Goal: Task Accomplishment & Management: Complete application form

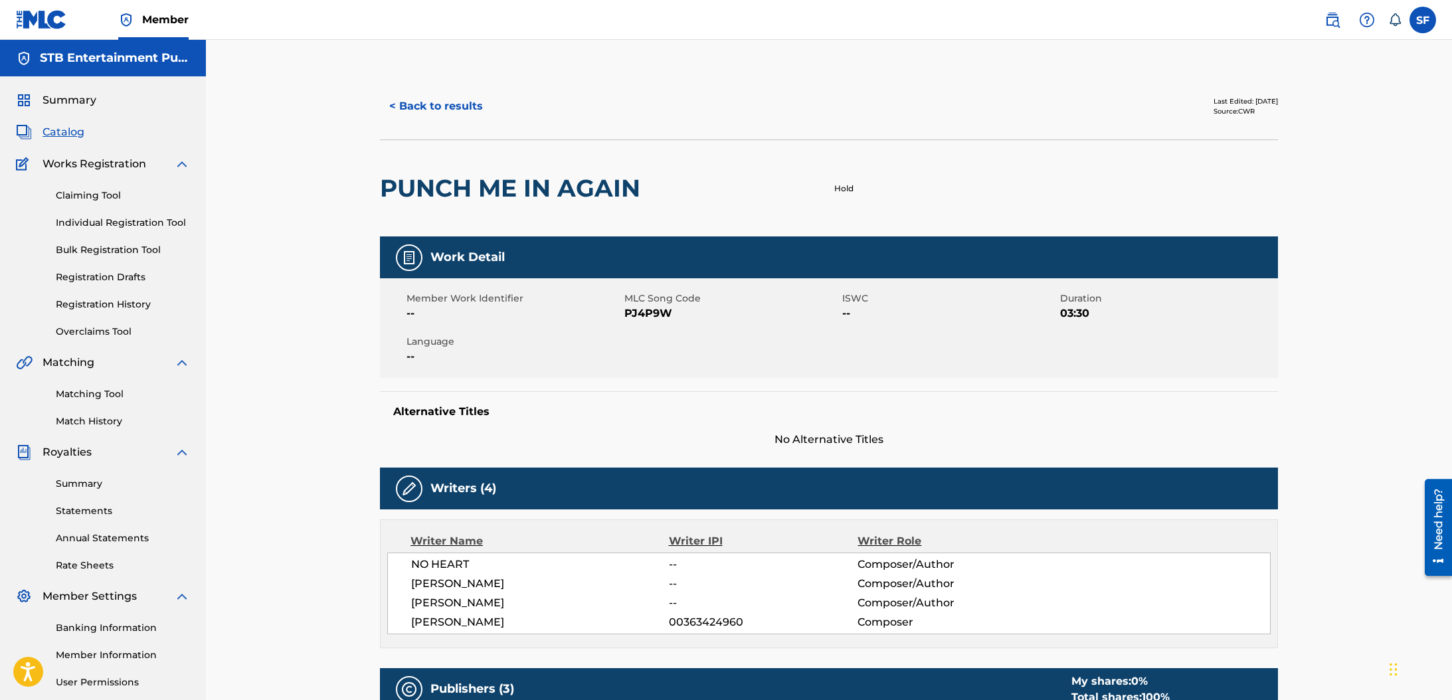
click at [458, 95] on button "< Back to results" at bounding box center [436, 106] width 112 height 33
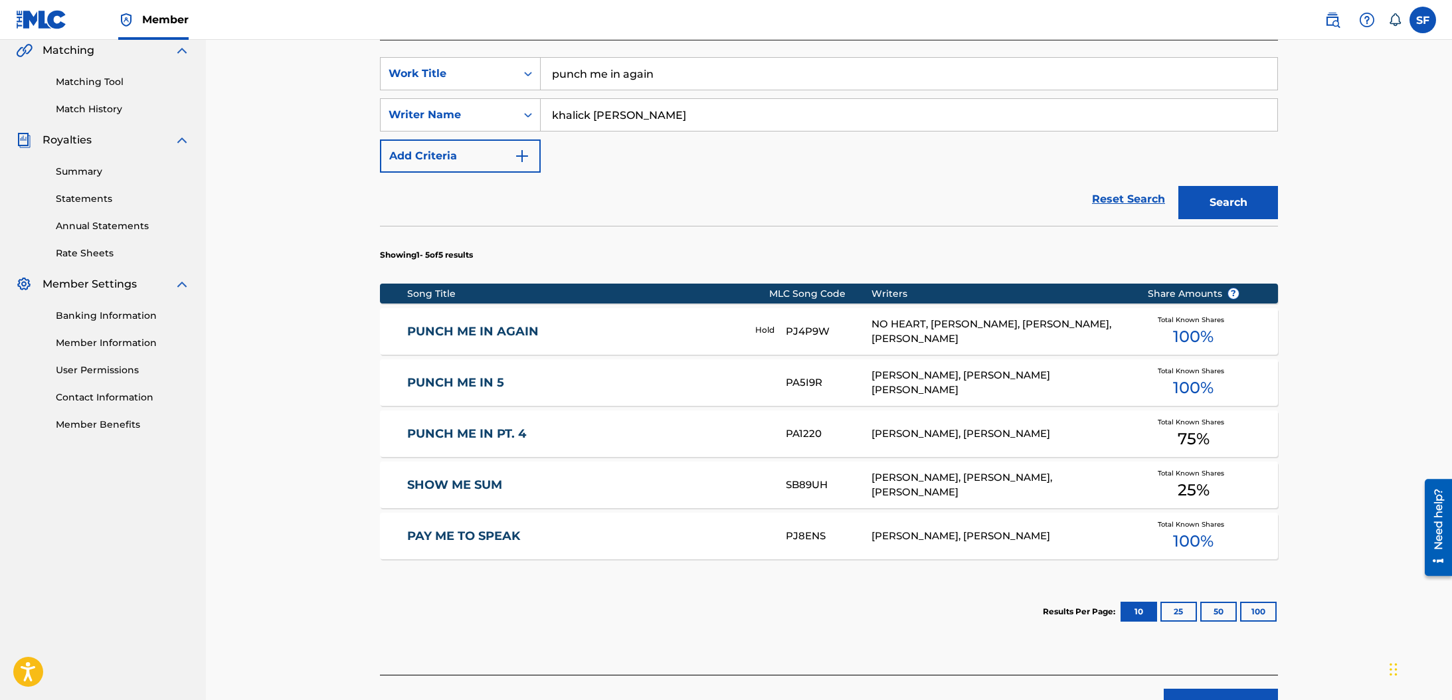
scroll to position [302, 0]
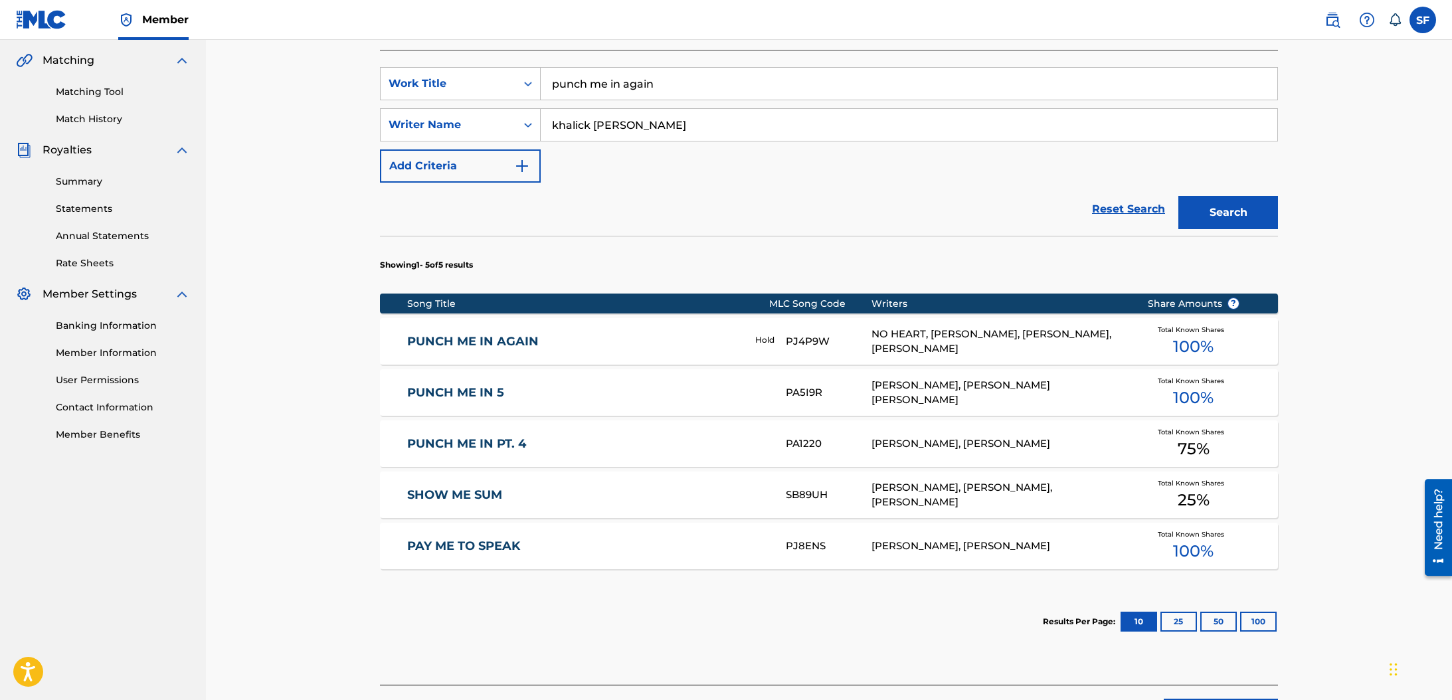
click at [506, 336] on link "PUNCH ME IN AGAIN" at bounding box center [572, 341] width 330 height 15
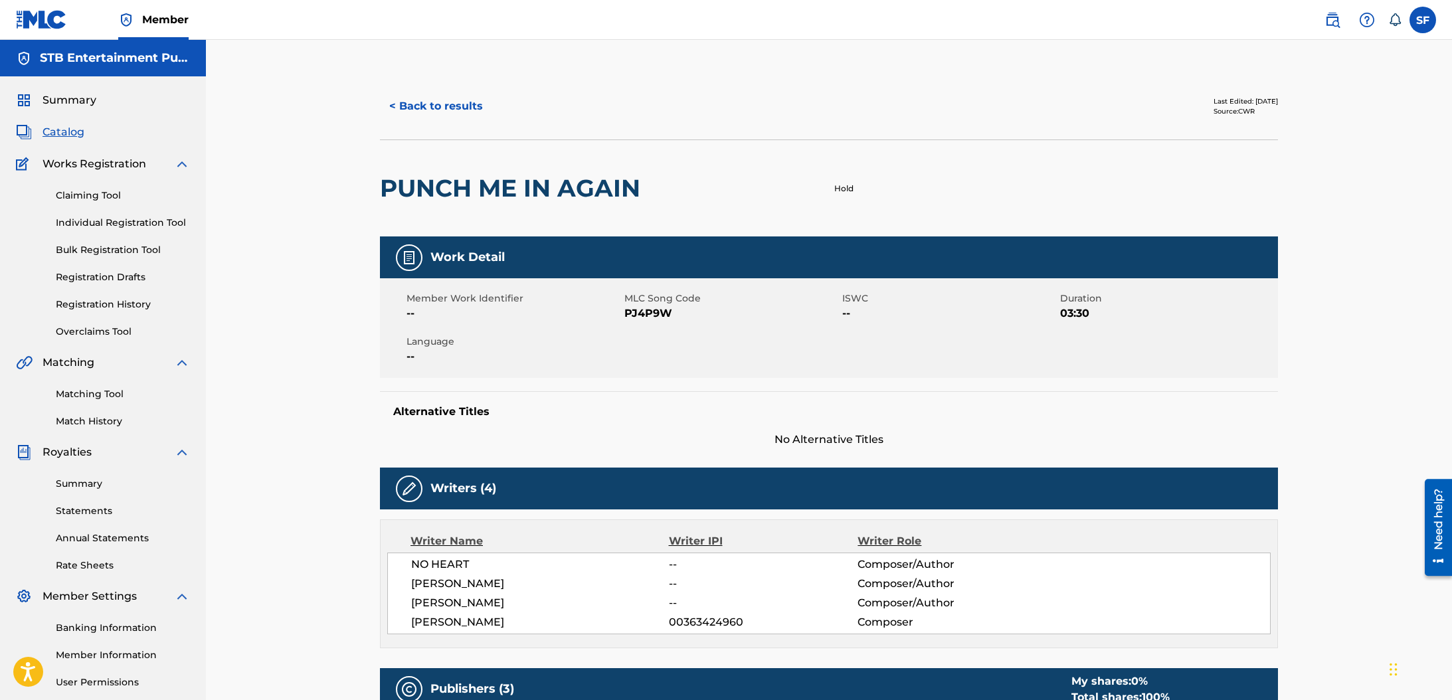
click at [460, 112] on button "< Back to results" at bounding box center [436, 106] width 112 height 33
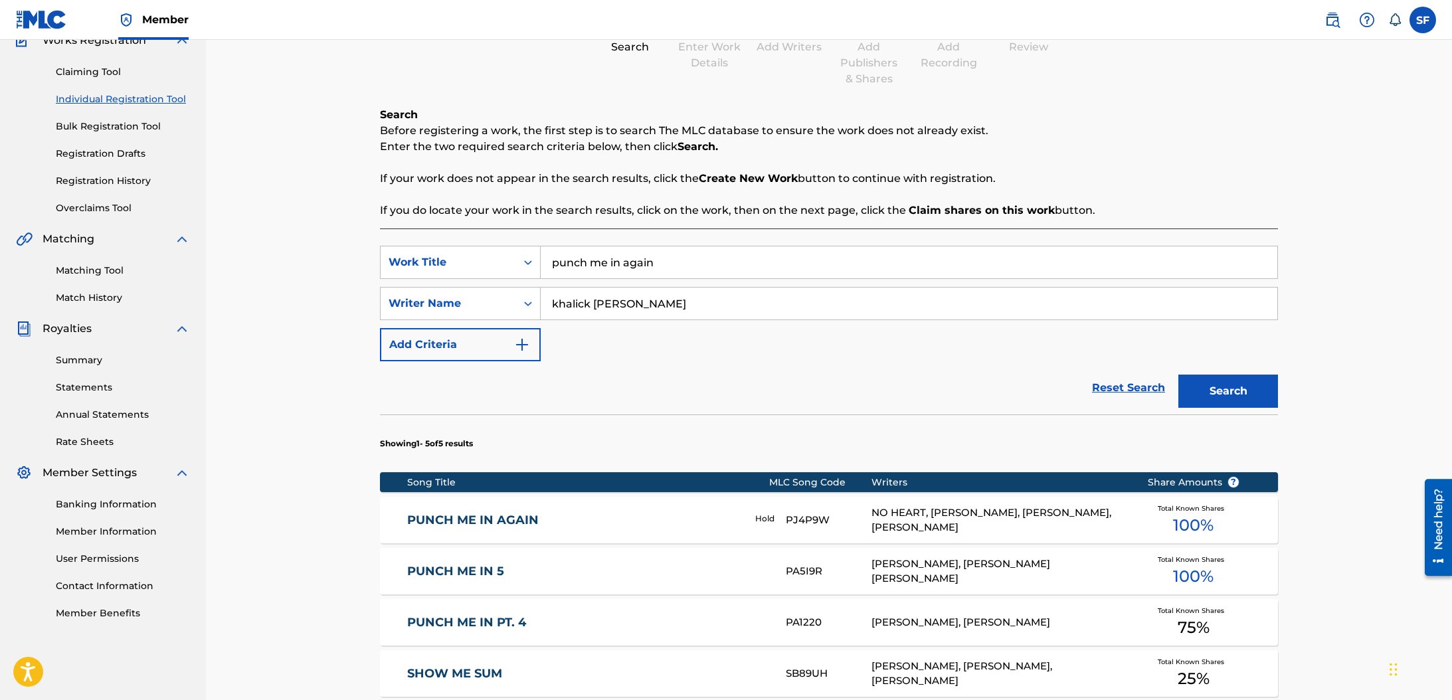
click at [672, 266] on input "punch me in again" at bounding box center [909, 262] width 736 height 32
type input "deadman"
click at [1178, 375] on button "Search" at bounding box center [1228, 391] width 100 height 33
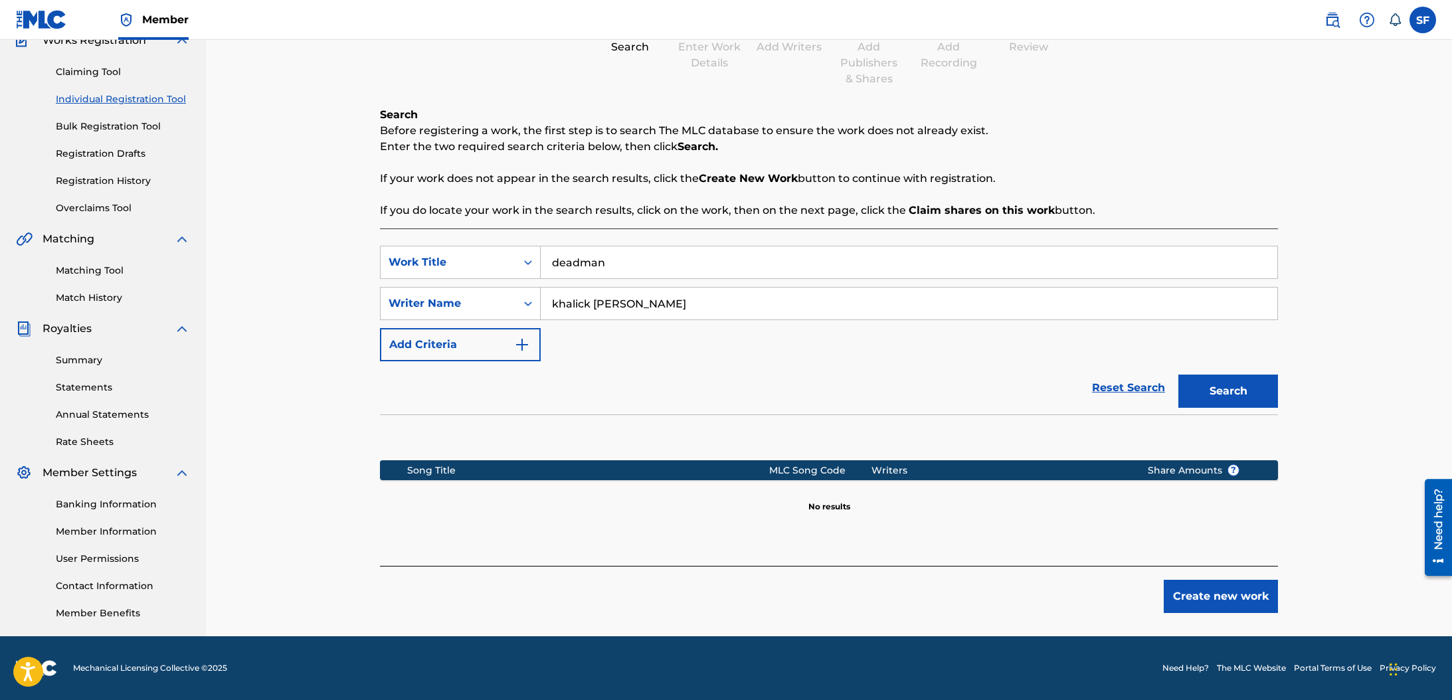
click at [723, 301] on input "khalick [PERSON_NAME]" at bounding box center [909, 304] width 736 height 32
click at [1178, 375] on button "Search" at bounding box center [1228, 391] width 100 height 33
click at [1245, 390] on button "Search" at bounding box center [1228, 391] width 100 height 33
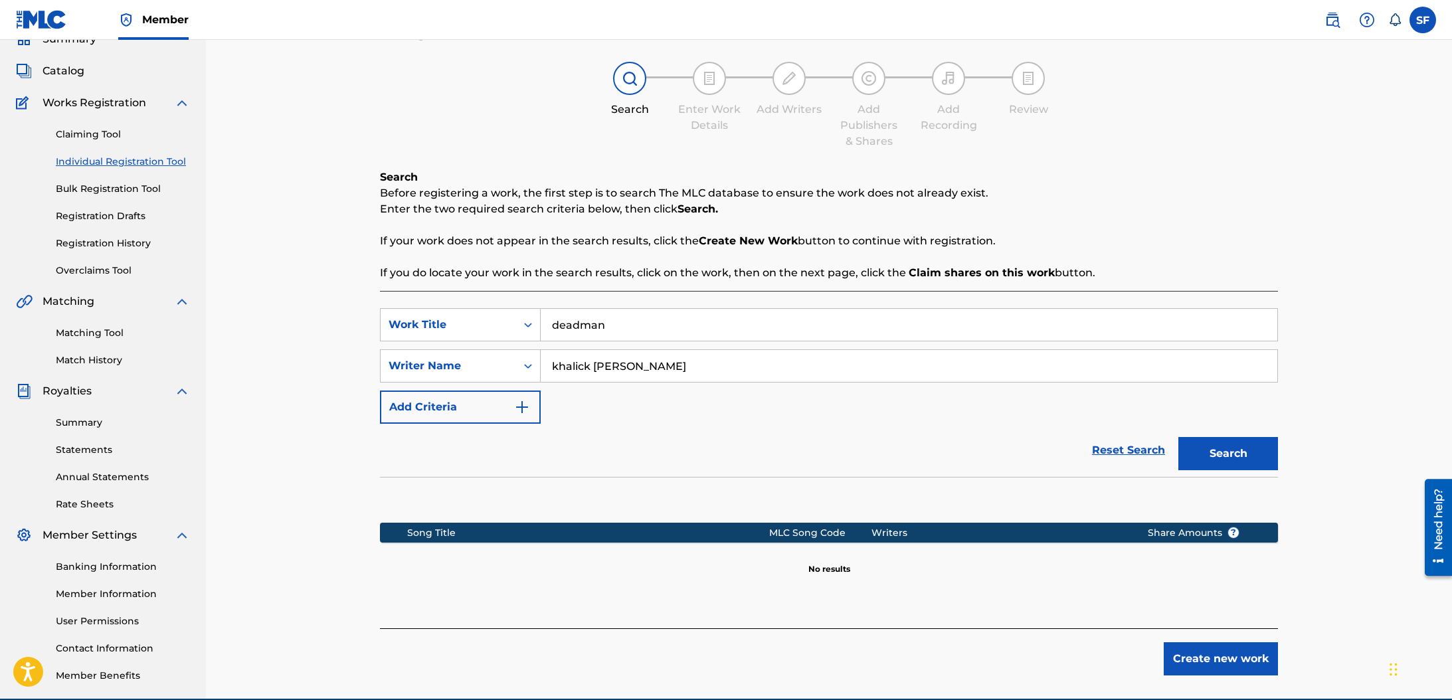
scroll to position [0, 0]
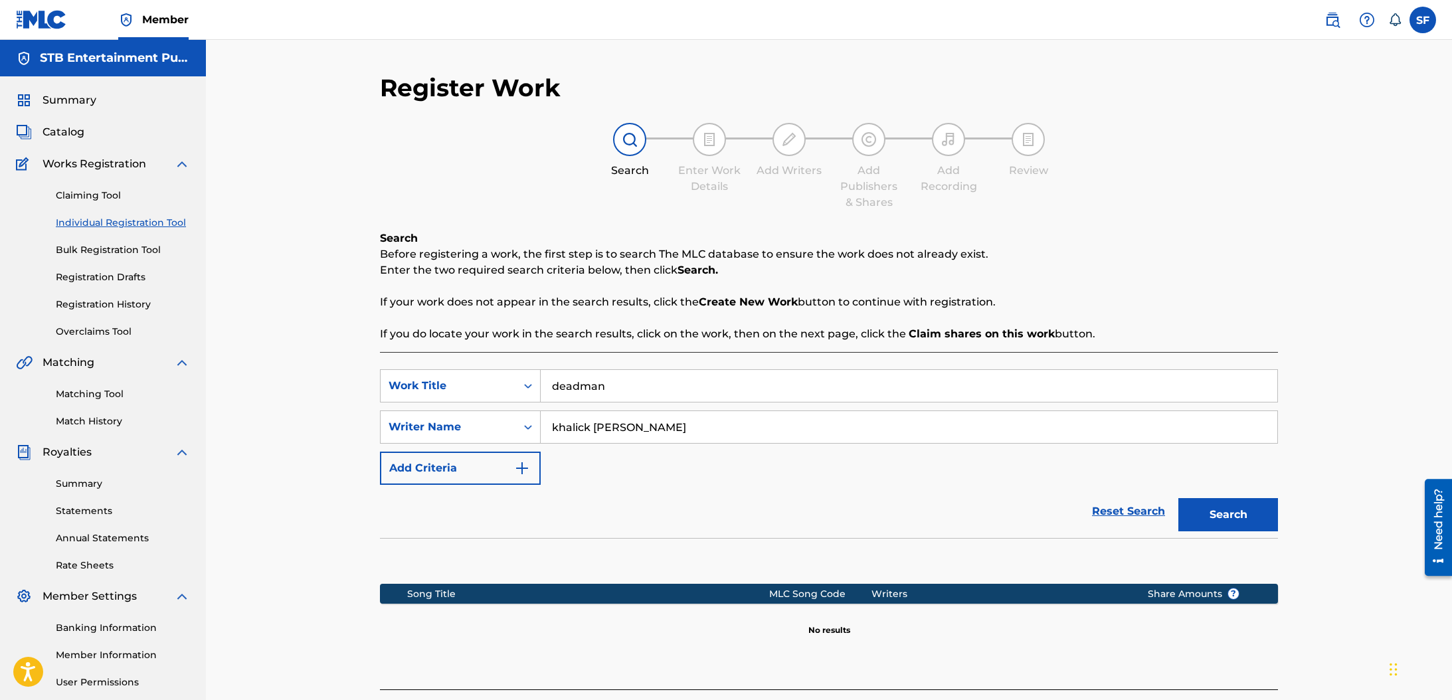
click at [1103, 515] on link "Reset Search" at bounding box center [1128, 511] width 86 height 29
click at [636, 387] on input "Search Form" at bounding box center [909, 386] width 736 height 32
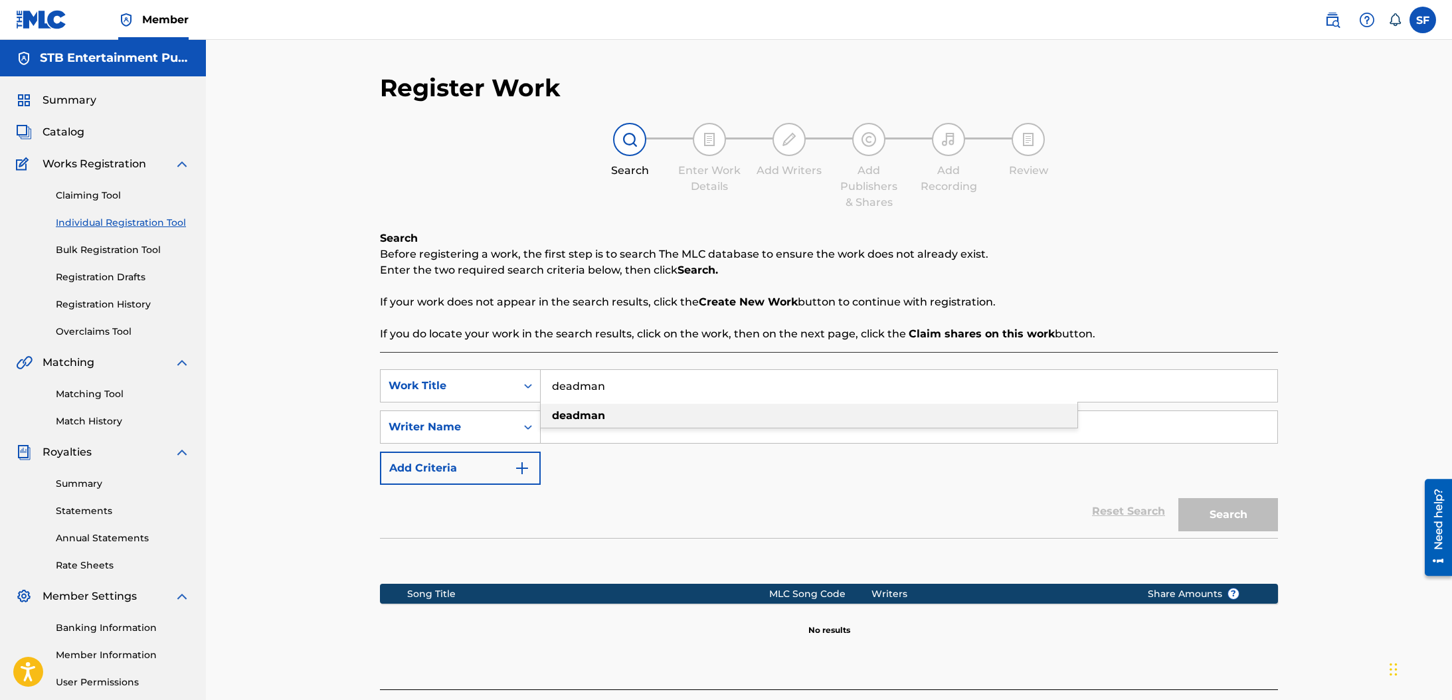
type input "deadman"
click at [631, 421] on div "deadman" at bounding box center [809, 416] width 537 height 24
click at [633, 423] on input "Search Form" at bounding box center [909, 427] width 736 height 32
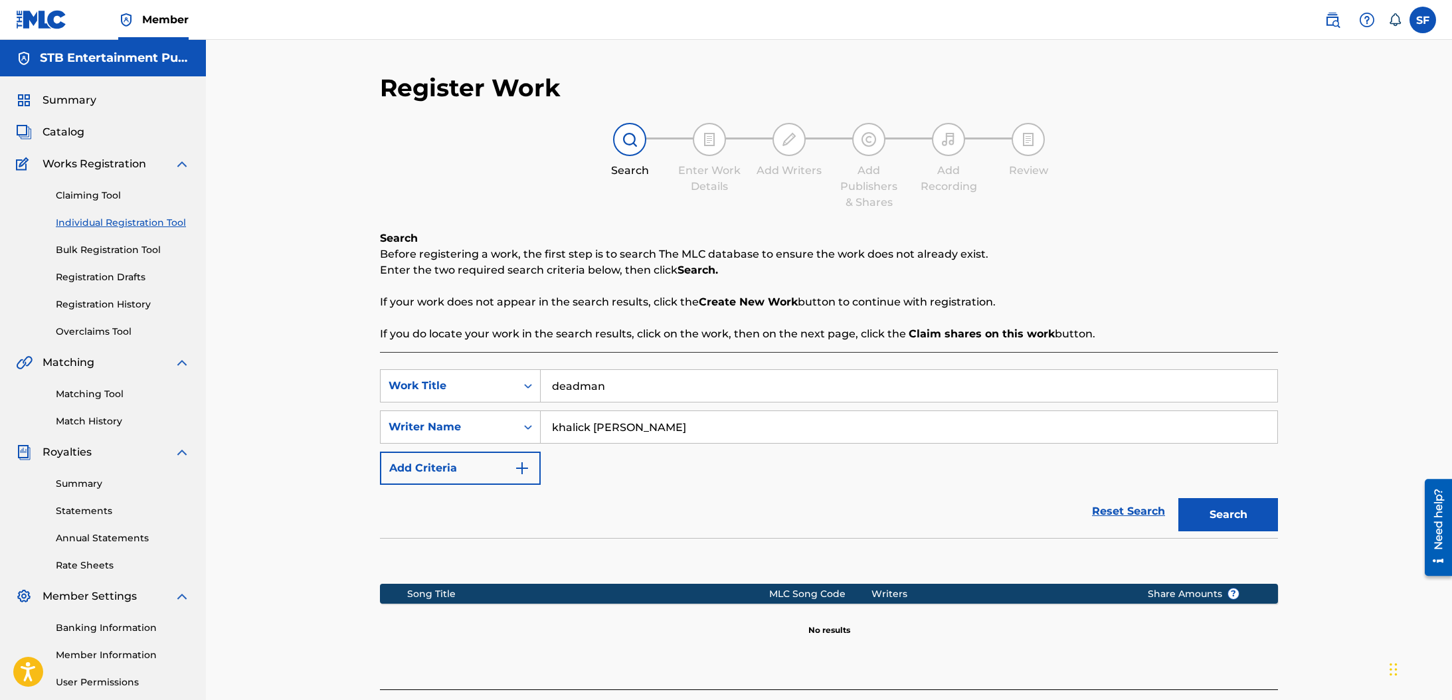
type input "khalick [PERSON_NAME]"
click at [1178, 498] on button "Search" at bounding box center [1228, 514] width 100 height 33
click at [78, 197] on link "Claiming Tool" at bounding box center [123, 196] width 134 height 14
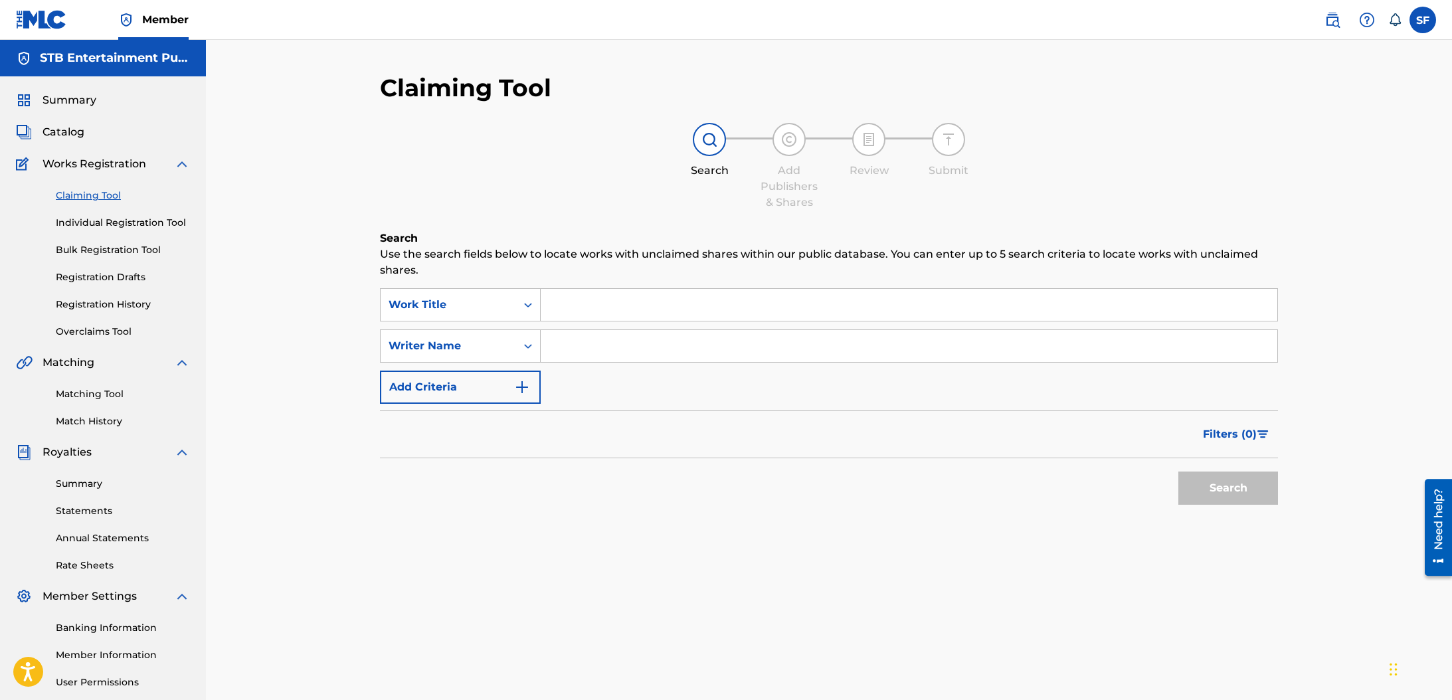
click at [670, 301] on input "Search Form" at bounding box center [909, 305] width 736 height 32
click at [76, 132] on span "Catalog" at bounding box center [64, 132] width 42 height 16
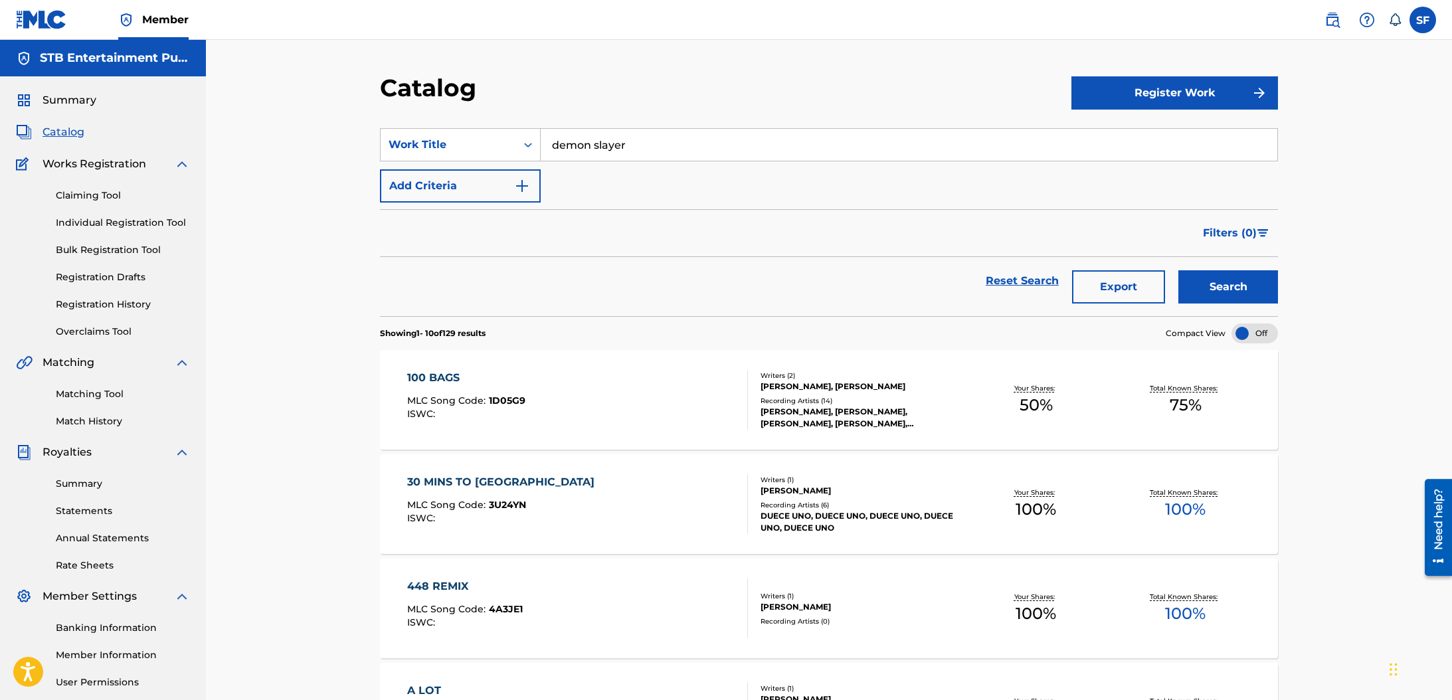
click at [665, 149] on input "demon slayer" at bounding box center [909, 145] width 736 height 32
type input "deadman"
click at [1178, 270] on button "Search" at bounding box center [1228, 286] width 100 height 33
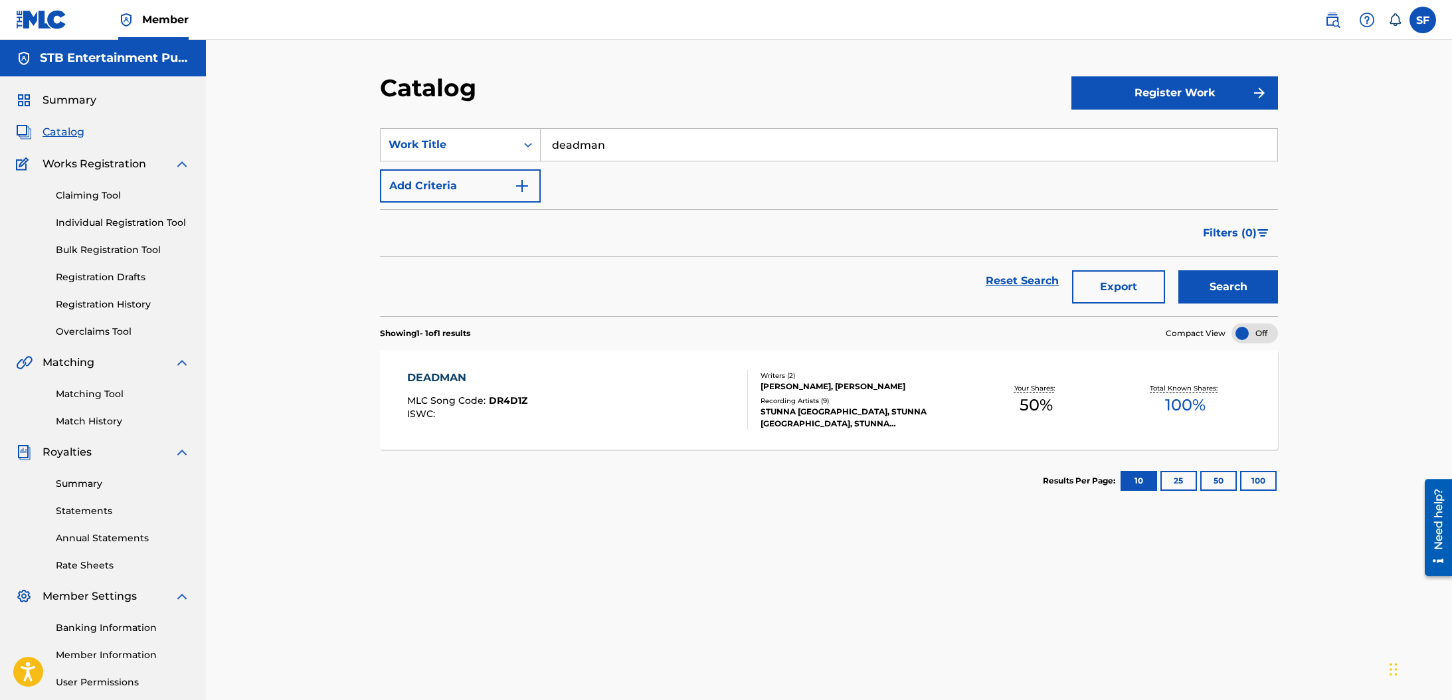
click at [682, 400] on div "DEADMAN MLC Song Code : DR4D1Z ISWC :" at bounding box center [577, 400] width 341 height 60
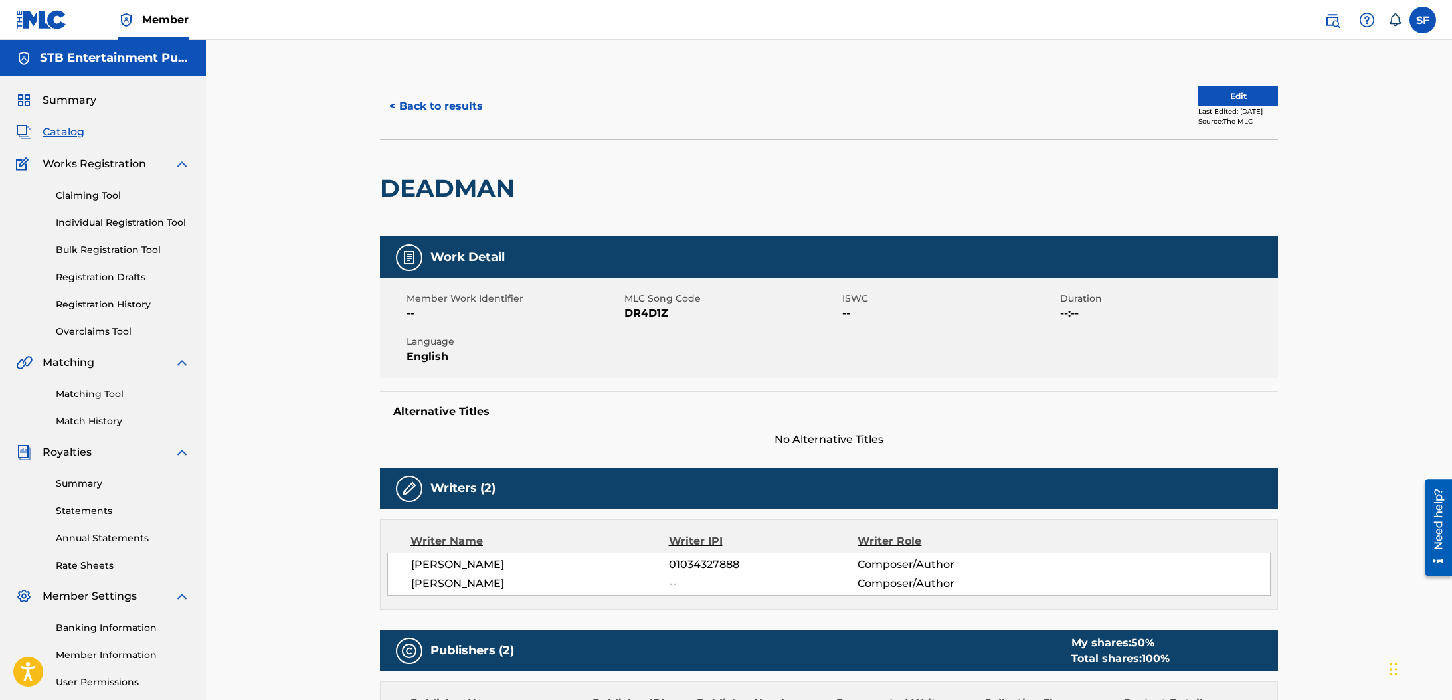
click at [414, 110] on button "< Back to results" at bounding box center [436, 106] width 112 height 33
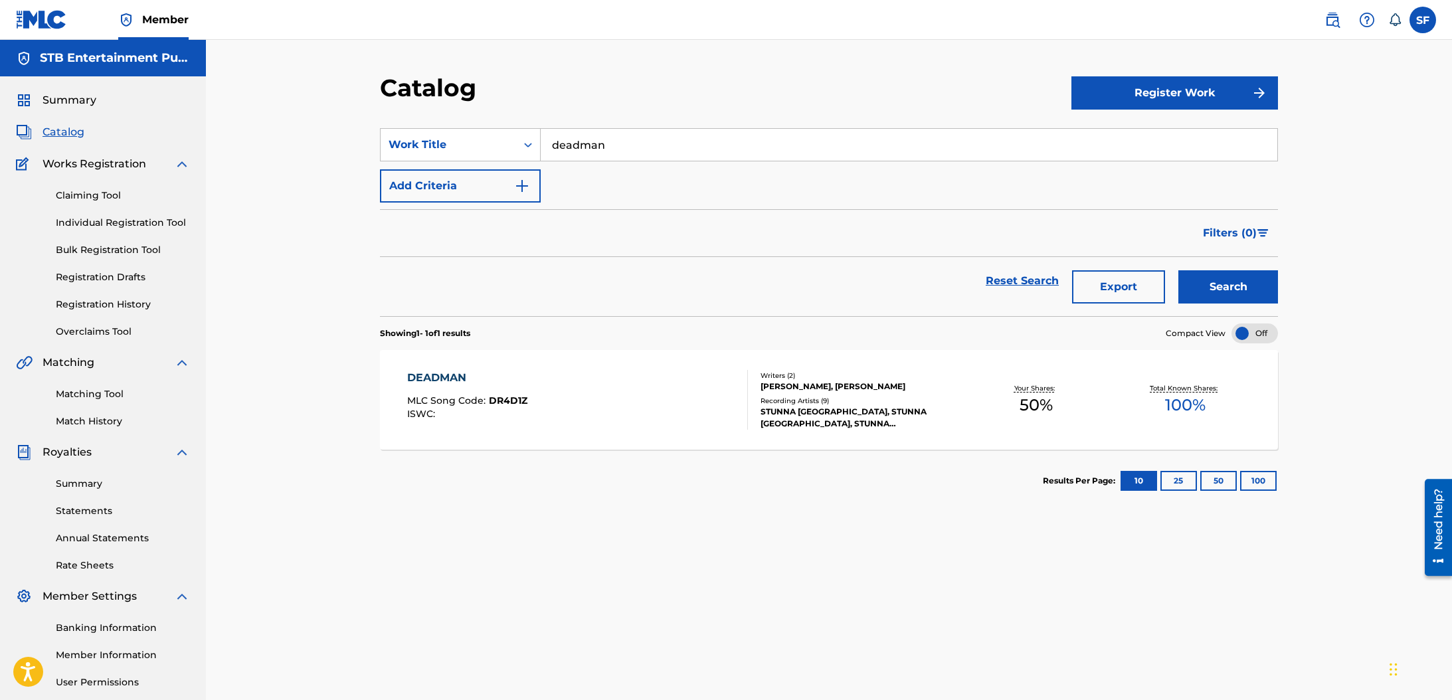
click at [574, 143] on input "deadman" at bounding box center [909, 145] width 736 height 32
click at [1178, 270] on button "Search" at bounding box center [1228, 286] width 100 height 33
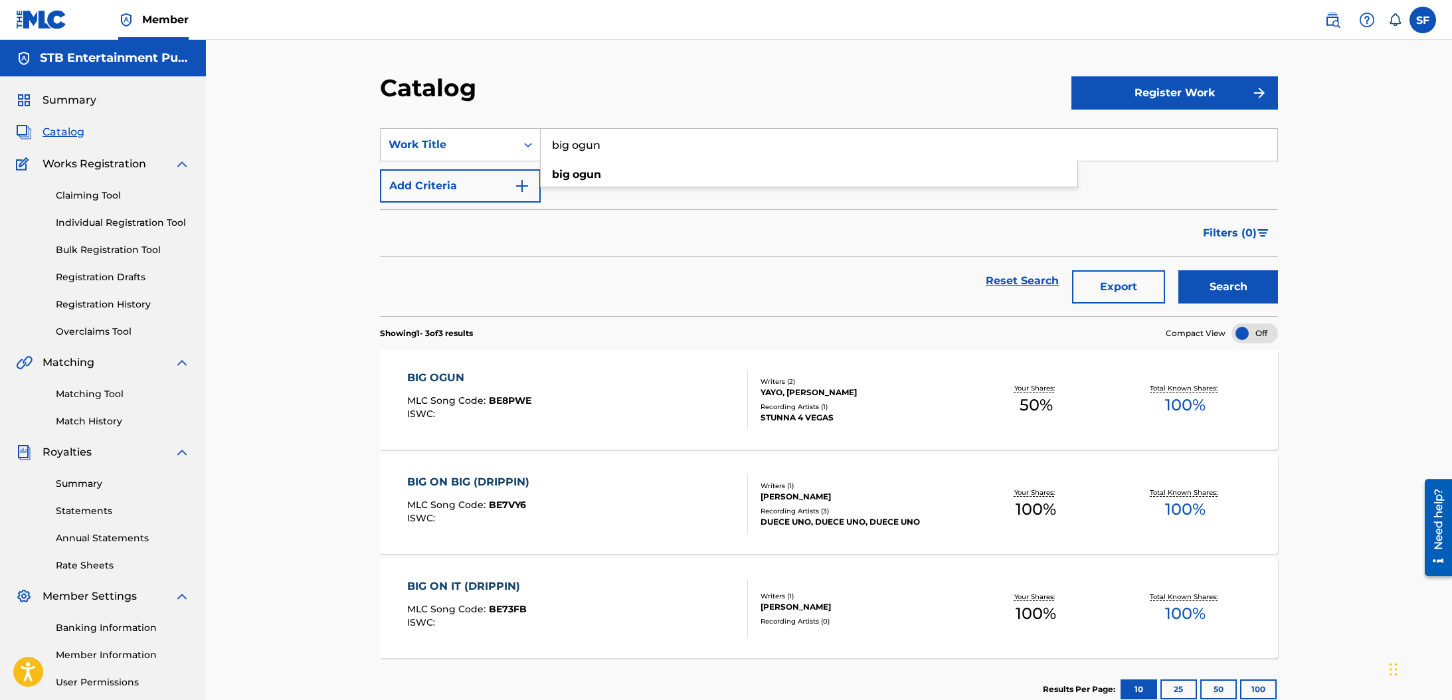
drag, startPoint x: 612, startPoint y: 144, endPoint x: 543, endPoint y: 143, distance: 68.4
click at [543, 143] on input "big ogun" at bounding box center [909, 145] width 736 height 32
click at [1178, 270] on button "Search" at bounding box center [1228, 286] width 100 height 33
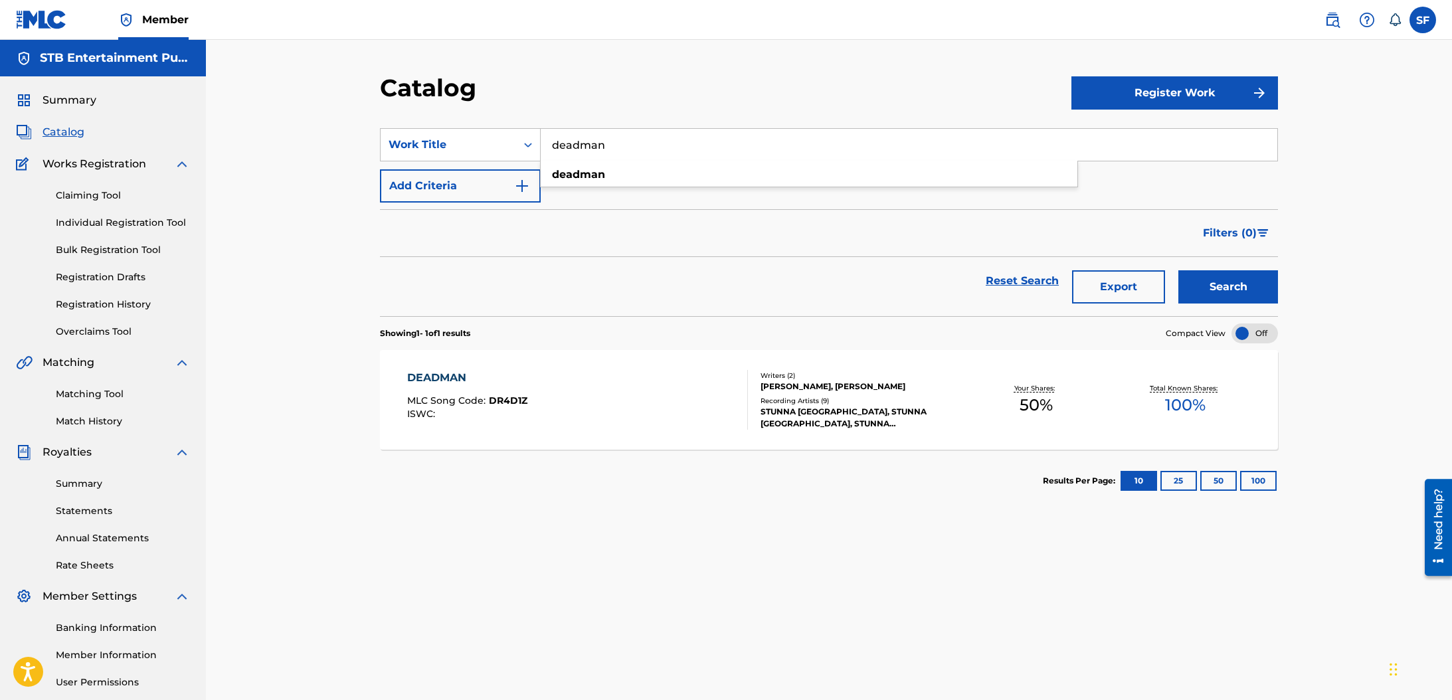
click at [586, 143] on input "deadman" at bounding box center [909, 145] width 736 height 32
click at [1178, 270] on button "Search" at bounding box center [1228, 286] width 100 height 33
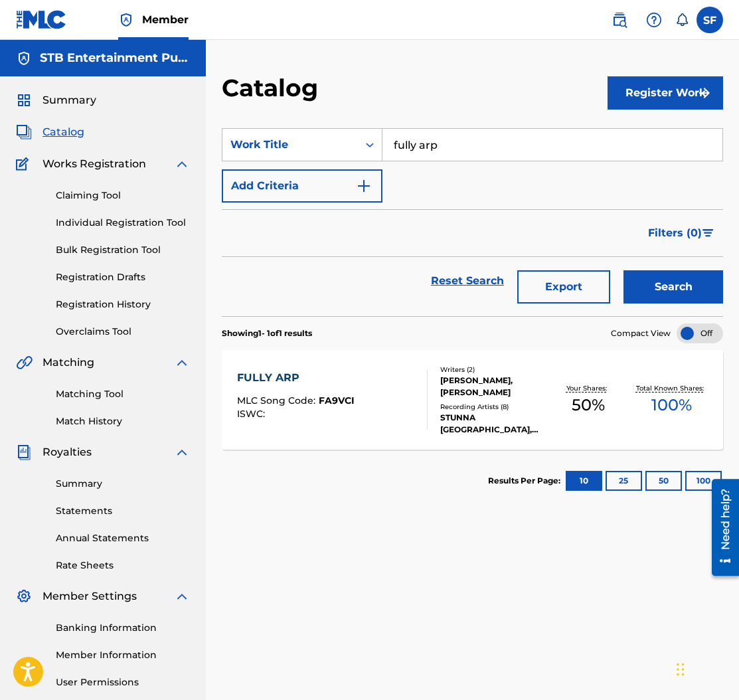
click at [446, 147] on input "fully arp" at bounding box center [553, 145] width 340 height 32
click at [444, 147] on input "fully arp" at bounding box center [553, 145] width 340 height 32
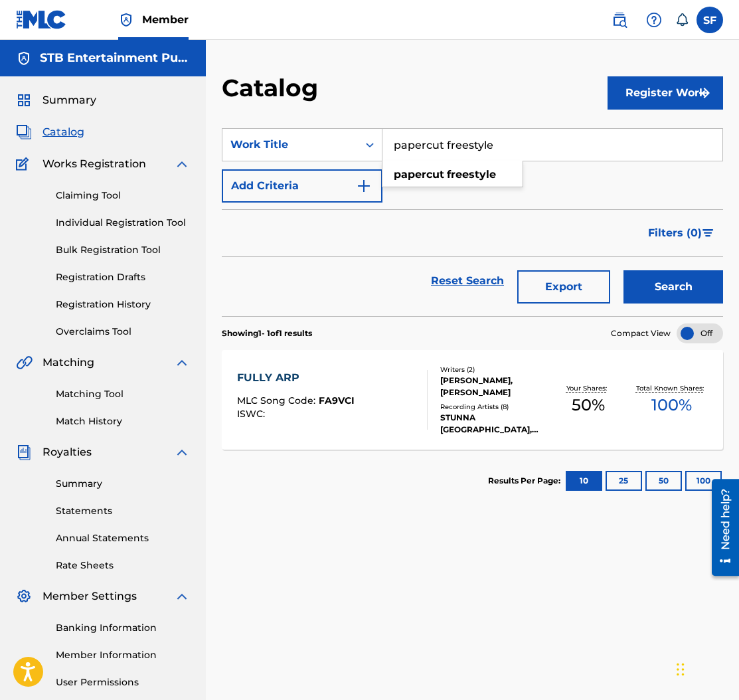
click at [624, 270] on button "Search" at bounding box center [674, 286] width 100 height 33
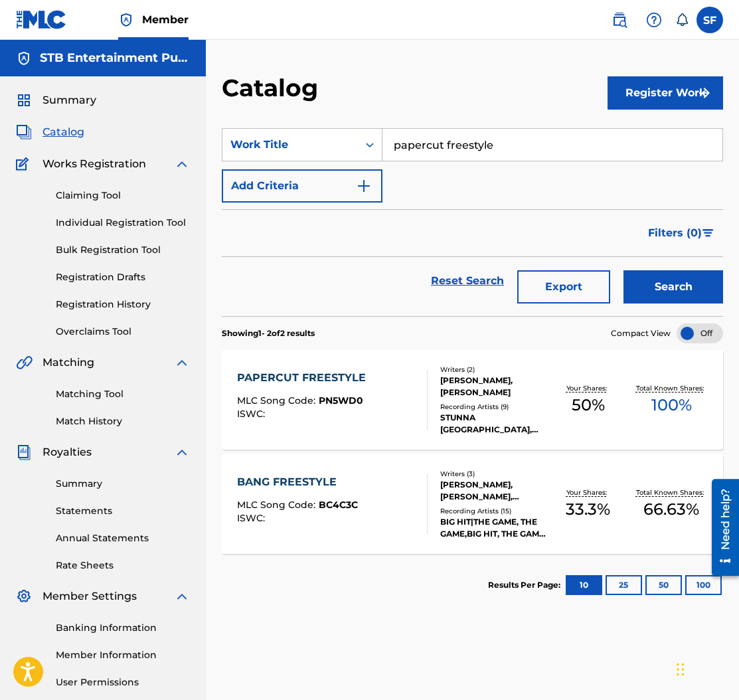
click at [450, 143] on input "papercut freestyle" at bounding box center [553, 145] width 340 height 32
click at [624, 270] on button "Search" at bounding box center [674, 286] width 100 height 33
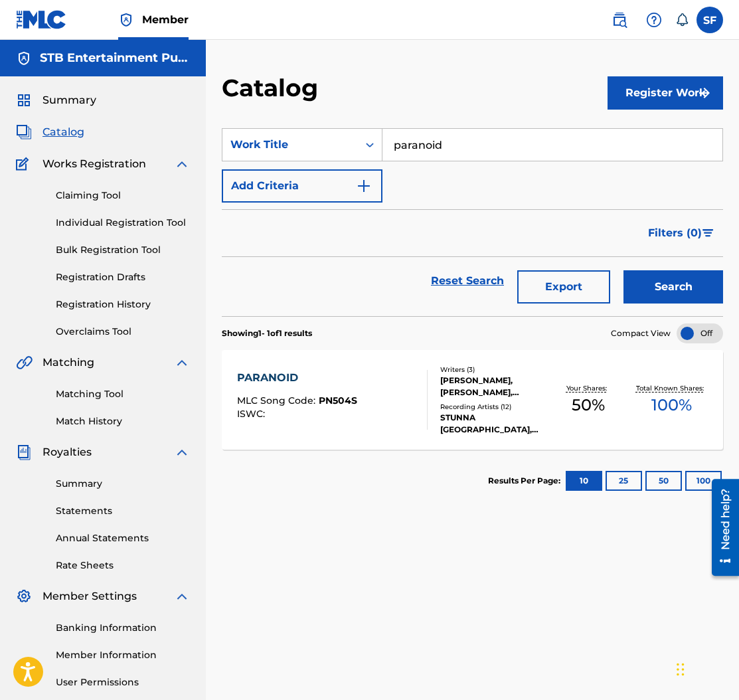
click at [426, 148] on input "paranoid" at bounding box center [553, 145] width 340 height 32
click at [624, 270] on button "Search" at bounding box center [674, 286] width 100 height 33
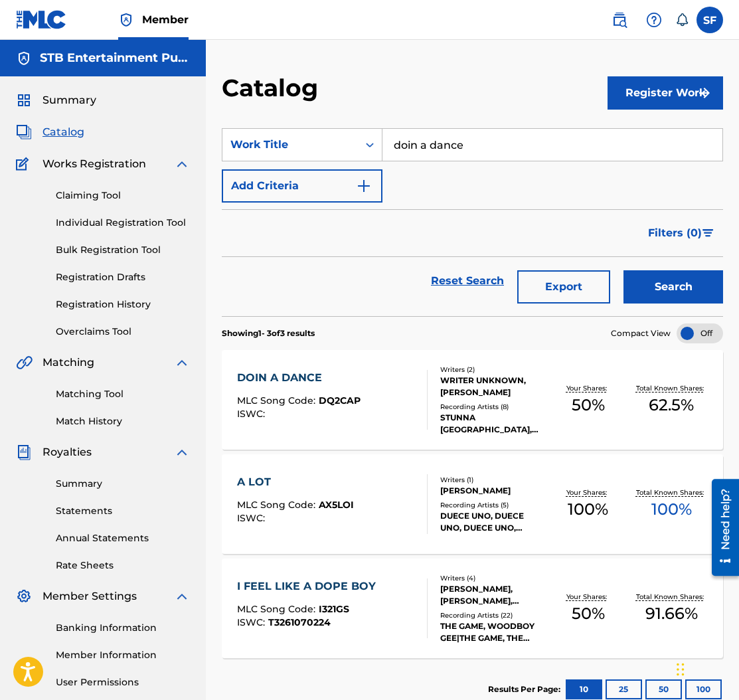
click at [440, 143] on input "doin a dance" at bounding box center [553, 145] width 340 height 32
click at [624, 270] on button "Search" at bounding box center [674, 286] width 100 height 33
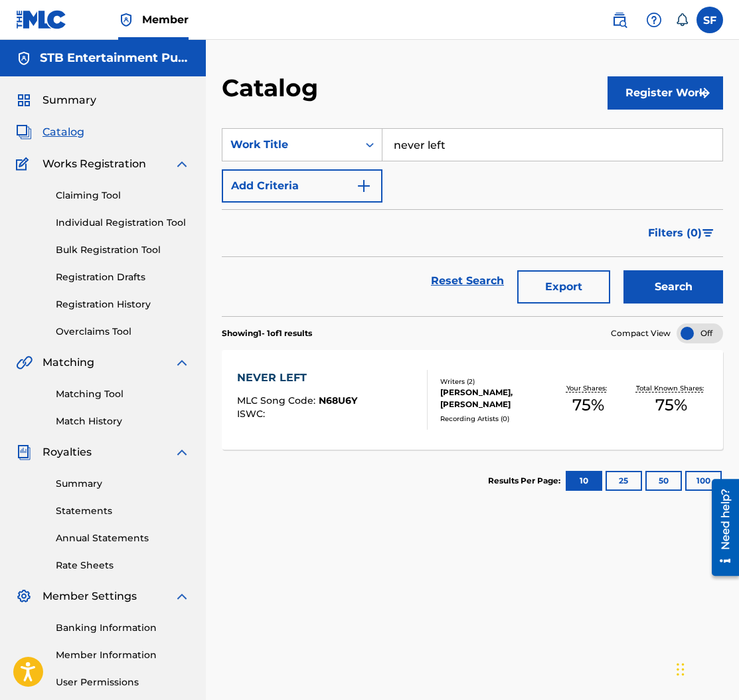
click at [440, 143] on input "never left" at bounding box center [553, 145] width 340 height 32
click at [624, 270] on button "Search" at bounding box center [674, 286] width 100 height 33
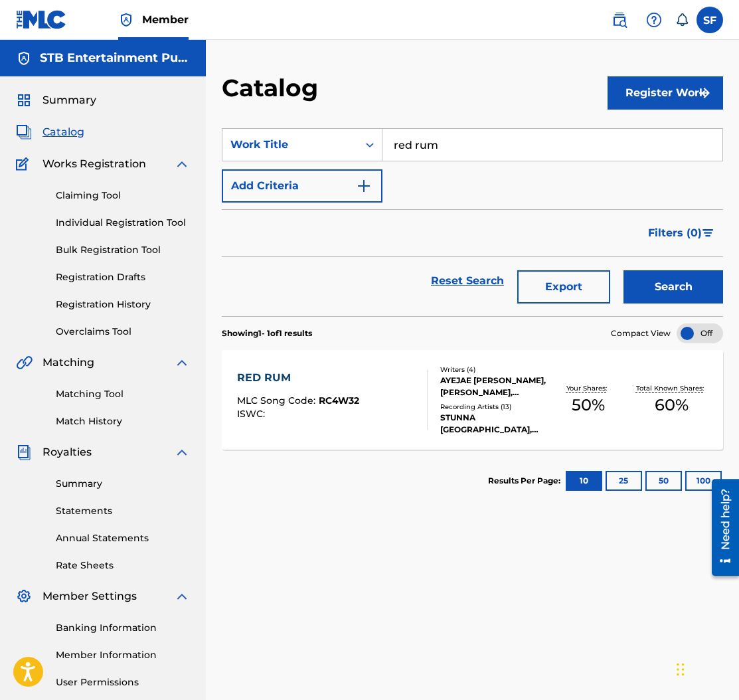
click at [433, 145] on input "red rum" at bounding box center [553, 145] width 340 height 32
type input "ask around"
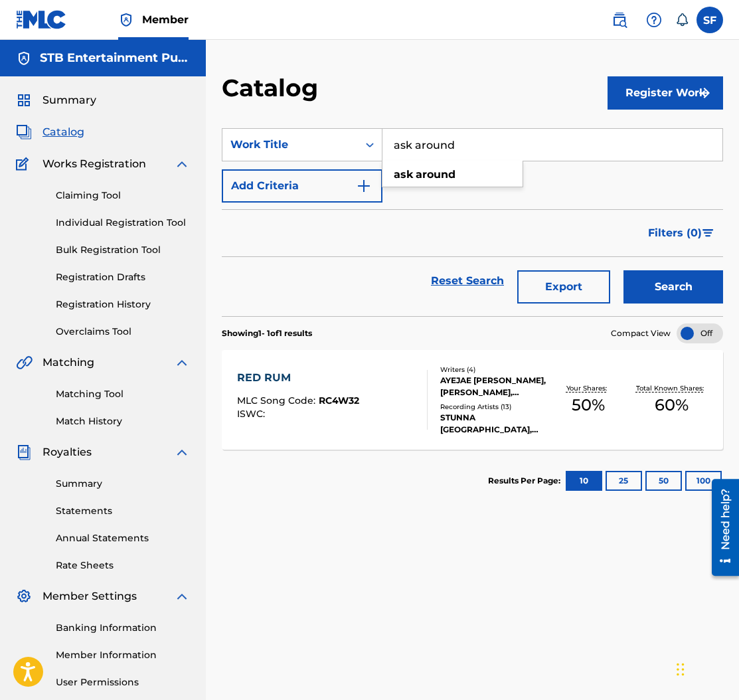
click at [624, 270] on button "Search" at bounding box center [674, 286] width 100 height 33
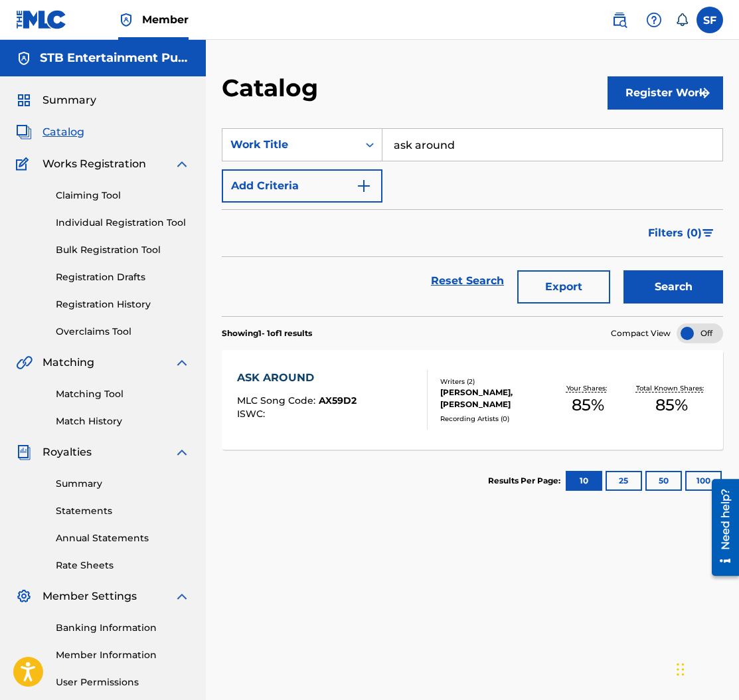
click at [385, 387] on div "ASK AROUND MLC Song Code : AX59D2 ISWC :" at bounding box center [332, 400] width 191 height 60
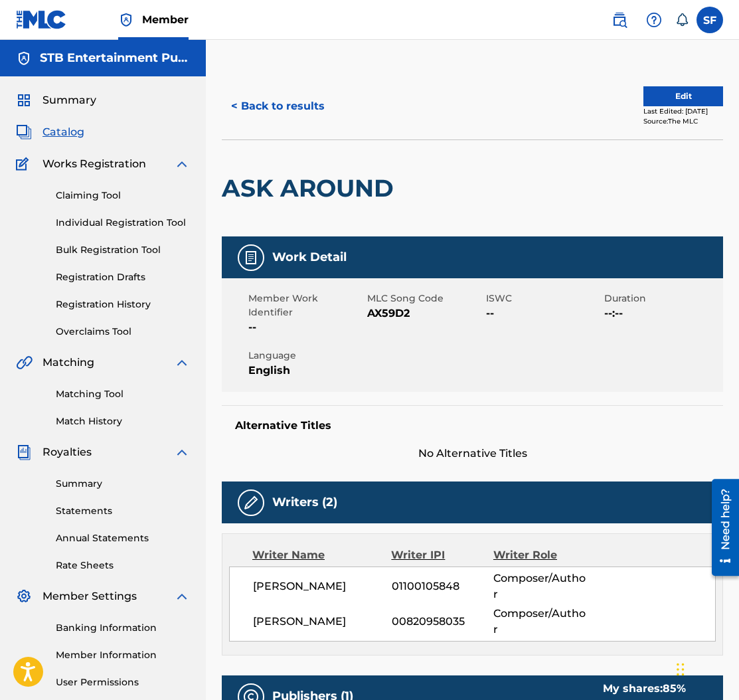
click at [305, 110] on button "< Back to results" at bounding box center [278, 106] width 112 height 33
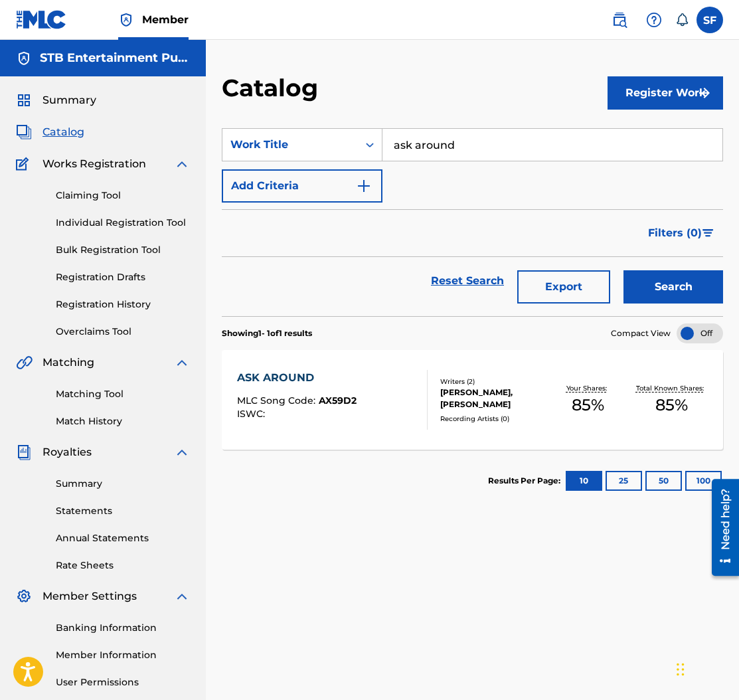
click at [317, 378] on div "ASK AROUND" at bounding box center [297, 378] width 120 height 16
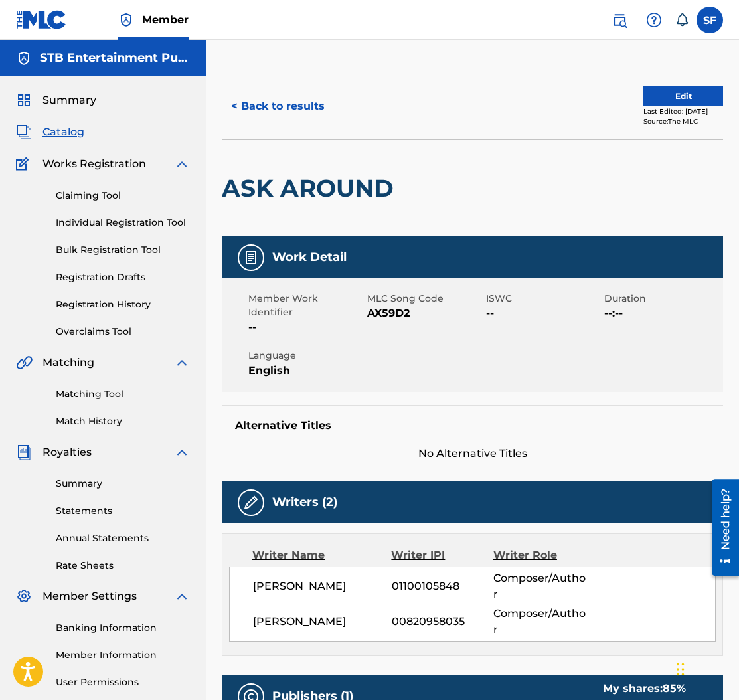
click at [649, 96] on button "Edit" at bounding box center [684, 96] width 80 height 20
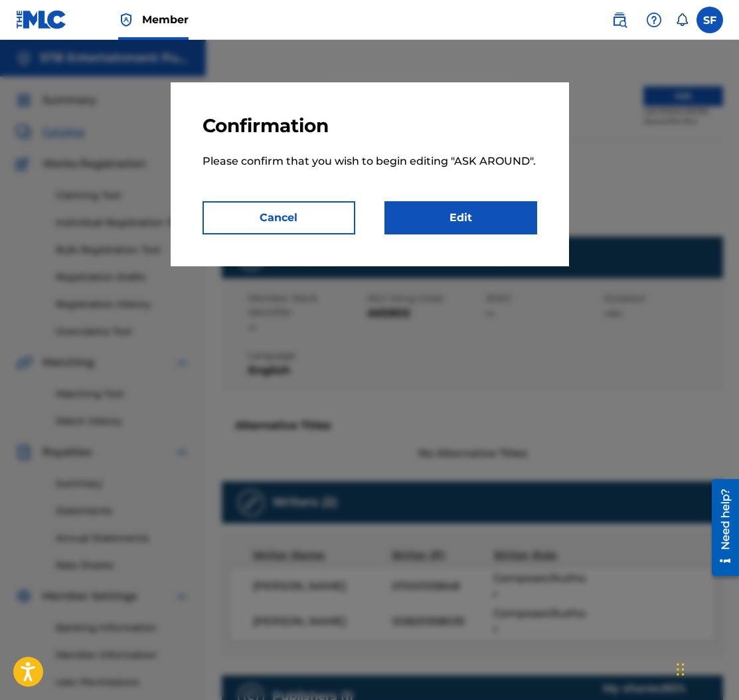
click at [485, 213] on link "Edit" at bounding box center [461, 217] width 153 height 33
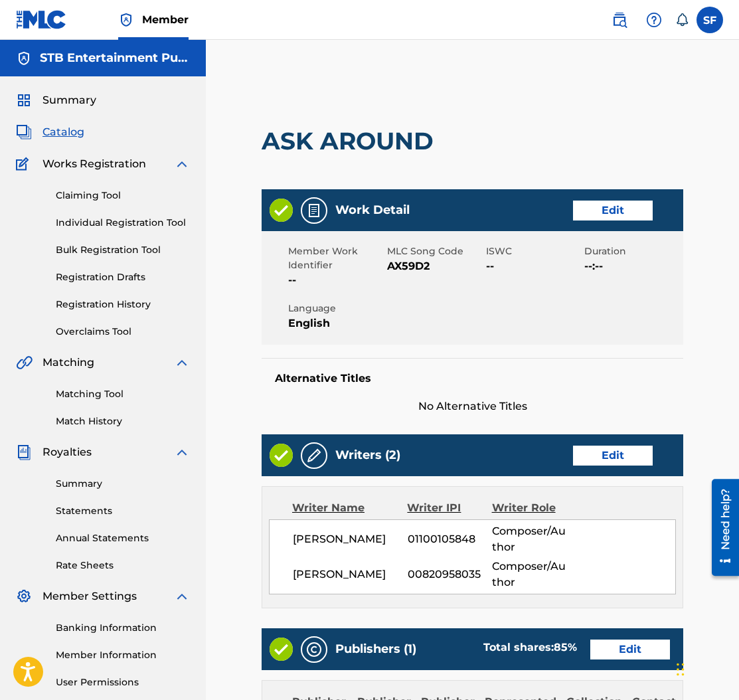
click at [634, 456] on link "Edit" at bounding box center [613, 456] width 80 height 20
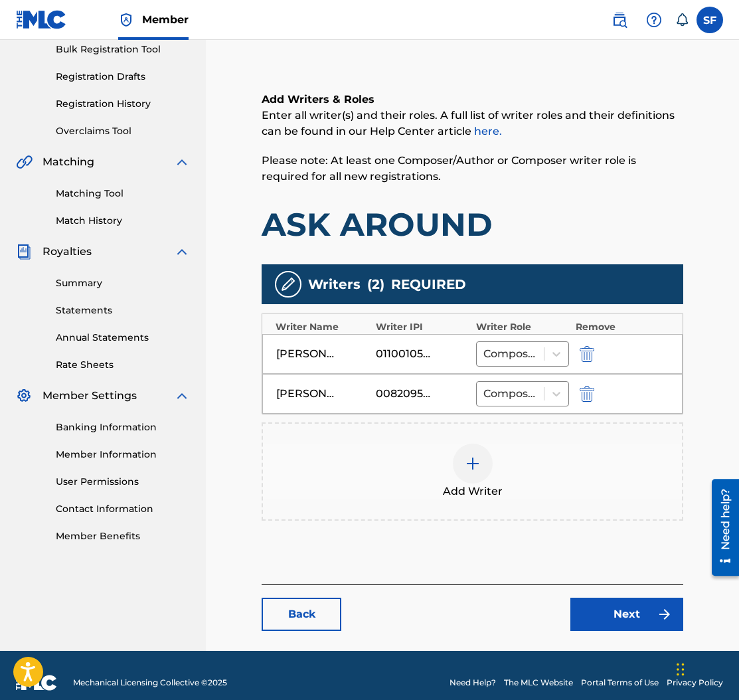
scroll to position [215, 0]
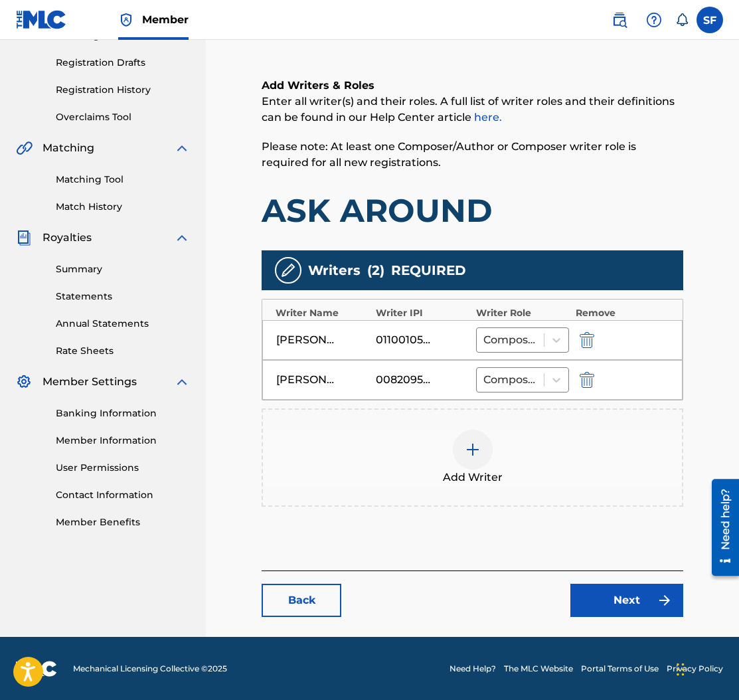
click at [475, 449] on img at bounding box center [473, 450] width 16 height 16
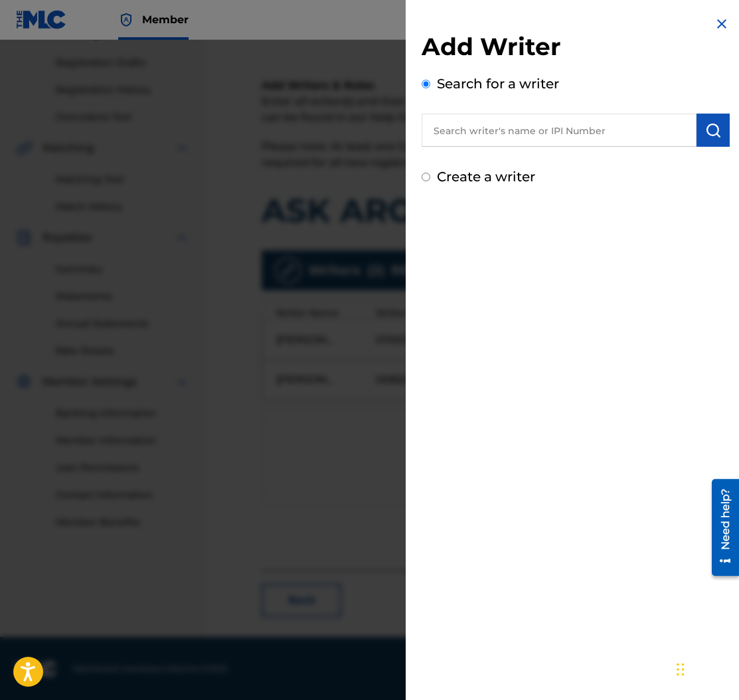
click at [538, 131] on input "text" at bounding box center [559, 130] width 275 height 33
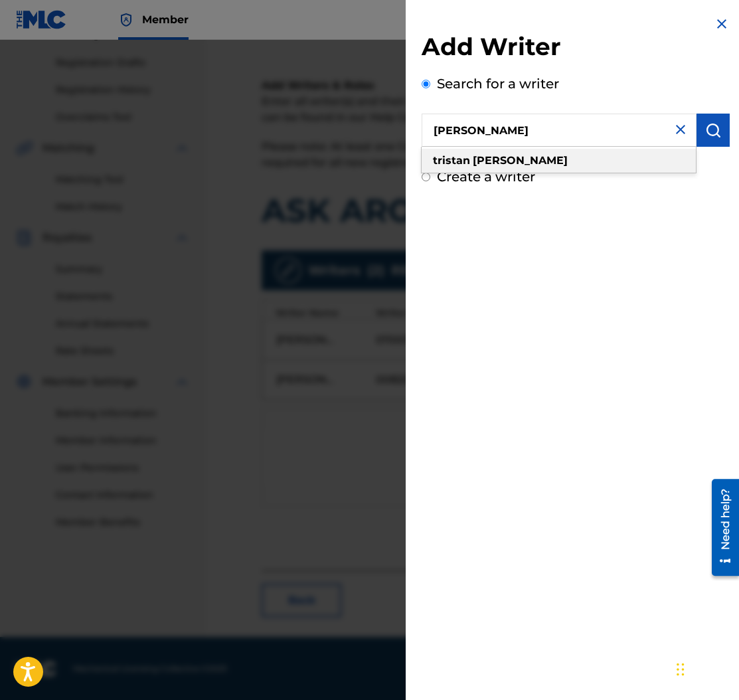
type input "[PERSON_NAME]"
click at [536, 161] on div "[PERSON_NAME]" at bounding box center [559, 161] width 274 height 24
click at [706, 133] on img "submit" at bounding box center [713, 130] width 16 height 16
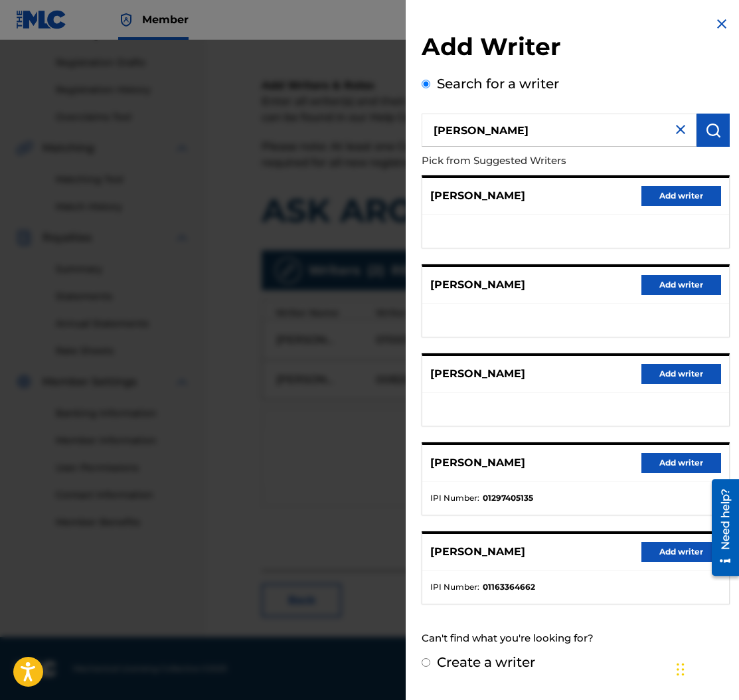
scroll to position [215, 0]
click at [669, 549] on button "Add writer" at bounding box center [682, 552] width 80 height 20
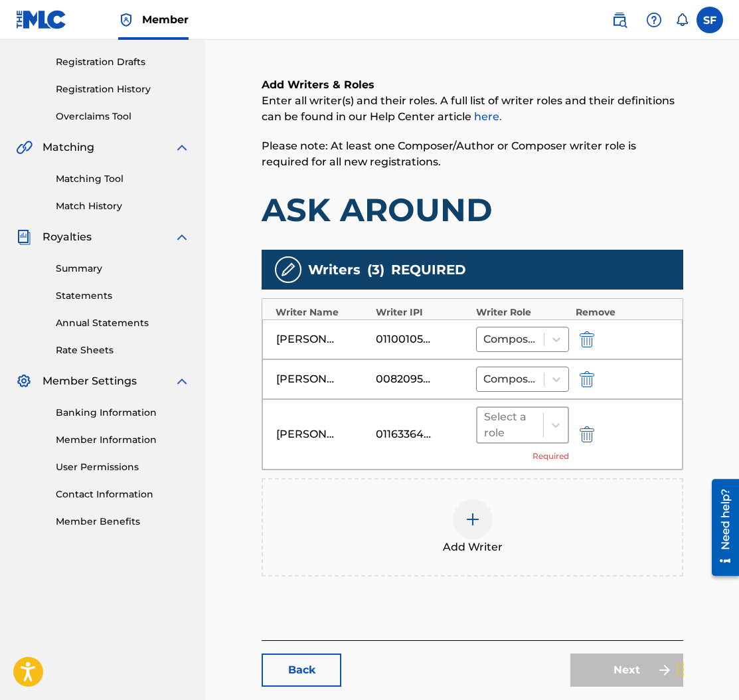
click at [515, 419] on div at bounding box center [510, 425] width 52 height 19
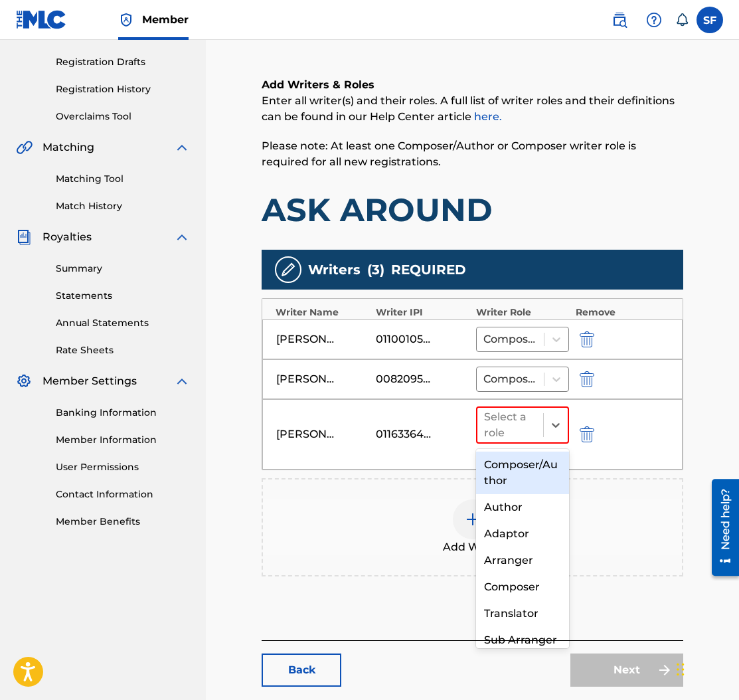
click at [520, 469] on div "Composer/Author" at bounding box center [522, 473] width 93 height 43
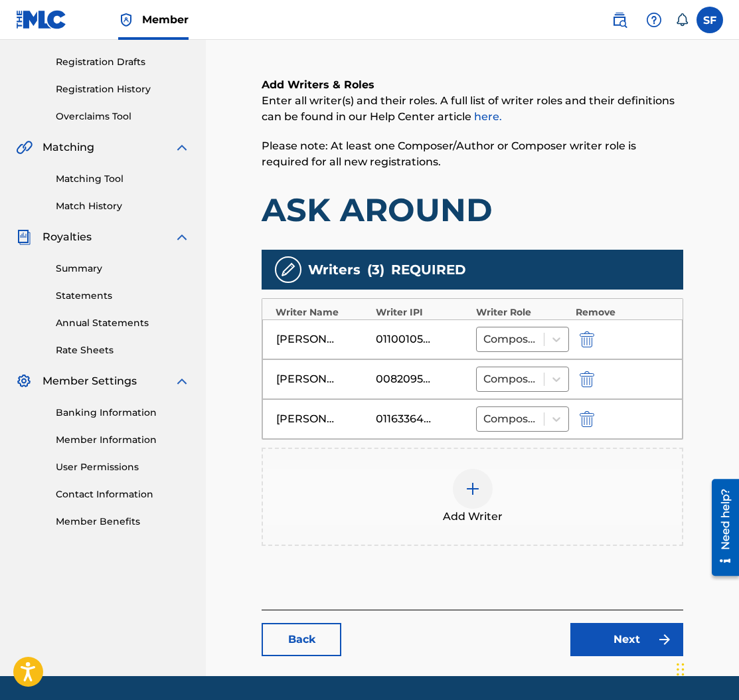
click at [473, 489] on img at bounding box center [473, 489] width 16 height 16
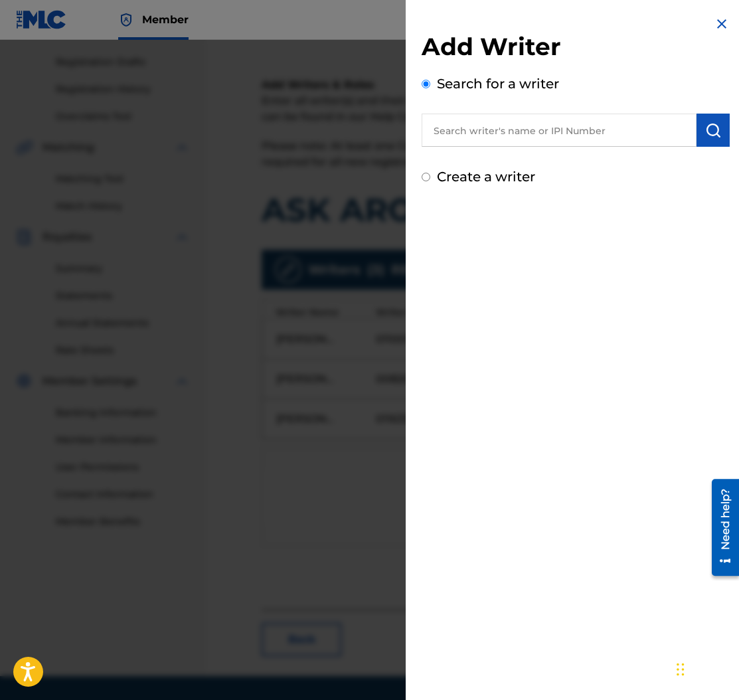
click at [459, 129] on input "text" at bounding box center [559, 130] width 275 height 33
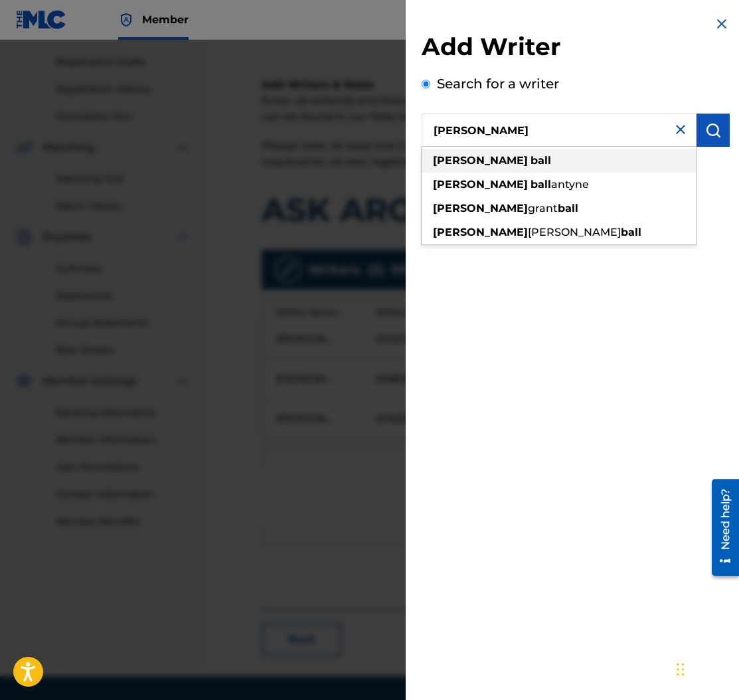
type input "[PERSON_NAME]"
click at [475, 158] on strong "[PERSON_NAME]" at bounding box center [480, 160] width 95 height 13
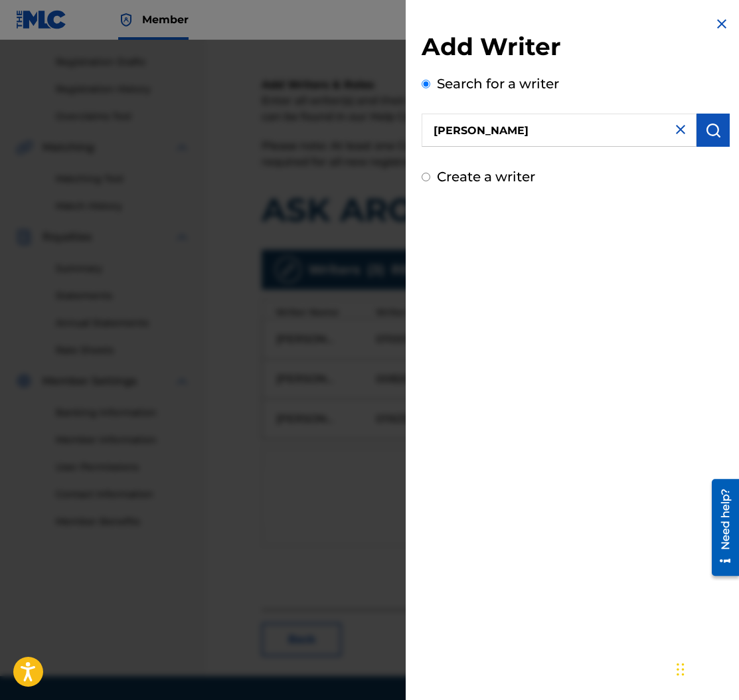
click at [713, 123] on img "submit" at bounding box center [713, 130] width 16 height 16
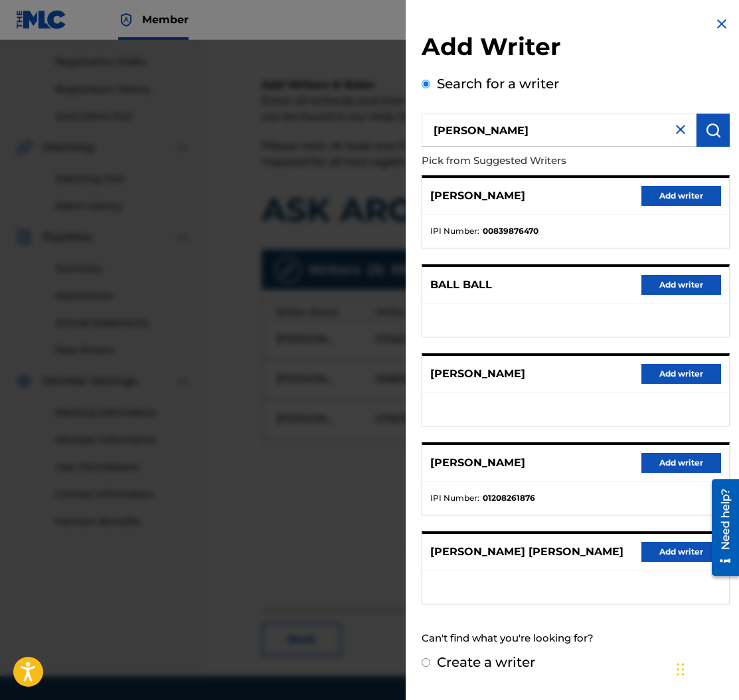
click at [667, 196] on button "Add writer" at bounding box center [682, 196] width 80 height 20
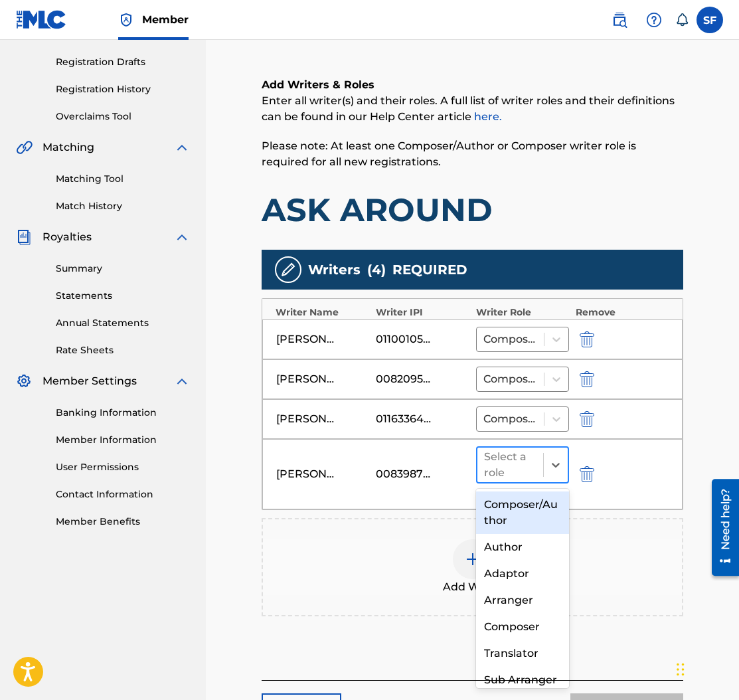
click at [489, 473] on div at bounding box center [510, 465] width 52 height 19
click at [493, 507] on div "Composer/Author" at bounding box center [522, 512] width 93 height 43
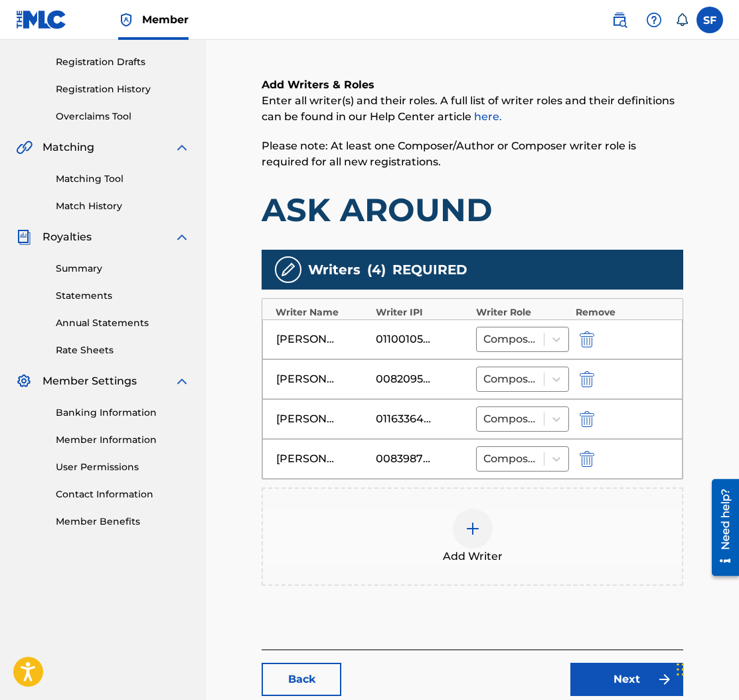
click at [470, 535] on img at bounding box center [473, 529] width 16 height 16
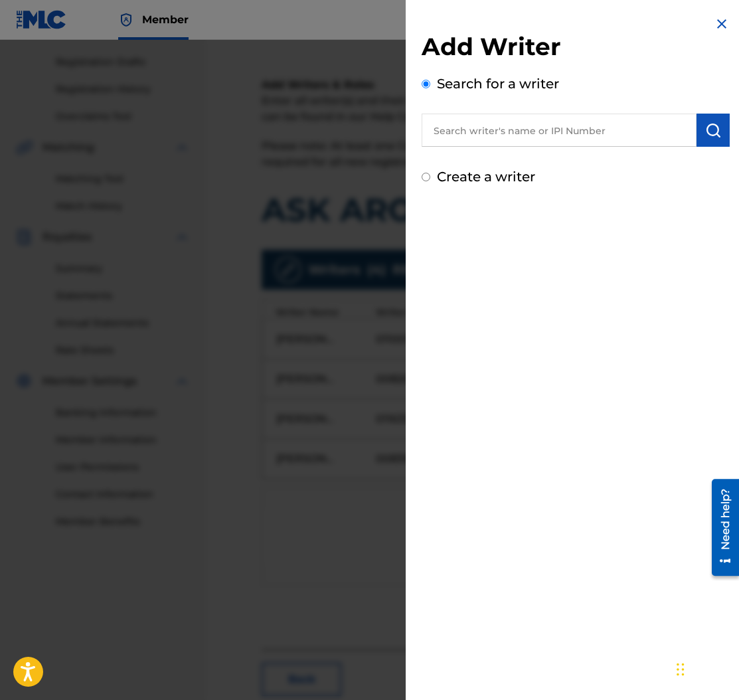
click at [458, 137] on input "text" at bounding box center [559, 130] width 275 height 33
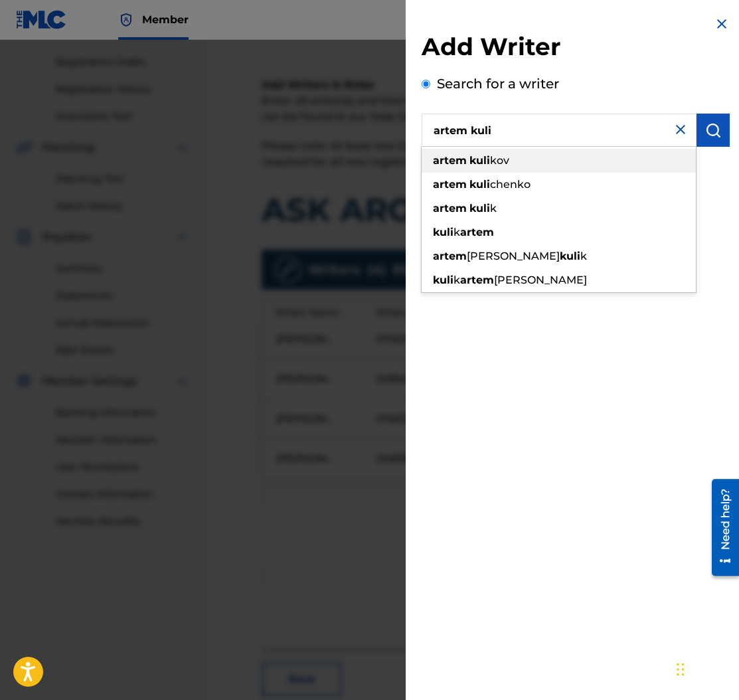
click at [495, 161] on span "kov" at bounding box center [499, 160] width 19 height 13
type input "[PERSON_NAME]"
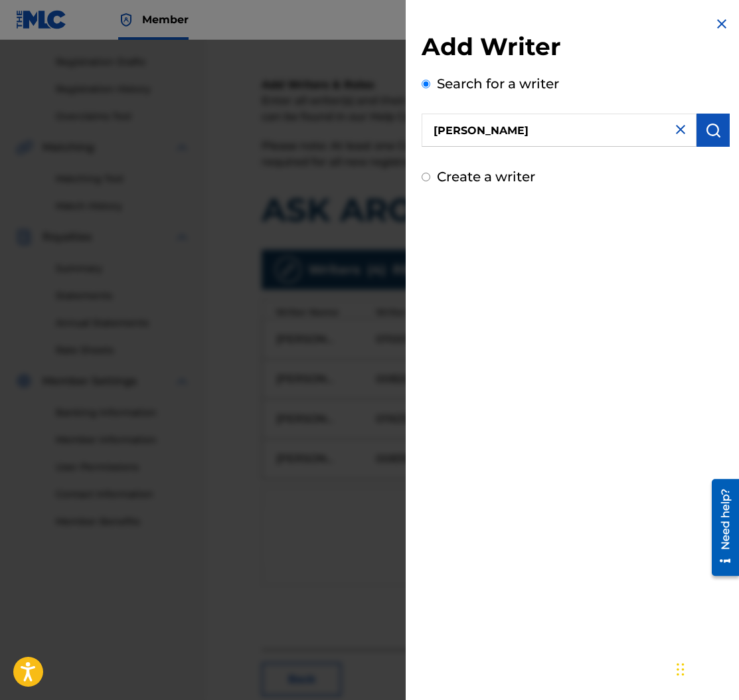
click at [705, 136] on img "submit" at bounding box center [713, 130] width 16 height 16
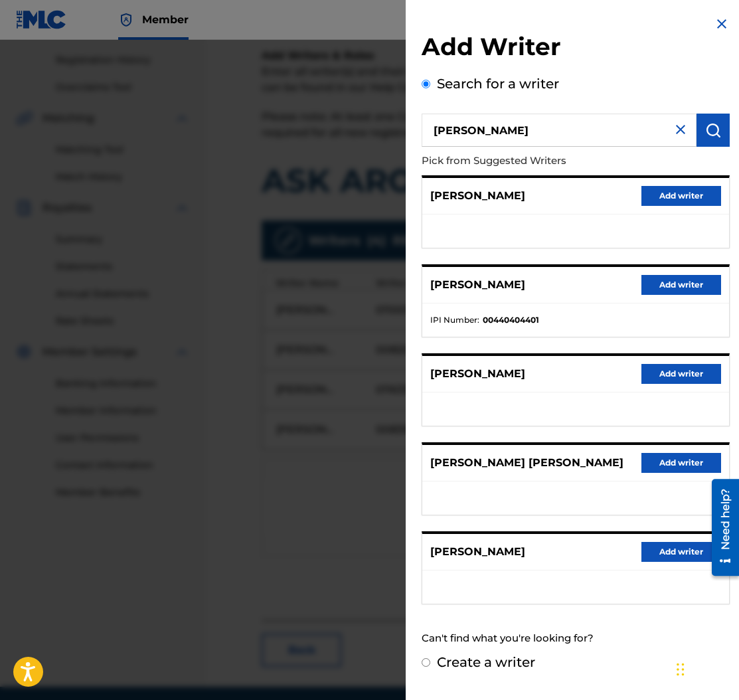
scroll to position [295, 0]
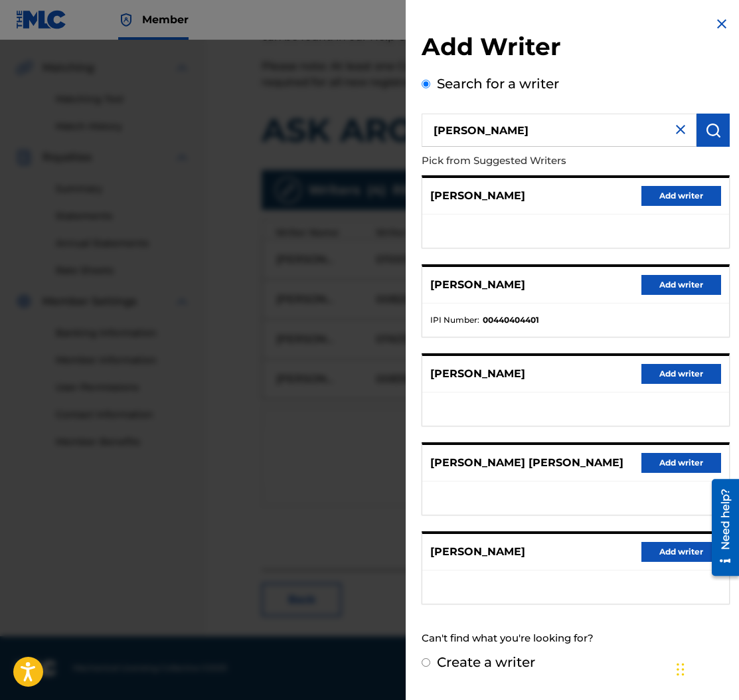
click at [477, 662] on label "Create a writer" at bounding box center [486, 662] width 98 height 16
radio input "true"
click at [430, 662] on input "Create a writer" at bounding box center [426, 662] width 9 height 9
radio input "false"
radio input "true"
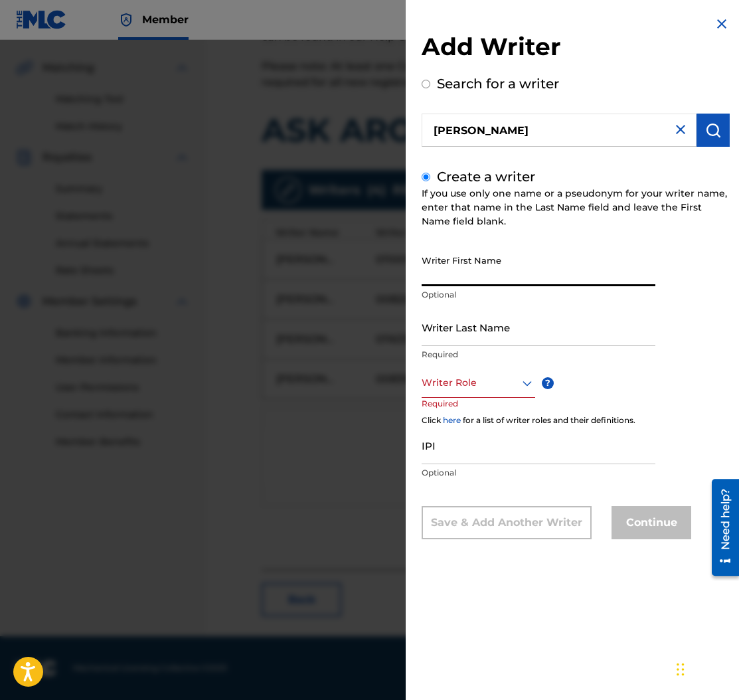
click at [466, 268] on input "Writer First Name" at bounding box center [539, 267] width 234 height 38
type input "Artem"
click at [471, 325] on input "Writer Last Name" at bounding box center [539, 327] width 234 height 38
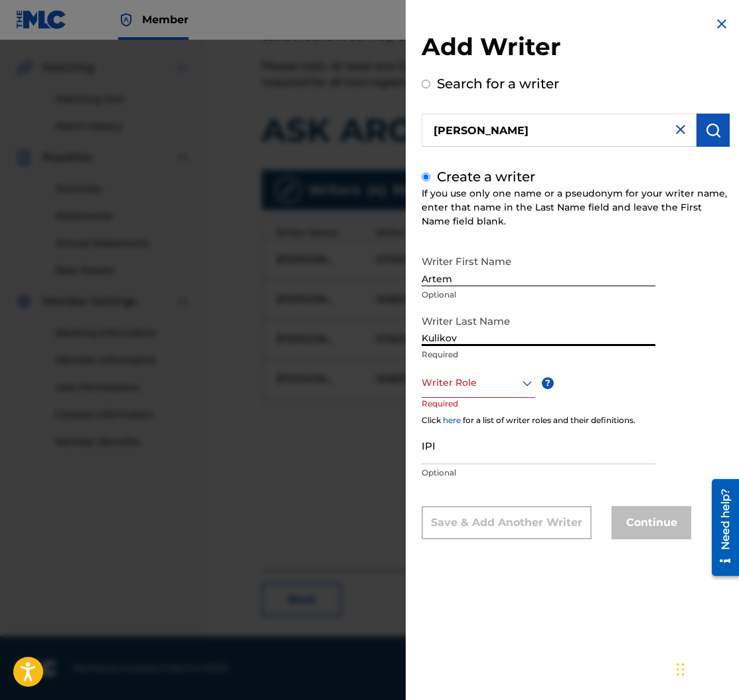
type input "Kulikov"
click at [447, 394] on div "Writer Role" at bounding box center [479, 383] width 114 height 30
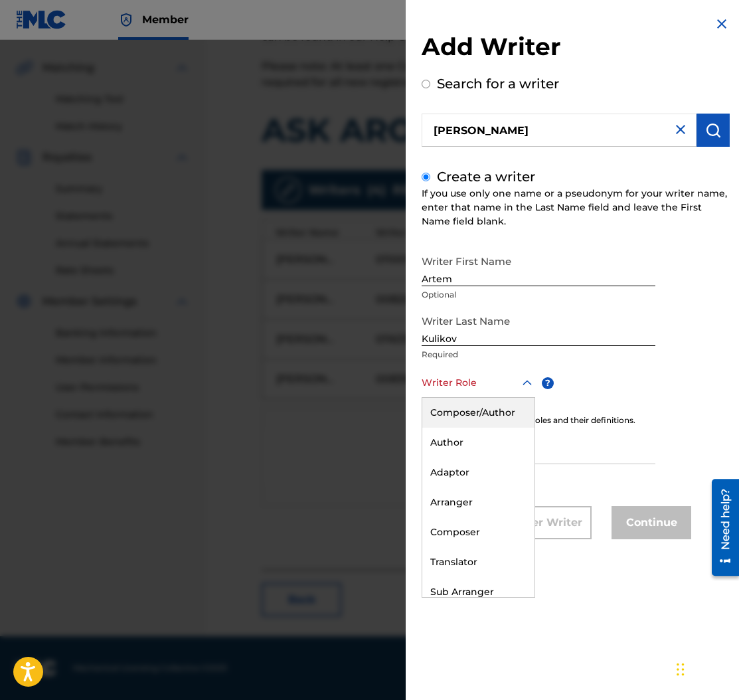
click at [449, 398] on div "Composer/Author" at bounding box center [478, 413] width 112 height 30
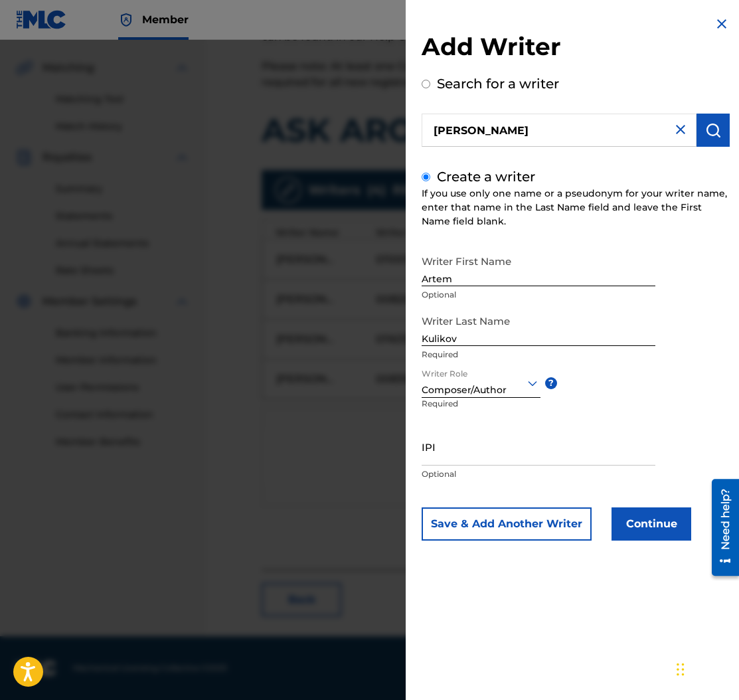
click at [448, 455] on input "IPI" at bounding box center [539, 447] width 234 height 38
paste input "1234359658"
type input "1234359658"
click at [645, 169] on div "Create a writer If you use only one name or a pseudonym for your writer name, e…" at bounding box center [576, 354] width 308 height 374
click at [717, 27] on img at bounding box center [722, 24] width 16 height 16
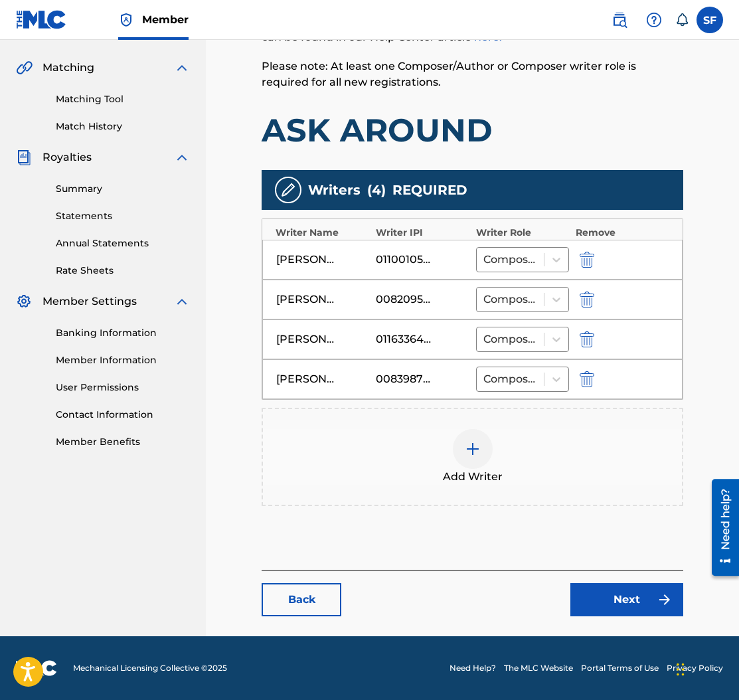
click at [642, 596] on link "Next" at bounding box center [626, 599] width 113 height 33
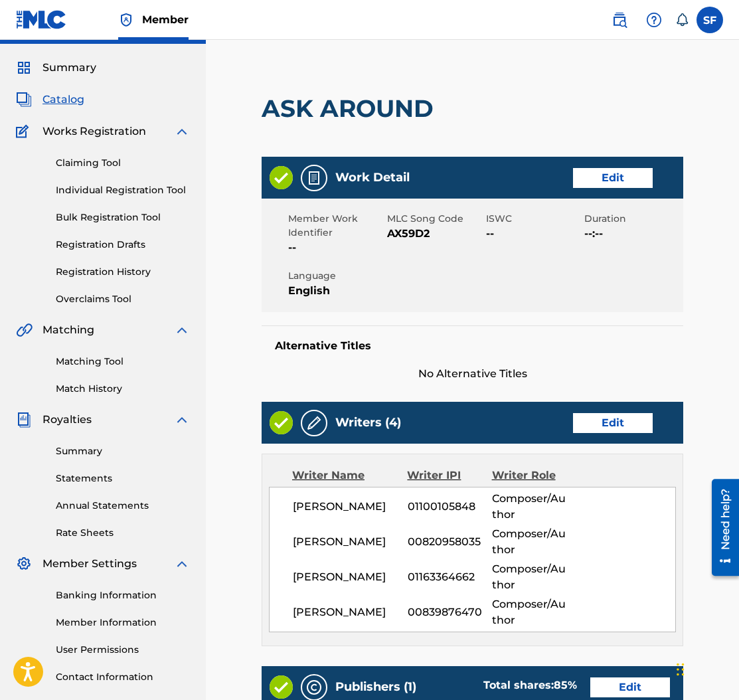
scroll to position [436, 0]
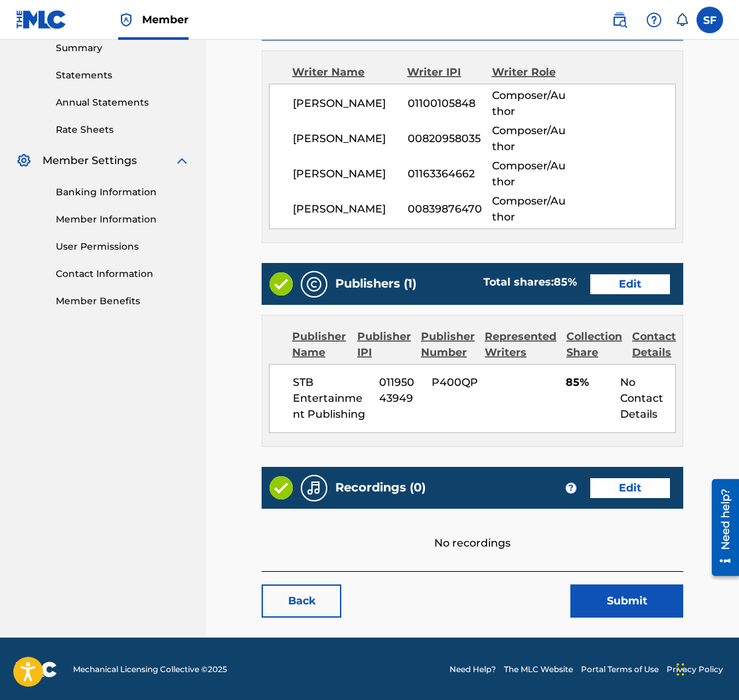
click at [623, 485] on link "Edit" at bounding box center [630, 488] width 80 height 20
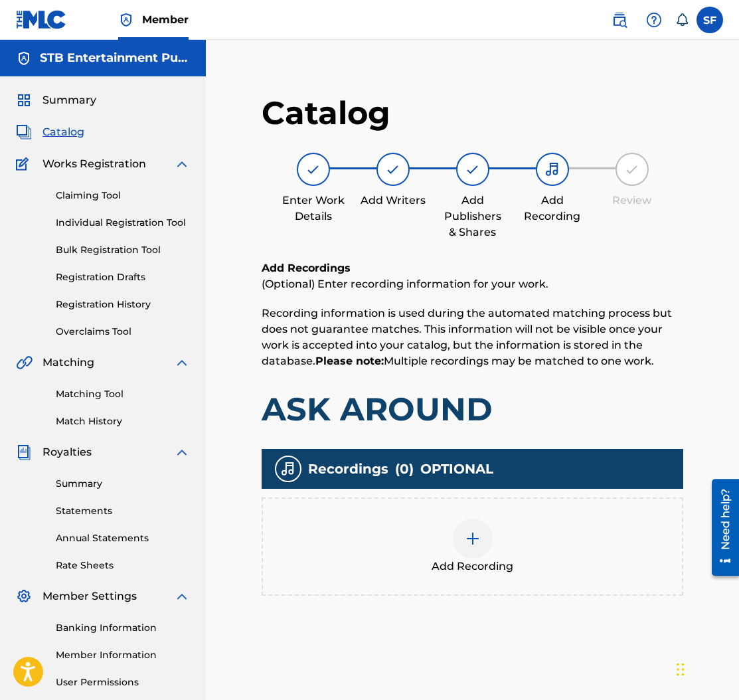
click at [478, 531] on img at bounding box center [473, 539] width 16 height 16
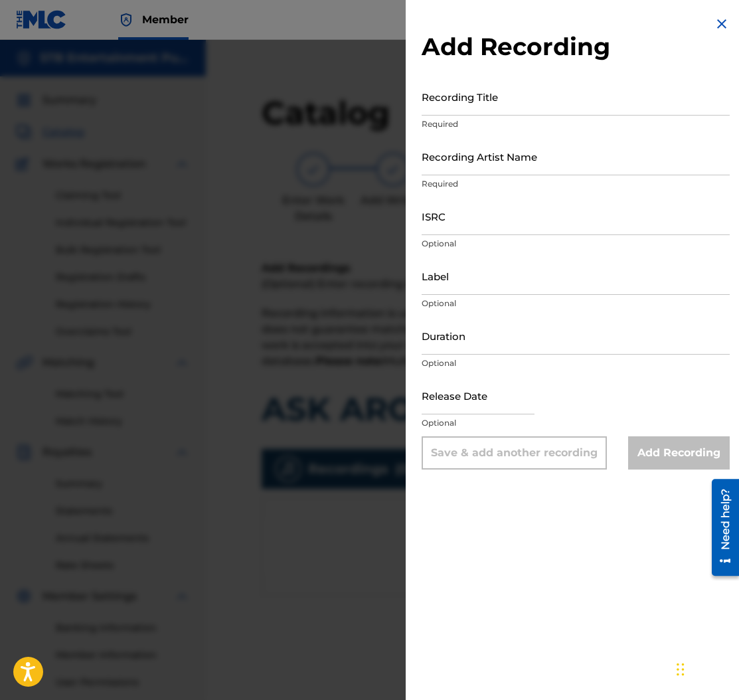
click at [460, 223] on input "ISRC" at bounding box center [576, 216] width 308 height 38
paste input "CH7811109701"
type input "CH7811109701"
click at [466, 102] on input "Recording Title" at bounding box center [576, 97] width 308 height 38
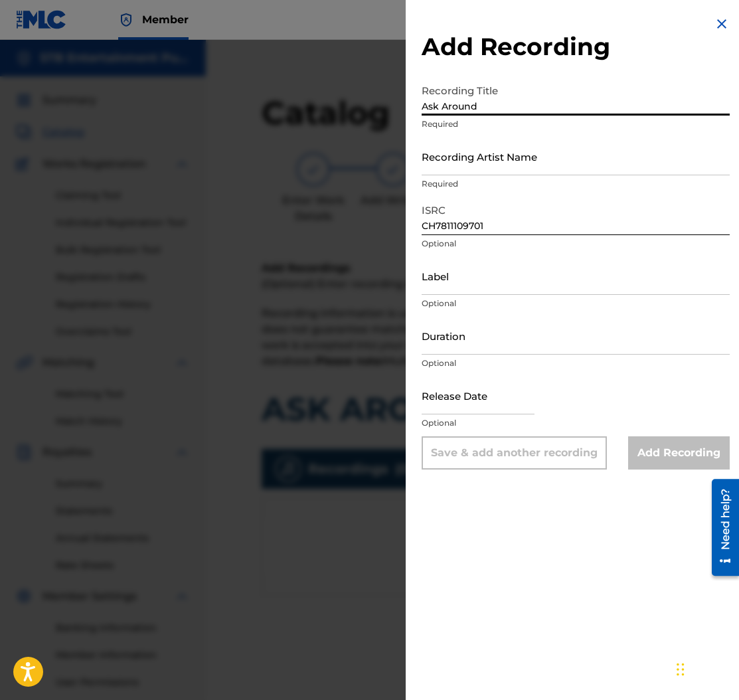
type input "Ask Around"
click at [515, 151] on input "Recording Artist Name" at bounding box center [576, 156] width 308 height 38
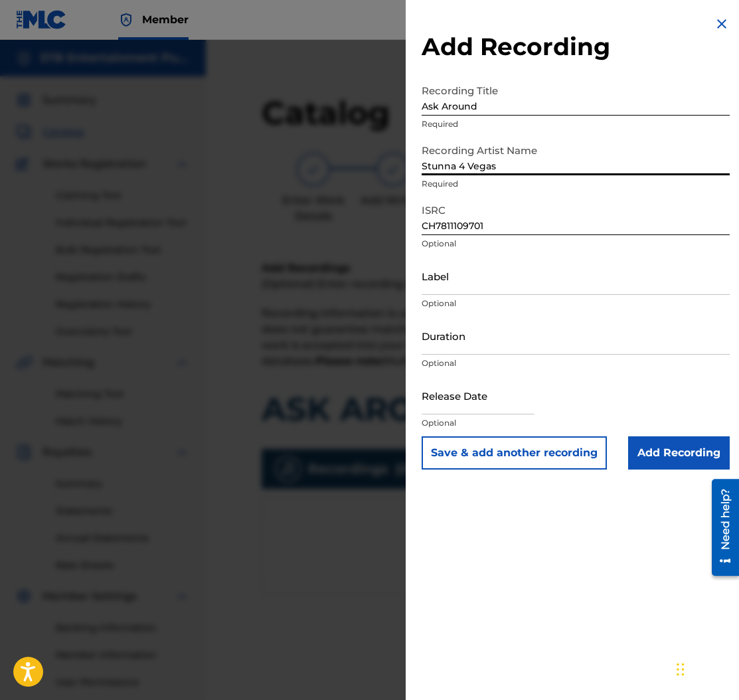
type input "Stunna 4 Vegas"
click at [463, 286] on input "Label" at bounding box center [576, 276] width 308 height 38
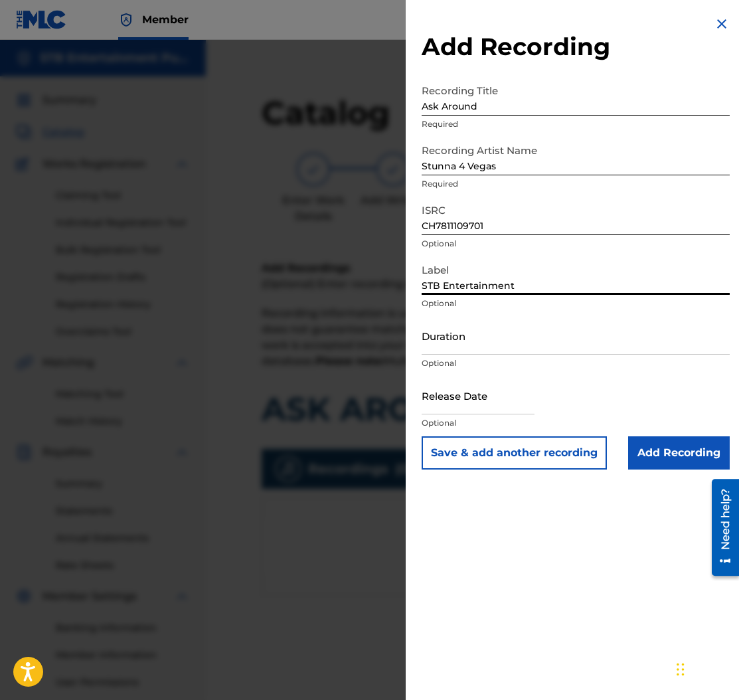
type input "STB Entertainment"
click at [689, 449] on input "Add Recording" at bounding box center [679, 452] width 102 height 33
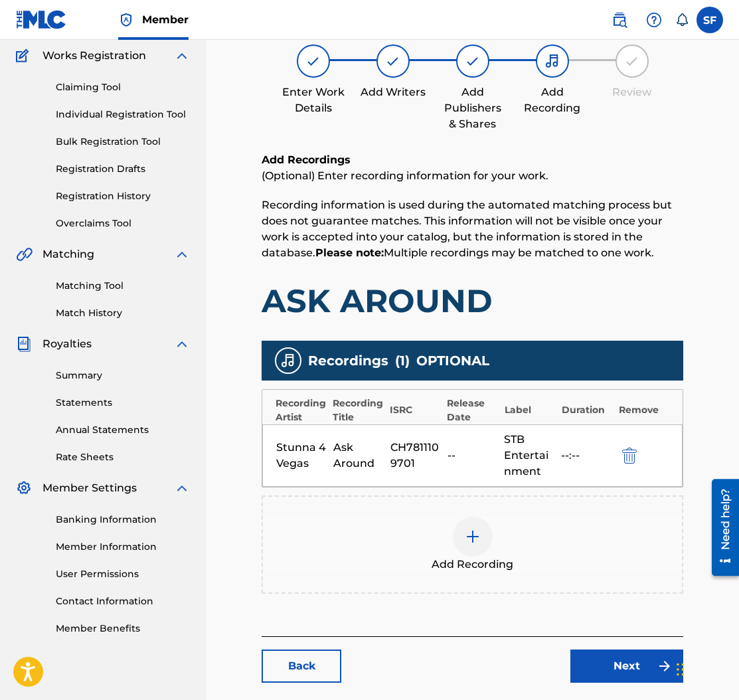
scroll to position [175, 0]
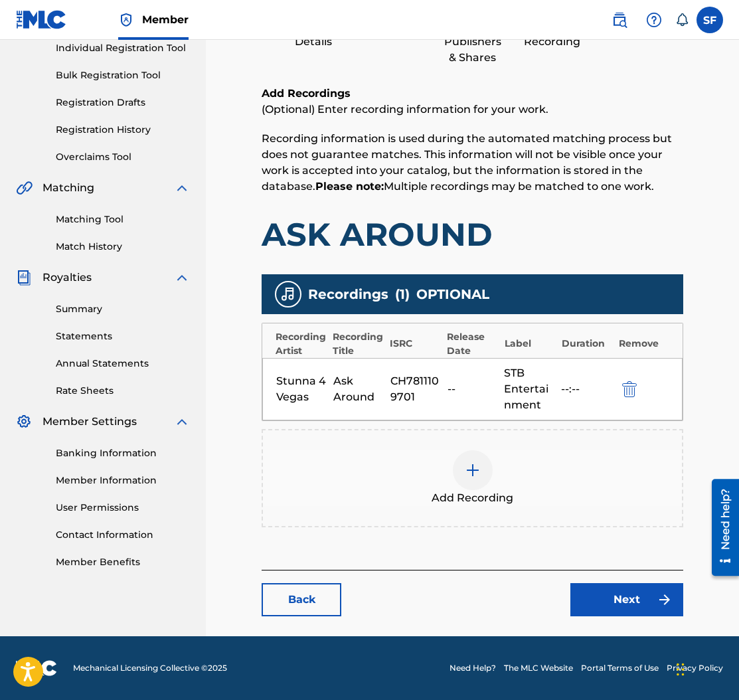
click at [647, 598] on link "Next" at bounding box center [626, 599] width 113 height 33
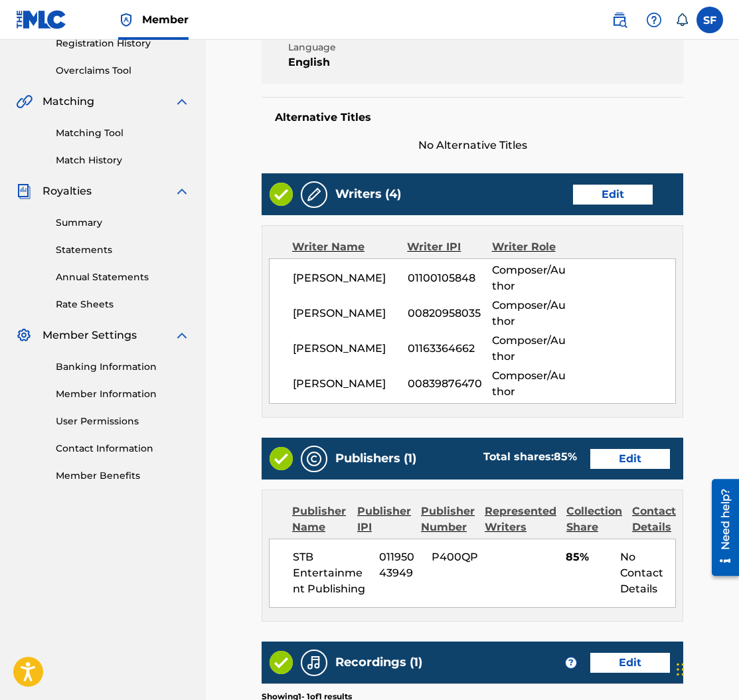
scroll to position [494, 0]
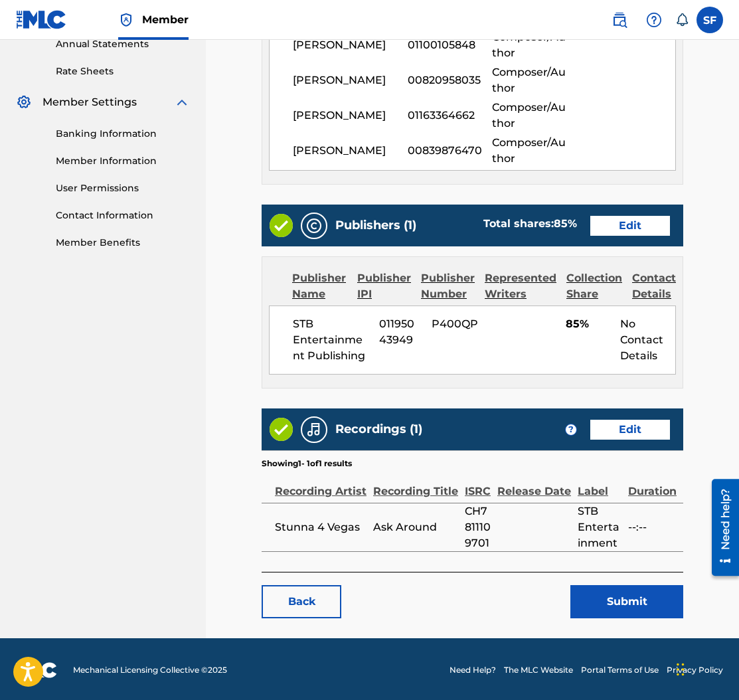
click at [646, 594] on button "Submit" at bounding box center [626, 601] width 113 height 33
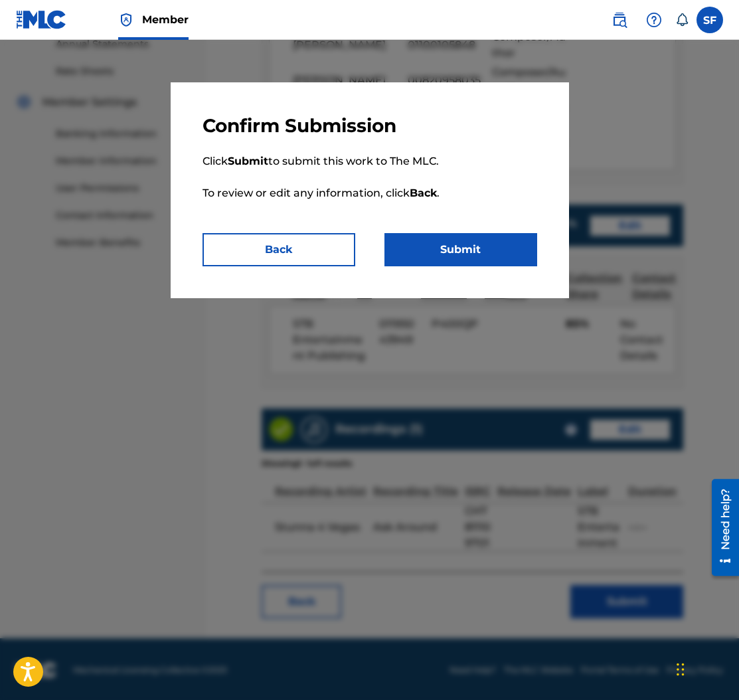
click at [447, 245] on button "Submit" at bounding box center [461, 249] width 153 height 33
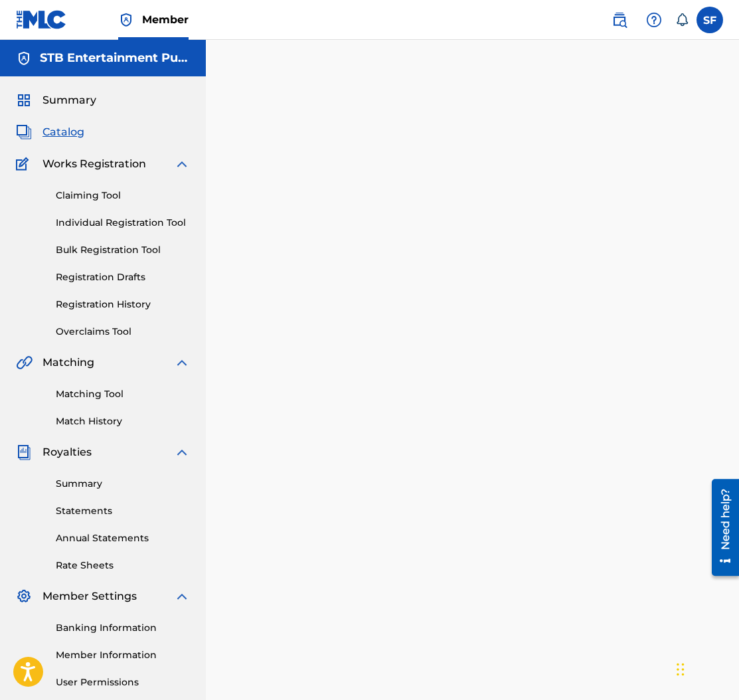
click at [70, 130] on span "Catalog" at bounding box center [64, 132] width 42 height 16
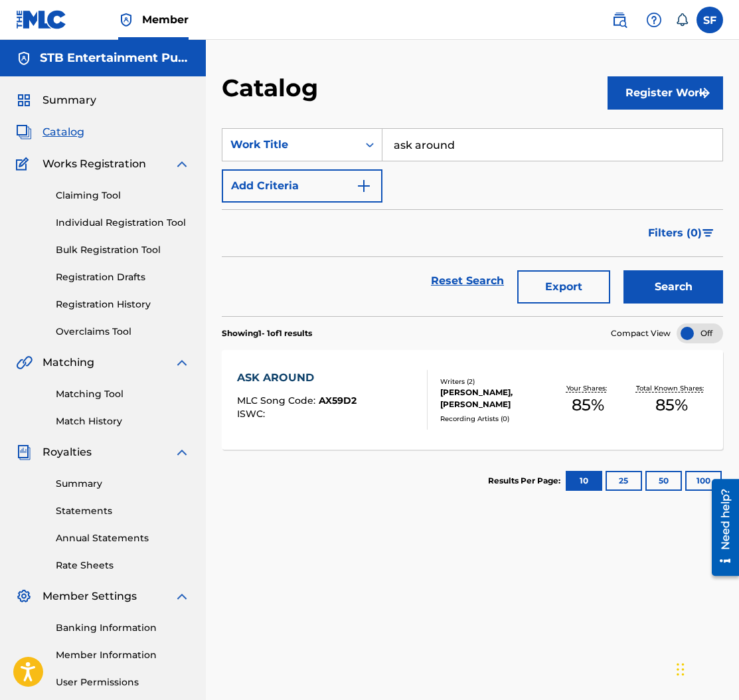
click at [450, 144] on input "ask around" at bounding box center [553, 145] width 340 height 32
type input "like dat"
click at [624, 270] on button "Search" at bounding box center [674, 286] width 100 height 33
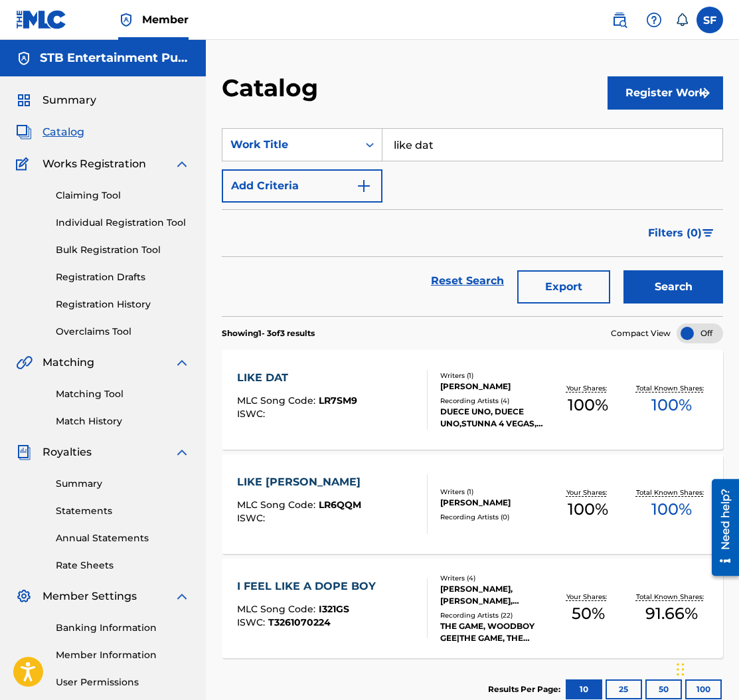
click at [483, 386] on div "[PERSON_NAME]" at bounding box center [493, 387] width 106 height 12
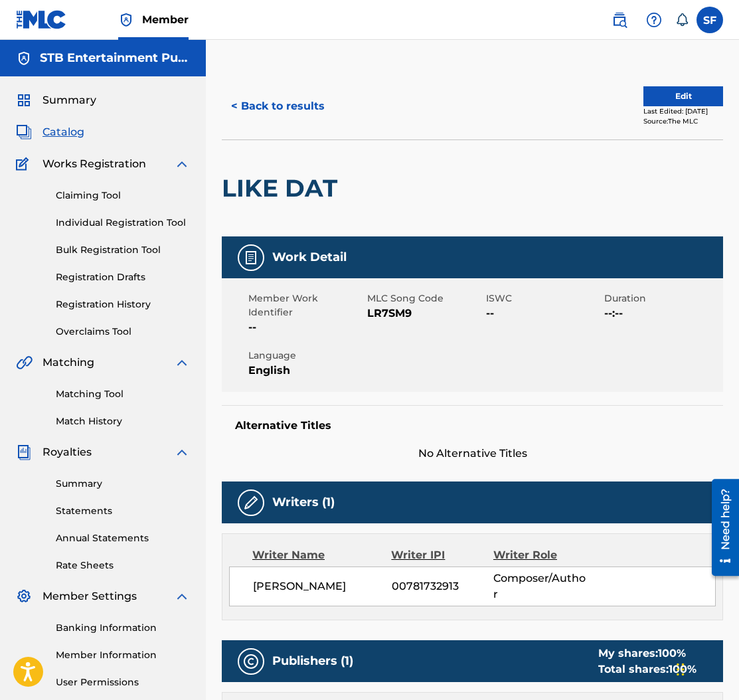
click at [649, 98] on button "Edit" at bounding box center [684, 96] width 80 height 20
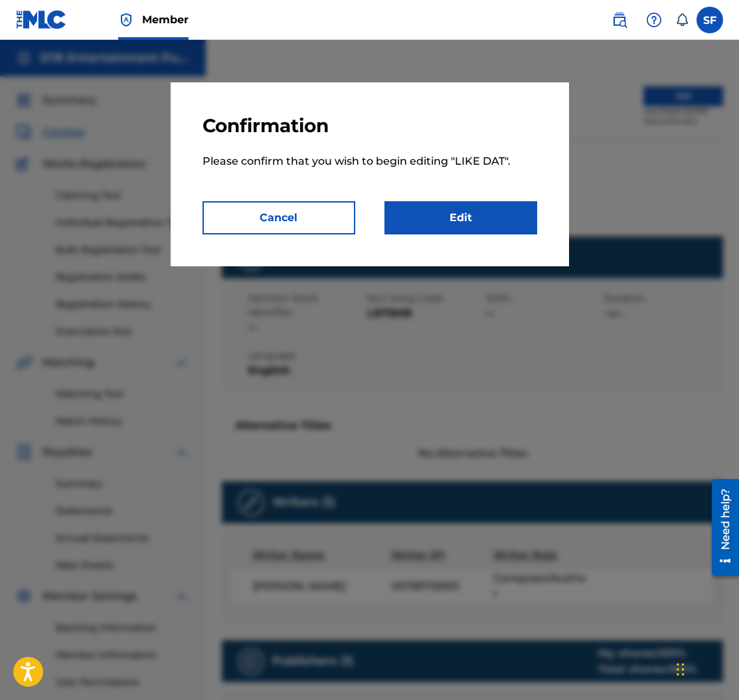
click at [489, 213] on link "Edit" at bounding box center [461, 217] width 153 height 33
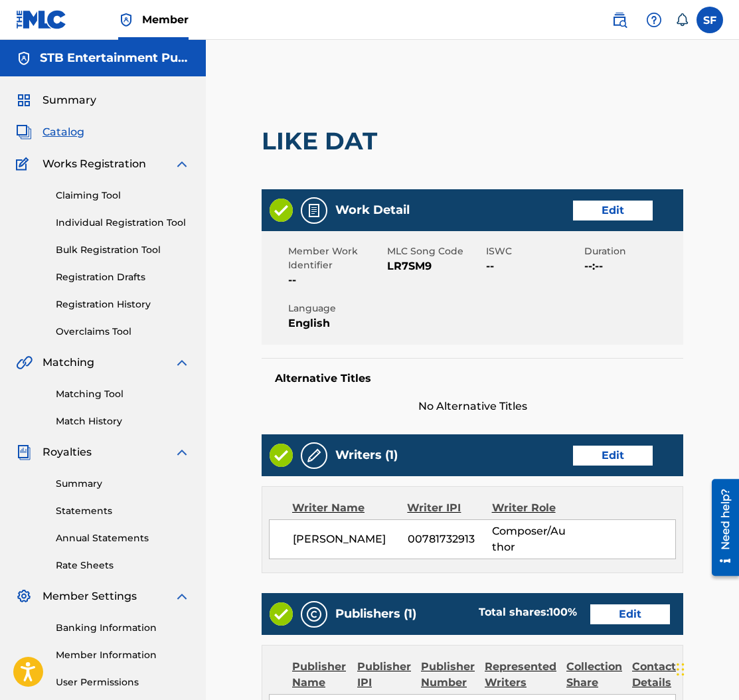
click at [622, 459] on link "Edit" at bounding box center [613, 456] width 80 height 20
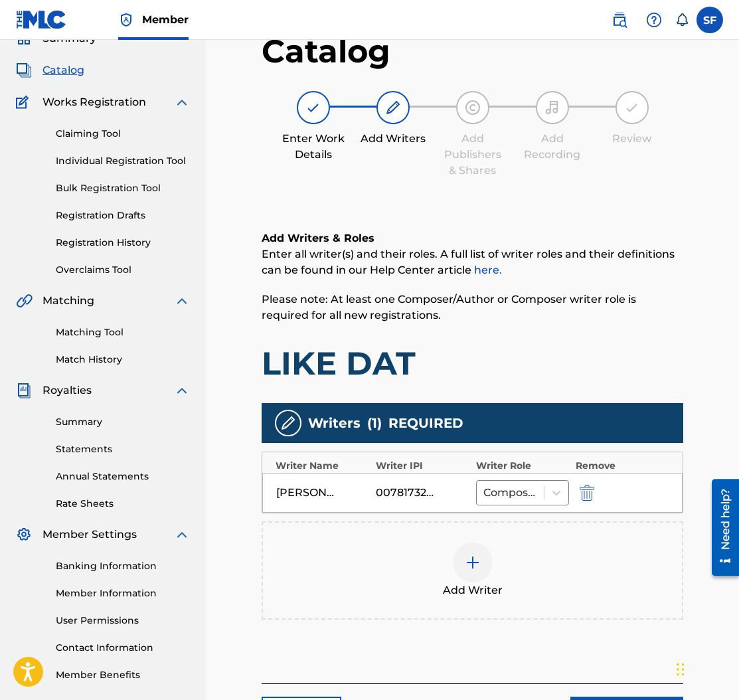
scroll to position [175, 0]
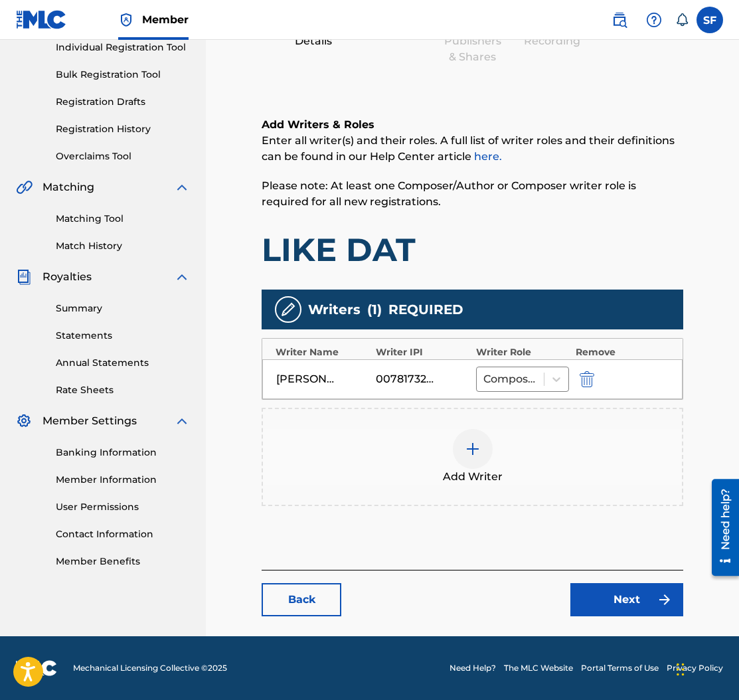
click at [470, 451] on img at bounding box center [473, 449] width 16 height 16
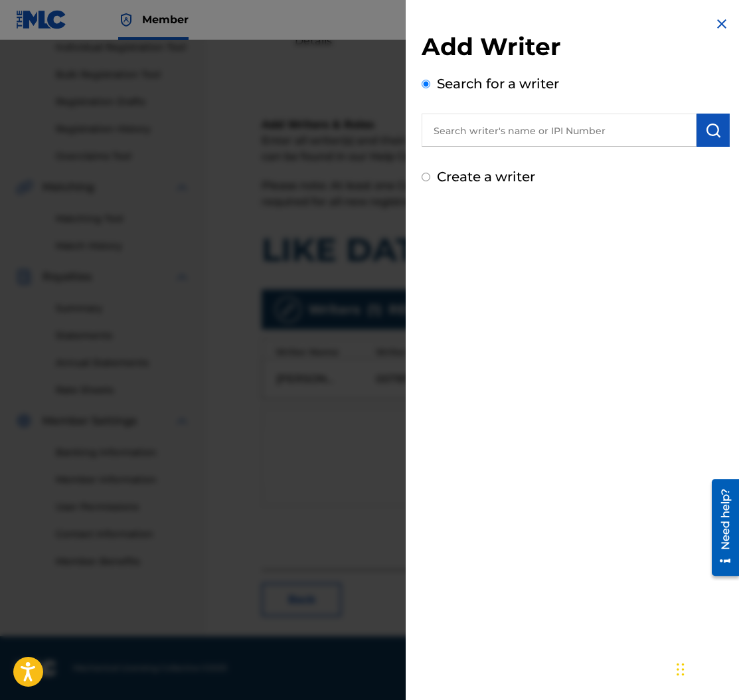
click at [479, 128] on input "text" at bounding box center [559, 130] width 275 height 33
type input "[PERSON_NAME] baltaser [PERSON_NAME]"
click at [711, 133] on img "submit" at bounding box center [713, 130] width 16 height 16
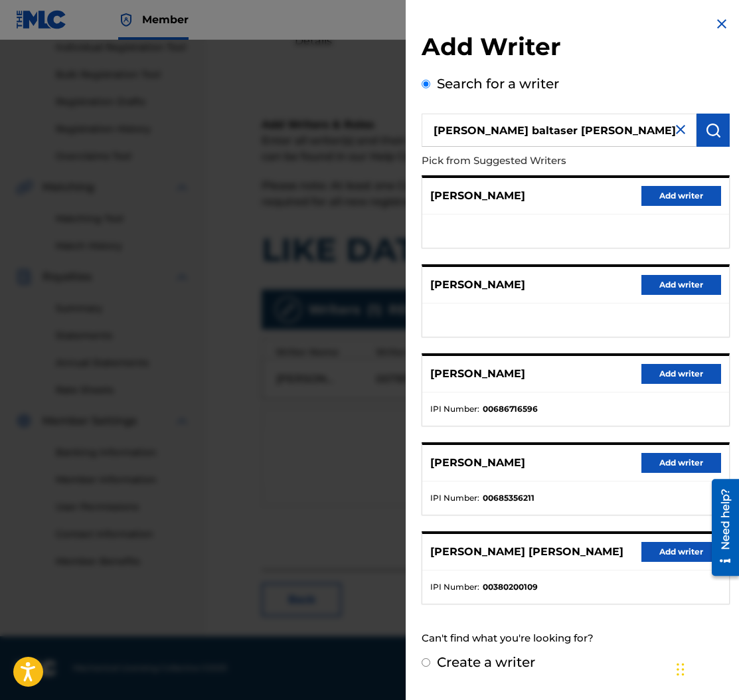
click at [714, 17] on img at bounding box center [722, 24] width 16 height 16
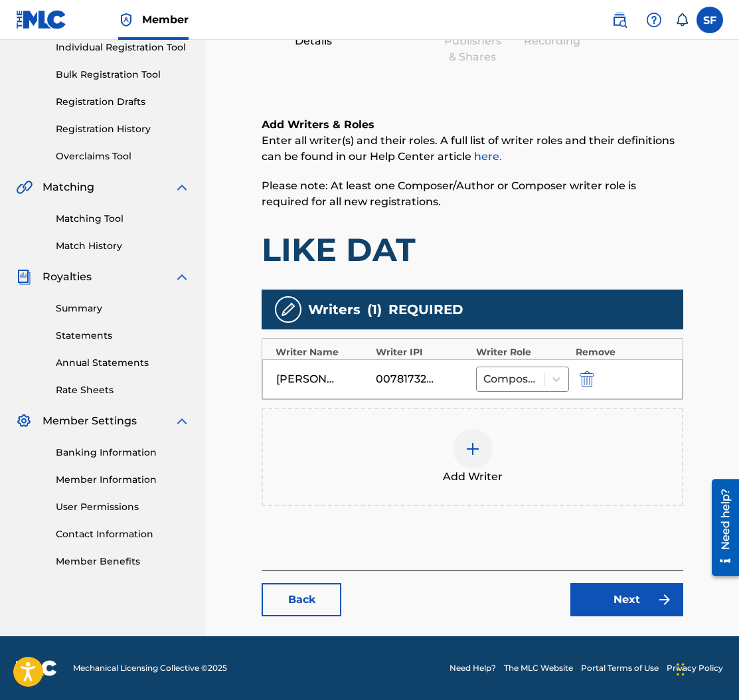
click at [473, 453] on img at bounding box center [473, 449] width 16 height 16
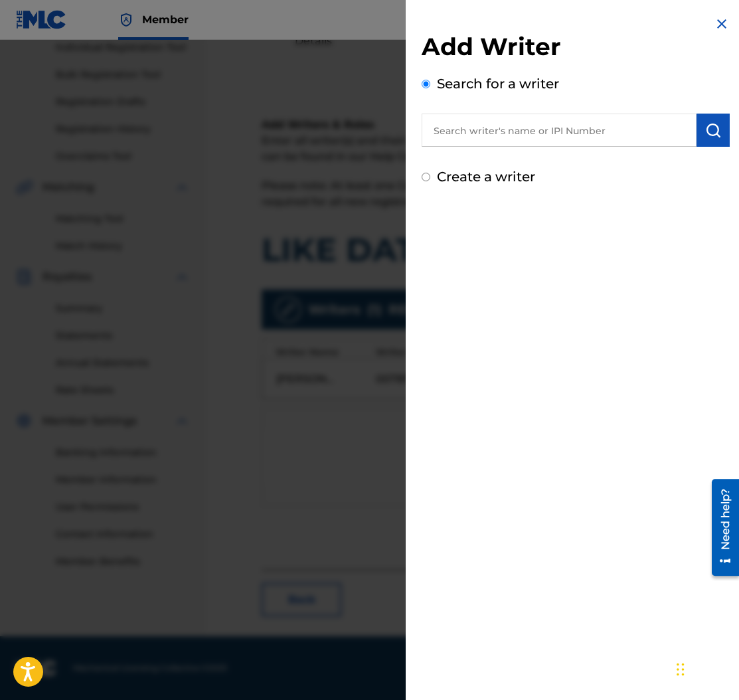
click at [520, 127] on input "text" at bounding box center [559, 130] width 275 height 33
type input "[PERSON_NAME] baltaser [PERSON_NAME]"
click at [711, 132] on img "submit" at bounding box center [713, 130] width 16 height 16
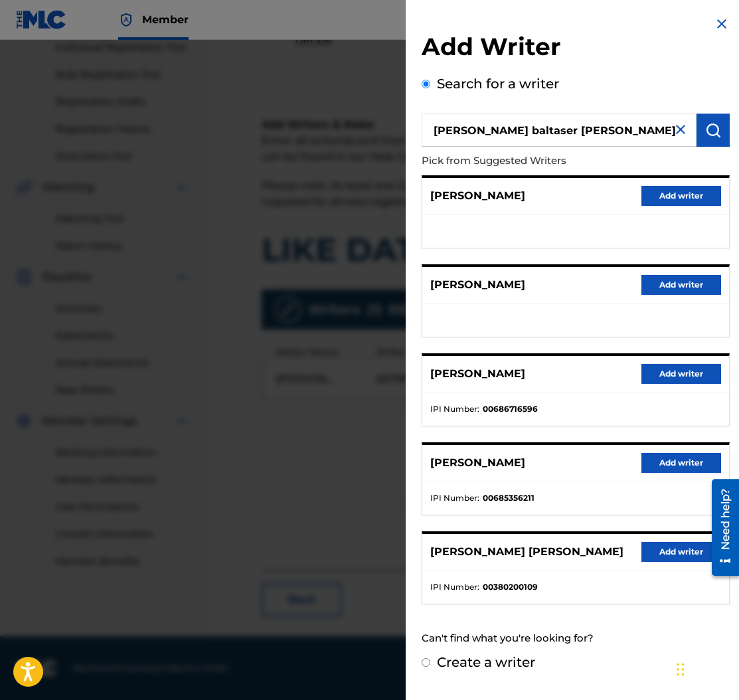
click at [689, 371] on button "Add writer" at bounding box center [682, 374] width 80 height 20
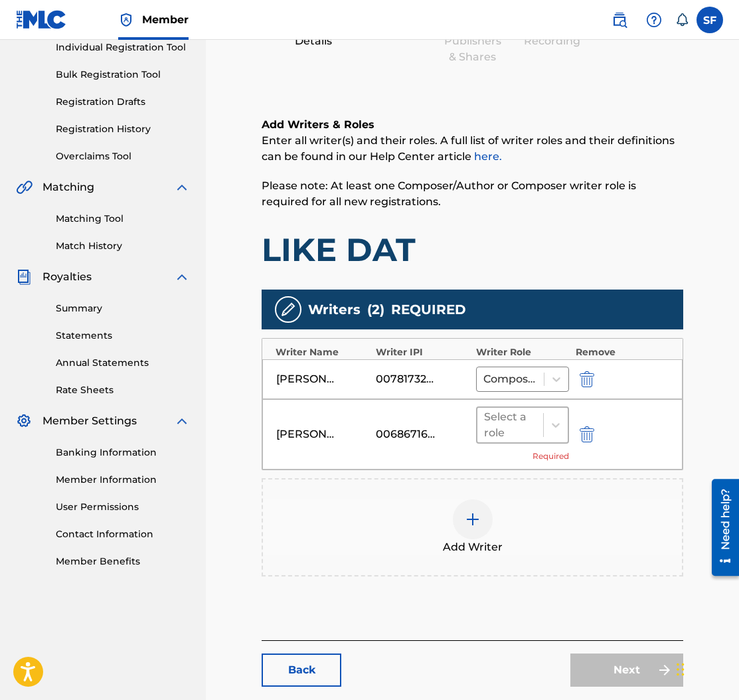
click at [508, 431] on div at bounding box center [510, 425] width 52 height 19
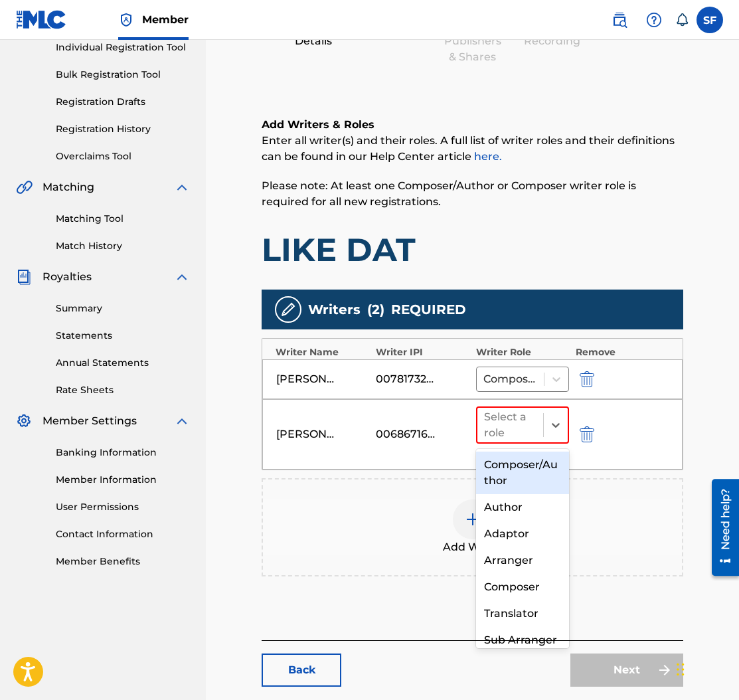
click at [521, 474] on div "Composer/Author" at bounding box center [522, 473] width 93 height 43
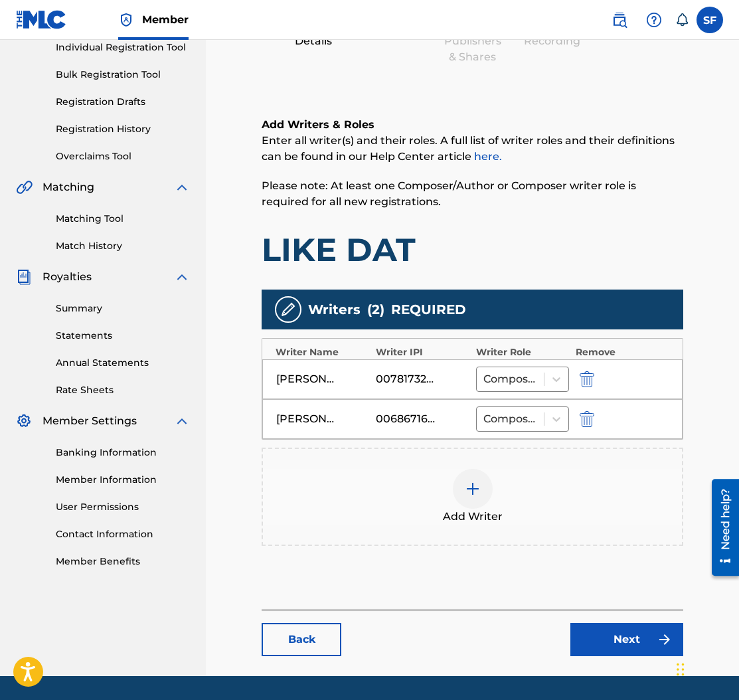
click at [471, 480] on div at bounding box center [473, 489] width 40 height 40
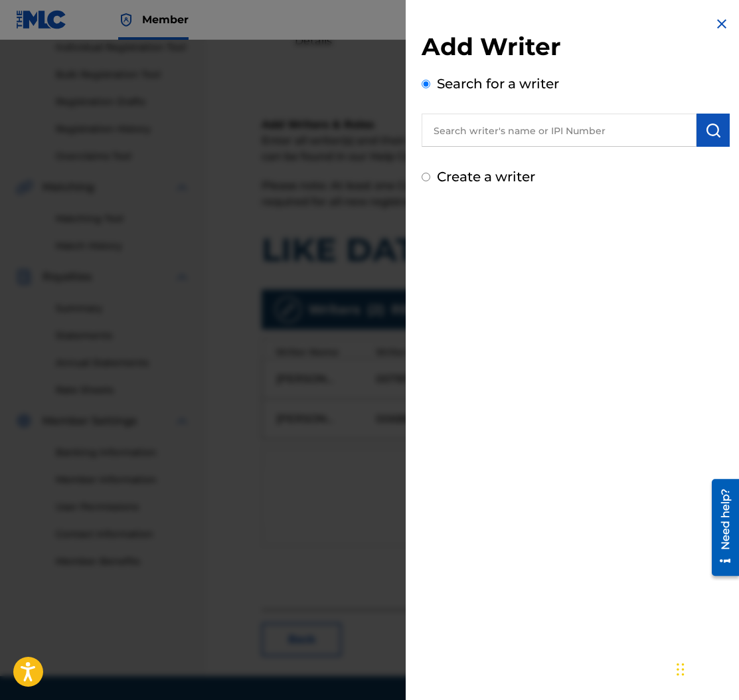
click at [514, 131] on input "text" at bounding box center [559, 130] width 275 height 33
type input "[PERSON_NAME]"
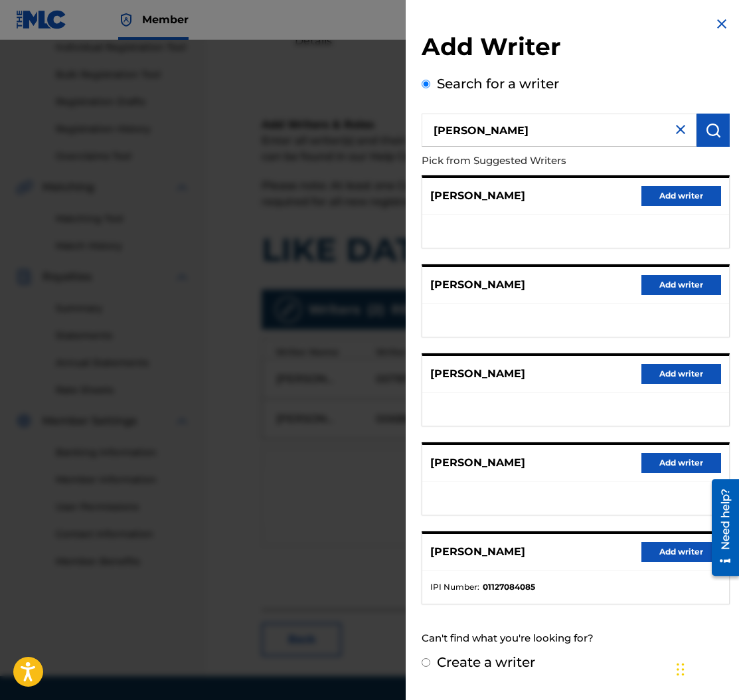
click at [693, 547] on button "Add writer" at bounding box center [682, 552] width 80 height 20
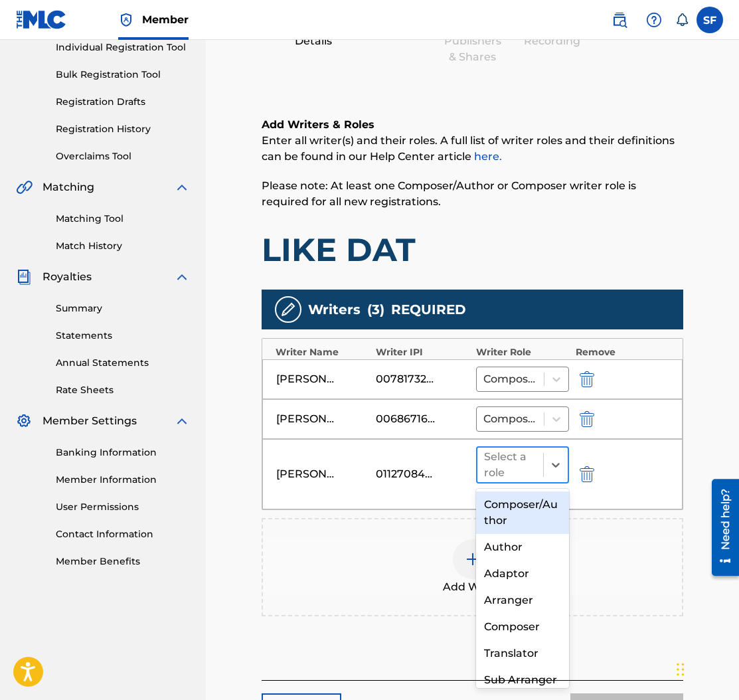
click at [509, 470] on div at bounding box center [510, 465] width 52 height 19
click at [523, 506] on div "Composer/Author" at bounding box center [522, 512] width 93 height 43
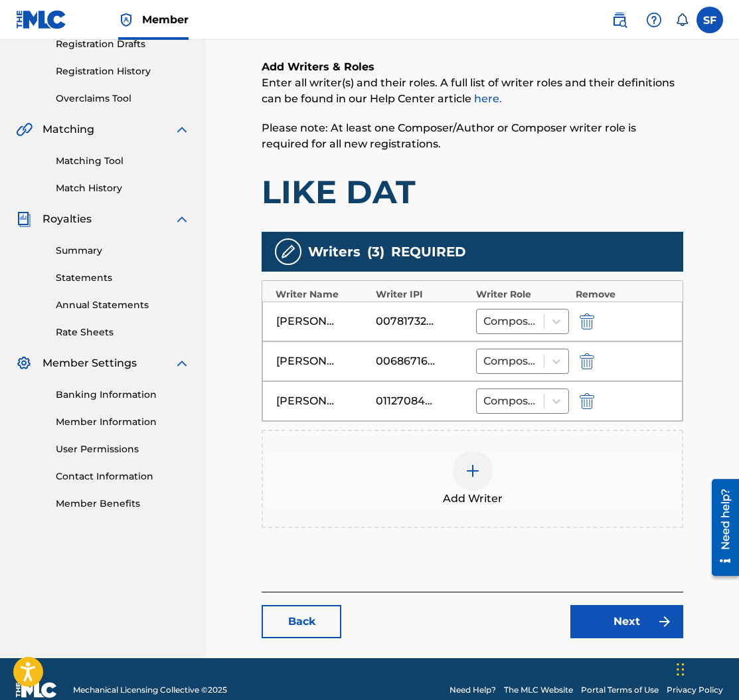
scroll to position [235, 0]
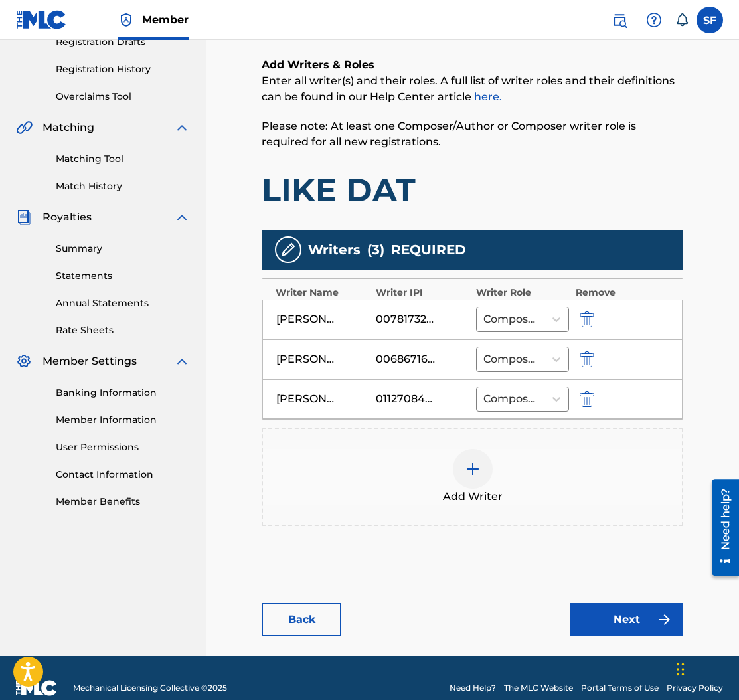
click at [614, 616] on link "Next" at bounding box center [626, 619] width 113 height 33
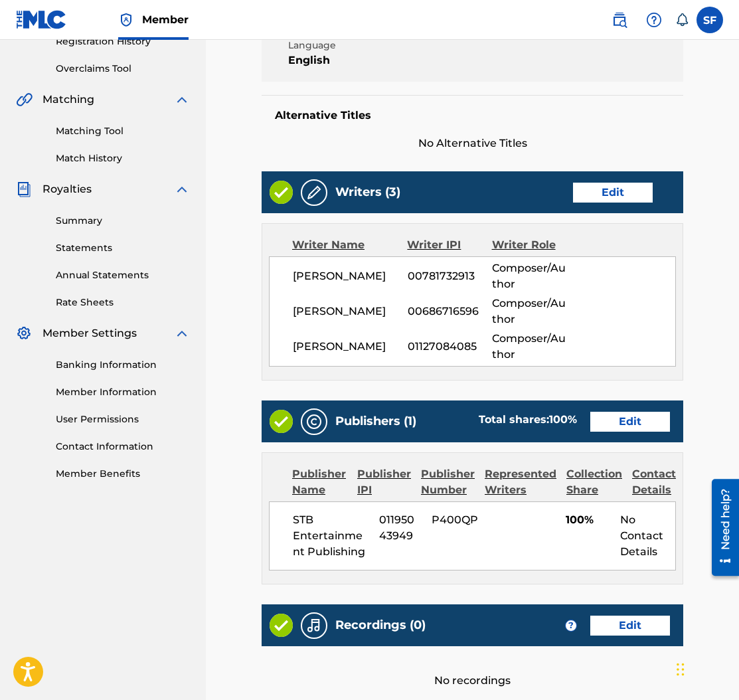
scroll to position [272, 0]
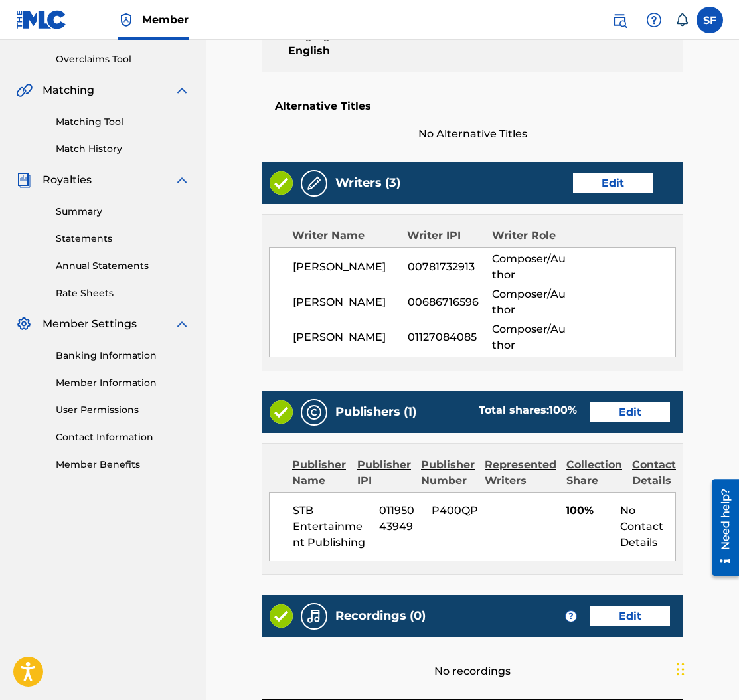
click at [644, 408] on link "Edit" at bounding box center [630, 412] width 80 height 20
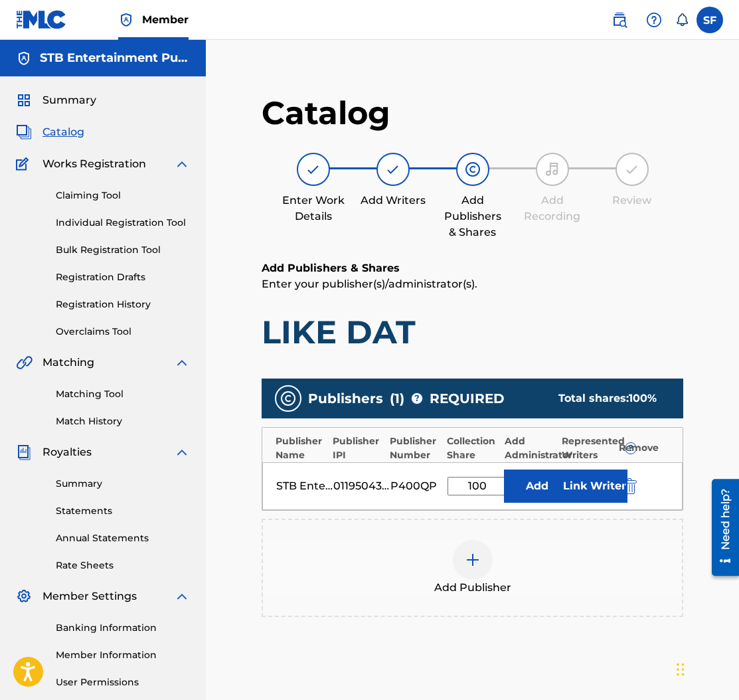
click at [479, 483] on input "100" at bounding box center [478, 486] width 60 height 19
type input "10"
type input "50"
click at [581, 485] on button "Link Writer" at bounding box center [594, 486] width 66 height 33
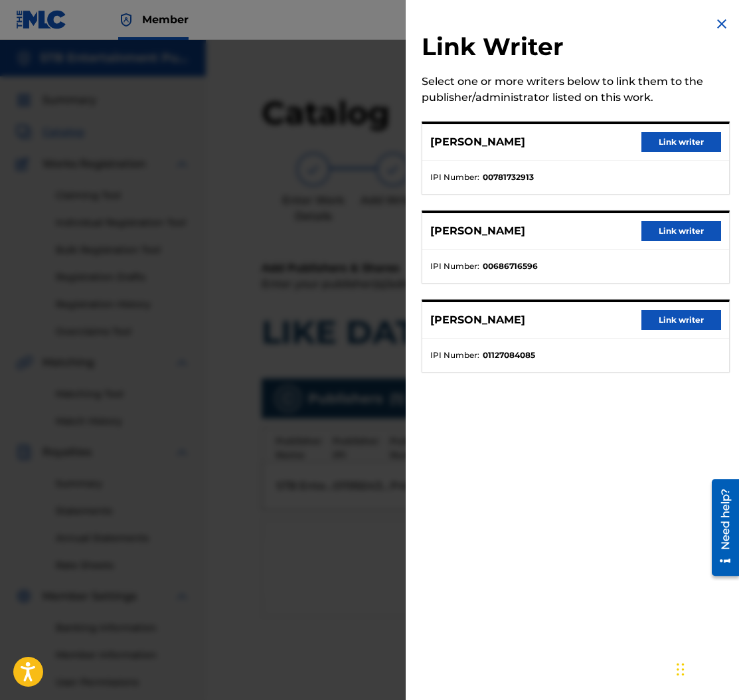
click at [661, 137] on button "Link writer" at bounding box center [682, 142] width 80 height 20
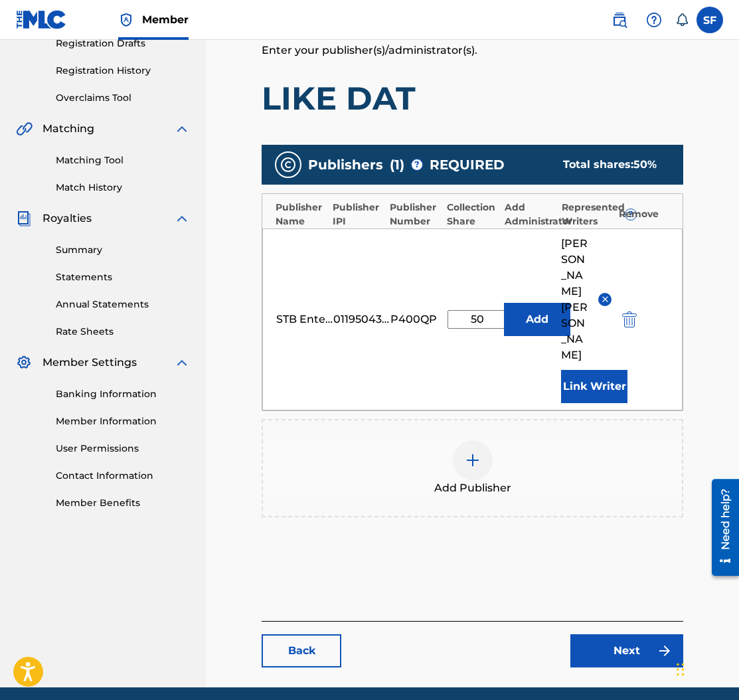
scroll to position [237, 0]
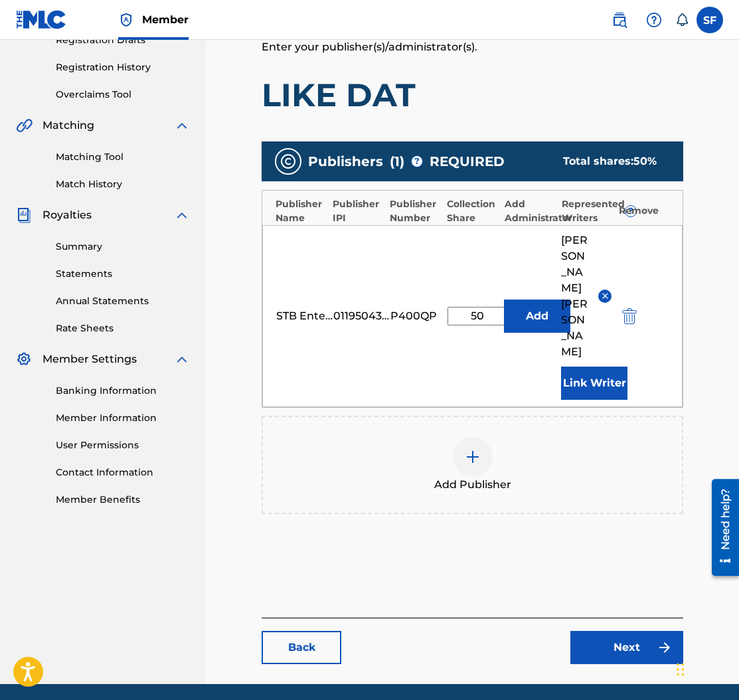
click at [635, 631] on link "Next" at bounding box center [626, 647] width 113 height 33
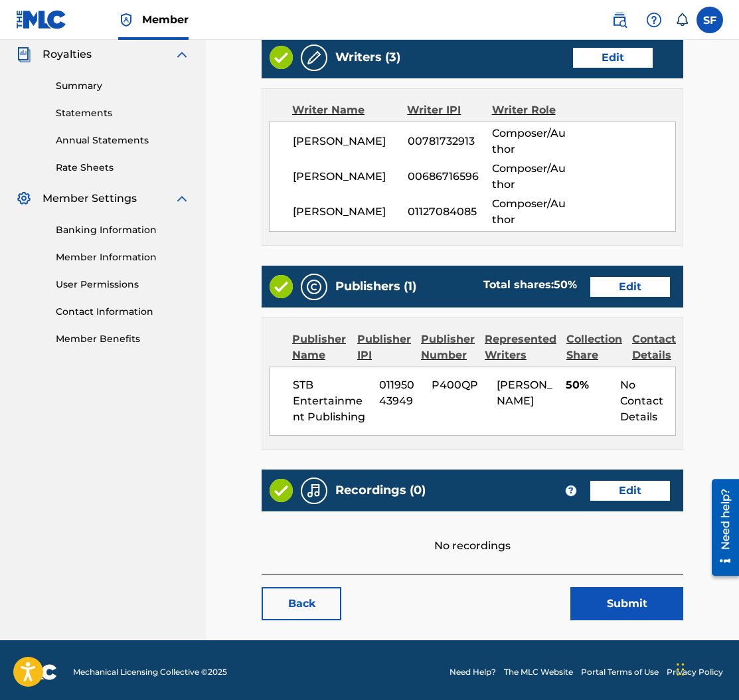
scroll to position [400, 0]
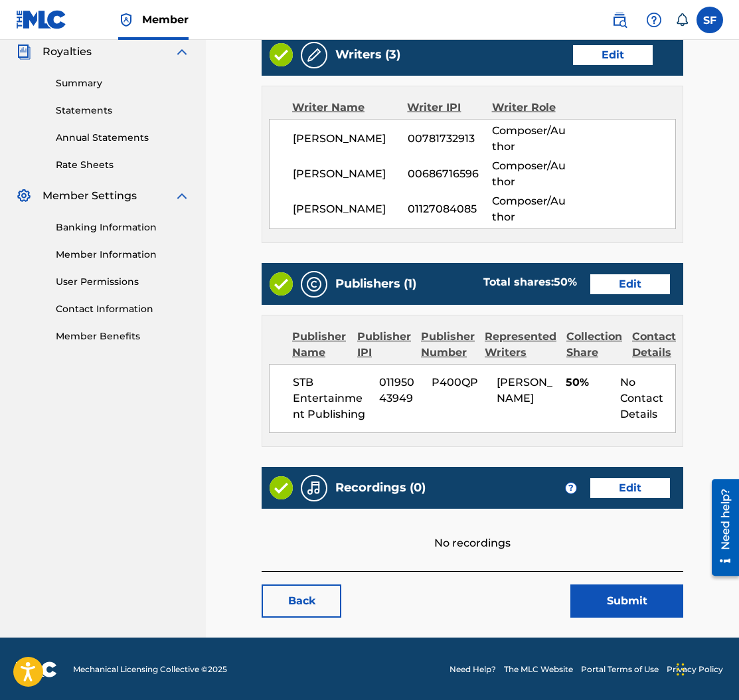
click at [616, 489] on link "Edit" at bounding box center [630, 488] width 80 height 20
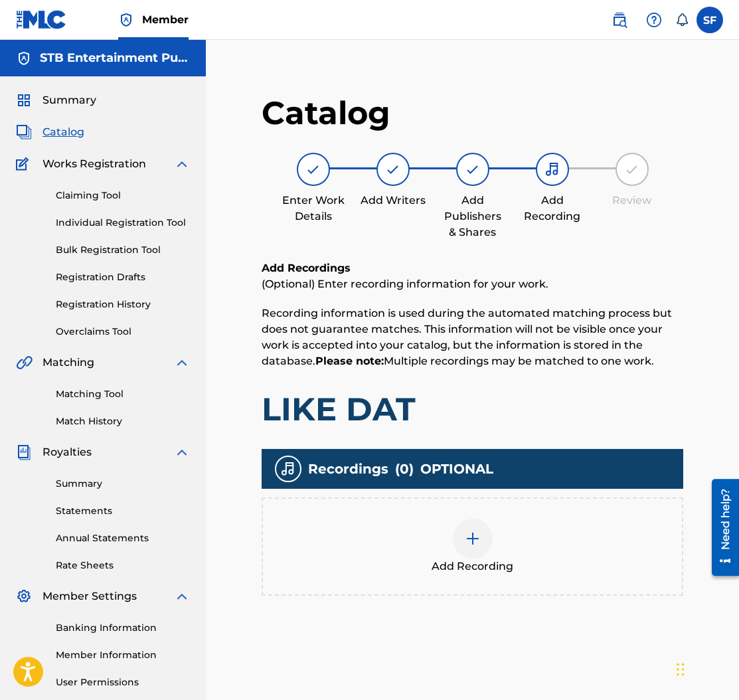
click at [479, 534] on img at bounding box center [473, 539] width 16 height 16
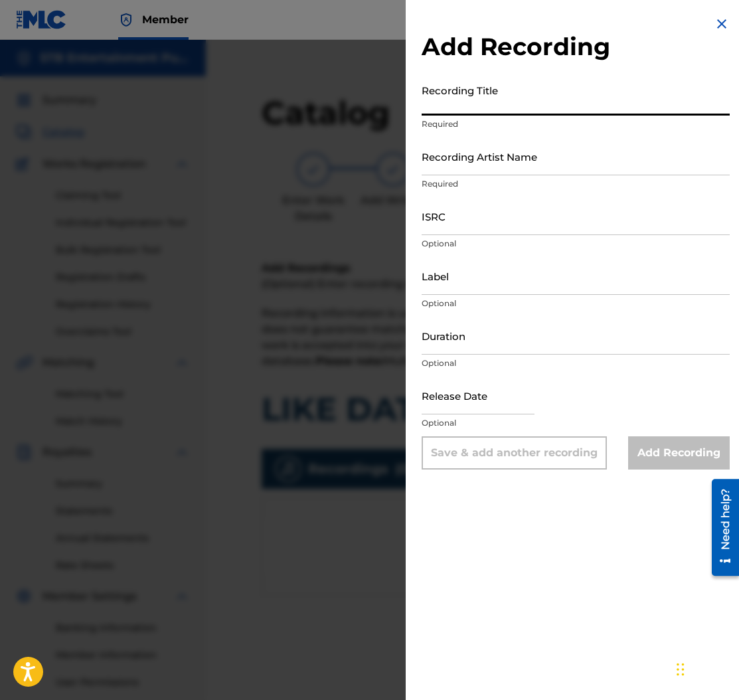
click at [493, 99] on input "Recording Title" at bounding box center [576, 97] width 308 height 38
type input "Like Dat"
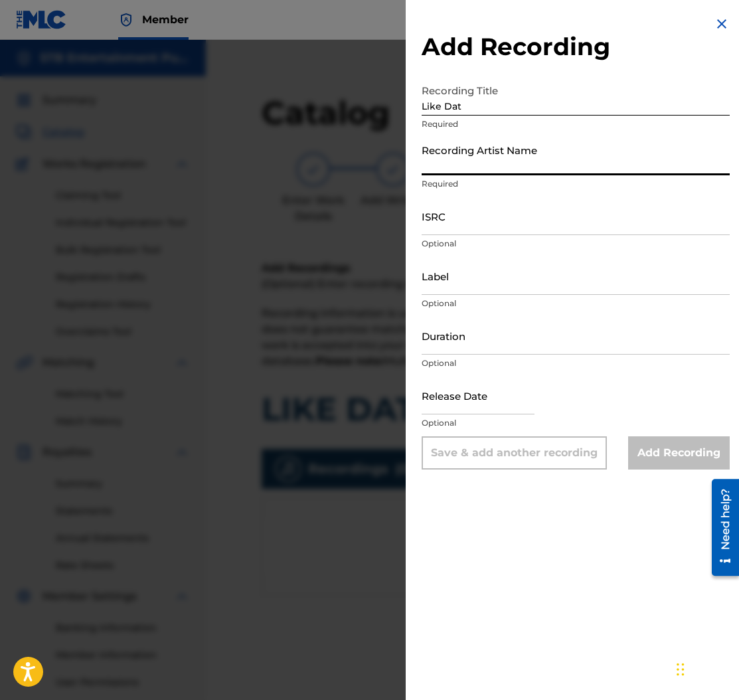
click at [524, 155] on input "Recording Artist Name" at bounding box center [576, 156] width 308 height 38
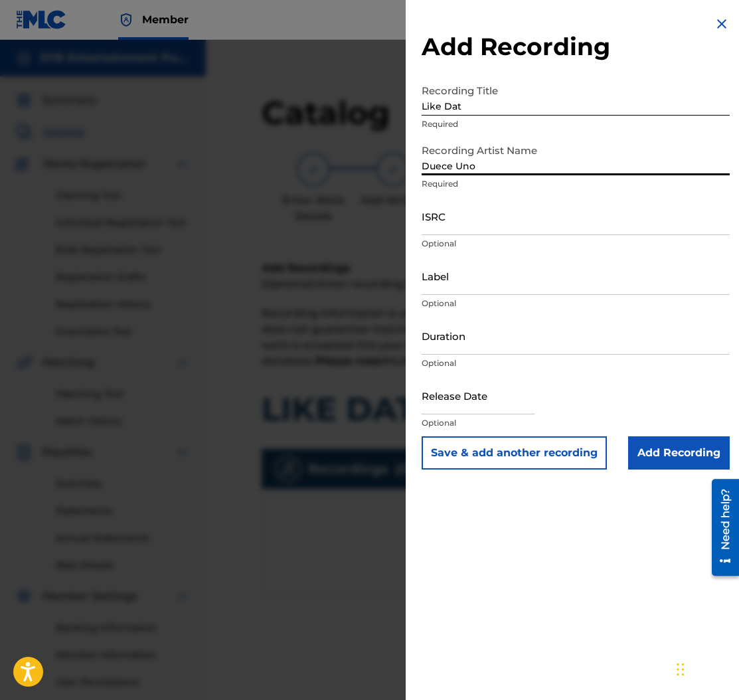
type input "Duece Uno"
click at [450, 224] on input "ISRC" at bounding box center [576, 216] width 308 height 38
paste input "CA5KR2317119"
type input "CA5KR2317119"
click at [460, 277] on input "Label" at bounding box center [576, 276] width 308 height 38
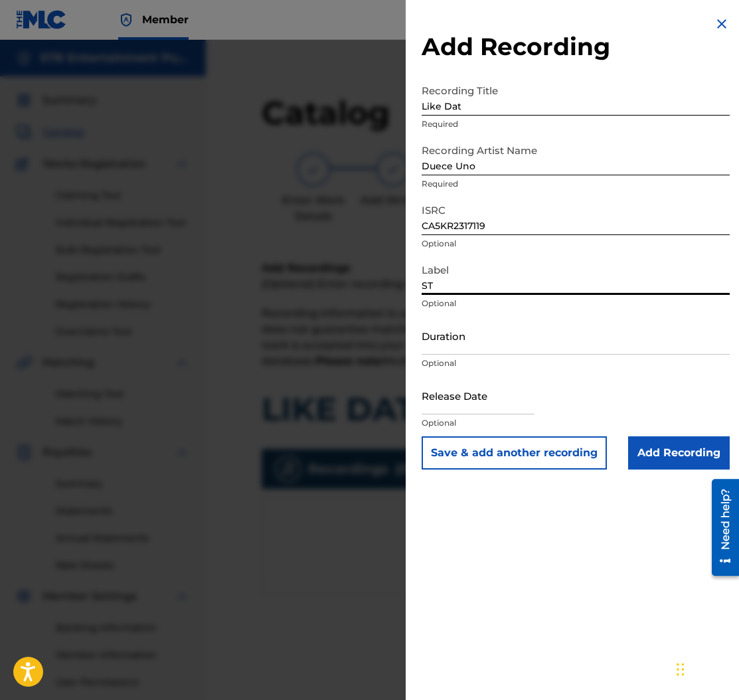
type input "STB Entertainment"
click at [692, 450] on input "Add Recording" at bounding box center [679, 452] width 102 height 33
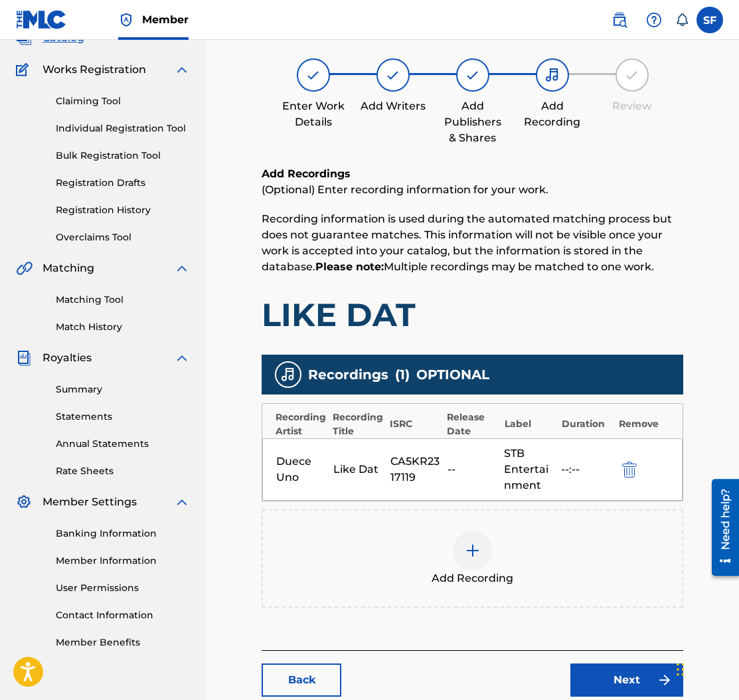
scroll to position [175, 0]
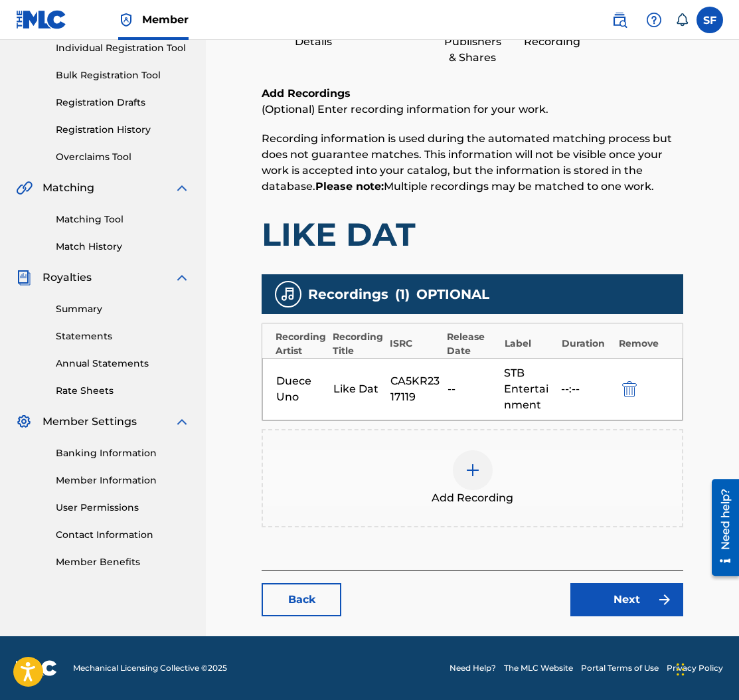
click at [644, 607] on link "Next" at bounding box center [626, 599] width 113 height 33
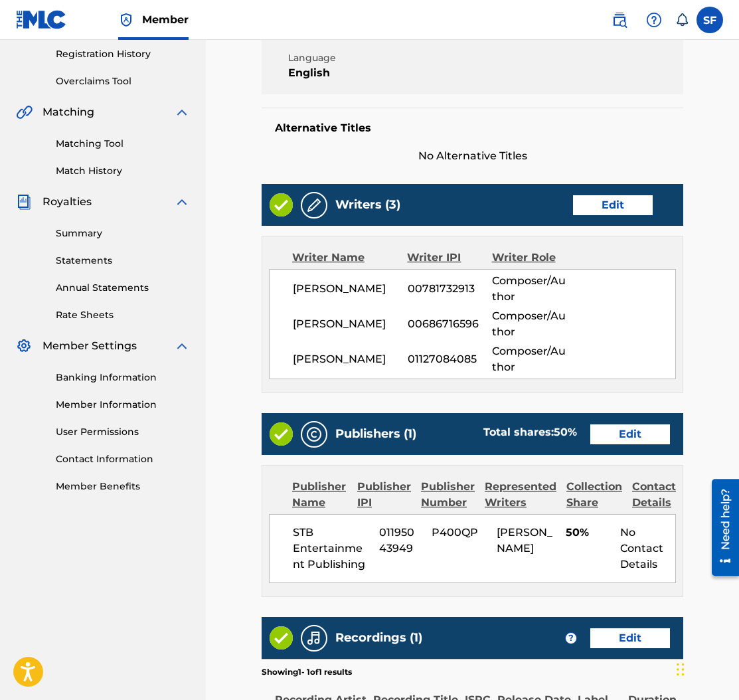
scroll to position [475, 0]
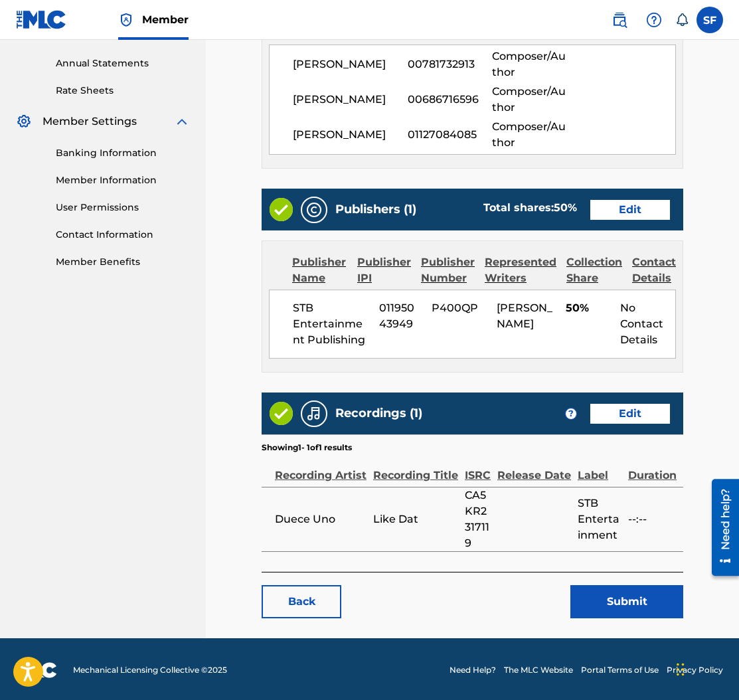
click at [625, 593] on button "Submit" at bounding box center [626, 601] width 113 height 33
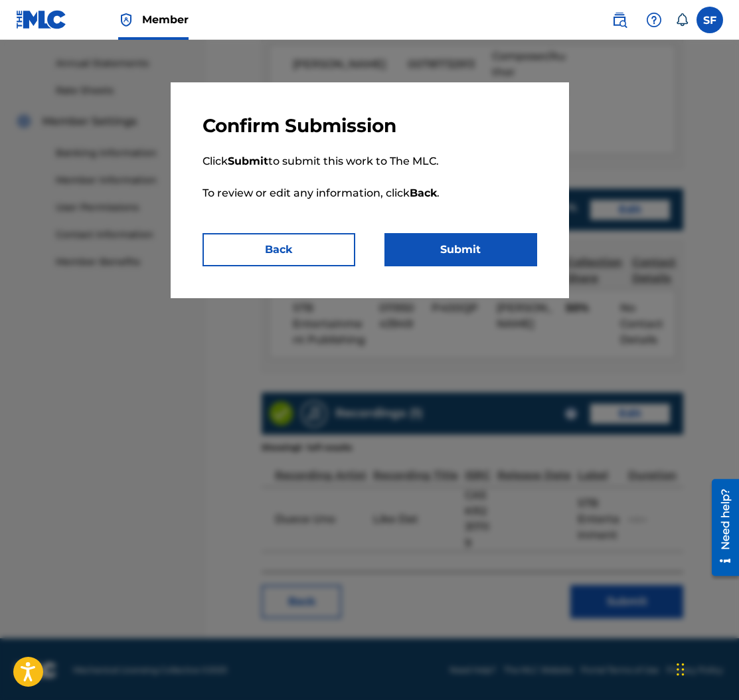
click at [470, 252] on button "Submit" at bounding box center [461, 249] width 153 height 33
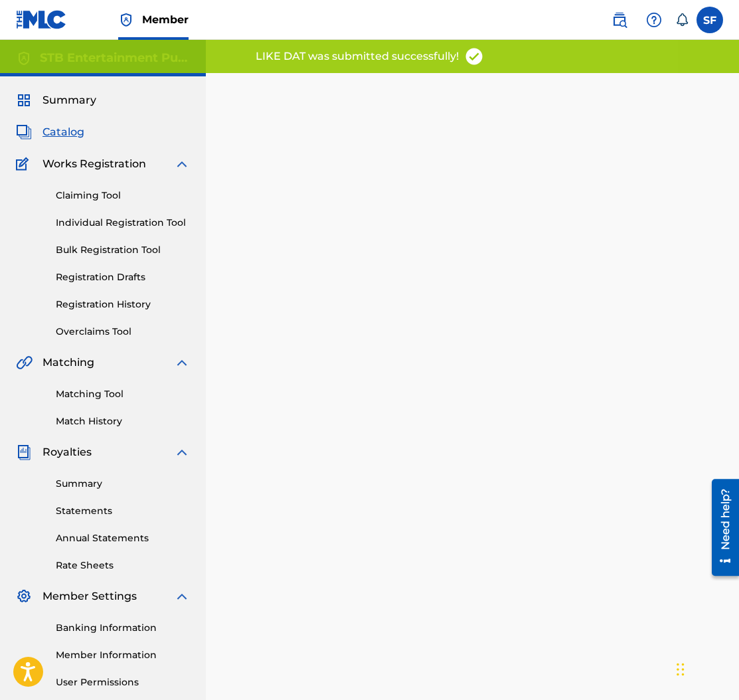
click at [66, 129] on span "Catalog" at bounding box center [64, 132] width 42 height 16
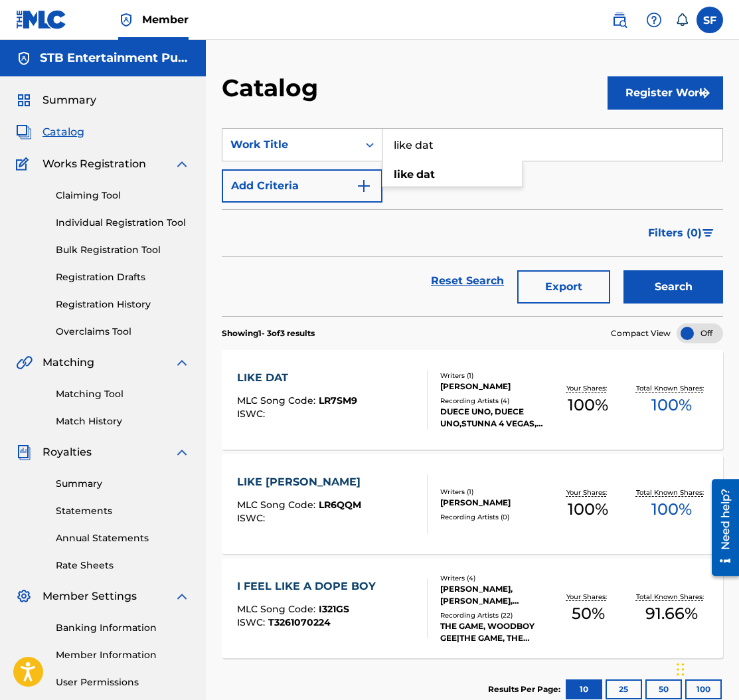
drag, startPoint x: 471, startPoint y: 135, endPoint x: 443, endPoint y: 145, distance: 29.6
click at [443, 145] on input "like dat" at bounding box center [553, 145] width 340 height 32
type input "ask around"
click at [624, 270] on button "Search" at bounding box center [674, 286] width 100 height 33
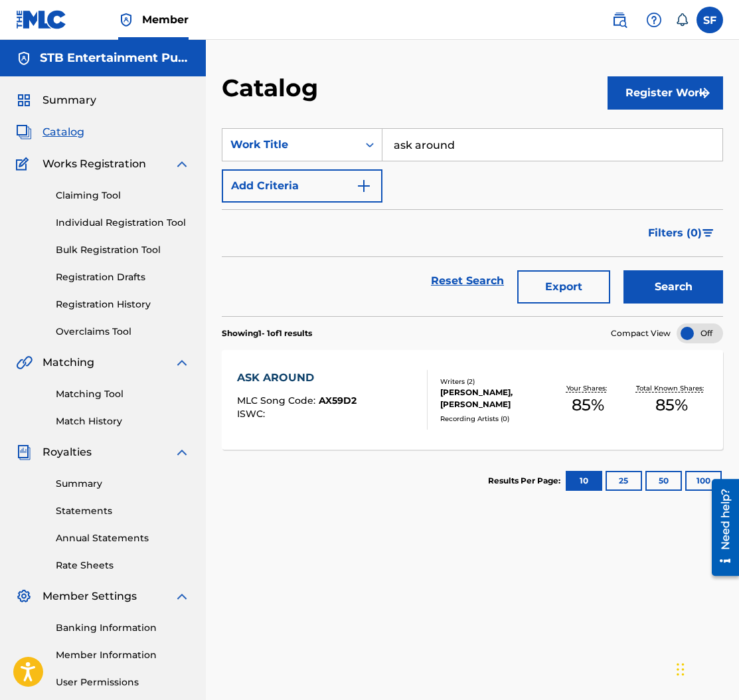
click at [496, 398] on div "[PERSON_NAME], [PERSON_NAME]" at bounding box center [493, 399] width 106 height 24
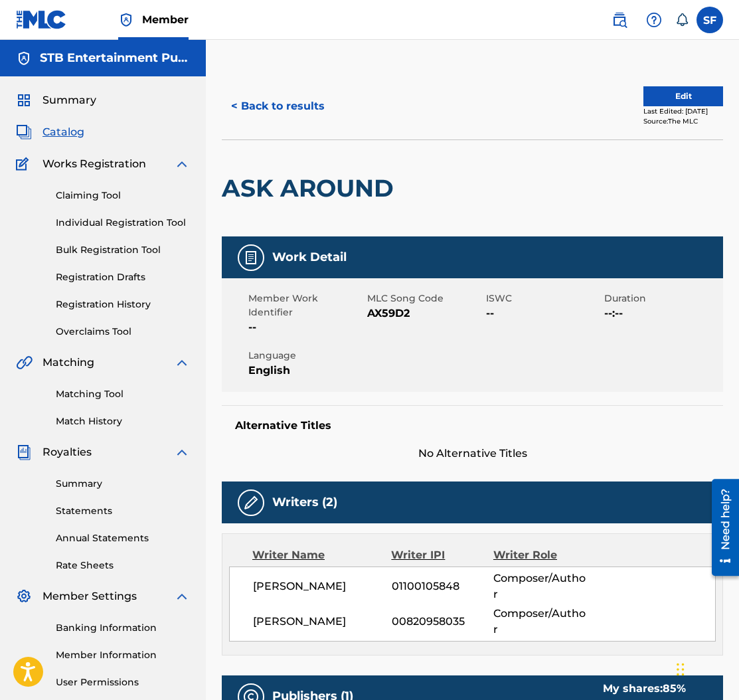
click at [274, 106] on button "< Back to results" at bounding box center [278, 106] width 112 height 33
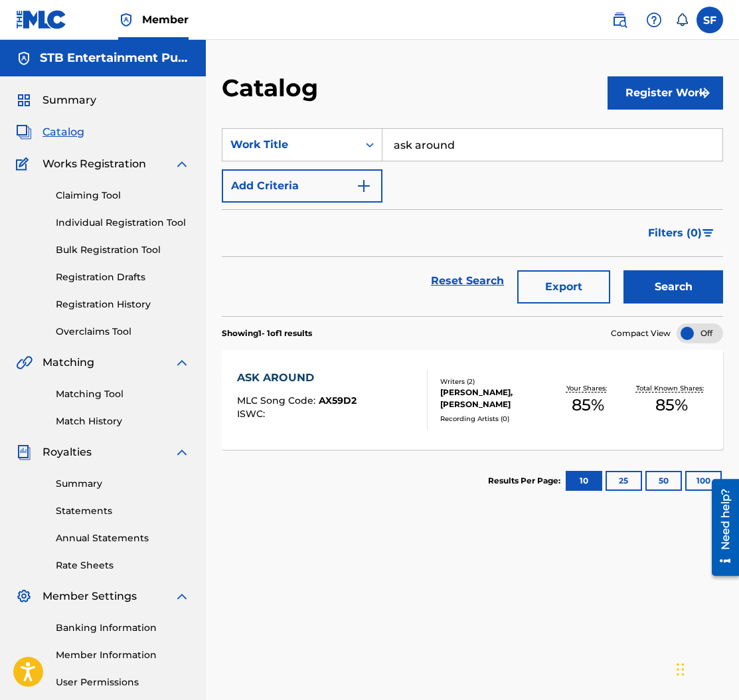
click at [120, 298] on link "Registration History" at bounding box center [123, 305] width 134 height 14
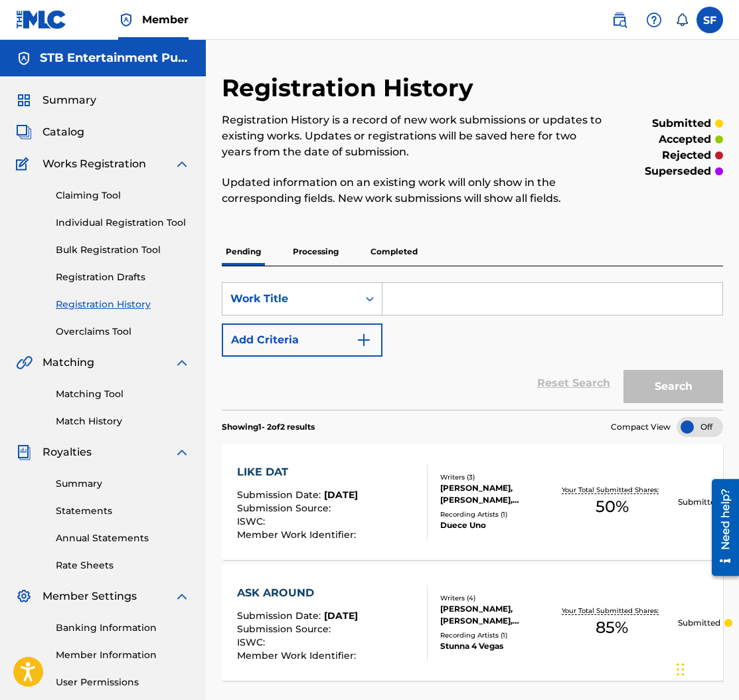
scroll to position [128, 0]
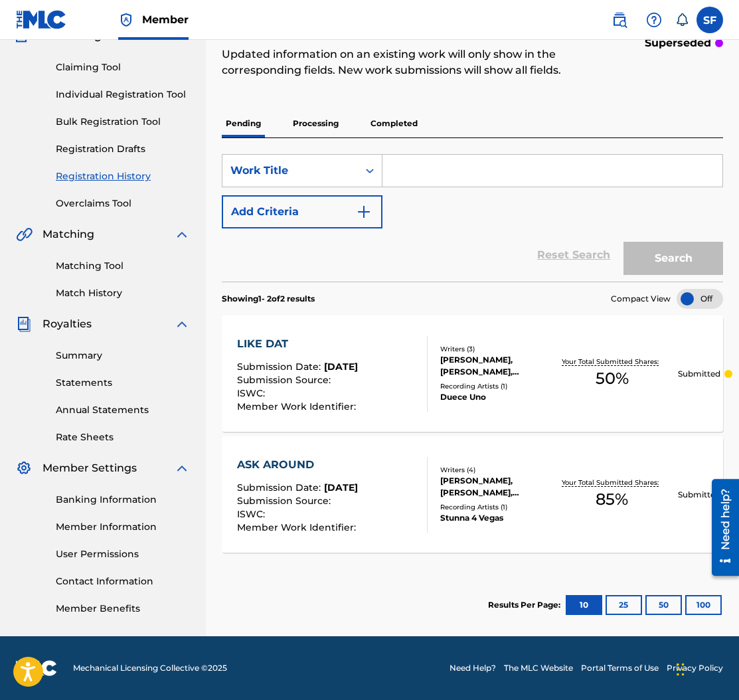
click at [622, 600] on button "25" at bounding box center [624, 605] width 37 height 20
click at [299, 466] on div "ASK AROUND" at bounding box center [298, 465] width 122 height 16
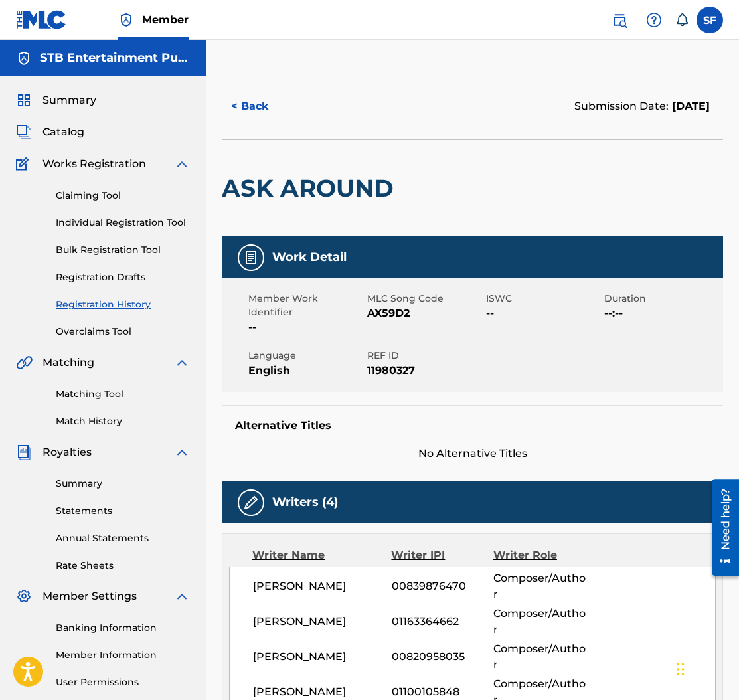
click at [262, 105] on button "< Back" at bounding box center [262, 106] width 80 height 33
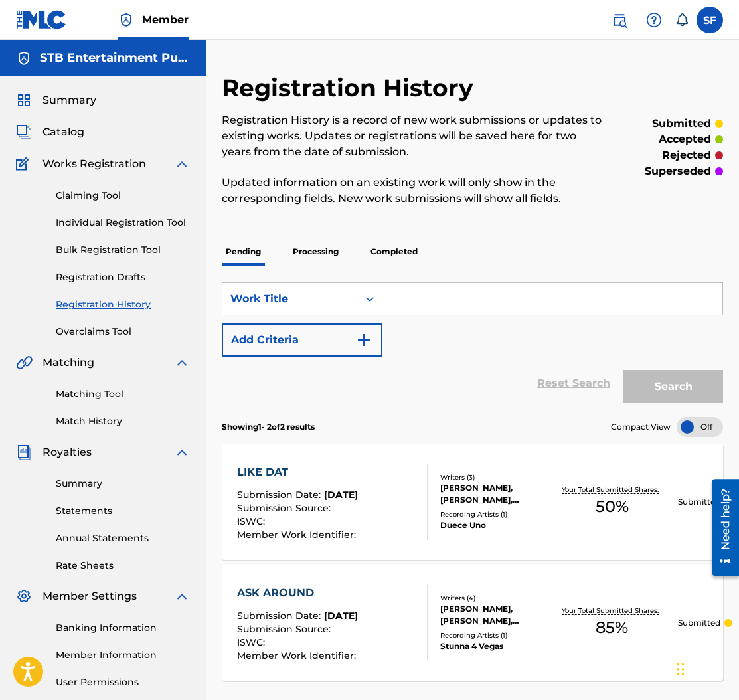
click at [54, 128] on span "Catalog" at bounding box center [64, 132] width 42 height 16
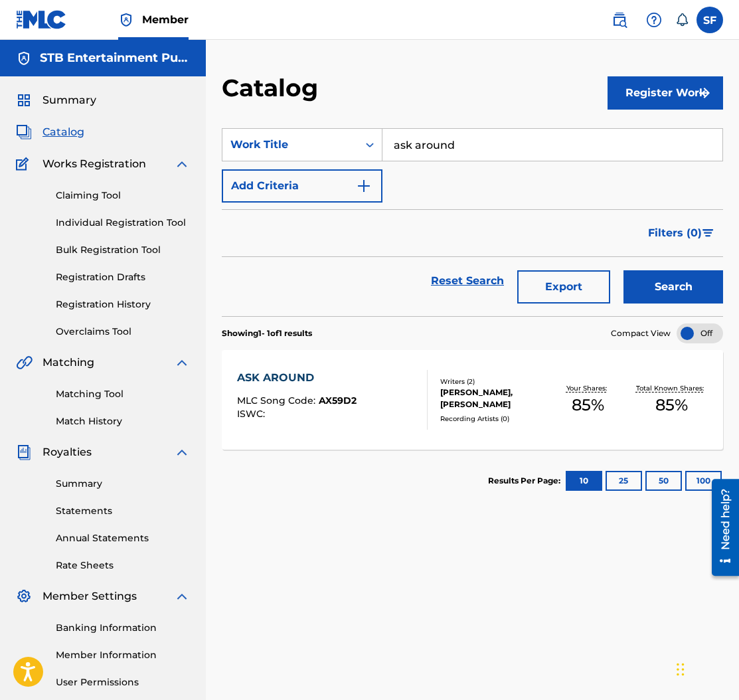
click at [422, 403] on div at bounding box center [421, 400] width 11 height 60
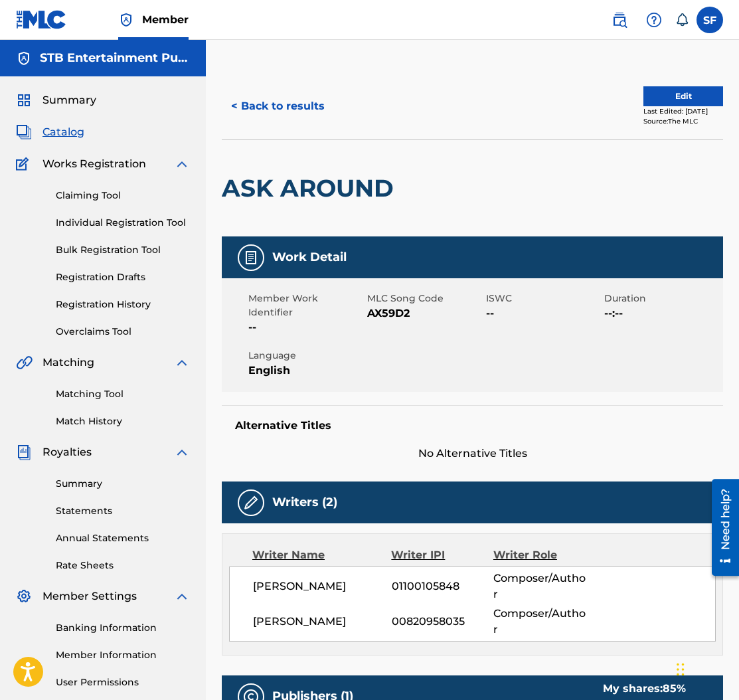
click at [657, 98] on button "Edit" at bounding box center [684, 96] width 80 height 20
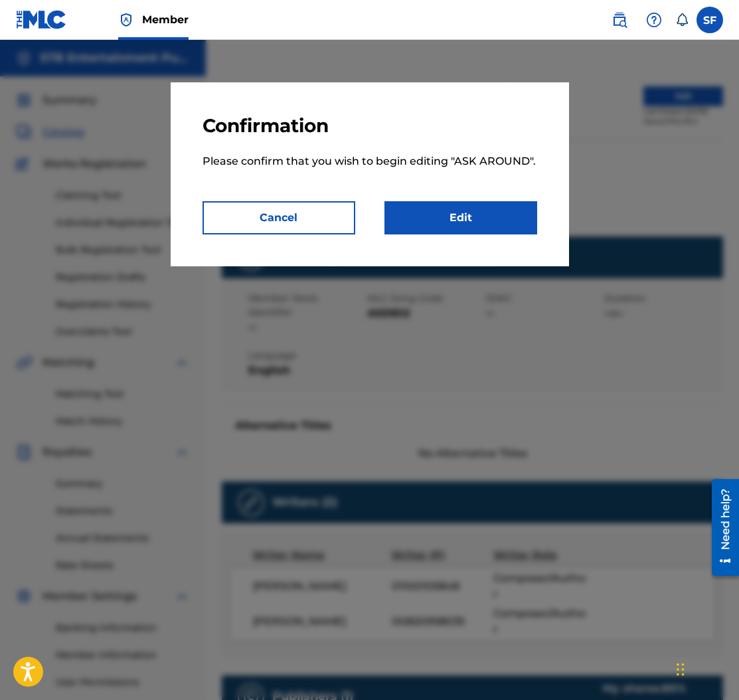
click at [474, 212] on link "Edit" at bounding box center [461, 217] width 153 height 33
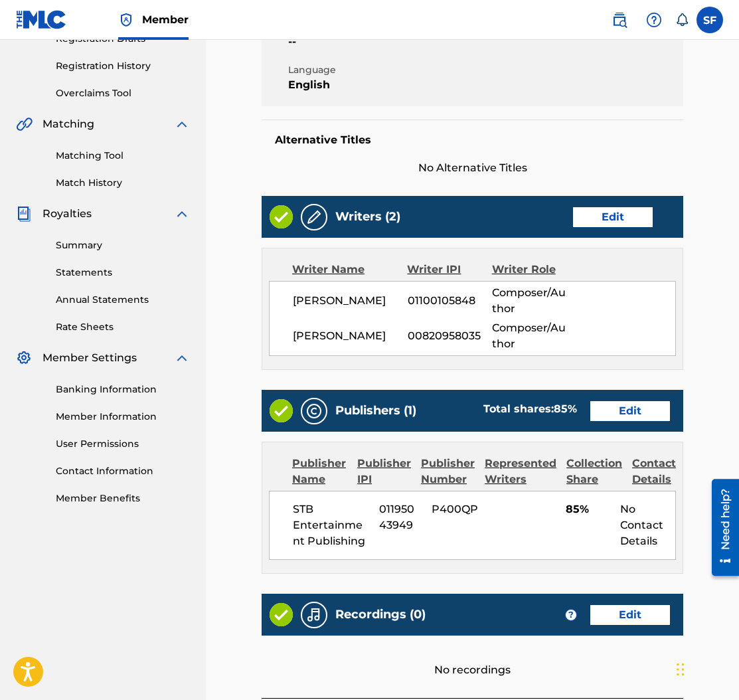
scroll to position [341, 0]
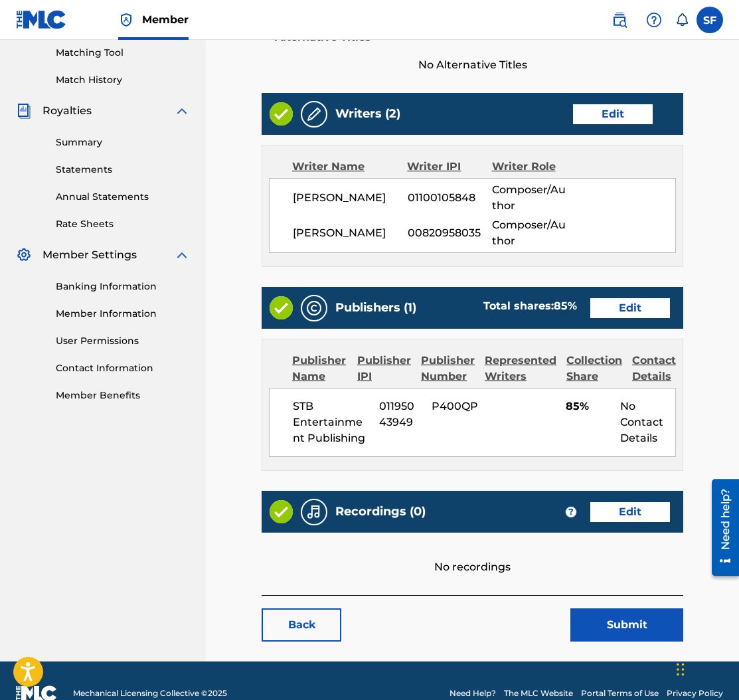
click at [646, 305] on link "Edit" at bounding box center [630, 308] width 80 height 20
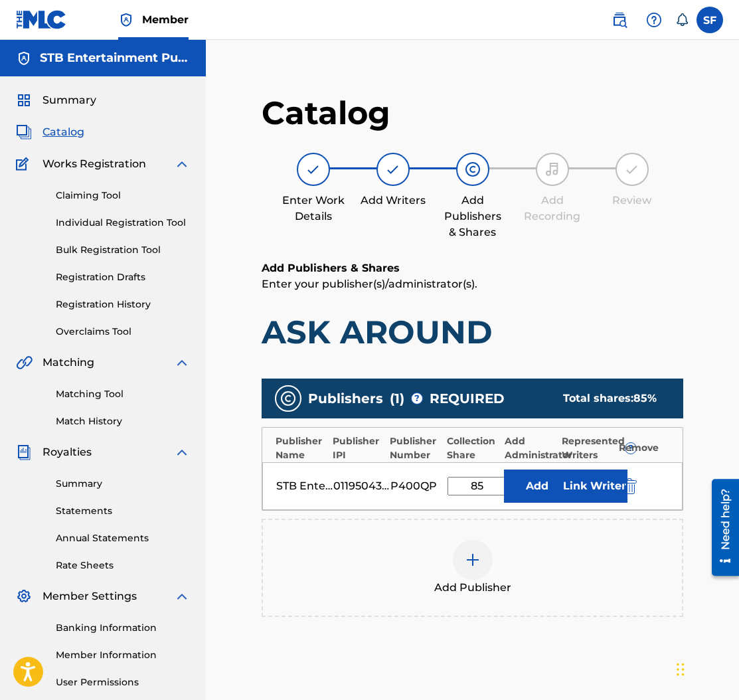
click at [64, 129] on span "Catalog" at bounding box center [64, 132] width 42 height 16
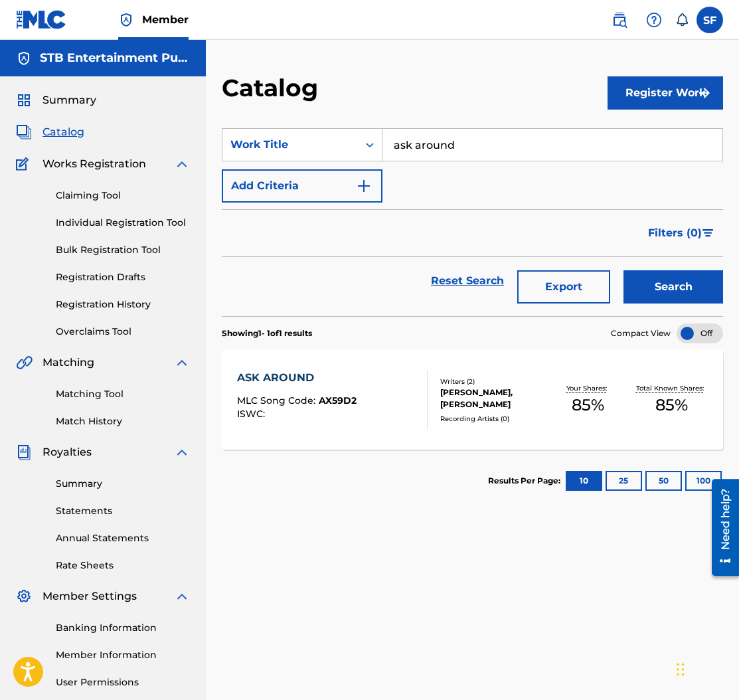
click at [423, 145] on input "ask around" at bounding box center [553, 145] width 340 height 32
click at [424, 145] on input "ask around" at bounding box center [553, 145] width 340 height 32
click at [428, 143] on input "ask around" at bounding box center [553, 145] width 340 height 32
click at [448, 145] on input "ask around" at bounding box center [553, 145] width 340 height 32
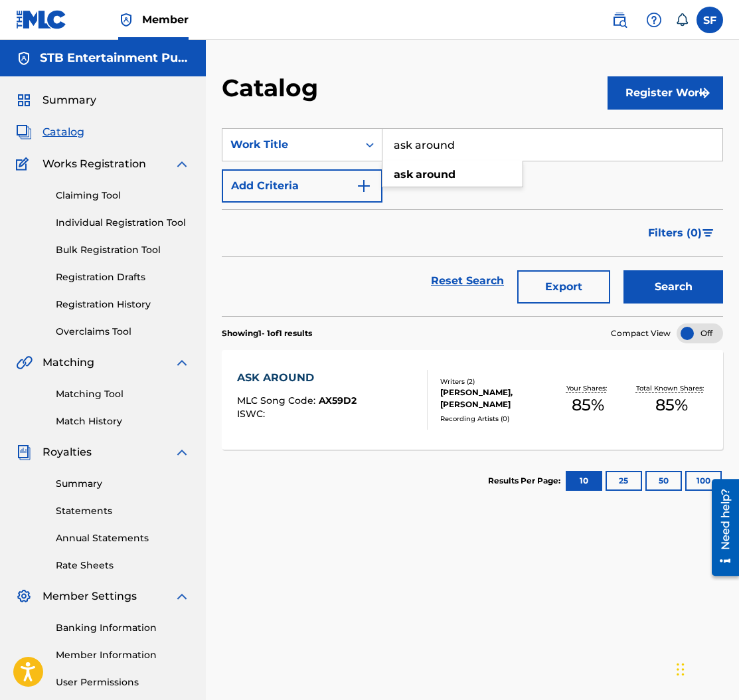
click at [448, 145] on input "ask around" at bounding box center [553, 145] width 340 height 32
type input "like dat"
click at [624, 270] on button "Search" at bounding box center [674, 286] width 100 height 33
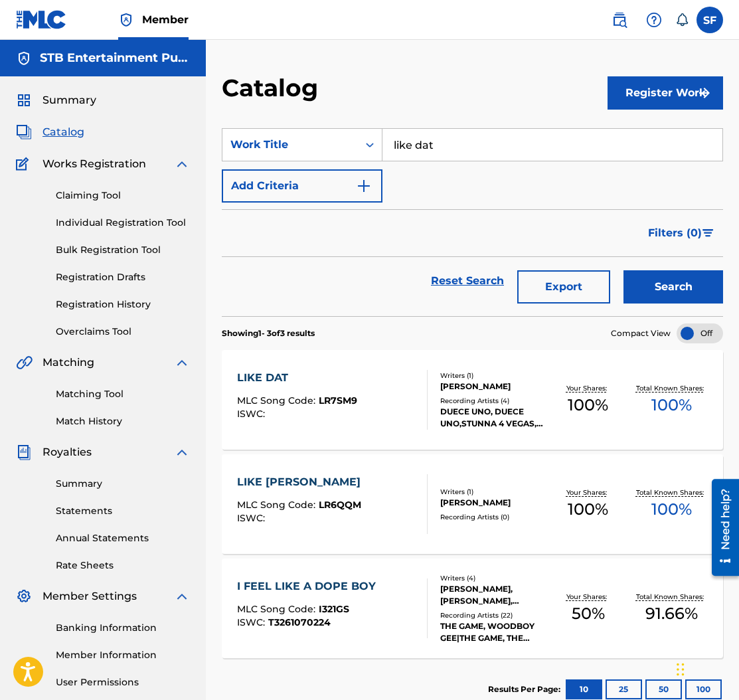
click at [285, 378] on div "LIKE DAT" at bounding box center [297, 378] width 120 height 16
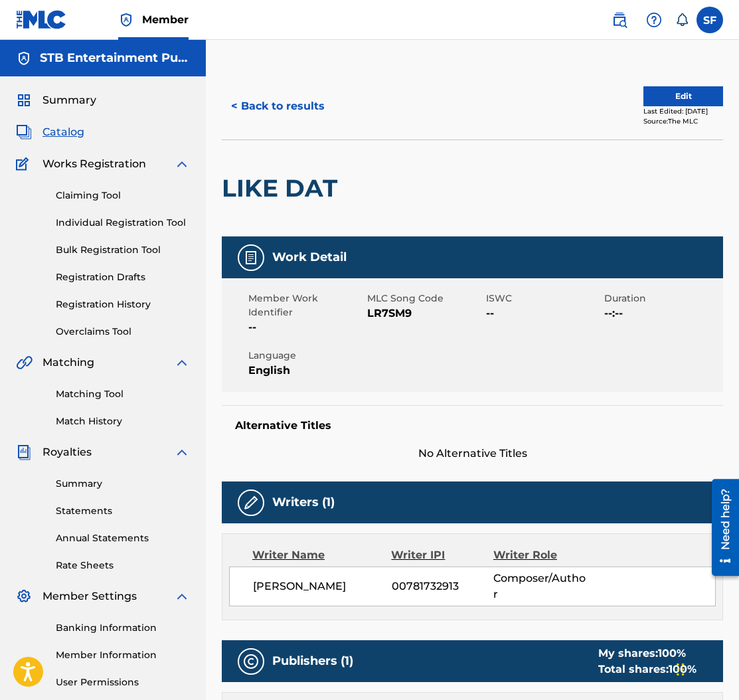
click at [111, 305] on link "Registration History" at bounding box center [123, 305] width 134 height 14
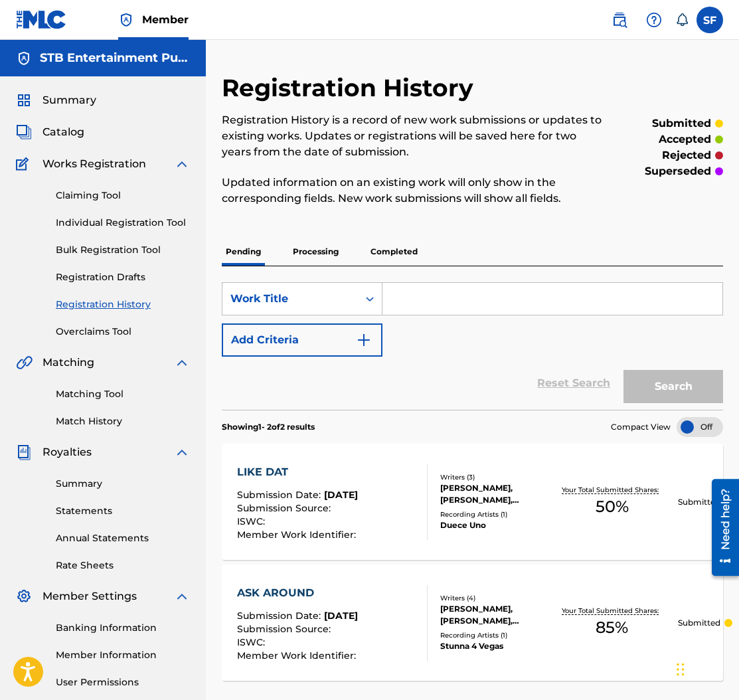
click at [278, 467] on div "LIKE DAT" at bounding box center [298, 472] width 122 height 16
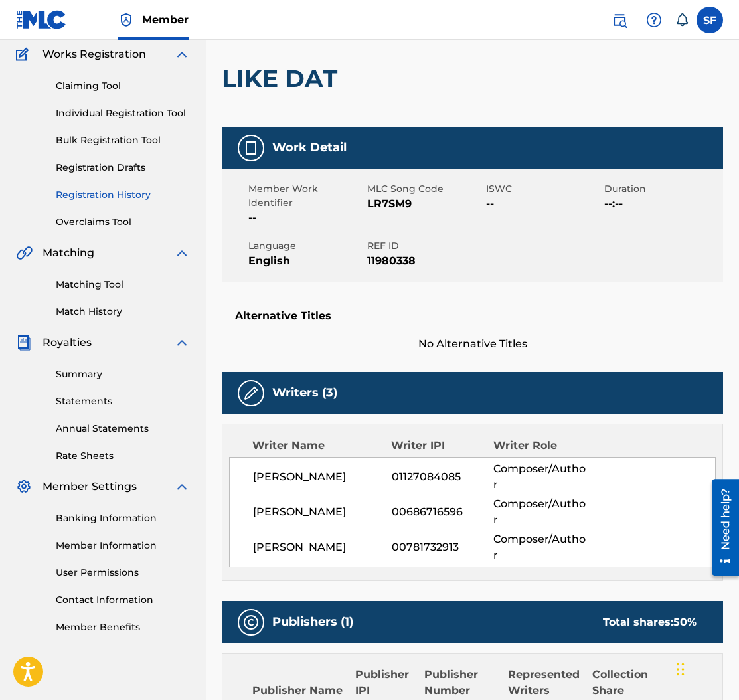
scroll to position [117, 0]
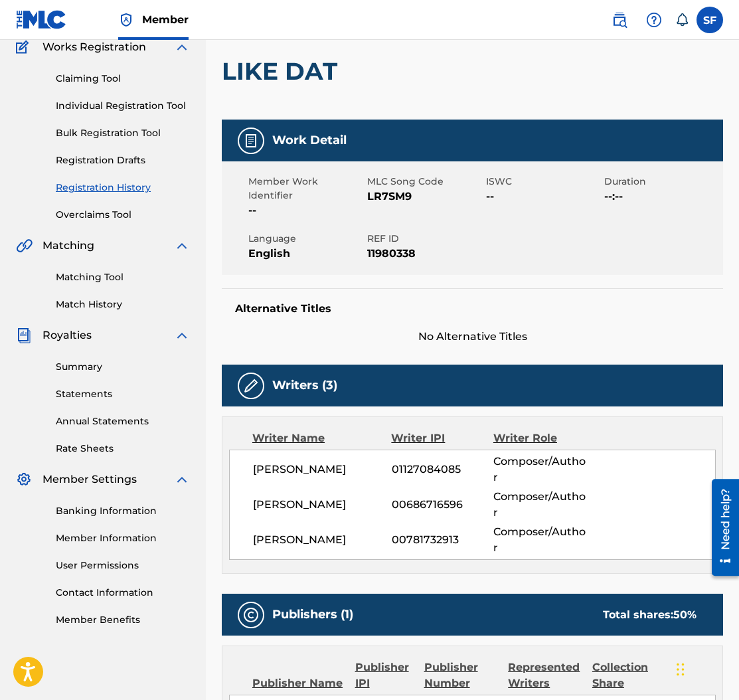
click at [250, 378] on img at bounding box center [251, 386] width 16 height 16
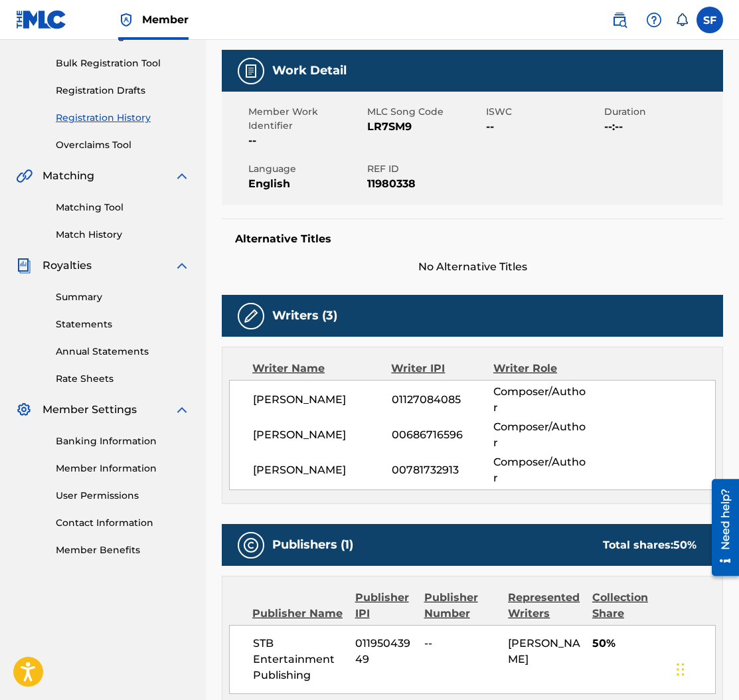
scroll to position [0, 0]
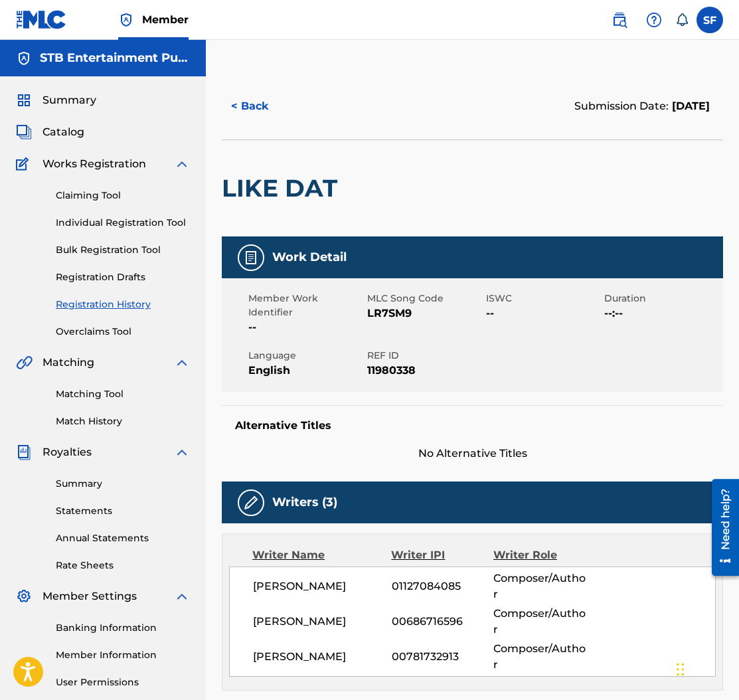
click at [257, 105] on button "< Back" at bounding box center [262, 106] width 80 height 33
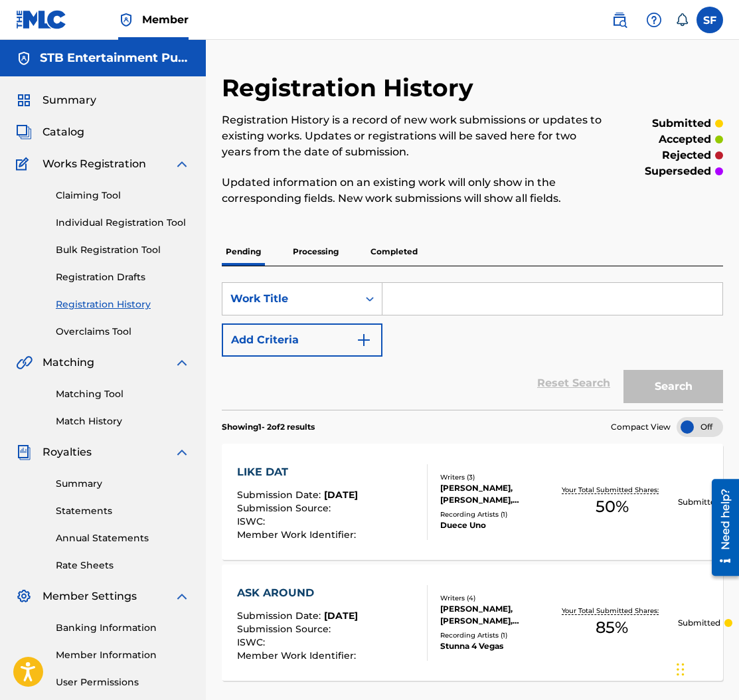
click at [437, 303] on input "Search Form" at bounding box center [553, 299] width 340 height 32
type input "gwagon"
click at [624, 370] on button "Search" at bounding box center [674, 386] width 100 height 33
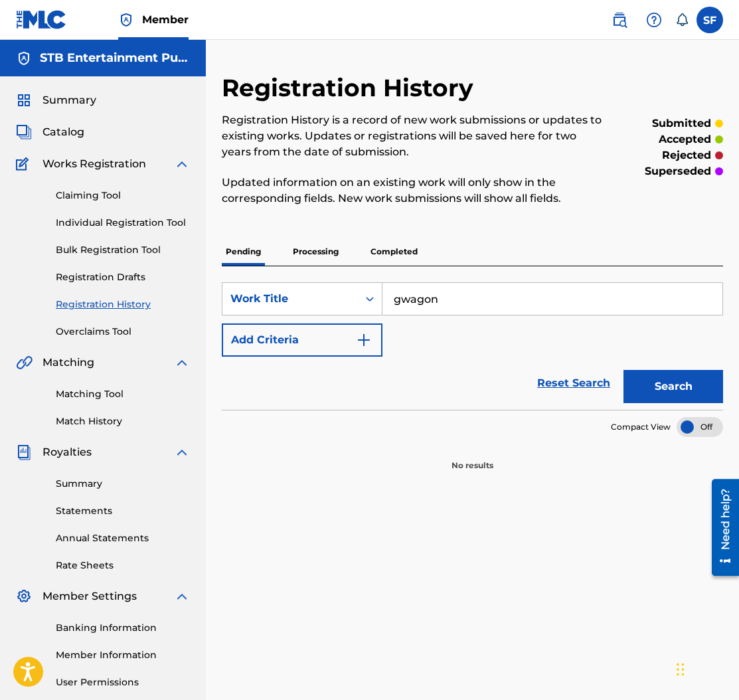
click at [72, 128] on span "Catalog" at bounding box center [64, 132] width 42 height 16
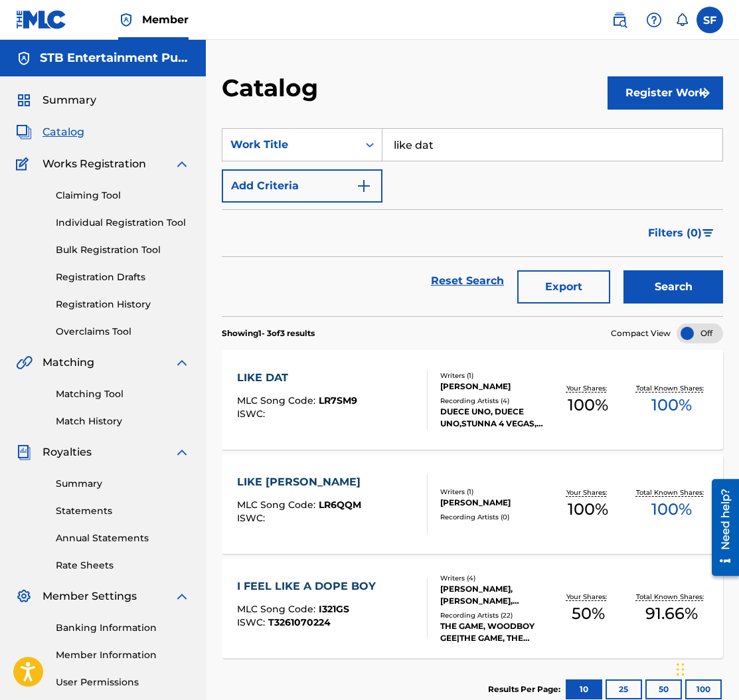
click at [442, 141] on input "like dat" at bounding box center [553, 145] width 340 height 32
click at [270, 372] on div "LIKE DAT" at bounding box center [297, 378] width 120 height 16
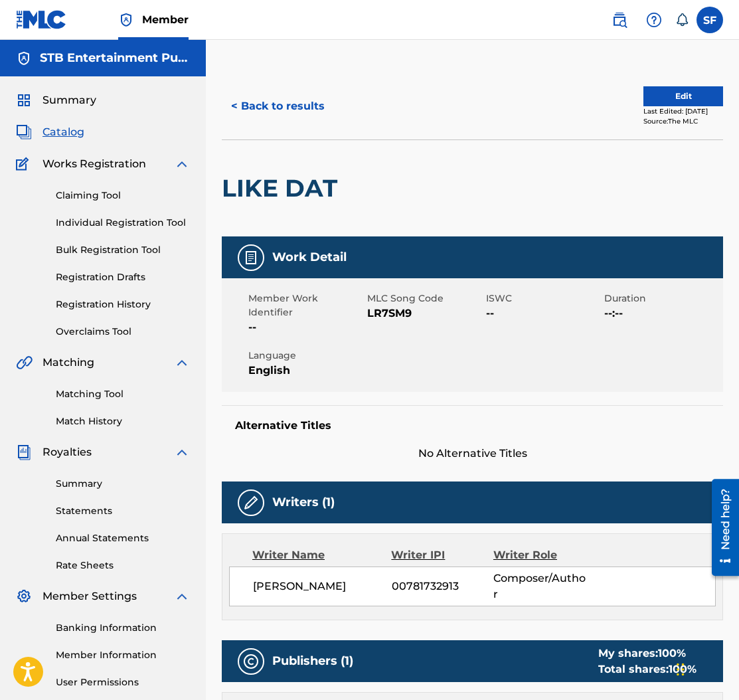
click at [644, 100] on button "Edit" at bounding box center [684, 96] width 80 height 20
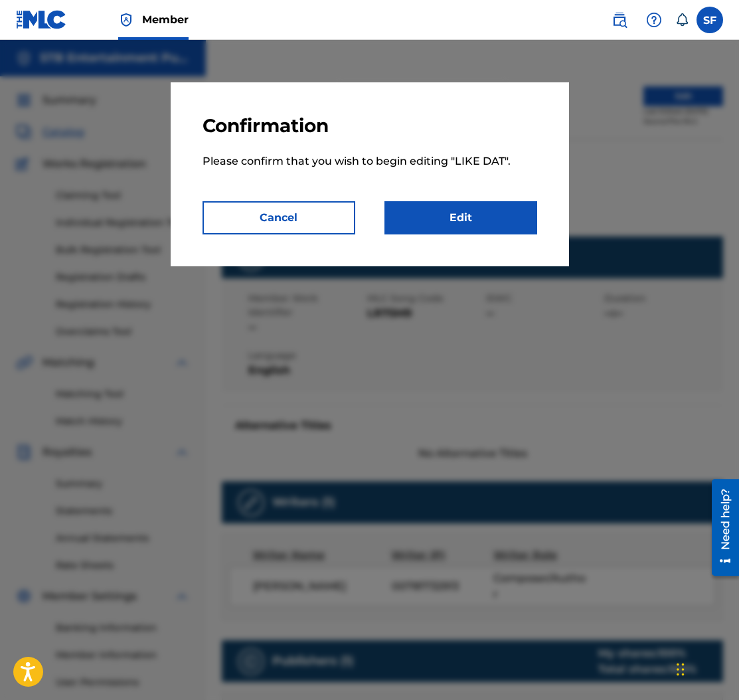
click at [493, 220] on link "Edit" at bounding box center [461, 217] width 153 height 33
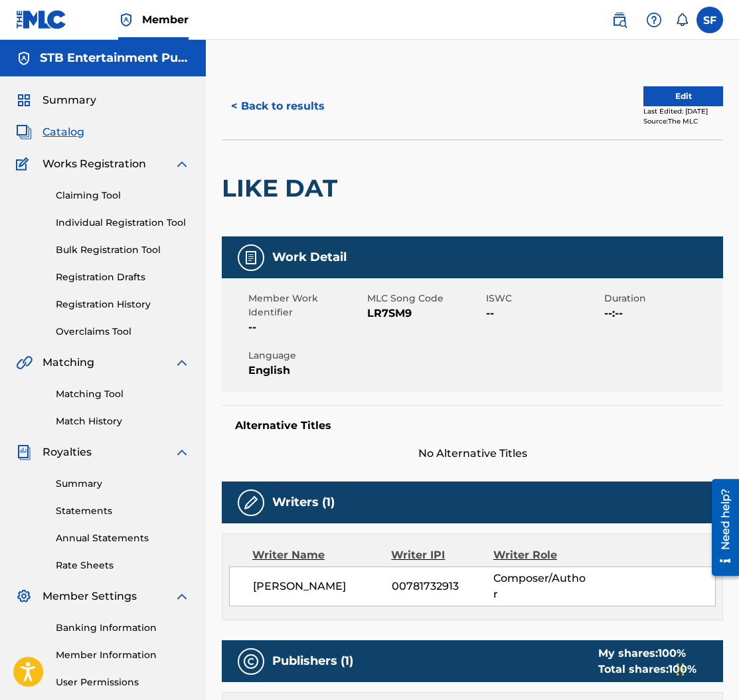
click at [270, 108] on button "< Back to results" at bounding box center [278, 106] width 112 height 33
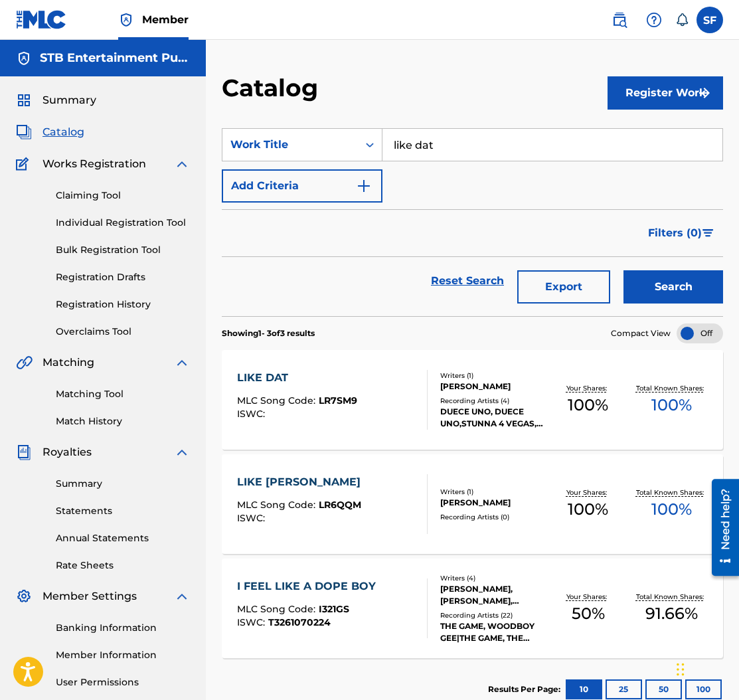
click at [448, 142] on input "like dat" at bounding box center [553, 145] width 340 height 32
type input "gwagon"
click at [624, 270] on button "Search" at bounding box center [674, 286] width 100 height 33
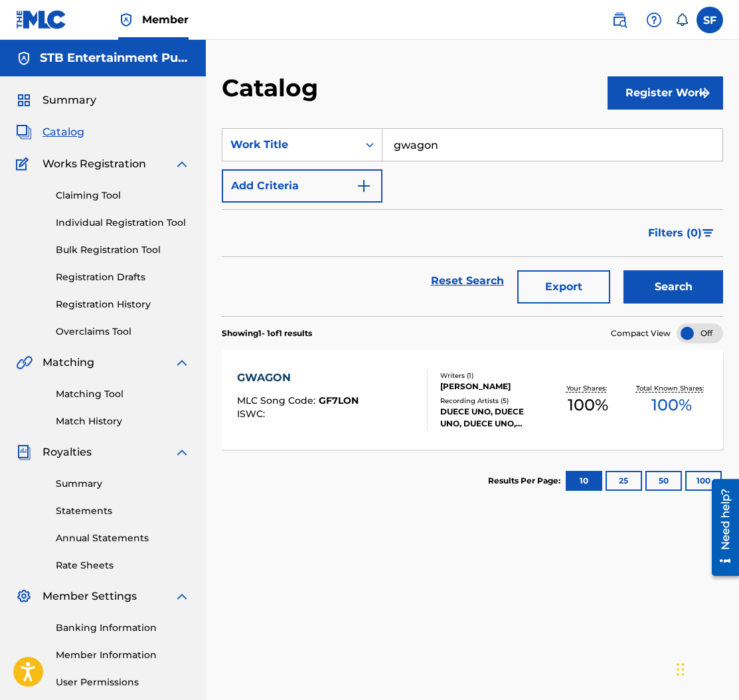
click at [282, 377] on div "GWAGON" at bounding box center [298, 378] width 122 height 16
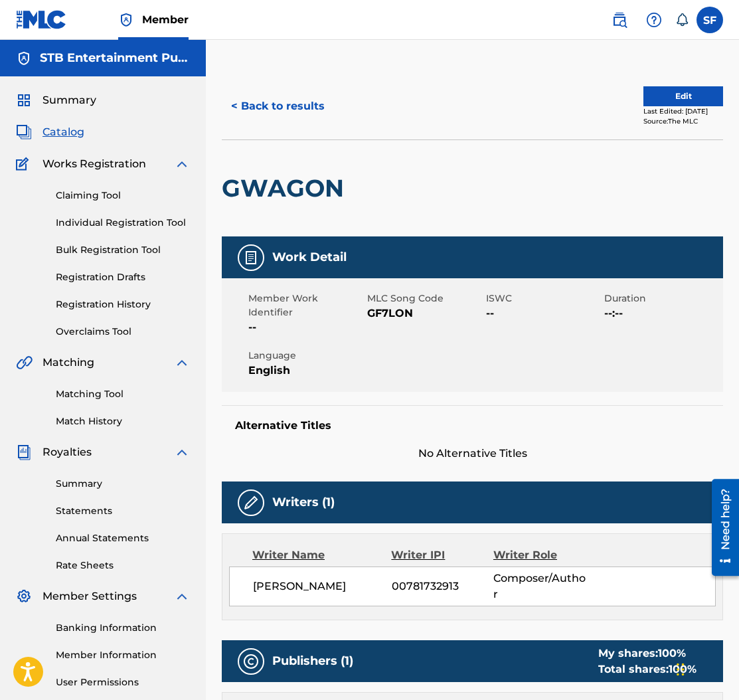
click at [646, 100] on button "Edit" at bounding box center [684, 96] width 80 height 20
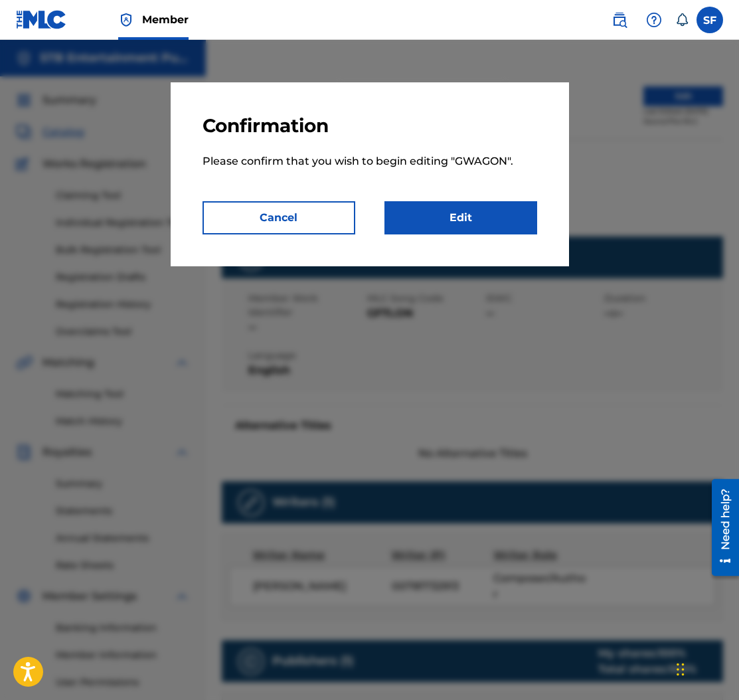
click at [446, 230] on link "Edit" at bounding box center [461, 217] width 153 height 33
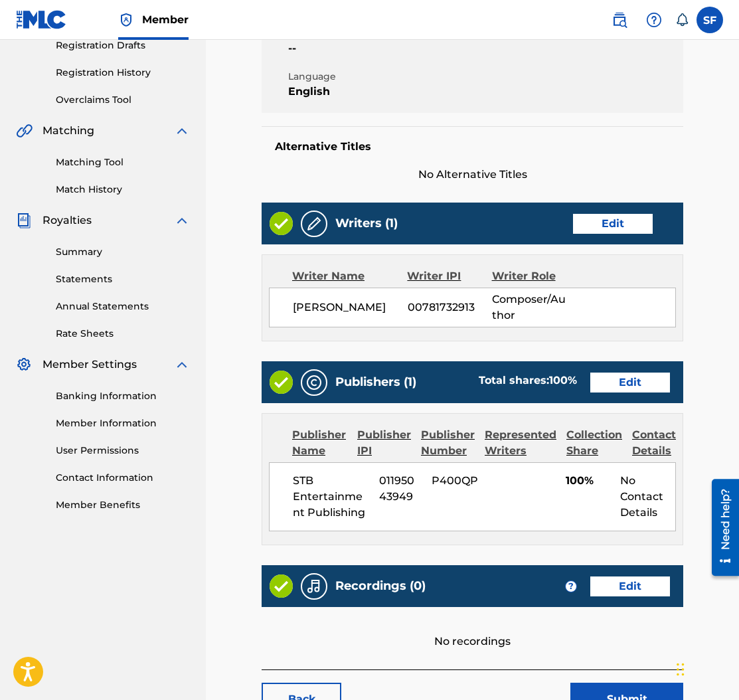
scroll to position [259, 0]
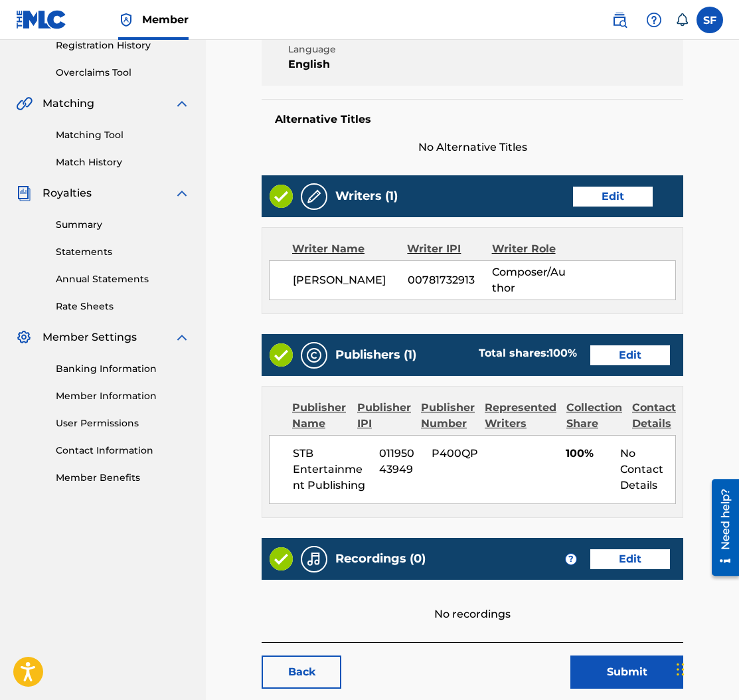
click at [631, 355] on link "Edit" at bounding box center [630, 355] width 80 height 20
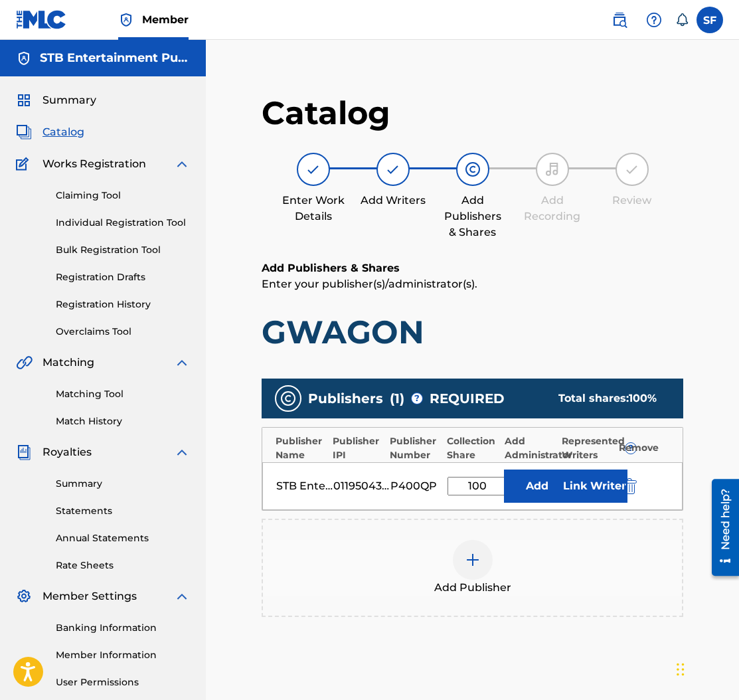
drag, startPoint x: 487, startPoint y: 483, endPoint x: 464, endPoint y: 484, distance: 22.6
click at [464, 484] on input "100" at bounding box center [478, 486] width 60 height 19
type input "50"
click at [597, 483] on button "Link Writer" at bounding box center [594, 486] width 66 height 33
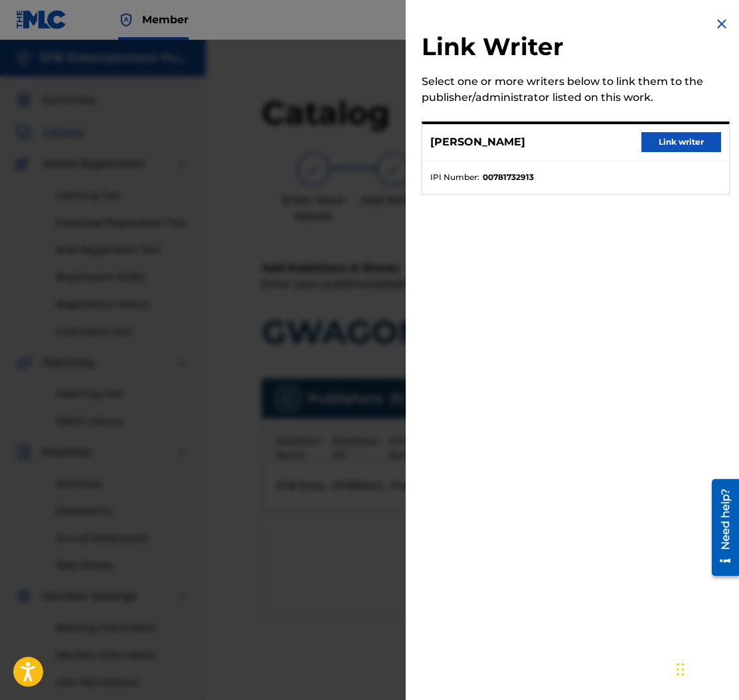
click at [691, 142] on button "Link writer" at bounding box center [682, 142] width 80 height 20
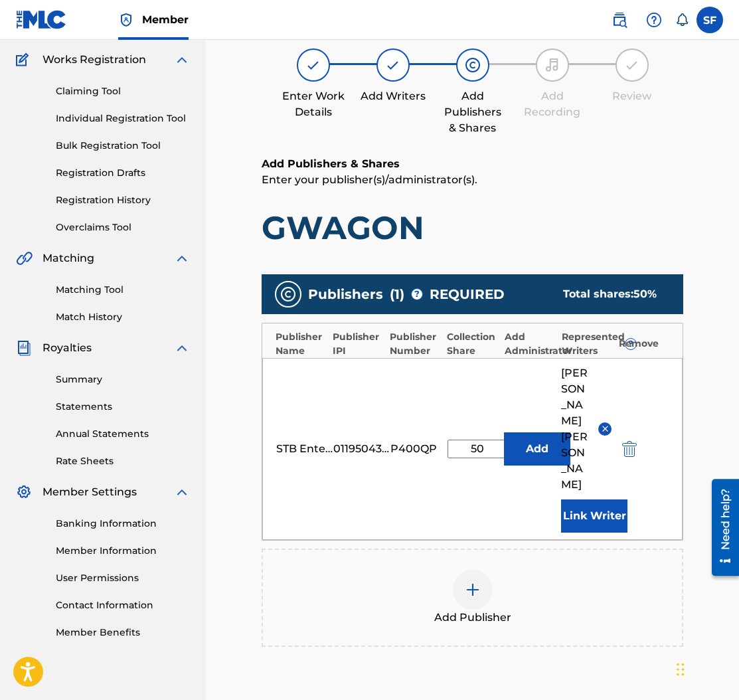
scroll to position [237, 0]
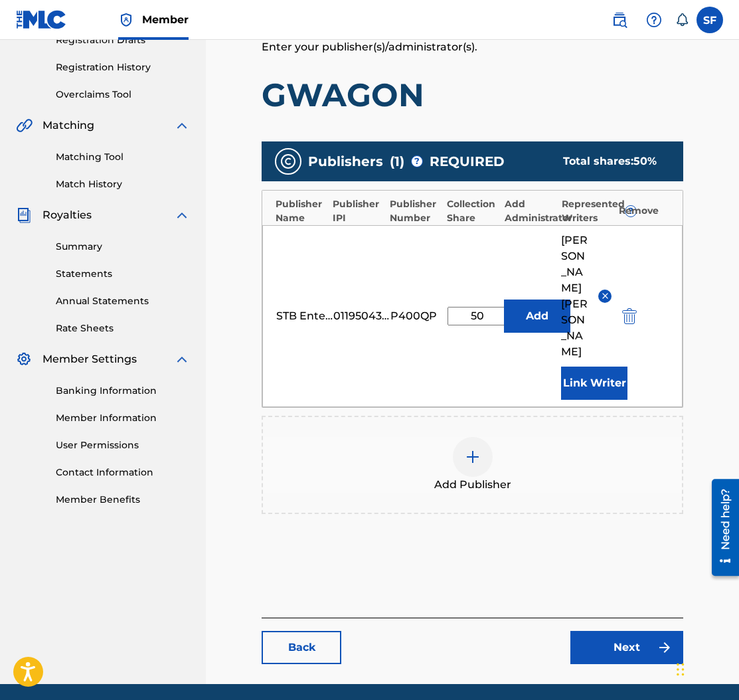
click at [608, 631] on link "Next" at bounding box center [626, 647] width 113 height 33
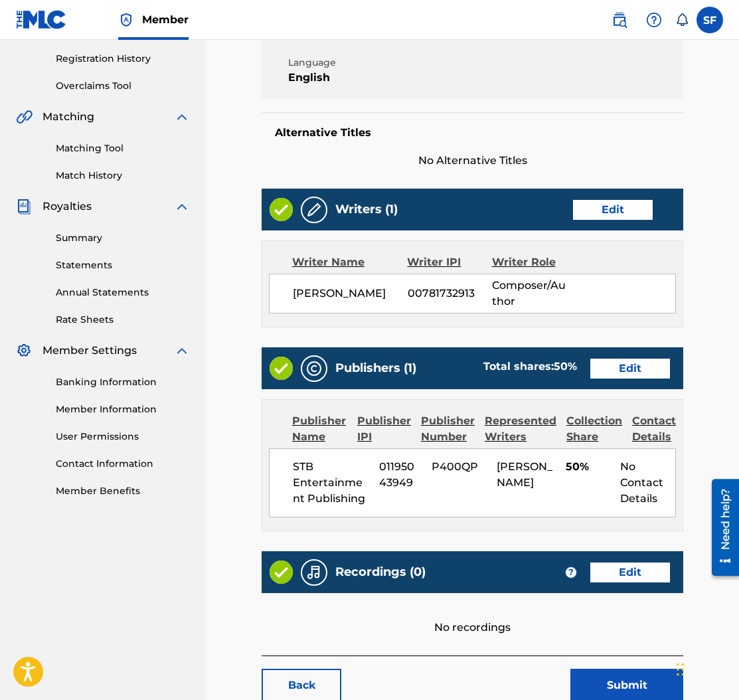
scroll to position [330, 0]
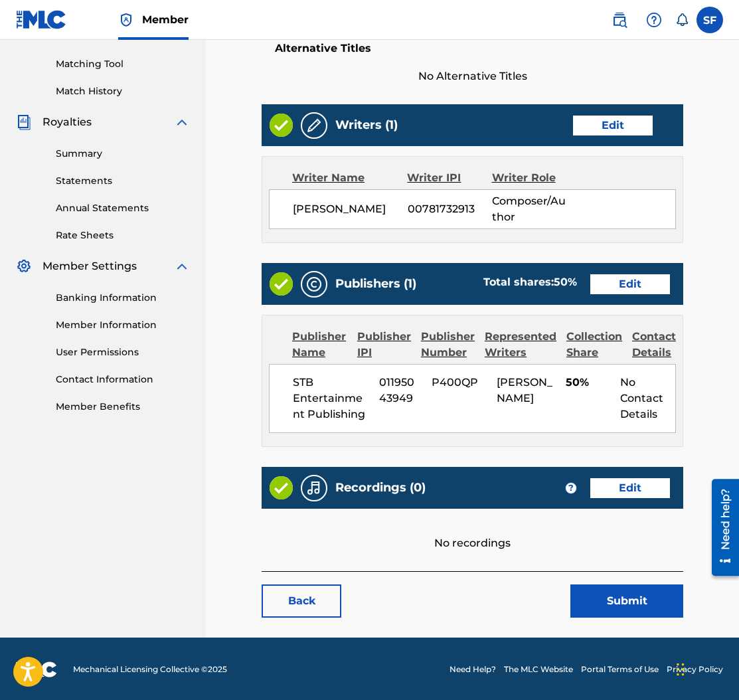
click at [619, 493] on link "Edit" at bounding box center [630, 488] width 80 height 20
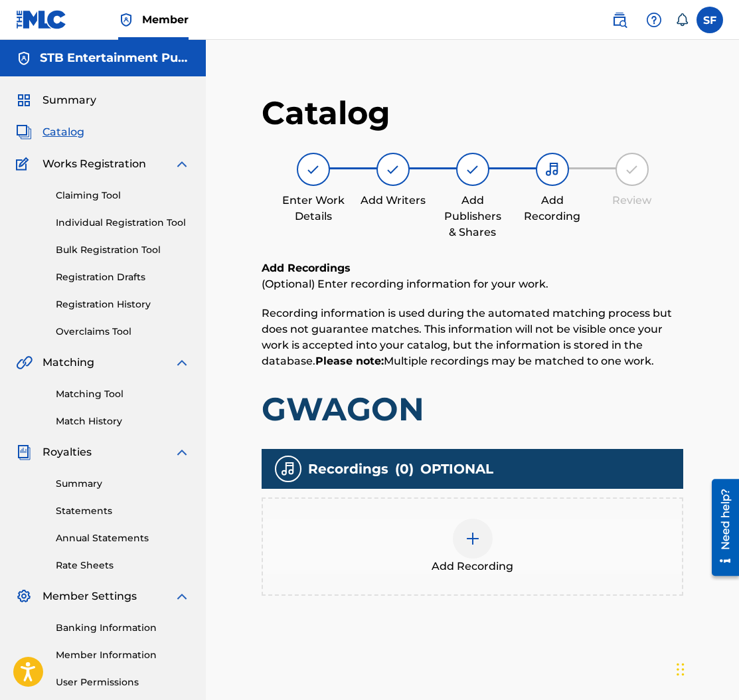
click at [481, 534] on div at bounding box center [473, 539] width 40 height 40
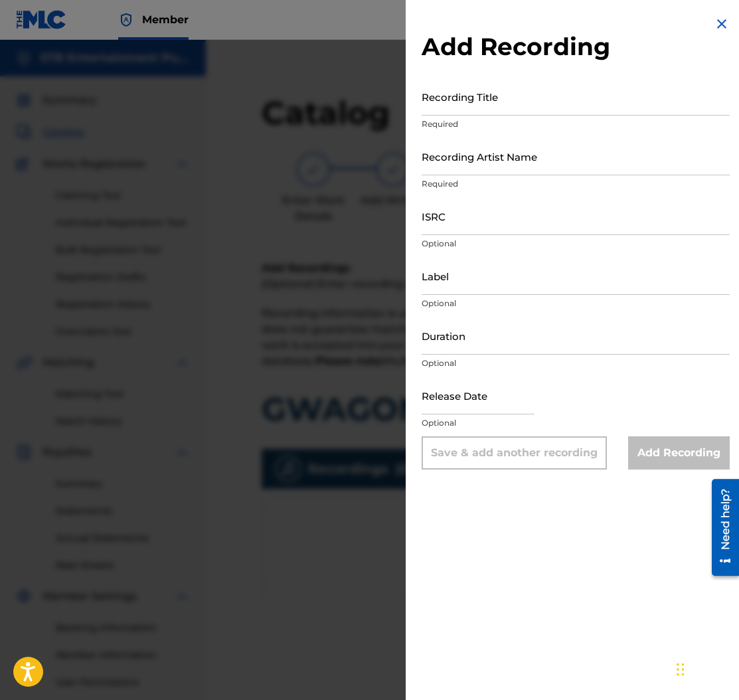
click at [475, 222] on input "ISRC" at bounding box center [576, 216] width 308 height 38
paste input "CA5KR2343355"
type input "CA5KR2343355"
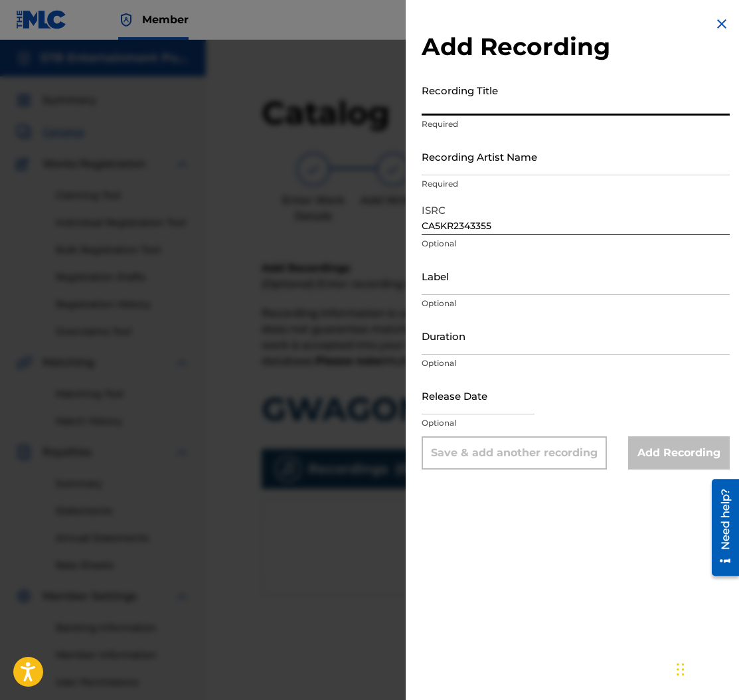
click at [476, 110] on input "Recording Title" at bounding box center [576, 97] width 308 height 38
type input "Gwagon"
click at [522, 159] on input "Recording Artist Name" at bounding box center [576, 156] width 308 height 38
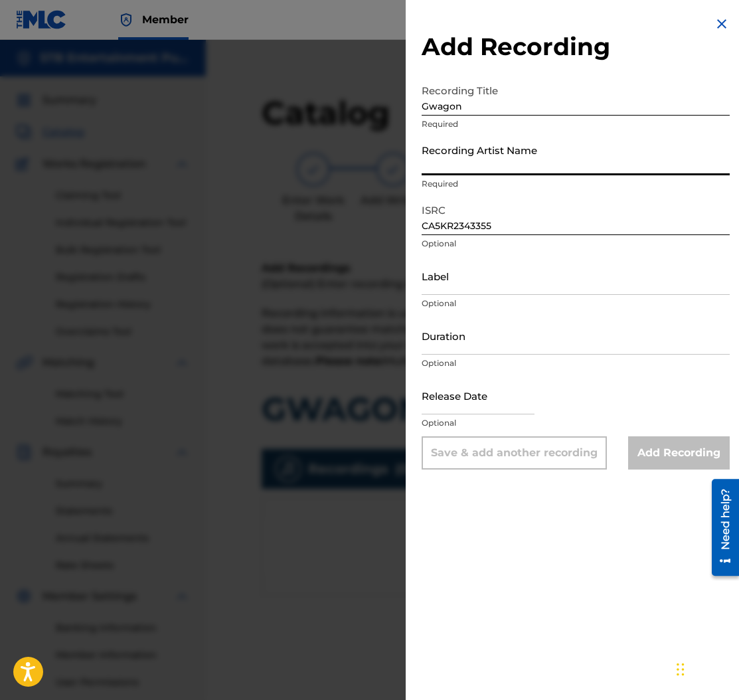
type input "Duece Uno"
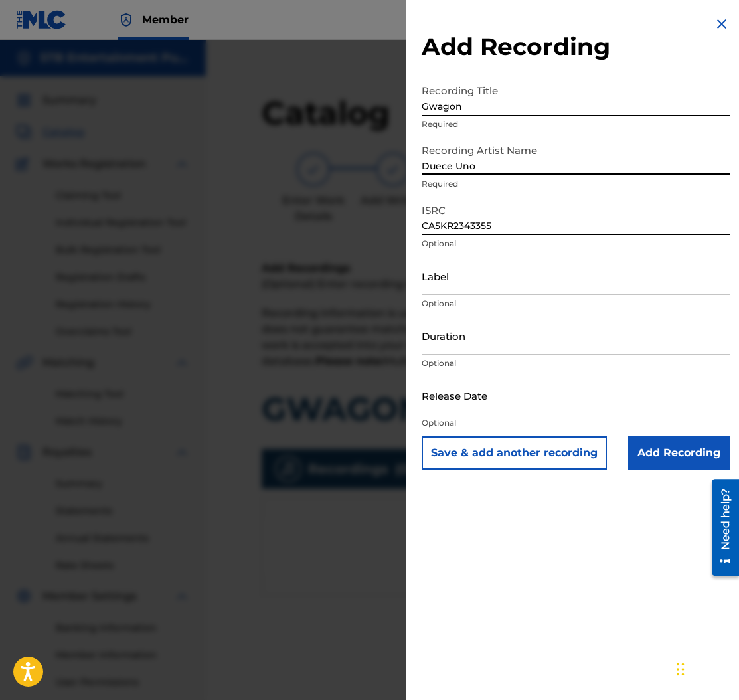
click at [493, 270] on input "Label" at bounding box center [576, 276] width 308 height 38
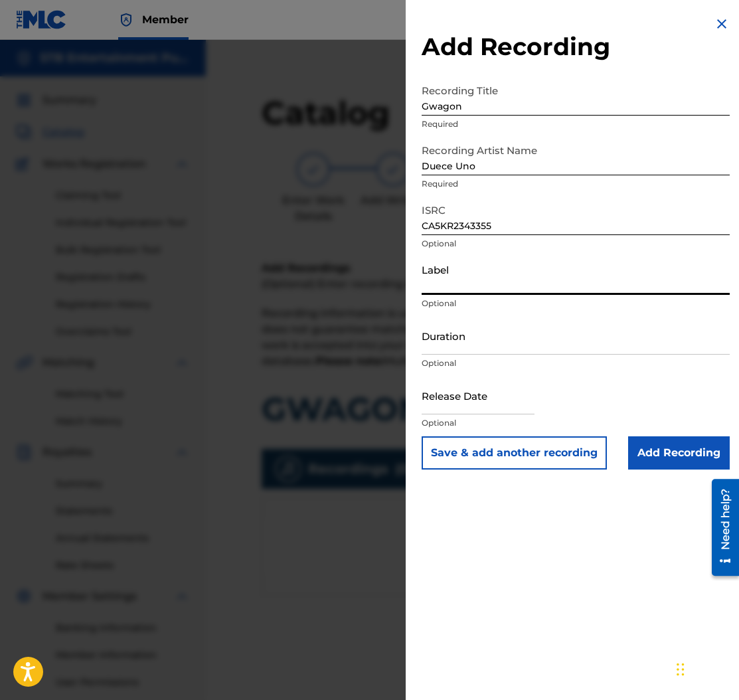
type input "STB Entertainment"
click at [700, 462] on input "Add Recording" at bounding box center [679, 452] width 102 height 33
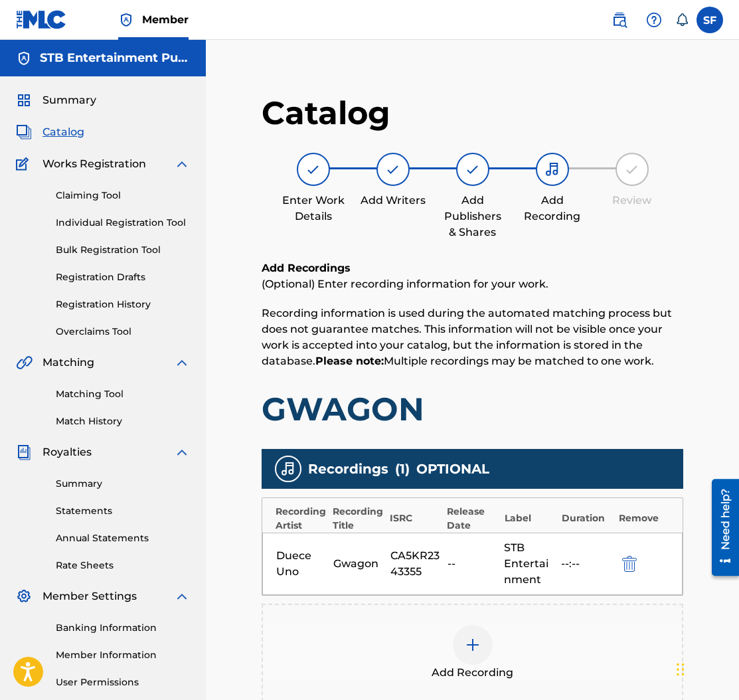
scroll to position [175, 0]
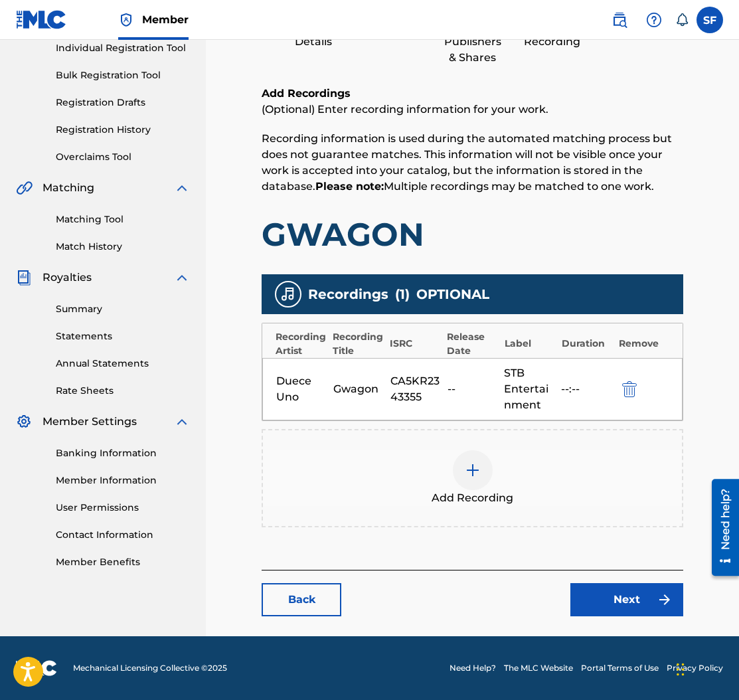
click at [662, 590] on link "Next" at bounding box center [626, 599] width 113 height 33
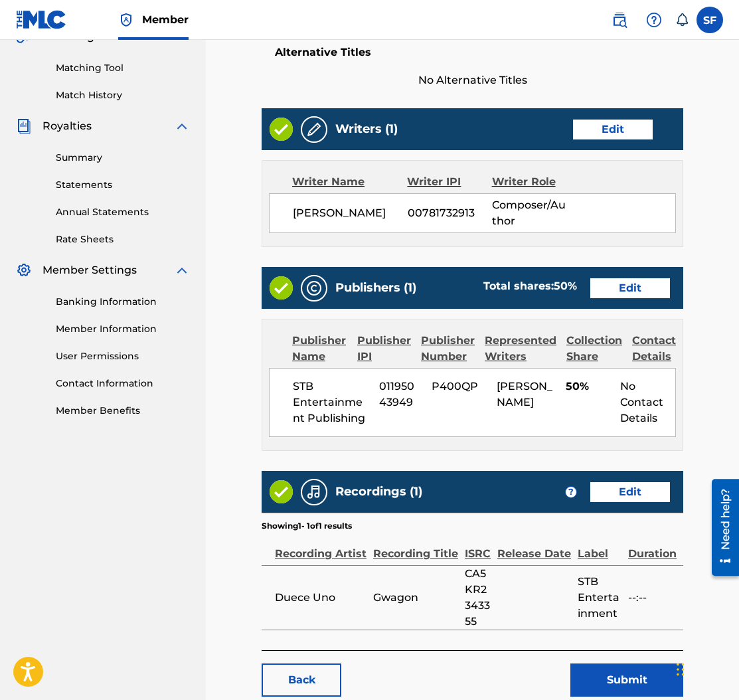
scroll to position [404, 0]
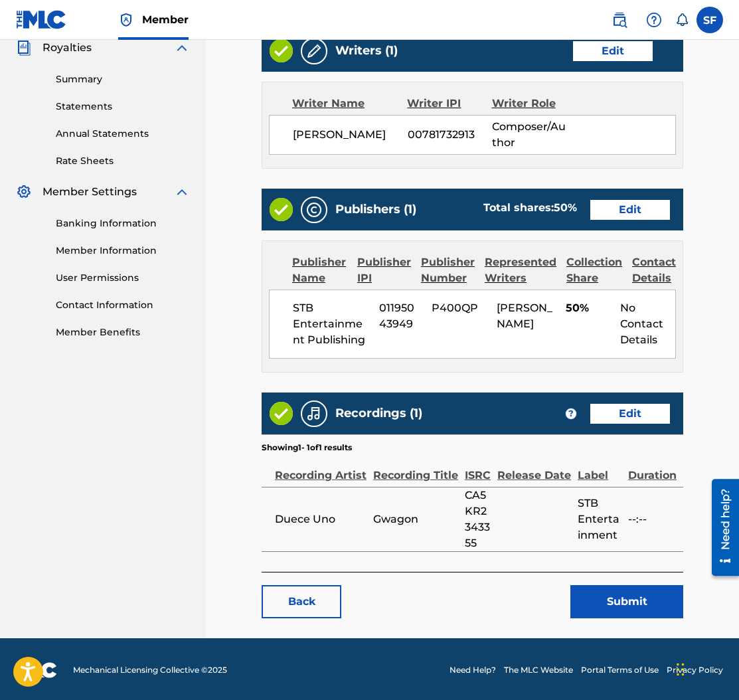
click at [659, 596] on button "Submit" at bounding box center [626, 601] width 113 height 33
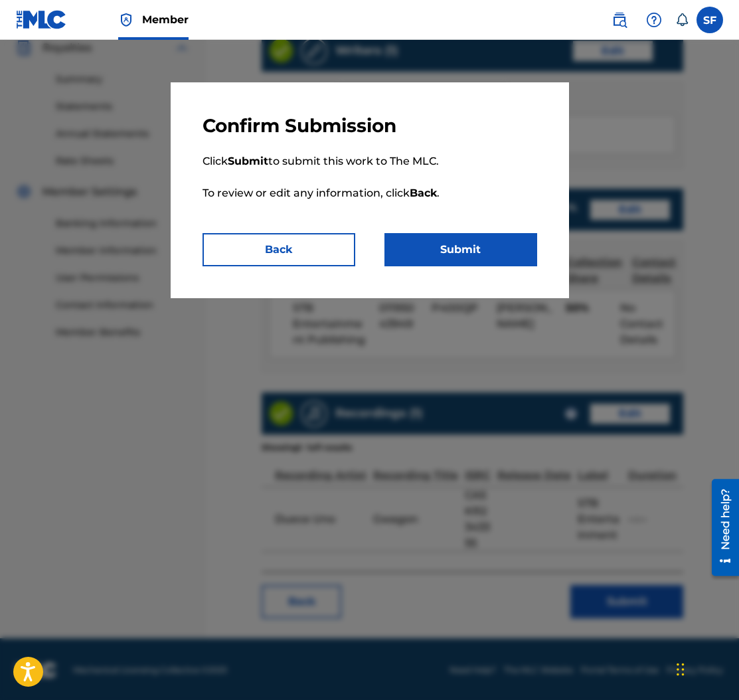
click at [456, 240] on button "Submit" at bounding box center [461, 249] width 153 height 33
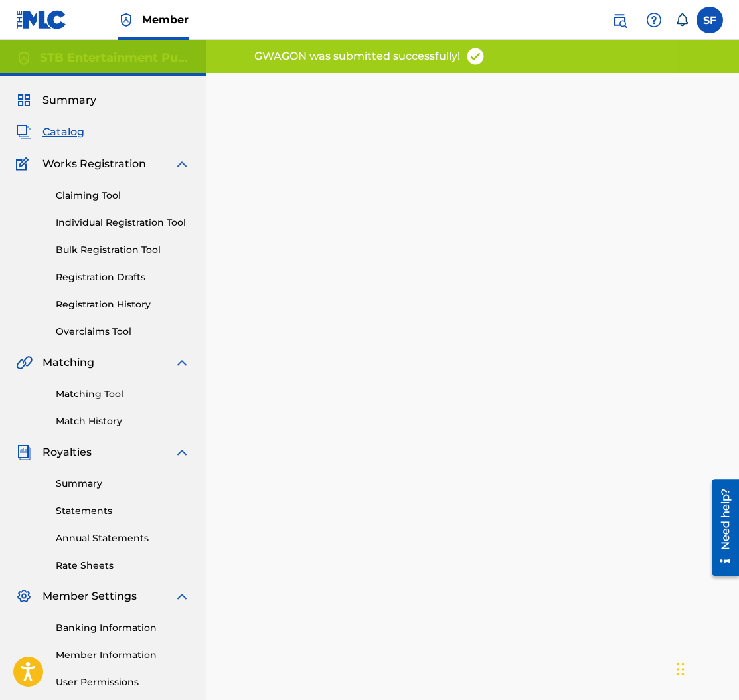
click at [64, 133] on span "Catalog" at bounding box center [64, 132] width 42 height 16
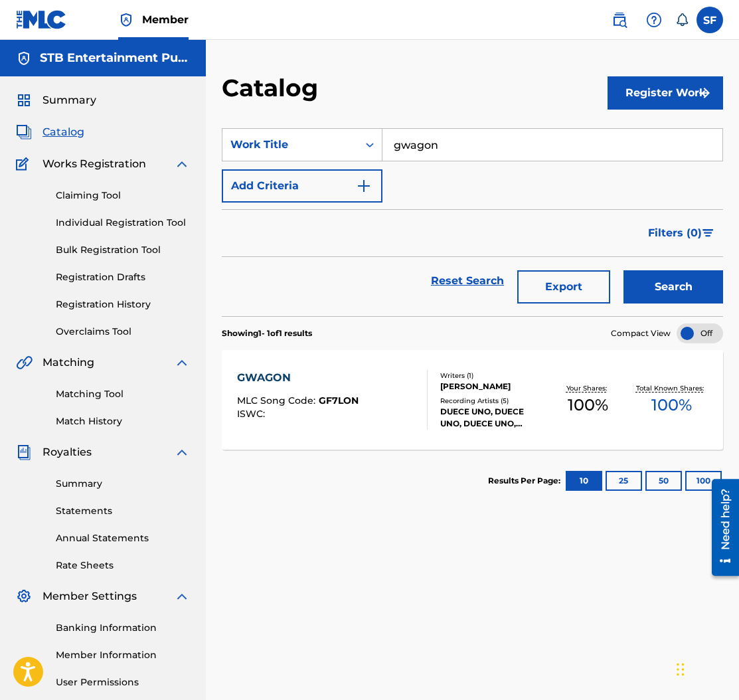
click at [420, 143] on input "gwagon" at bounding box center [553, 145] width 340 height 32
click at [423, 143] on input "gwagon" at bounding box center [553, 145] width 340 height 32
click at [414, 143] on input "gwagon" at bounding box center [553, 145] width 340 height 32
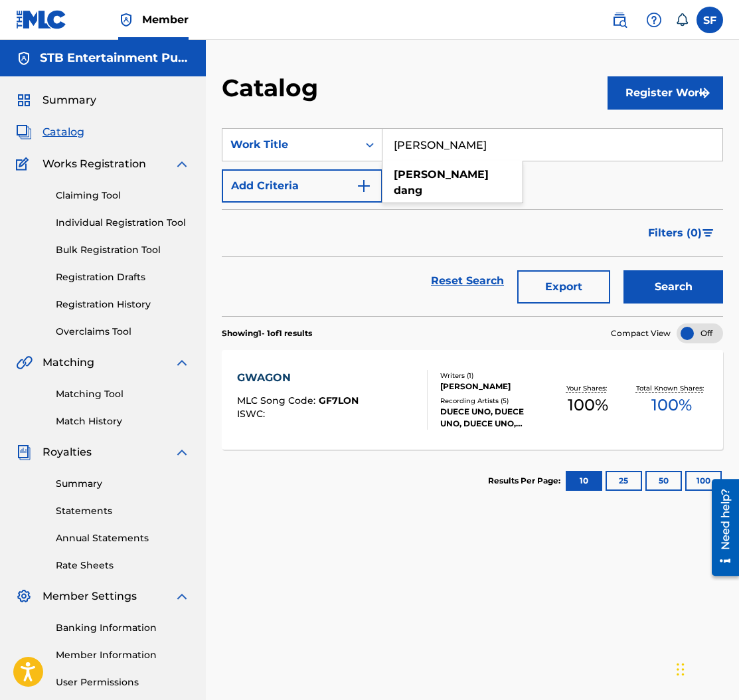
type input "[PERSON_NAME]"
click at [624, 270] on button "Search" at bounding box center [674, 286] width 100 height 33
click at [291, 379] on div "[PERSON_NAME]" at bounding box center [294, 378] width 114 height 16
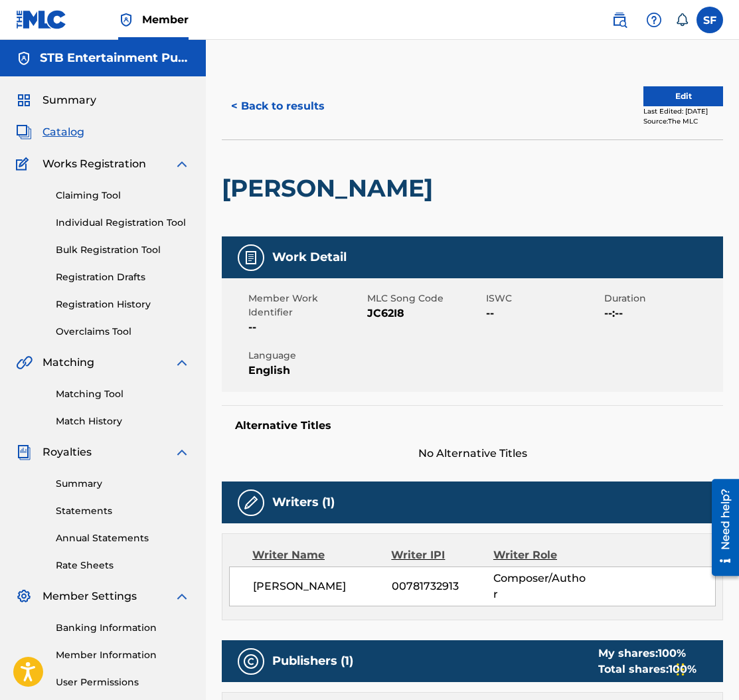
click at [667, 93] on button "Edit" at bounding box center [684, 96] width 80 height 20
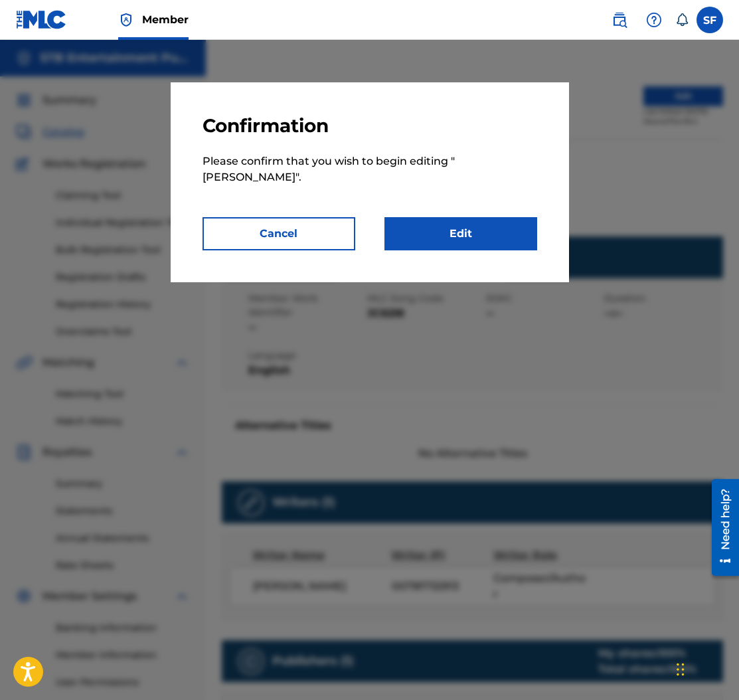
click at [474, 225] on link "Edit" at bounding box center [461, 233] width 153 height 33
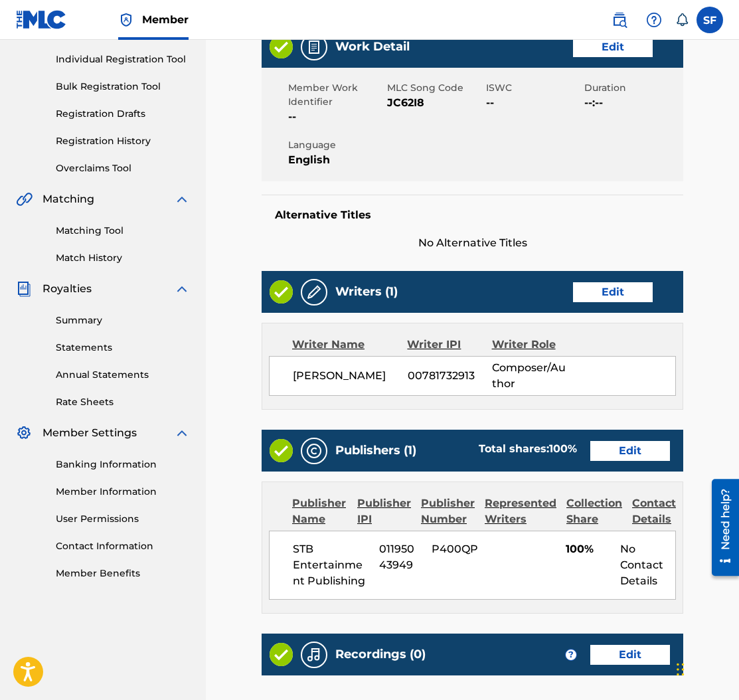
scroll to position [231, 0]
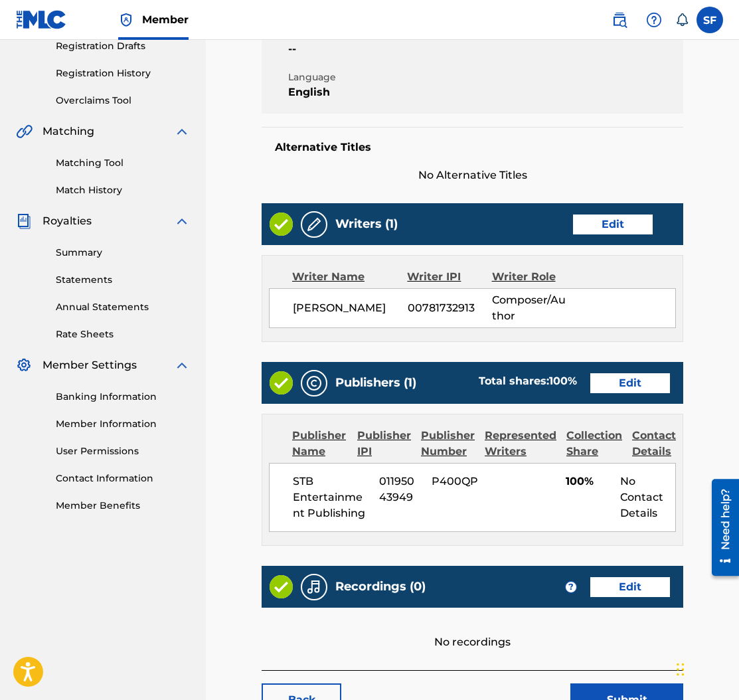
click at [618, 384] on link "Edit" at bounding box center [630, 383] width 80 height 20
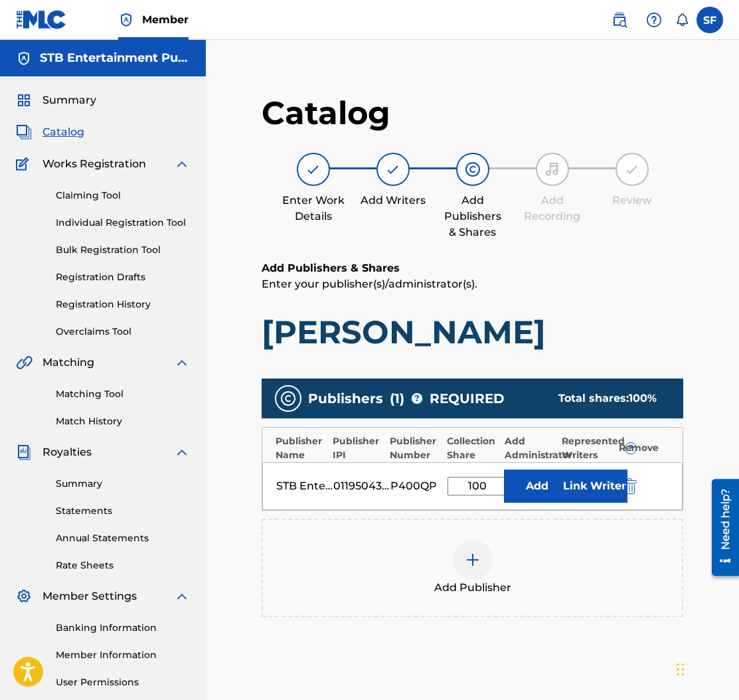
click at [477, 481] on input "100" at bounding box center [478, 486] width 60 height 19
type input "10"
type input "50"
click at [585, 483] on button "Link Writer" at bounding box center [594, 486] width 66 height 33
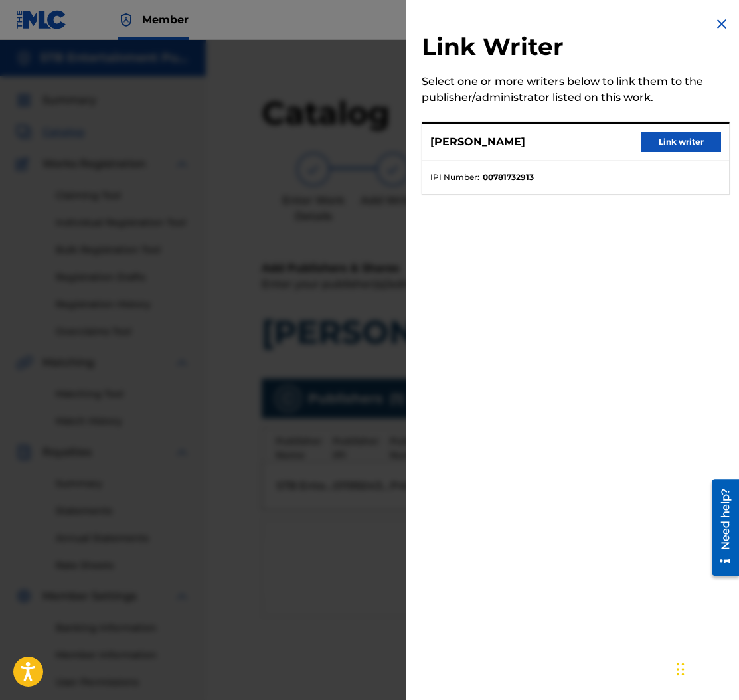
click at [665, 143] on button "Link writer" at bounding box center [682, 142] width 80 height 20
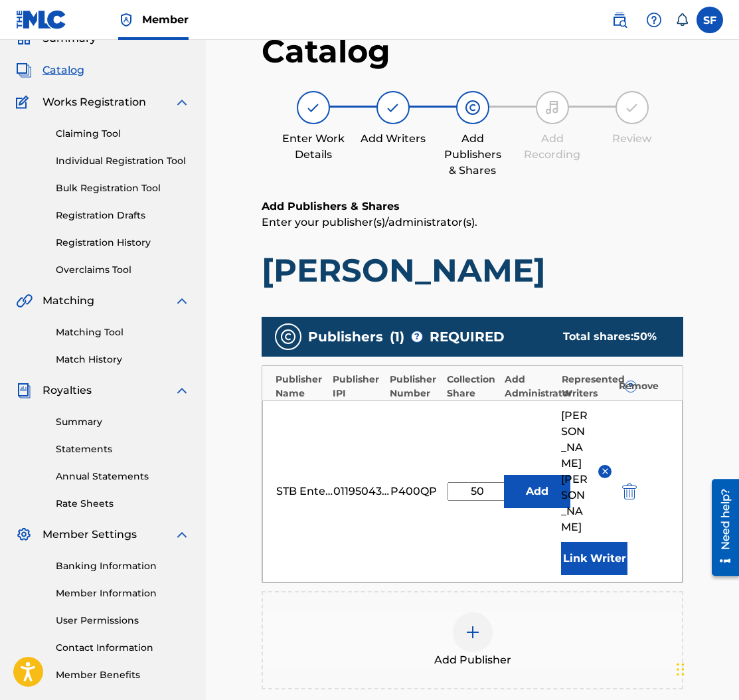
scroll to position [237, 0]
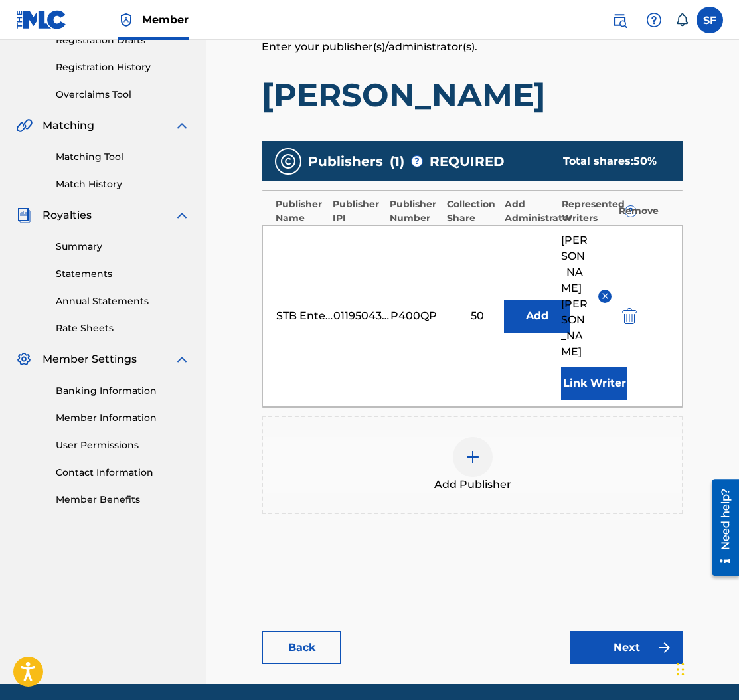
click at [652, 631] on link "Next" at bounding box center [626, 647] width 113 height 33
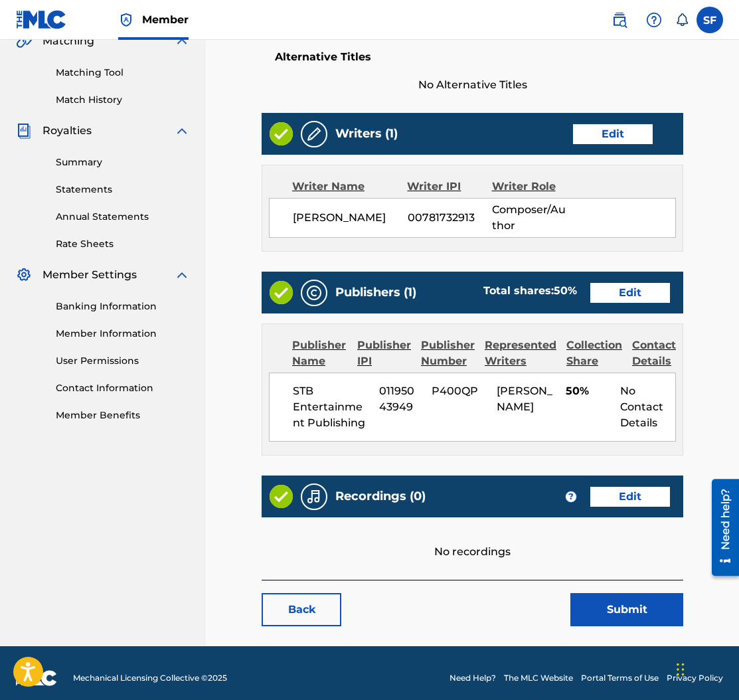
scroll to position [330, 0]
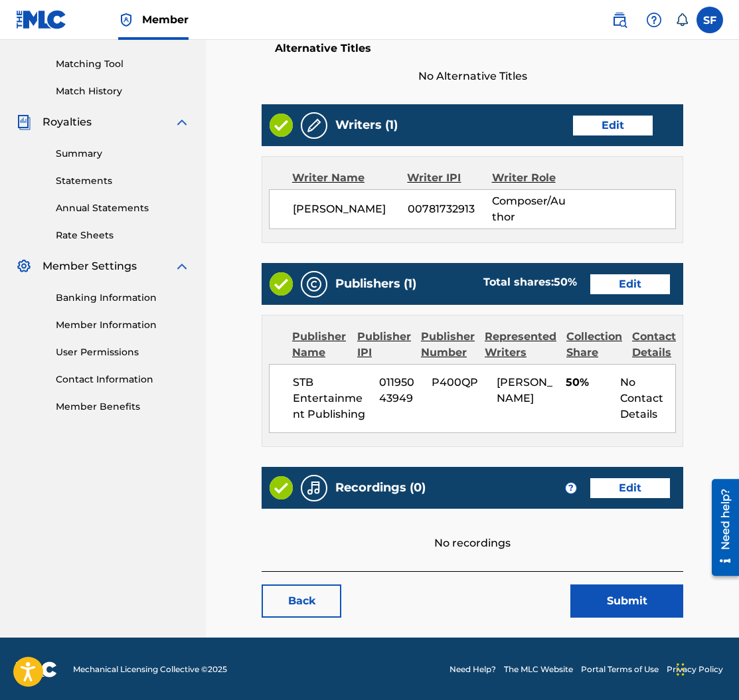
click at [637, 487] on link "Edit" at bounding box center [630, 488] width 80 height 20
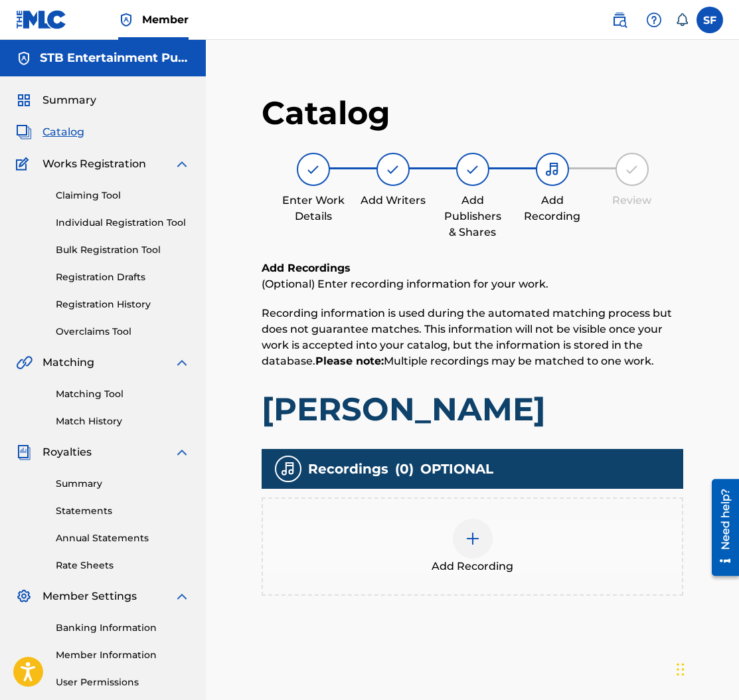
click at [473, 533] on img at bounding box center [473, 539] width 16 height 16
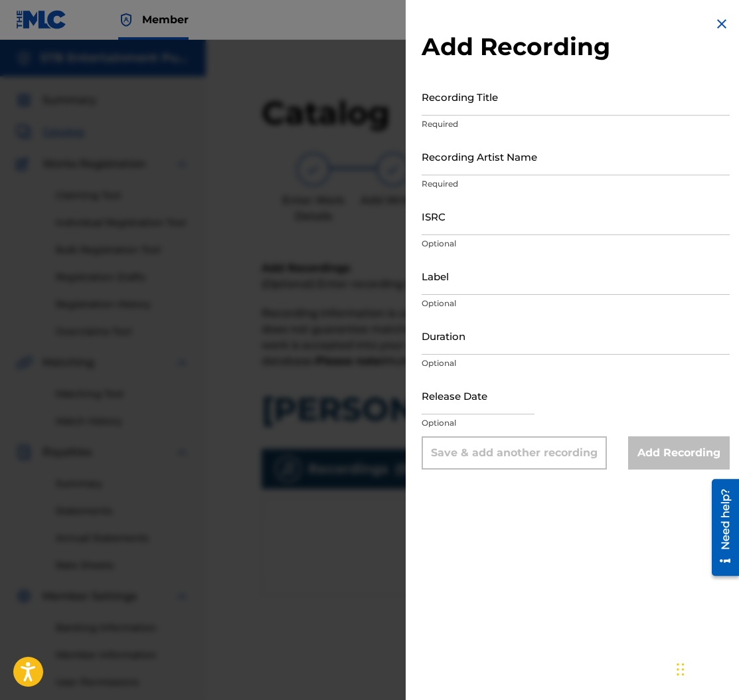
click at [495, 98] on input "Recording Title" at bounding box center [576, 97] width 308 height 38
type input "[PERSON_NAME]"
click at [462, 219] on input "ISRC" at bounding box center [576, 216] width 308 height 38
paste input "CA5KR2343356"
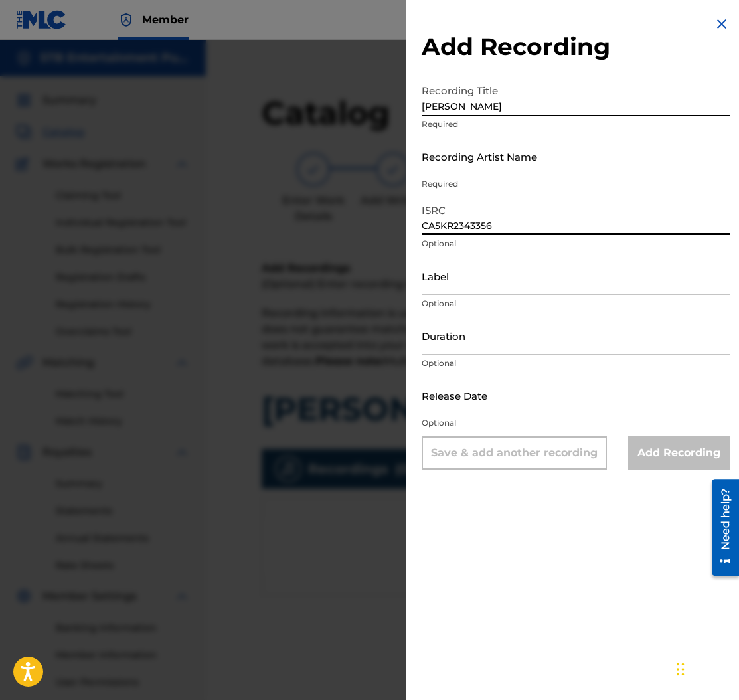
type input "CA5KR2343356"
click at [476, 167] on input "Recording Artist Name" at bounding box center [576, 156] width 308 height 38
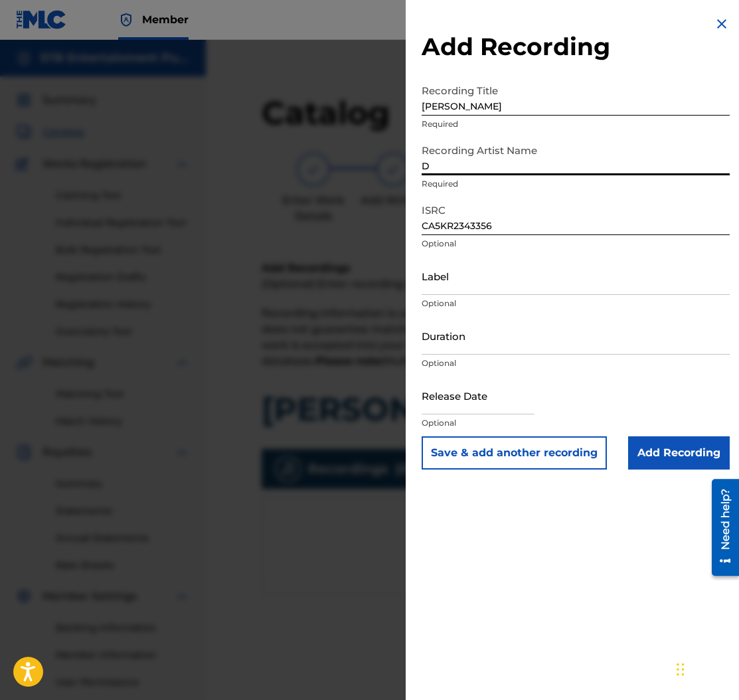
type input "Duece Uno"
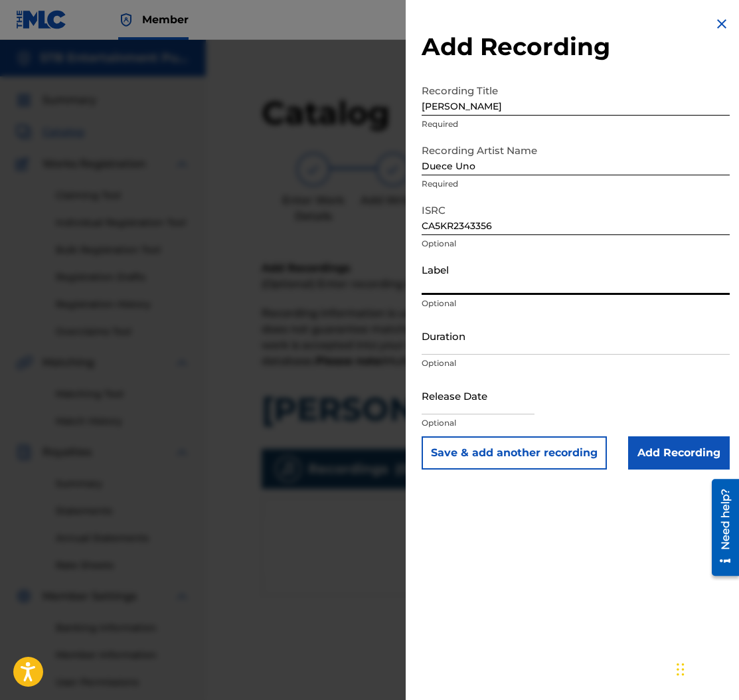
click at [507, 266] on input "Label" at bounding box center [576, 276] width 308 height 38
type input "STB Entertainment"
click at [681, 454] on input "Add Recording" at bounding box center [679, 452] width 102 height 33
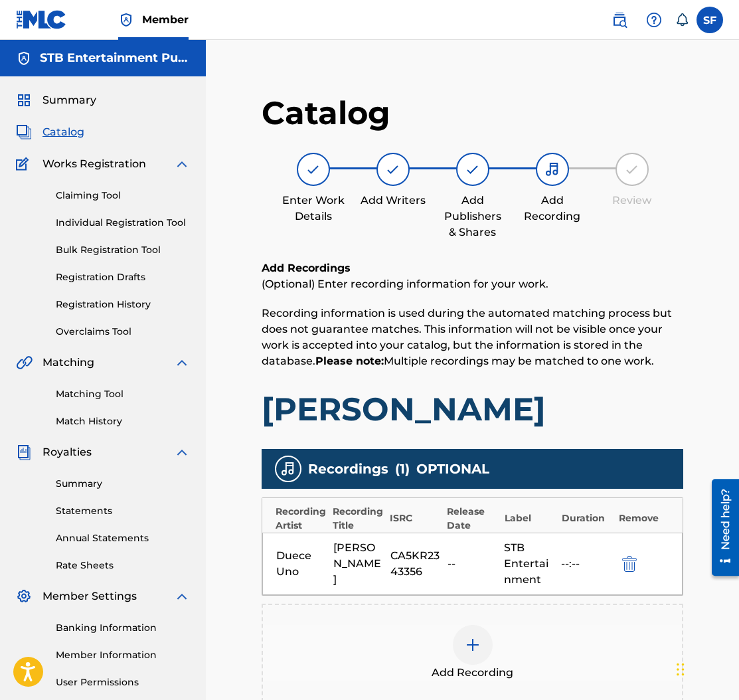
scroll to position [175, 0]
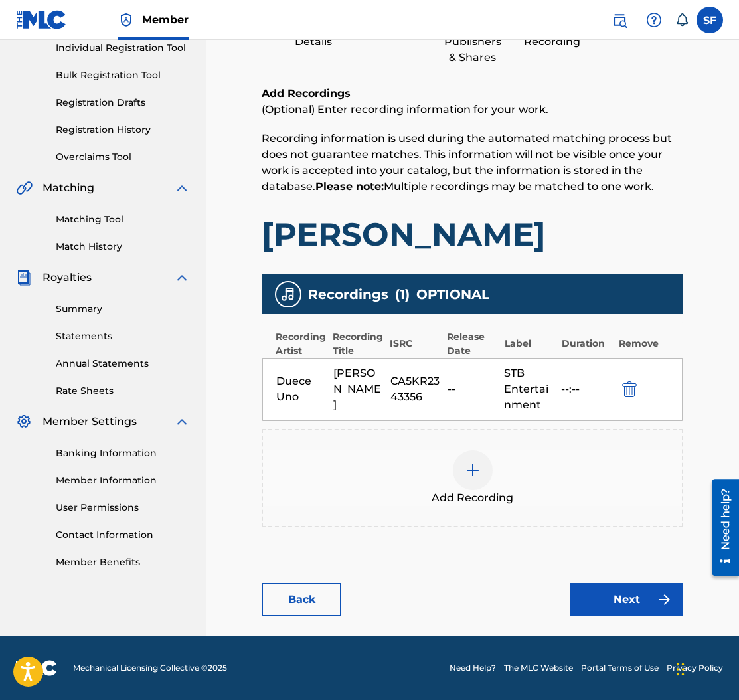
click at [660, 600] on img at bounding box center [665, 600] width 16 height 16
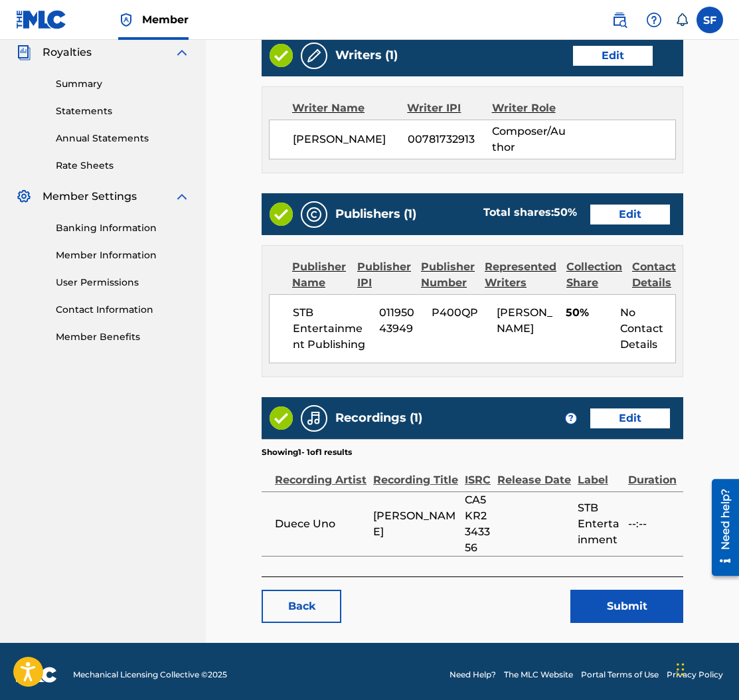
scroll to position [404, 0]
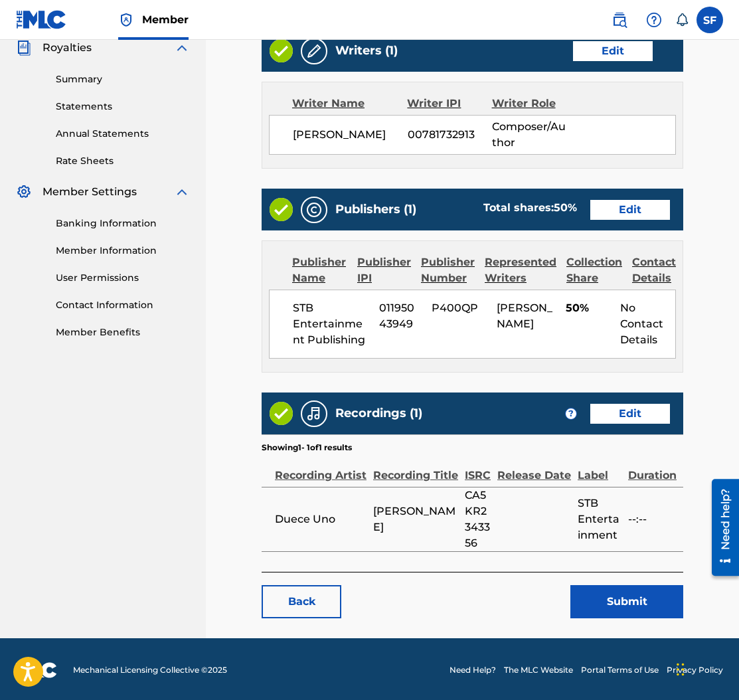
click at [626, 598] on button "Submit" at bounding box center [626, 601] width 113 height 33
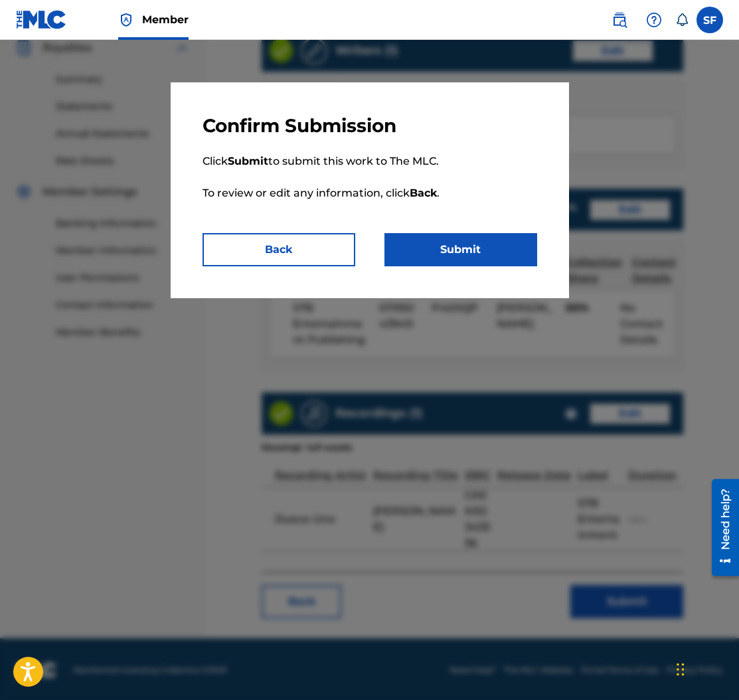
click at [443, 255] on button "Submit" at bounding box center [461, 249] width 153 height 33
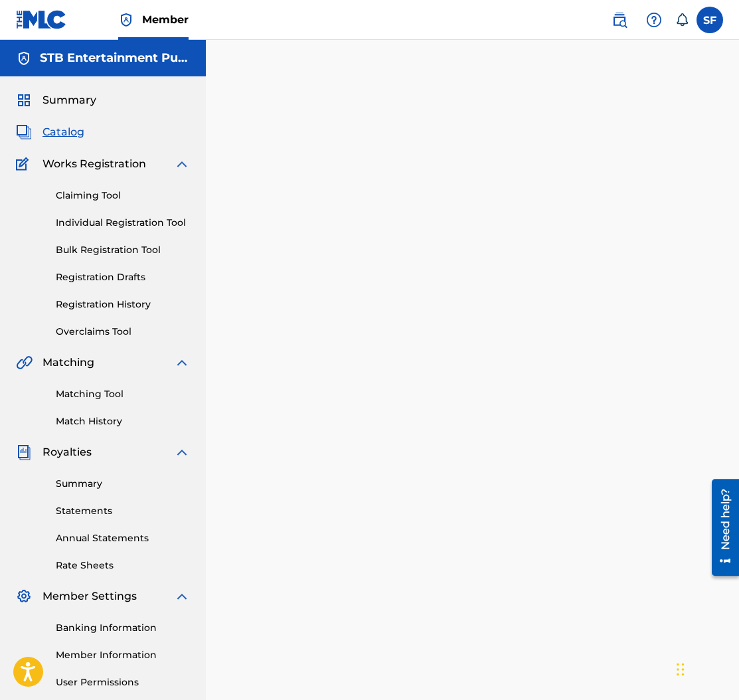
click at [67, 131] on span "Catalog" at bounding box center [64, 132] width 42 height 16
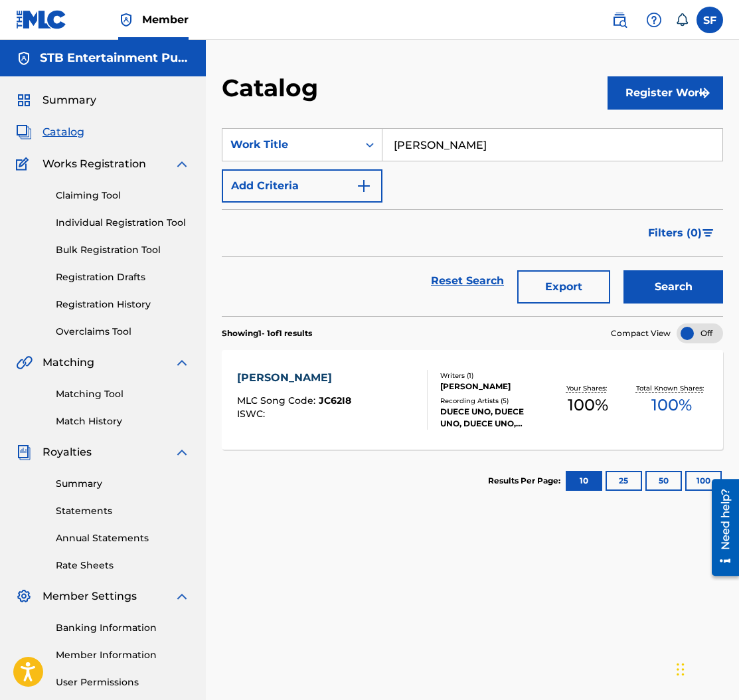
click at [431, 143] on input "[PERSON_NAME]" at bounding box center [553, 145] width 340 height 32
click at [431, 142] on input "[PERSON_NAME]" at bounding box center [553, 145] width 340 height 32
type input "broken"
click at [624, 270] on button "Search" at bounding box center [674, 286] width 100 height 33
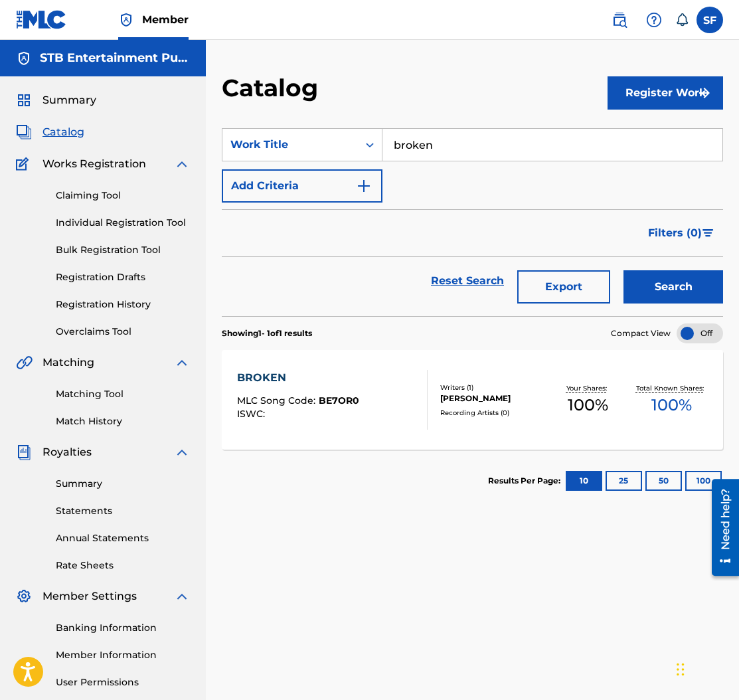
click at [258, 375] on div "BROKEN" at bounding box center [298, 378] width 122 height 16
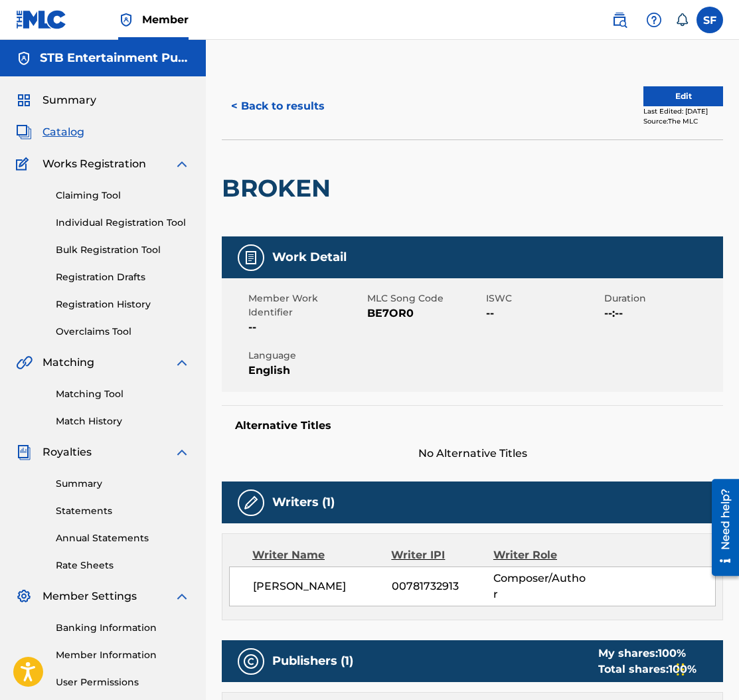
click at [647, 94] on button "Edit" at bounding box center [684, 96] width 80 height 20
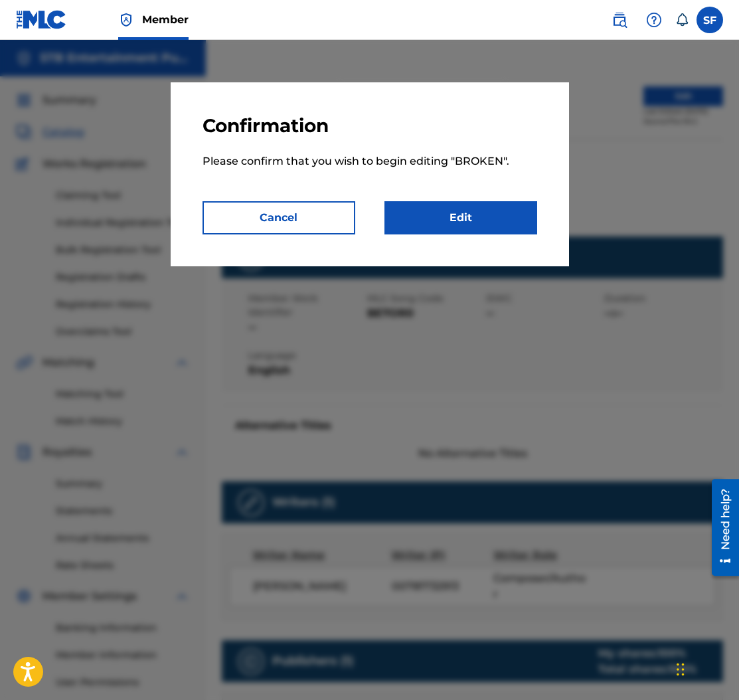
click at [493, 215] on link "Edit" at bounding box center [461, 217] width 153 height 33
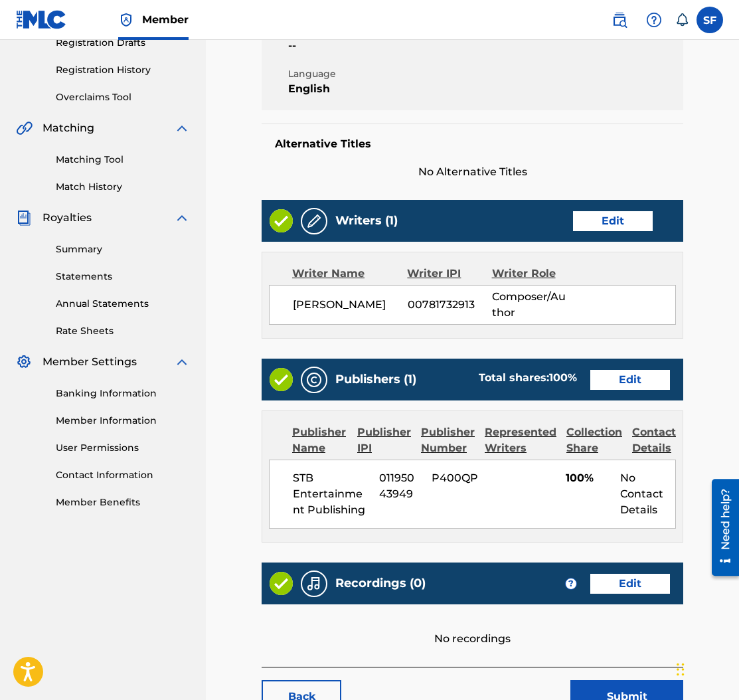
scroll to position [260, 0]
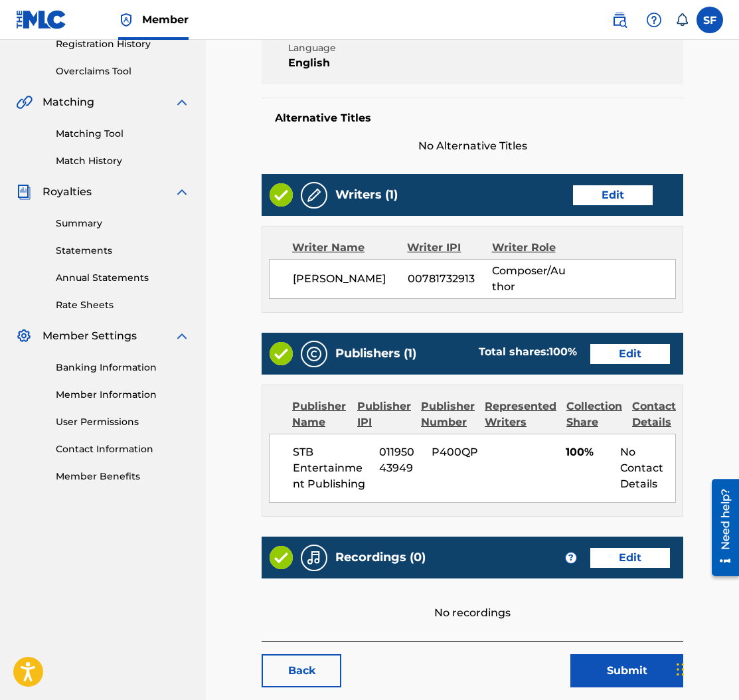
click at [634, 355] on link "Edit" at bounding box center [630, 354] width 80 height 20
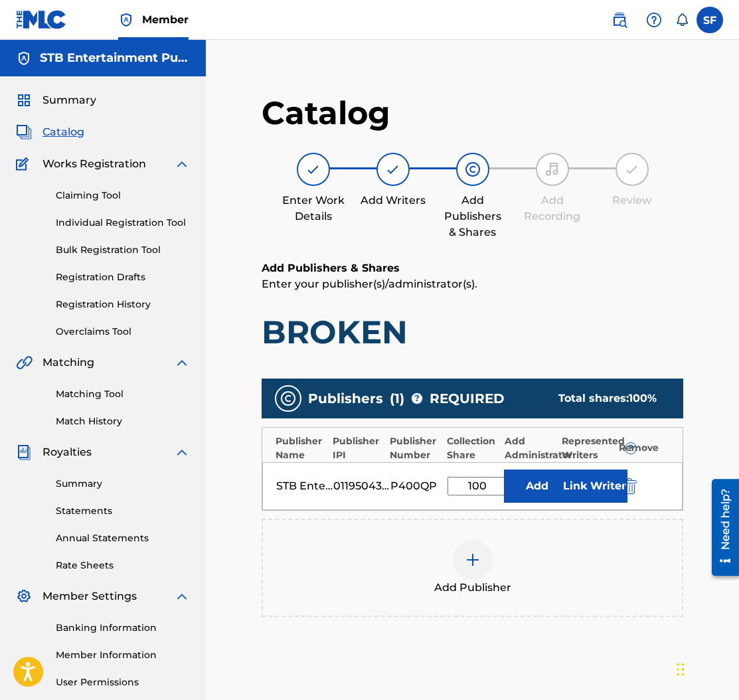
click at [479, 487] on input "100" at bounding box center [478, 486] width 60 height 19
type input "10"
type input "50"
click at [583, 479] on button "Link Writer" at bounding box center [594, 486] width 66 height 33
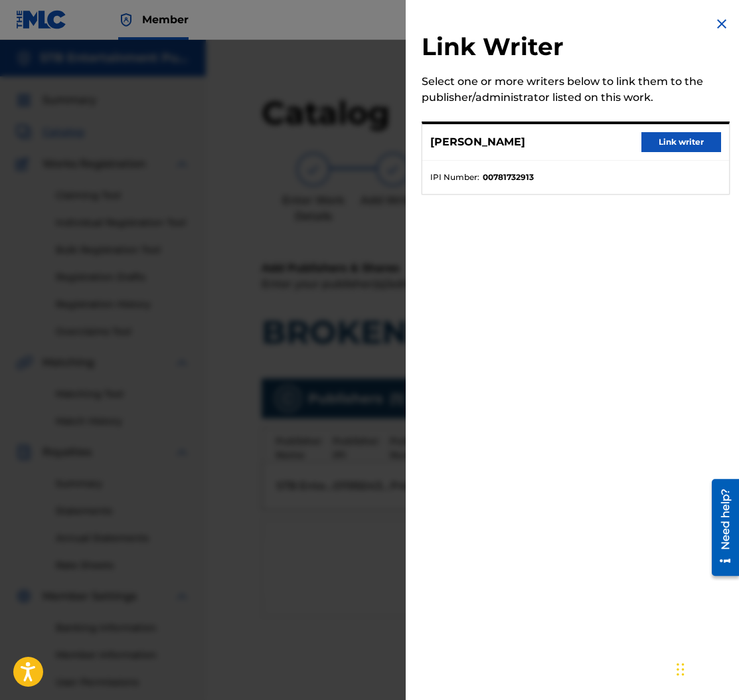
click at [676, 150] on button "Link writer" at bounding box center [682, 142] width 80 height 20
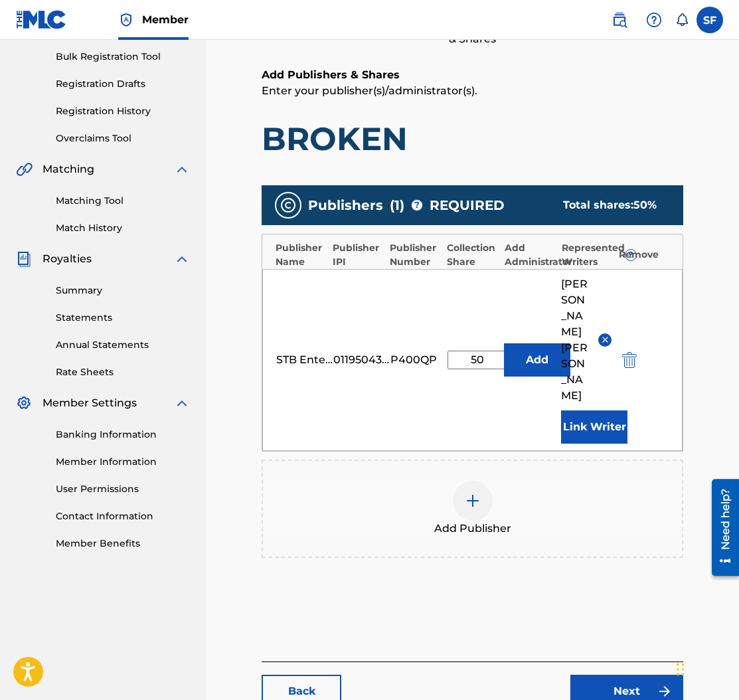
scroll to position [237, 0]
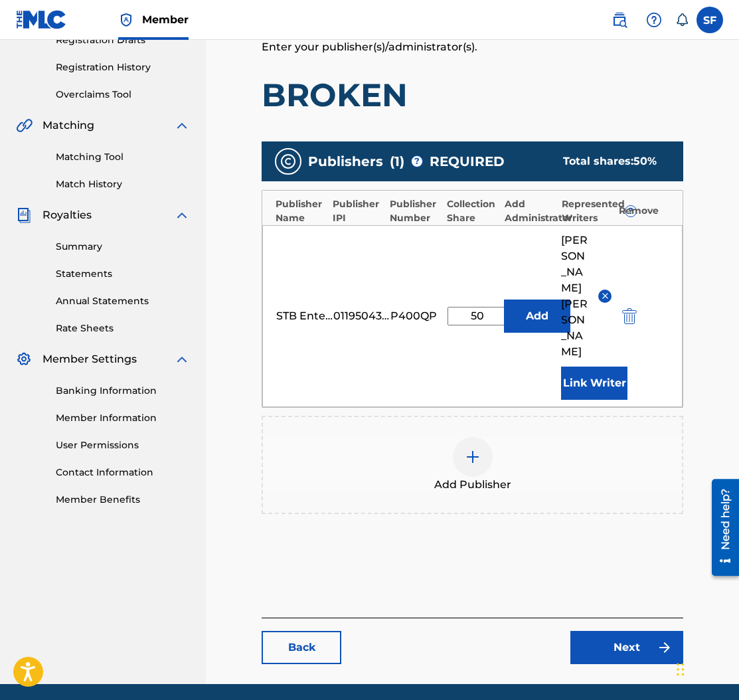
click at [615, 631] on link "Next" at bounding box center [626, 647] width 113 height 33
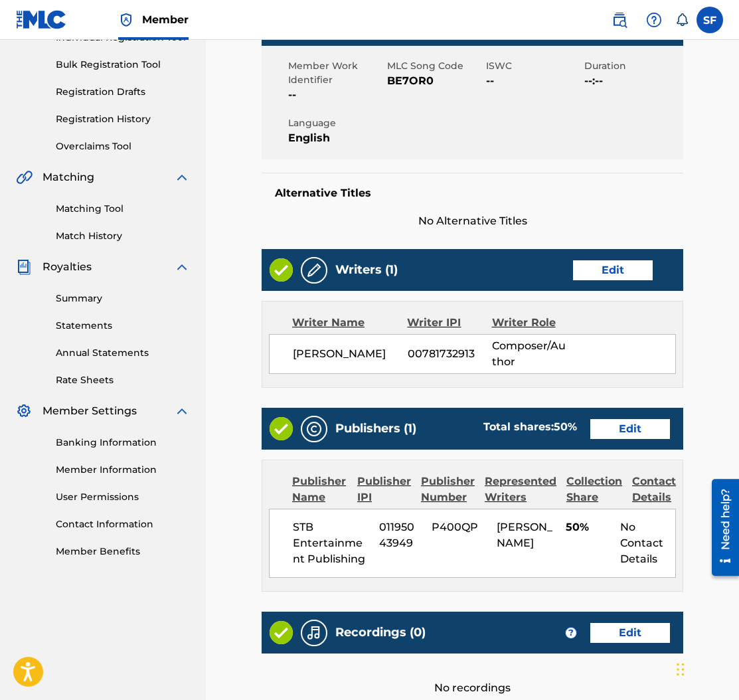
scroll to position [330, 0]
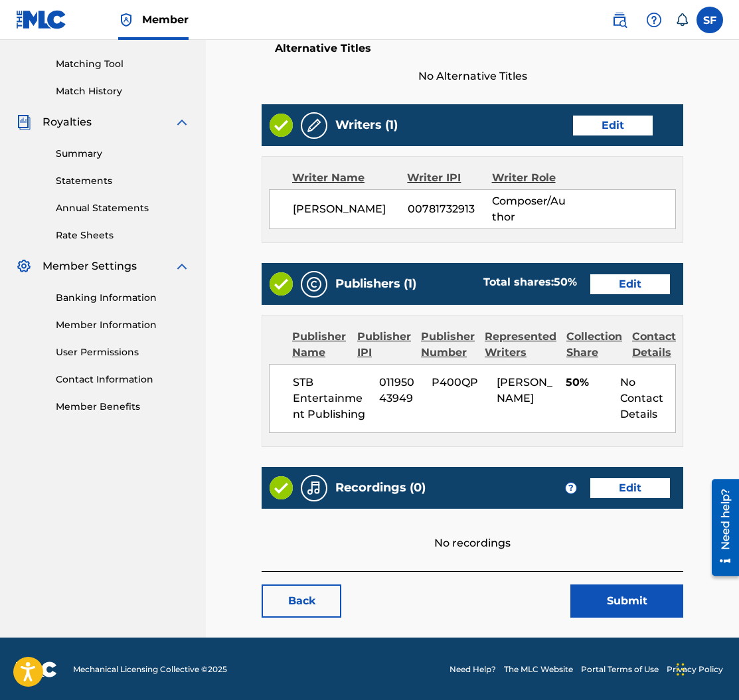
click at [626, 597] on button "Submit" at bounding box center [626, 600] width 113 height 33
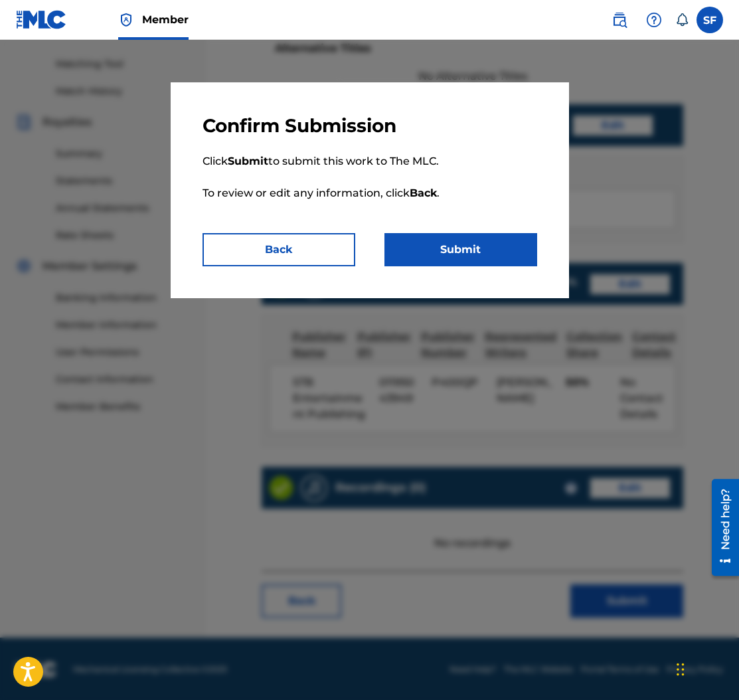
click at [305, 251] on button "Back" at bounding box center [279, 249] width 153 height 33
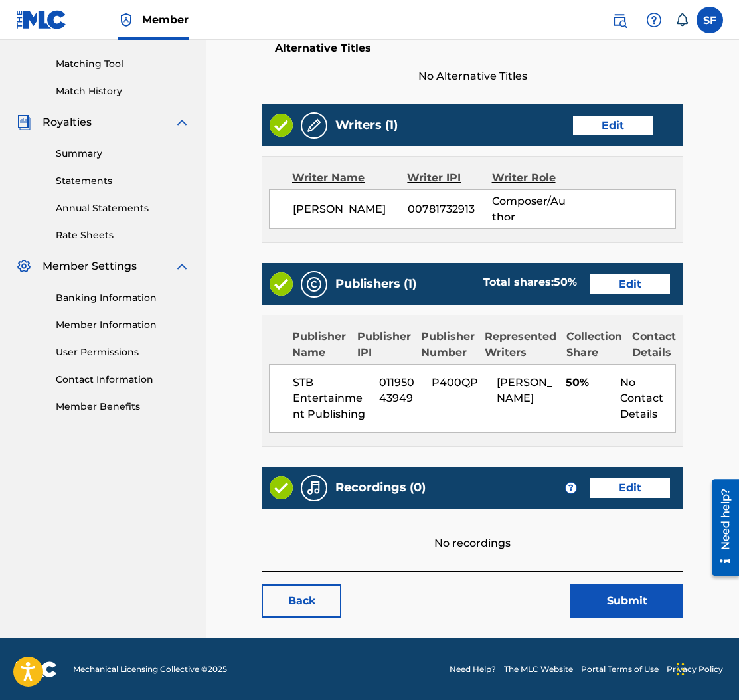
click at [650, 483] on link "Edit" at bounding box center [630, 488] width 80 height 20
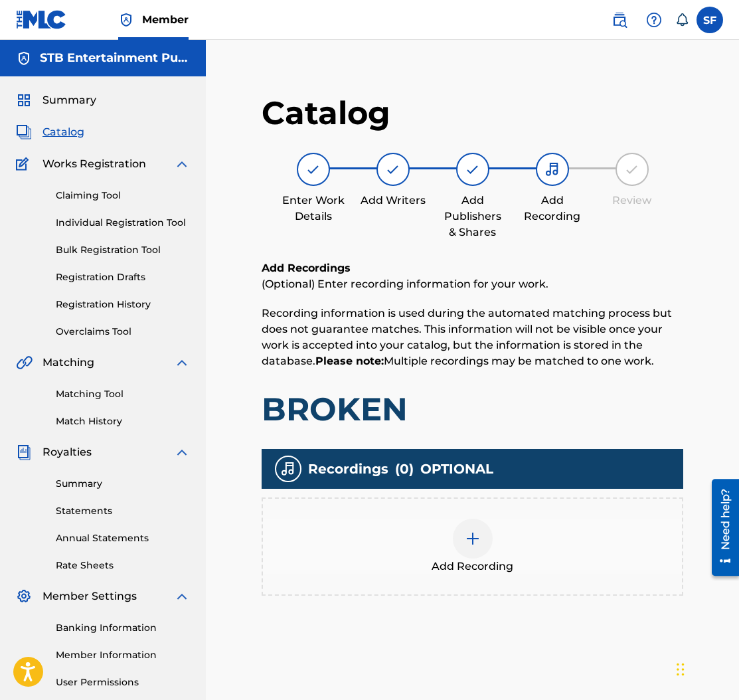
click at [476, 549] on div at bounding box center [473, 539] width 40 height 40
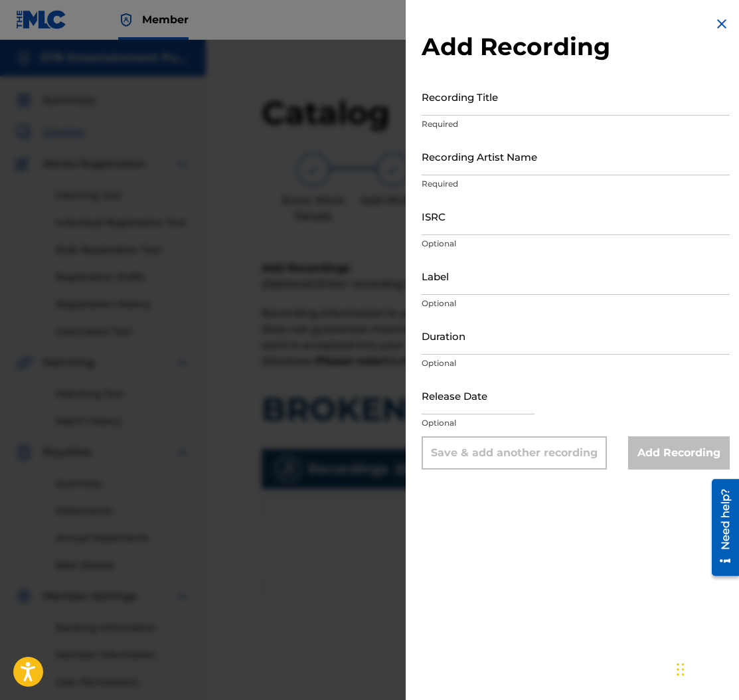
click at [460, 92] on input "Recording Title" at bounding box center [576, 97] width 308 height 38
type input "Broken"
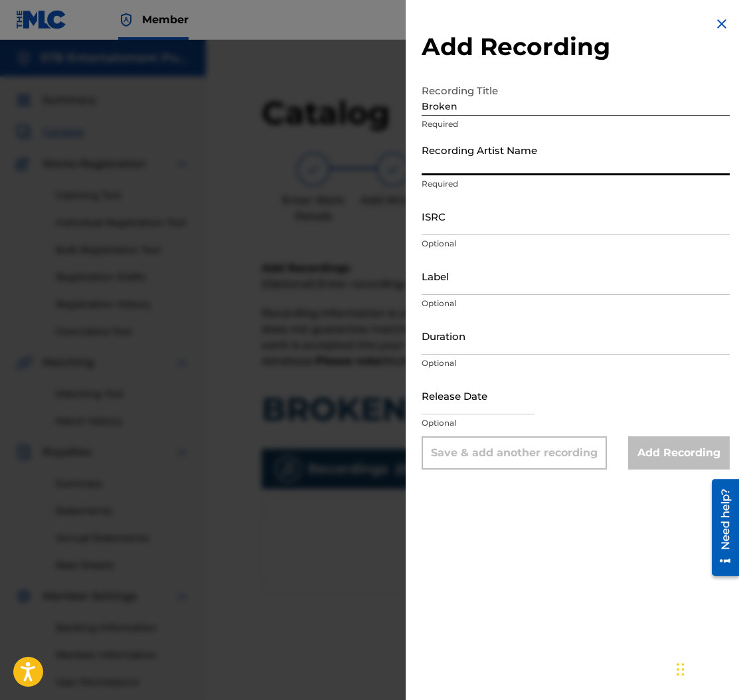
click at [493, 151] on input "Recording Artist Name" at bounding box center [576, 156] width 308 height 38
type input "Duece Uno"
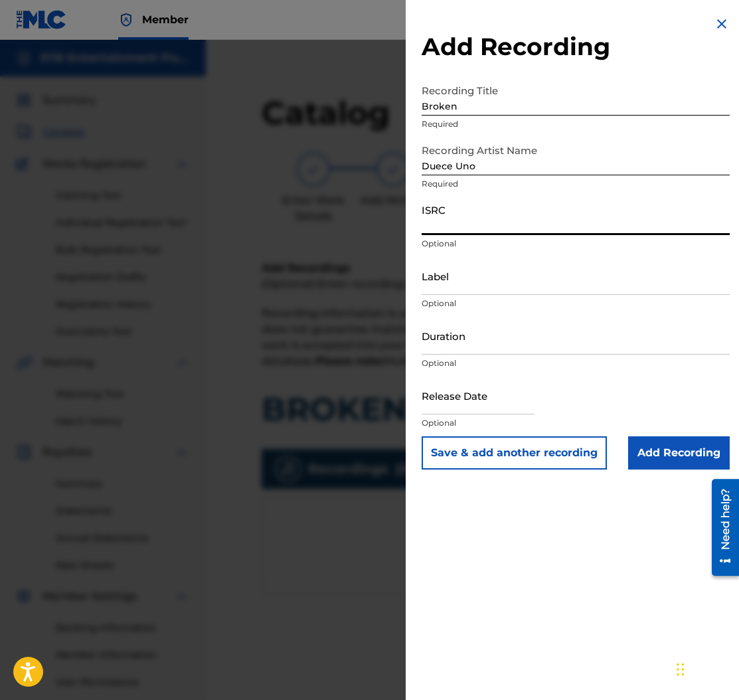
click at [459, 222] on input "ISRC" at bounding box center [576, 216] width 308 height 38
click at [436, 219] on input "ISRC" at bounding box center [576, 216] width 308 height 38
paste input "CA5KR2334913"
type input "CA5KR2334913"
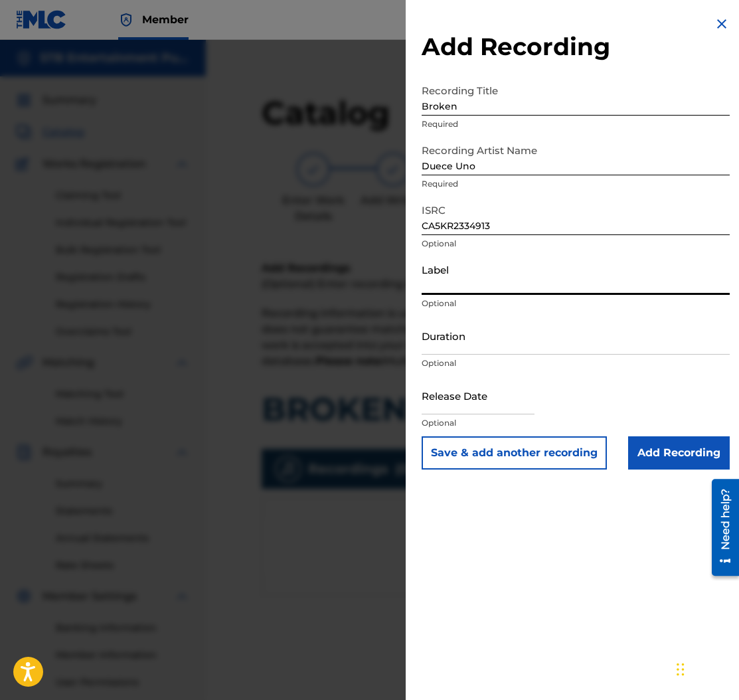
click at [444, 270] on input "Label" at bounding box center [576, 276] width 308 height 38
type input "STB Entertainment"
click at [657, 451] on input "Add Recording" at bounding box center [679, 452] width 102 height 33
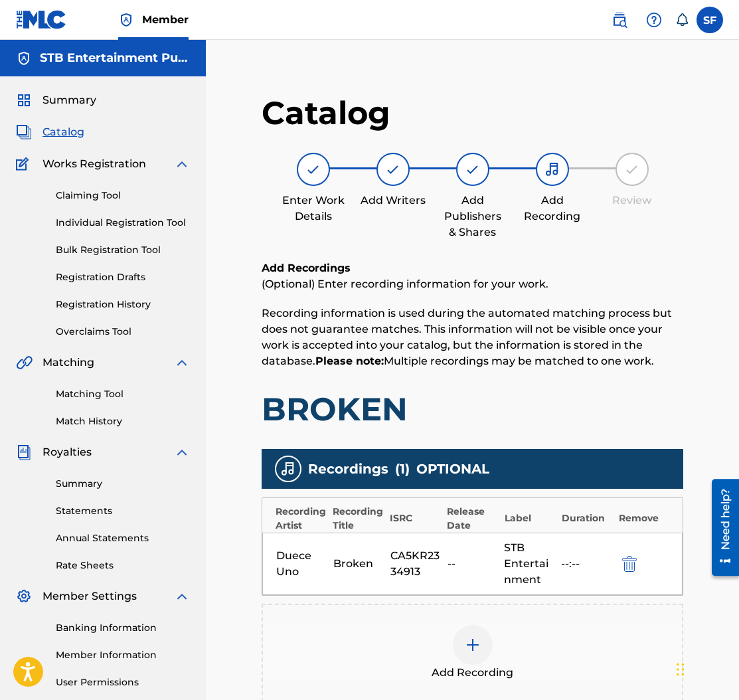
scroll to position [175, 0]
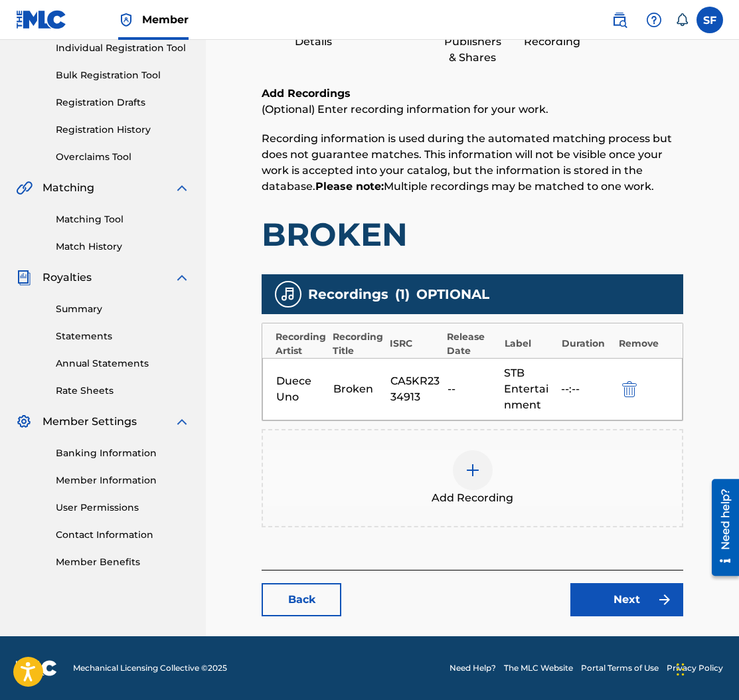
click at [642, 604] on link "Next" at bounding box center [626, 599] width 113 height 33
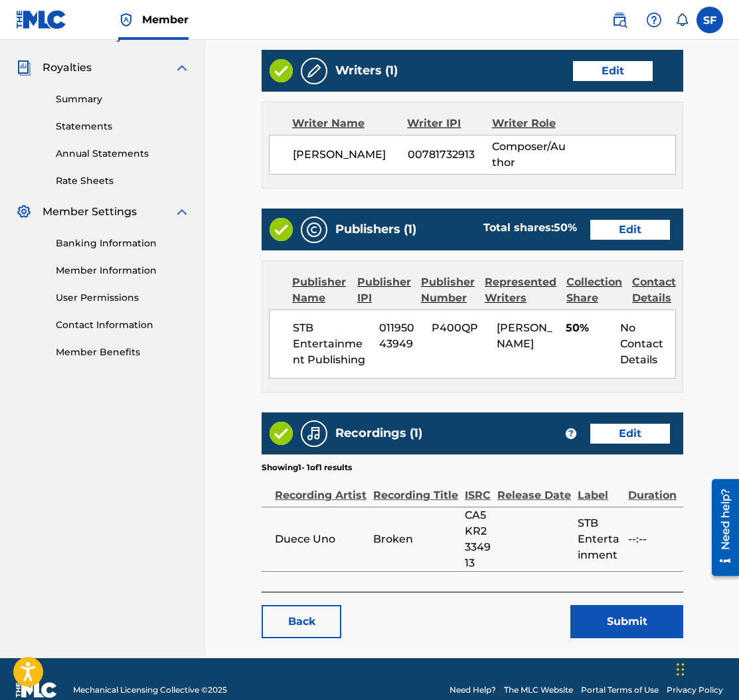
scroll to position [404, 0]
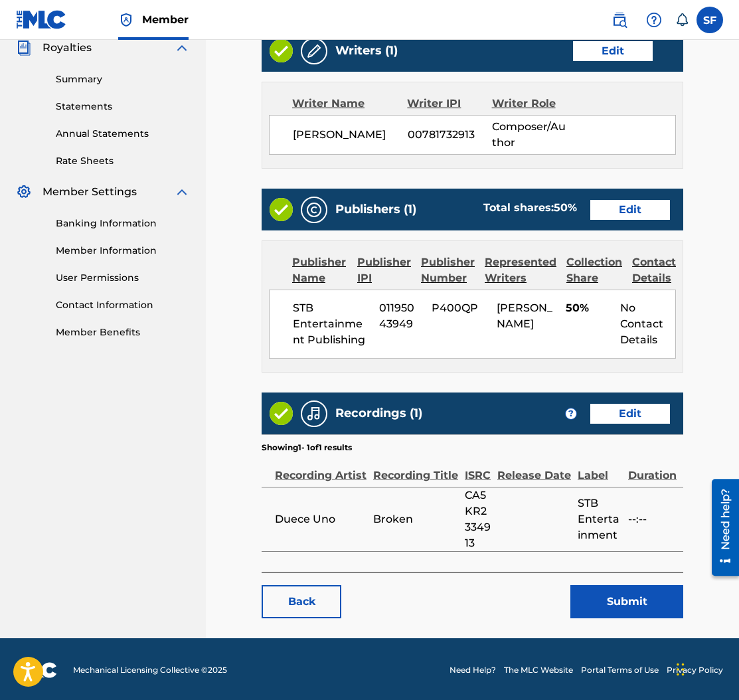
click at [616, 592] on button "Submit" at bounding box center [626, 601] width 113 height 33
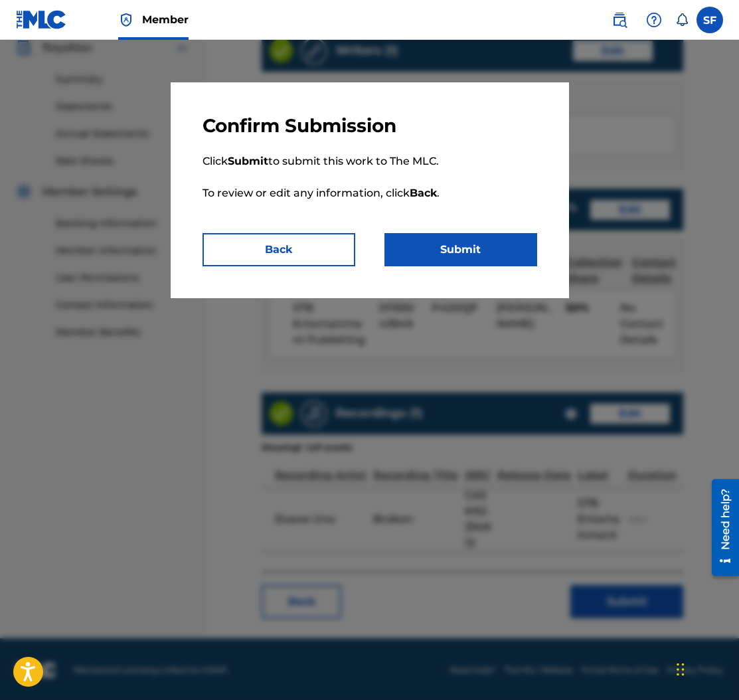
click at [434, 239] on button "Submit" at bounding box center [461, 249] width 153 height 33
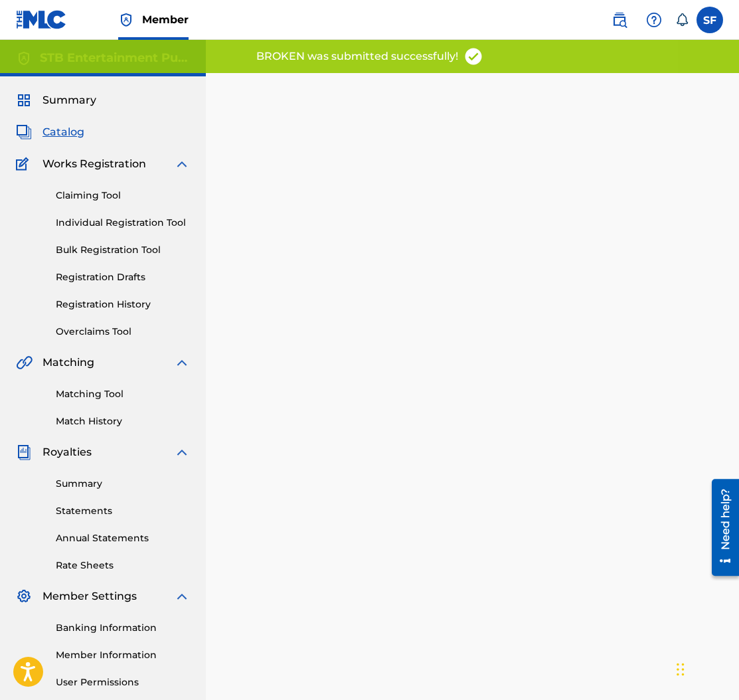
click at [67, 131] on span "Catalog" at bounding box center [64, 132] width 42 height 16
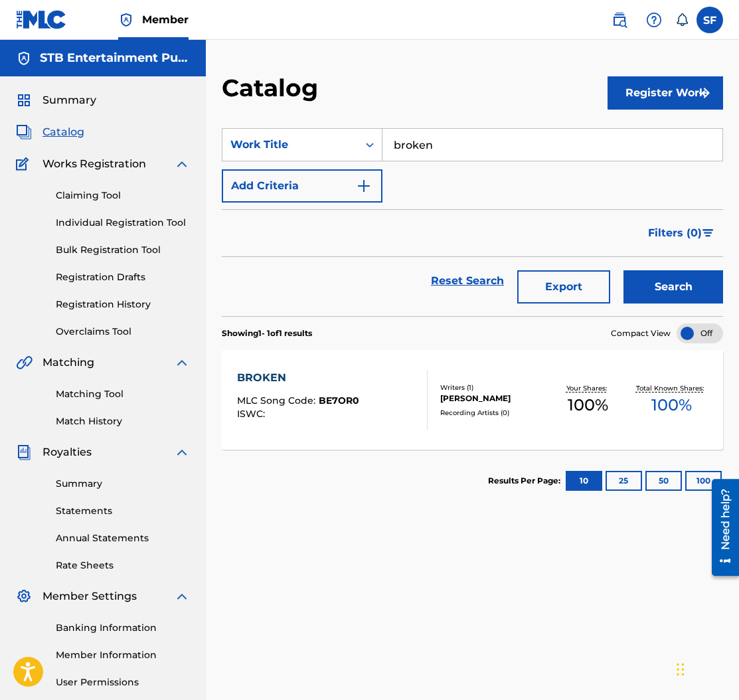
click at [417, 143] on input "broken" at bounding box center [553, 145] width 340 height 32
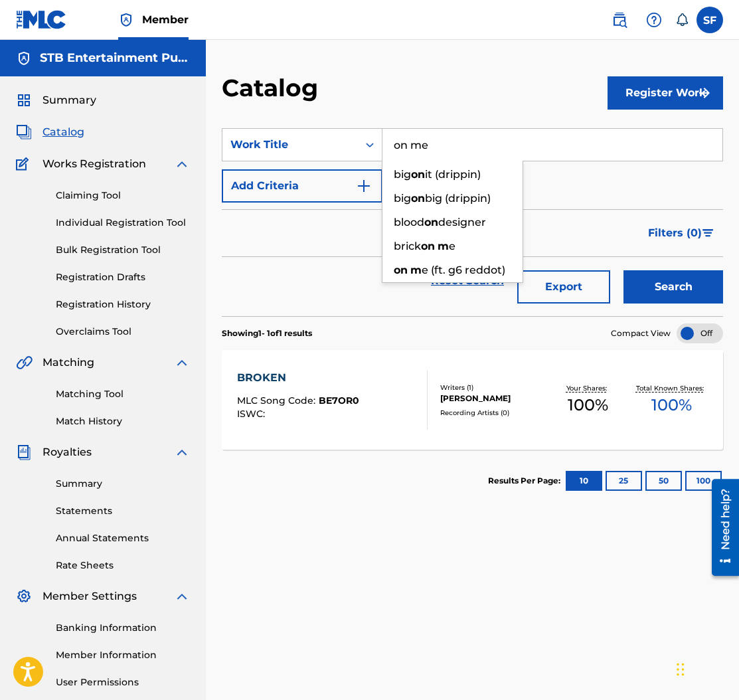
type input "on me"
click at [624, 270] on button "Search" at bounding box center [674, 286] width 100 height 33
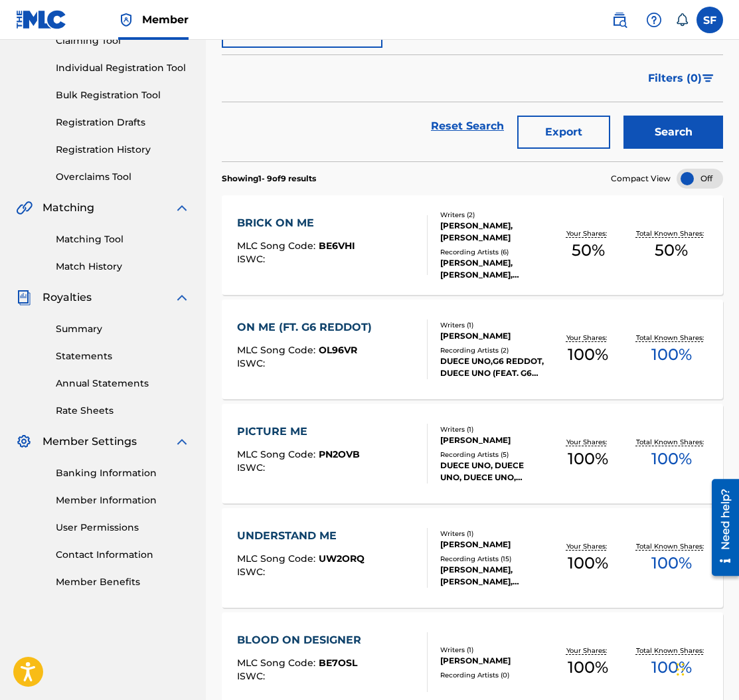
scroll to position [248, 0]
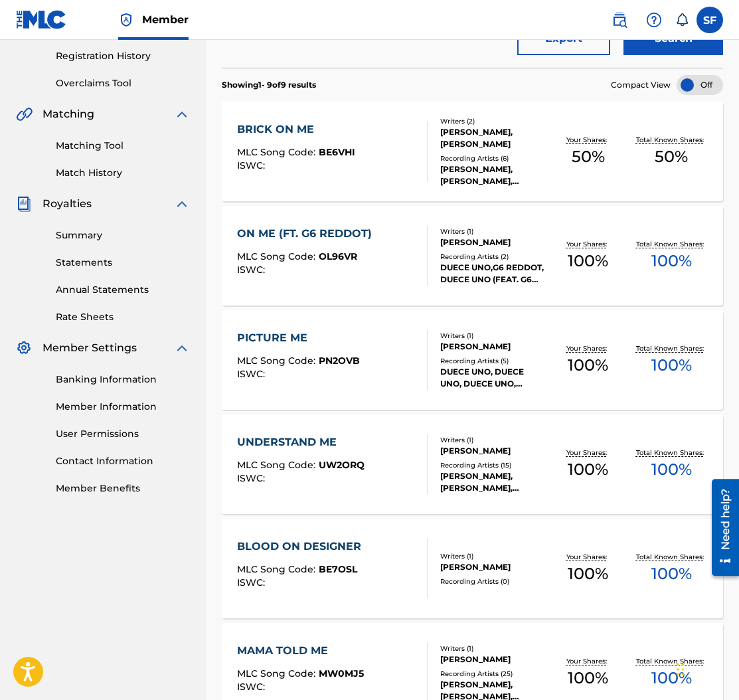
click at [307, 231] on div "ON ME (FT. G6 REDDOT)" at bounding box center [307, 234] width 141 height 16
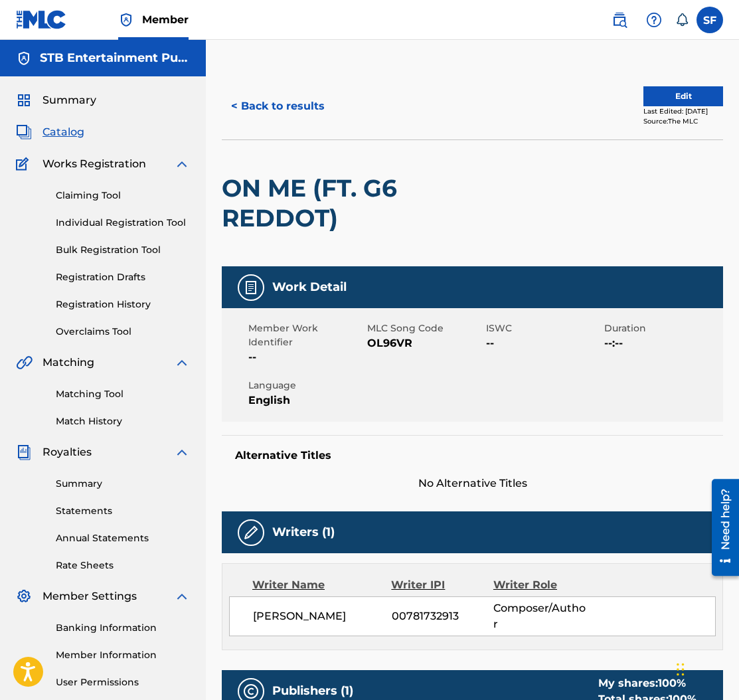
click at [649, 90] on button "Edit" at bounding box center [684, 96] width 80 height 20
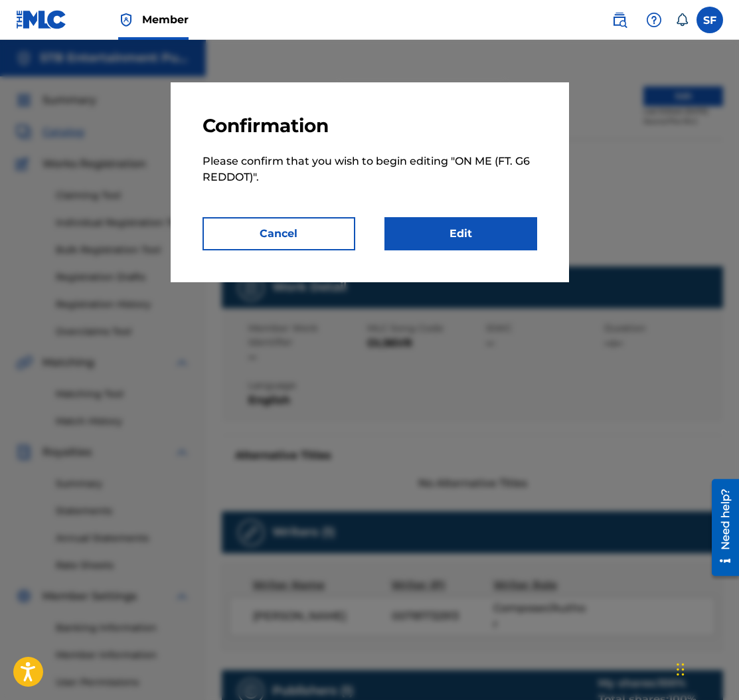
click at [509, 240] on link "Edit" at bounding box center [461, 233] width 153 height 33
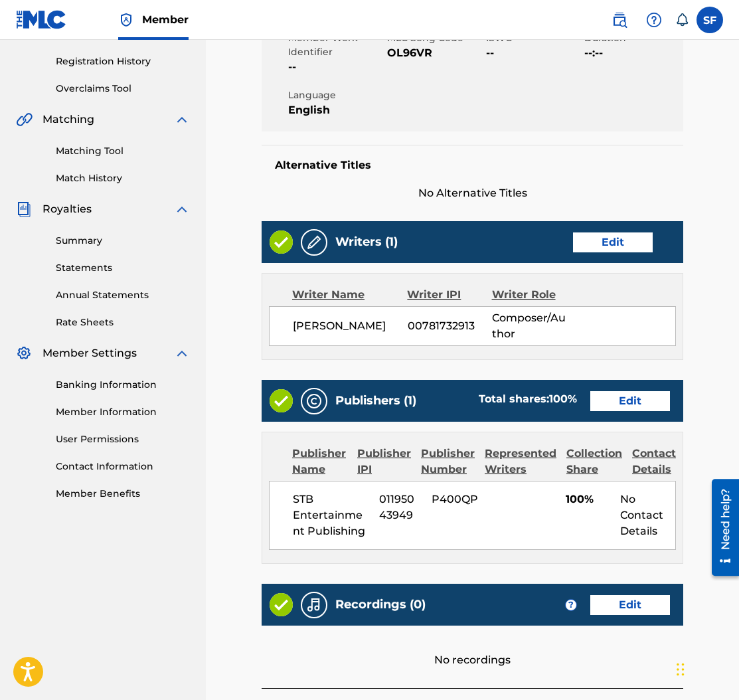
scroll to position [358, 0]
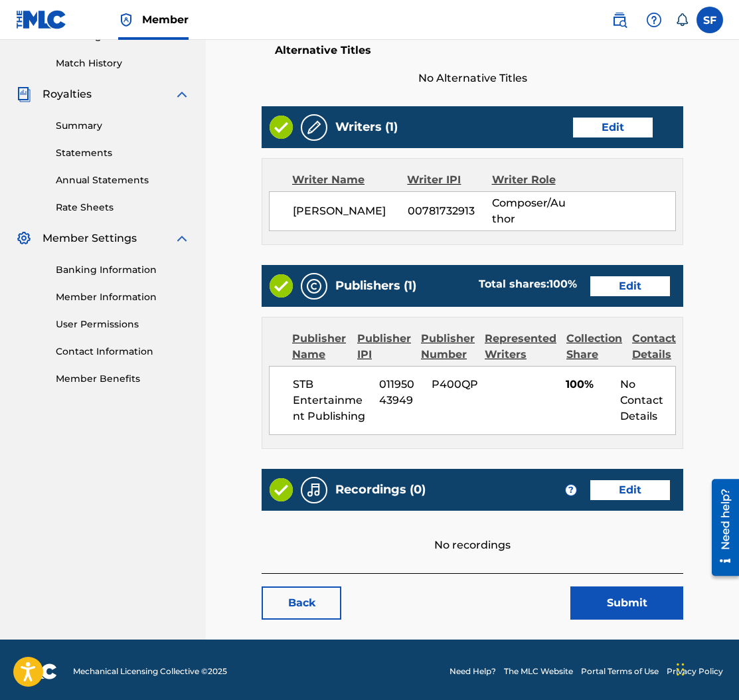
click at [620, 290] on link "Edit" at bounding box center [630, 286] width 80 height 20
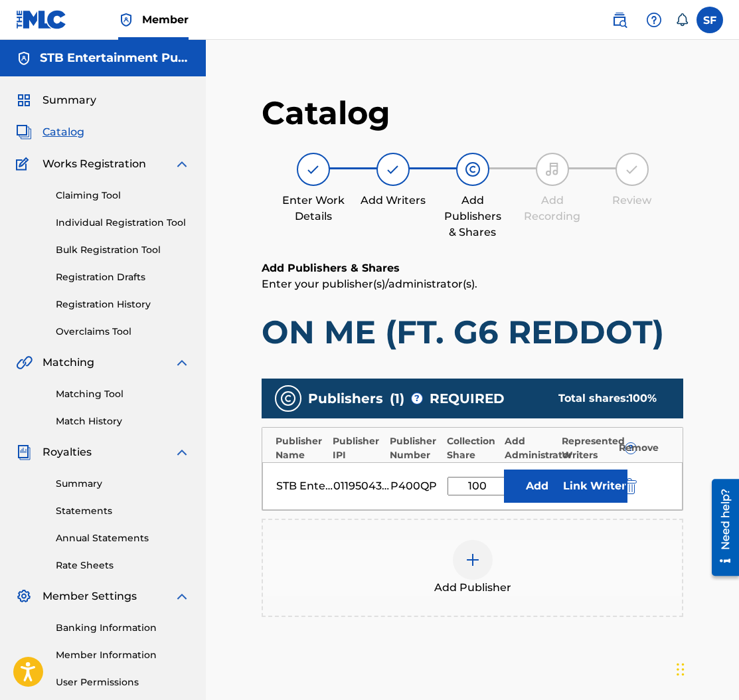
click at [477, 481] on input "100" at bounding box center [478, 486] width 60 height 19
type input "50"
click at [580, 486] on button "Link Writer" at bounding box center [594, 486] width 66 height 33
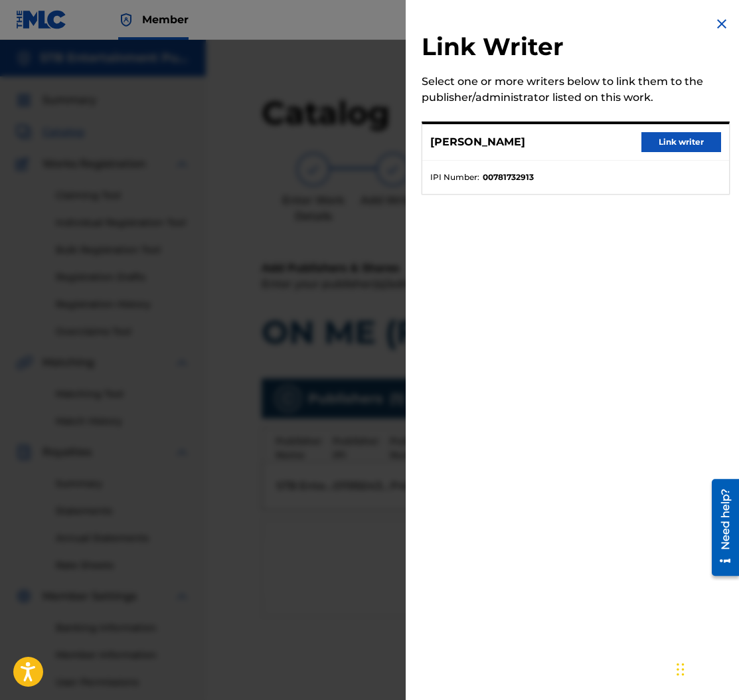
click at [689, 137] on button "Link writer" at bounding box center [682, 142] width 80 height 20
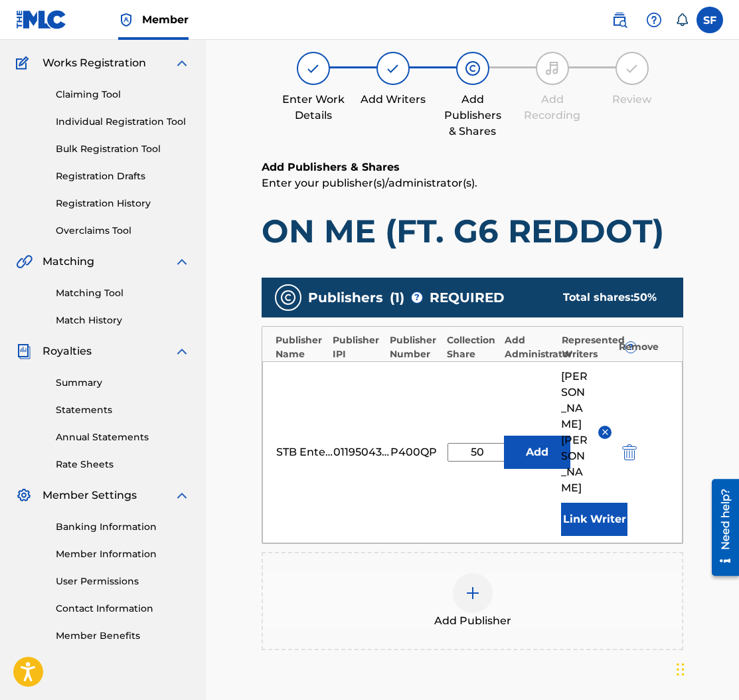
scroll to position [237, 0]
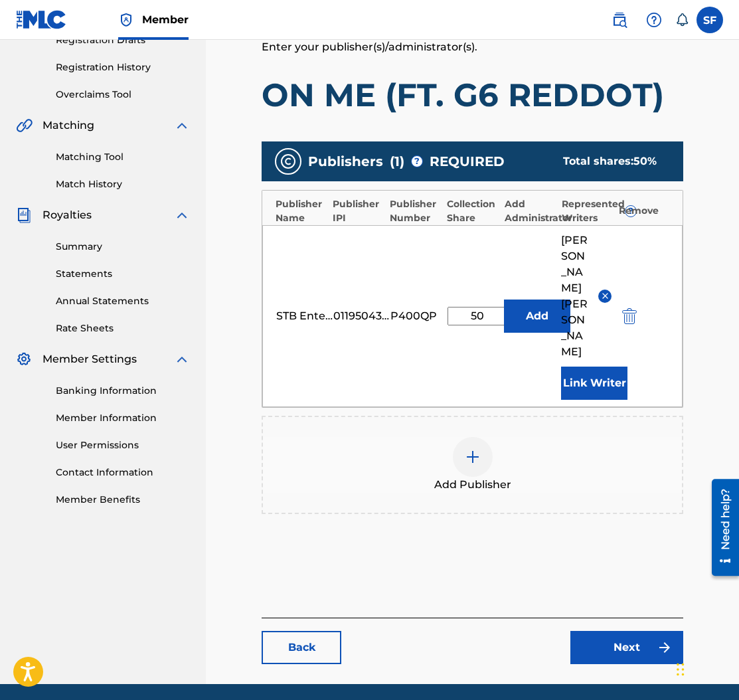
click at [625, 631] on link "Next" at bounding box center [626, 647] width 113 height 33
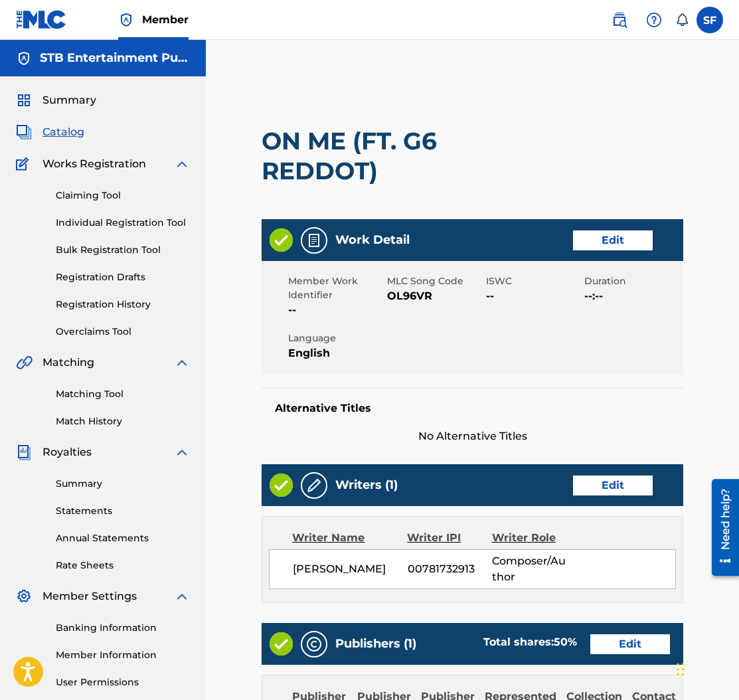
scroll to position [360, 0]
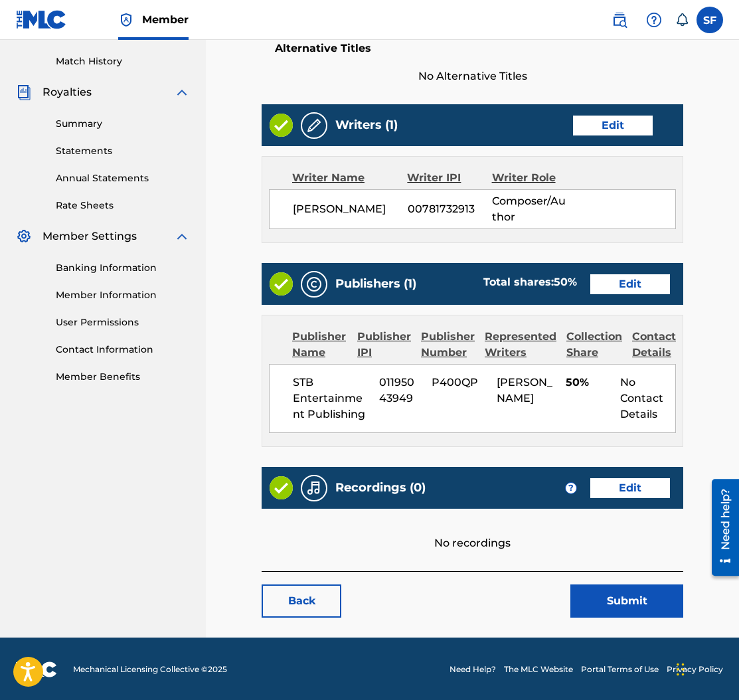
click at [638, 596] on button "Submit" at bounding box center [626, 600] width 113 height 33
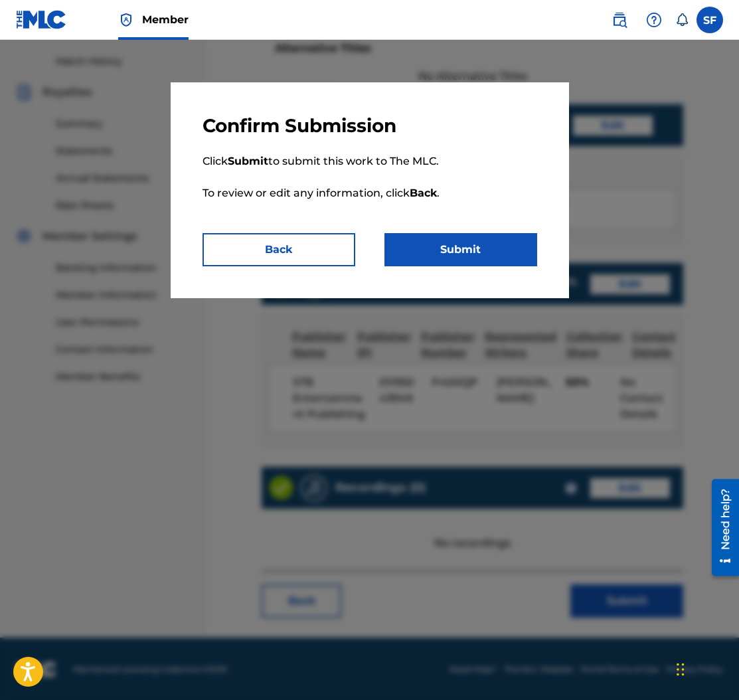
click at [430, 246] on button "Submit" at bounding box center [461, 249] width 153 height 33
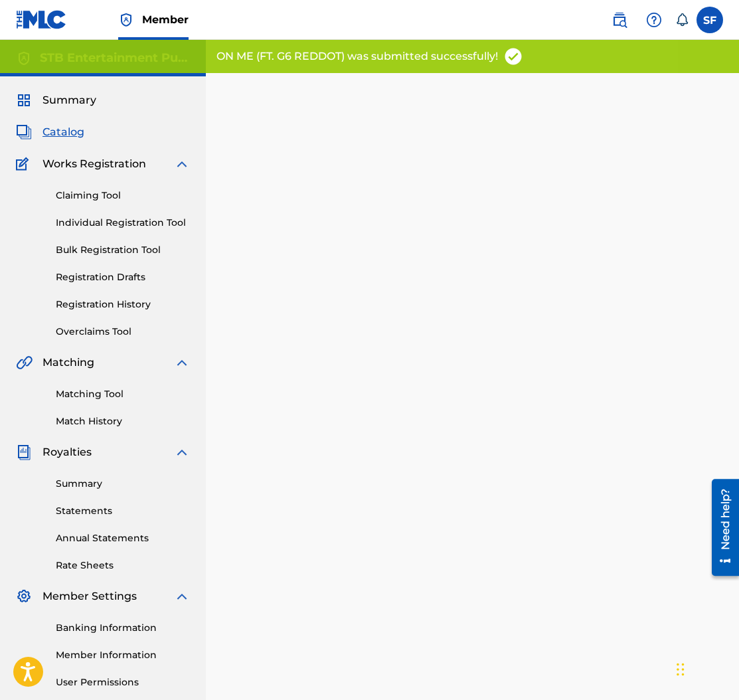
click at [69, 131] on span "Catalog" at bounding box center [64, 132] width 42 height 16
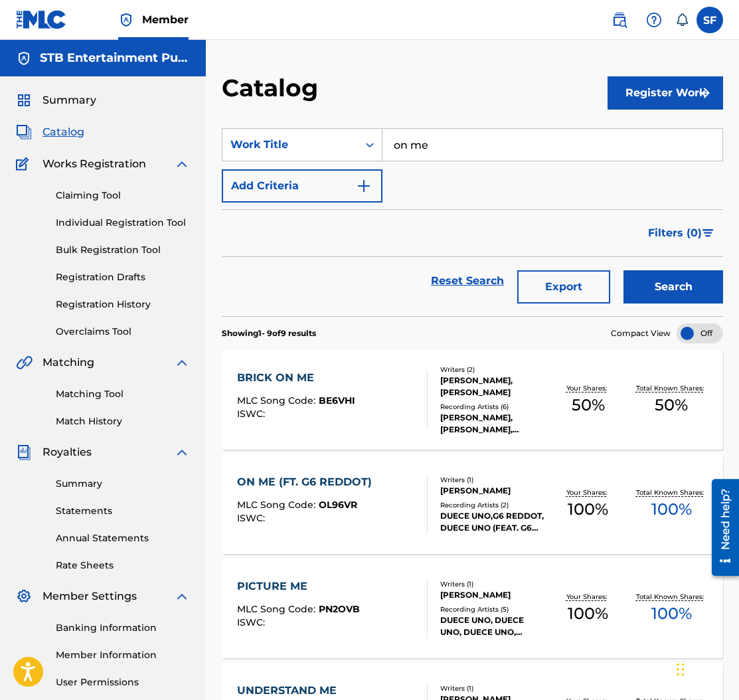
click at [421, 149] on input "on me" at bounding box center [553, 145] width 340 height 32
type input "outro"
click at [624, 270] on button "Search" at bounding box center [674, 286] width 100 height 33
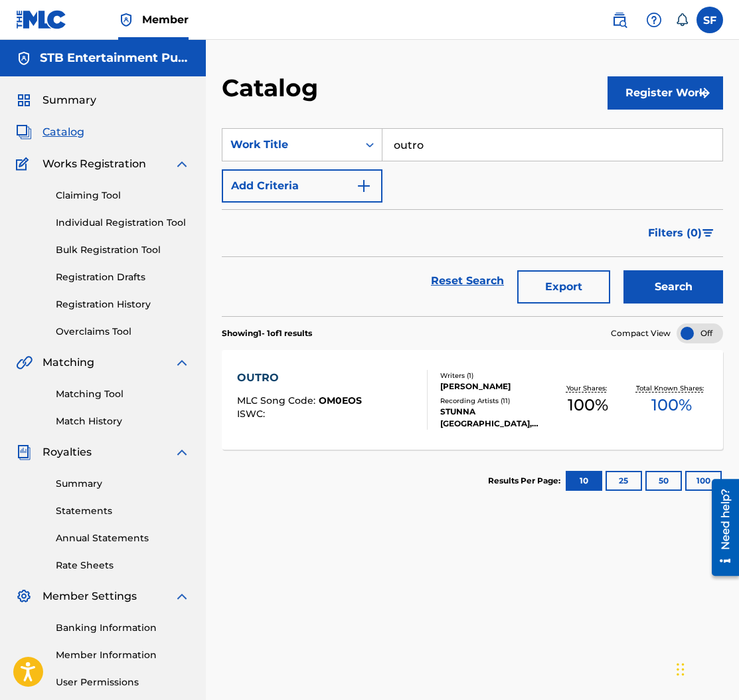
click at [417, 400] on div at bounding box center [421, 400] width 11 height 60
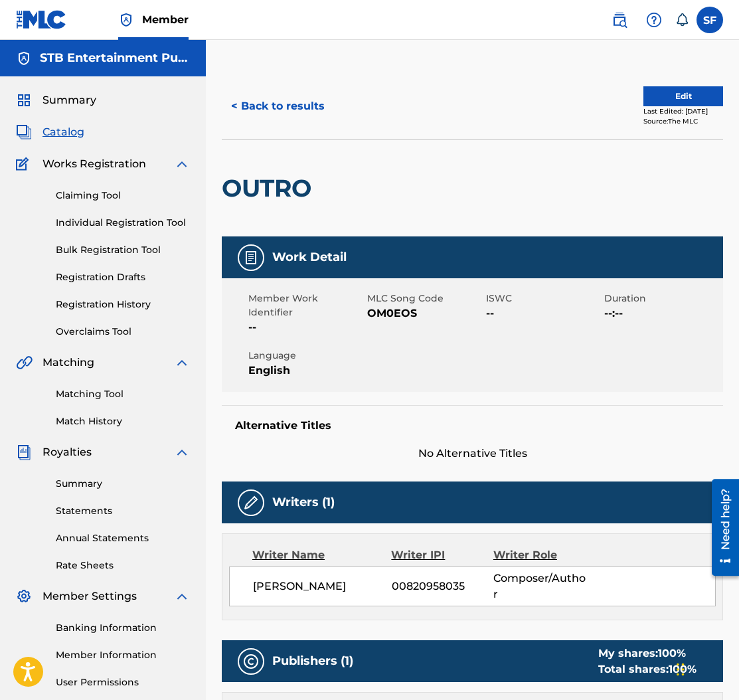
click at [657, 95] on button "Edit" at bounding box center [684, 96] width 80 height 20
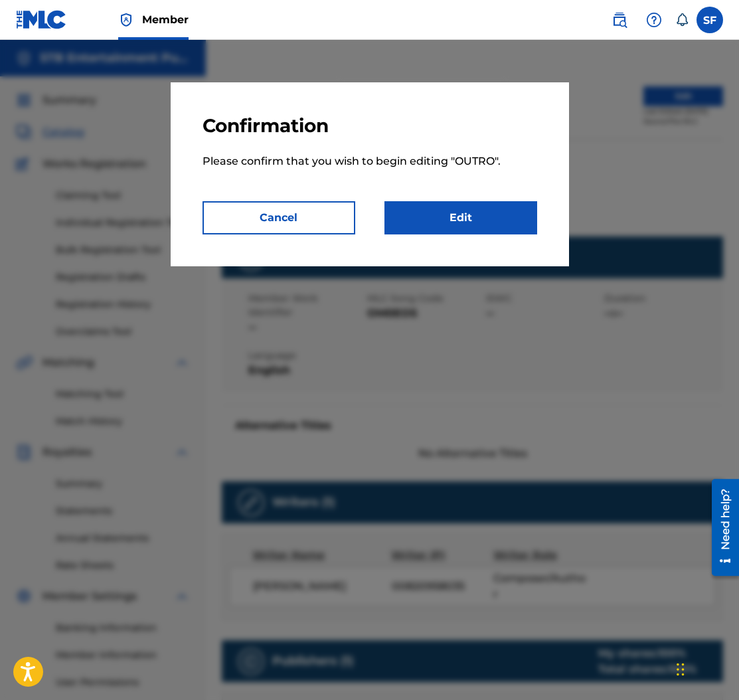
click at [470, 215] on link "Edit" at bounding box center [461, 217] width 153 height 33
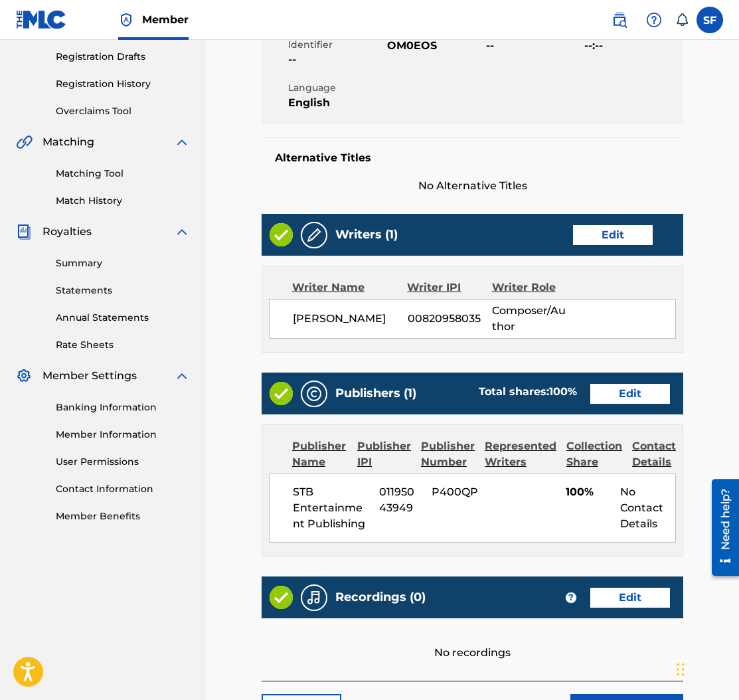
scroll to position [330, 0]
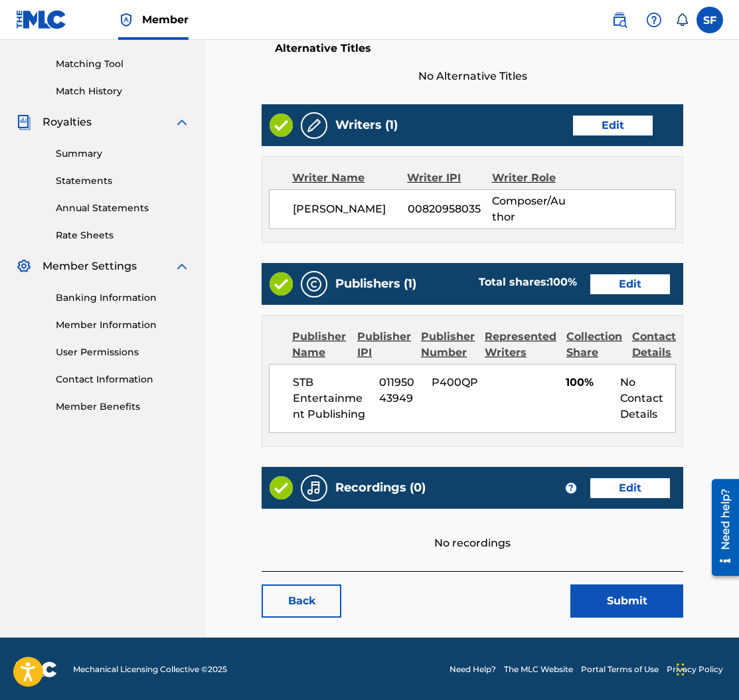
click at [610, 286] on link "Edit" at bounding box center [630, 284] width 80 height 20
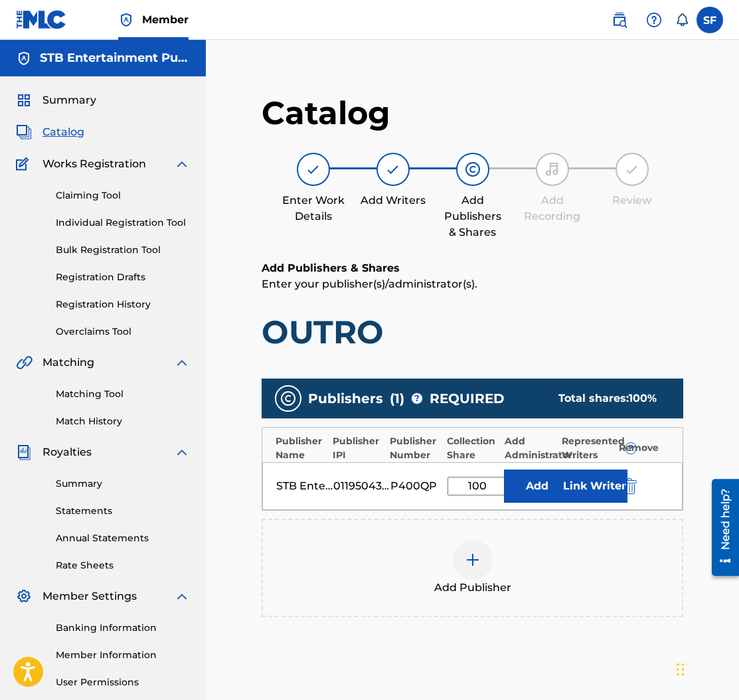
click at [477, 483] on input "100" at bounding box center [478, 486] width 60 height 19
type input "50"
click at [582, 490] on button "Link Writer" at bounding box center [594, 486] width 66 height 33
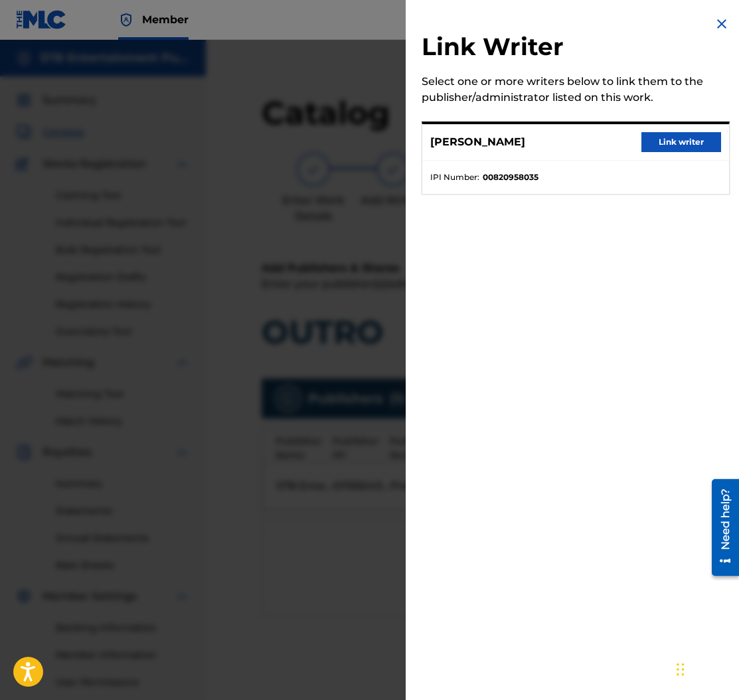
click at [660, 139] on button "Link writer" at bounding box center [682, 142] width 80 height 20
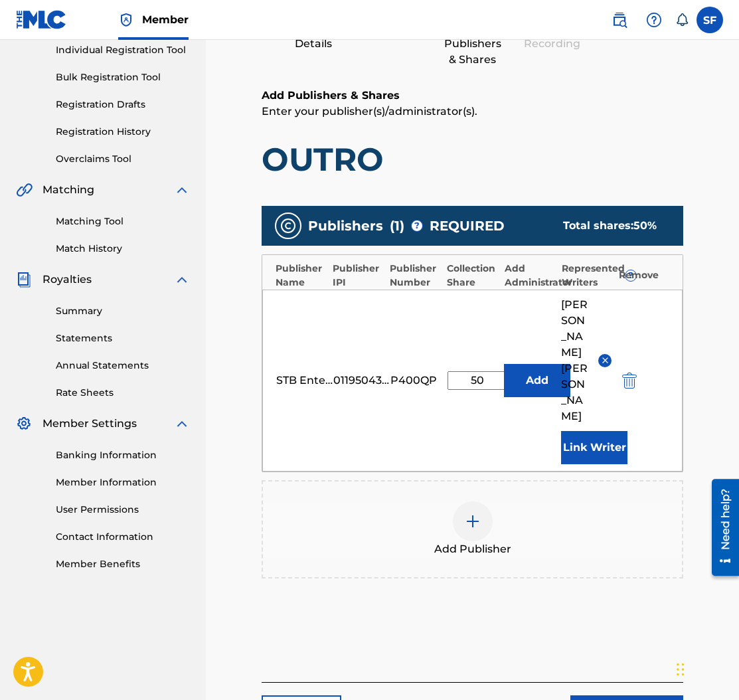
scroll to position [203, 0]
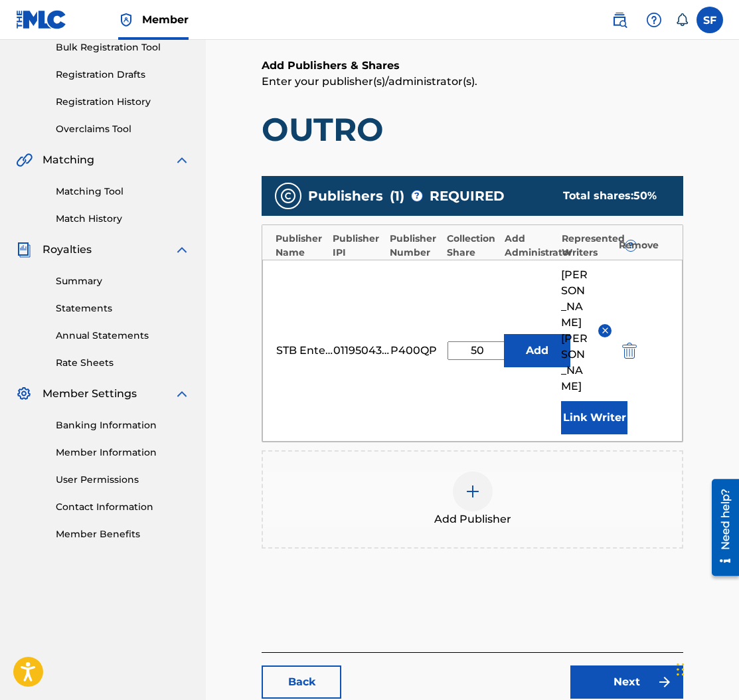
click at [651, 673] on link "Next" at bounding box center [626, 681] width 113 height 33
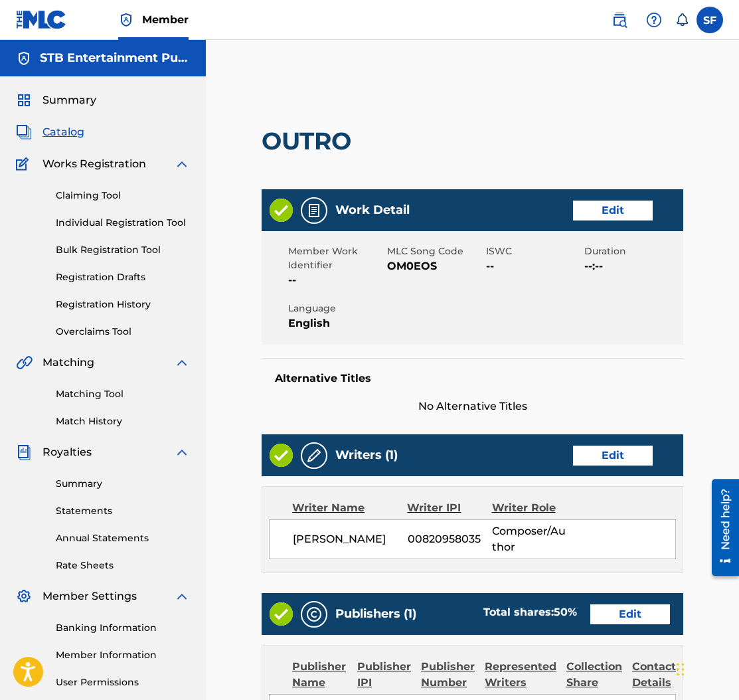
scroll to position [346, 0]
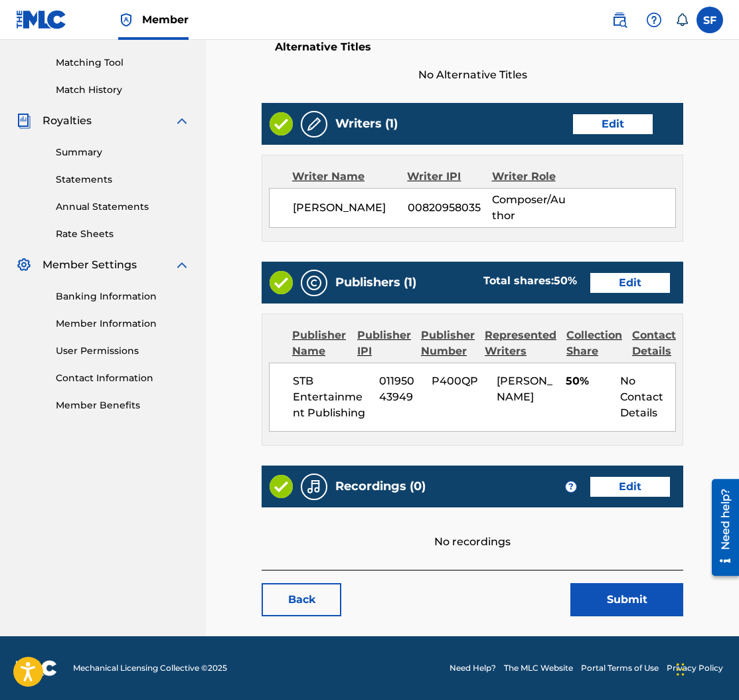
click at [649, 481] on link "Edit" at bounding box center [630, 487] width 80 height 20
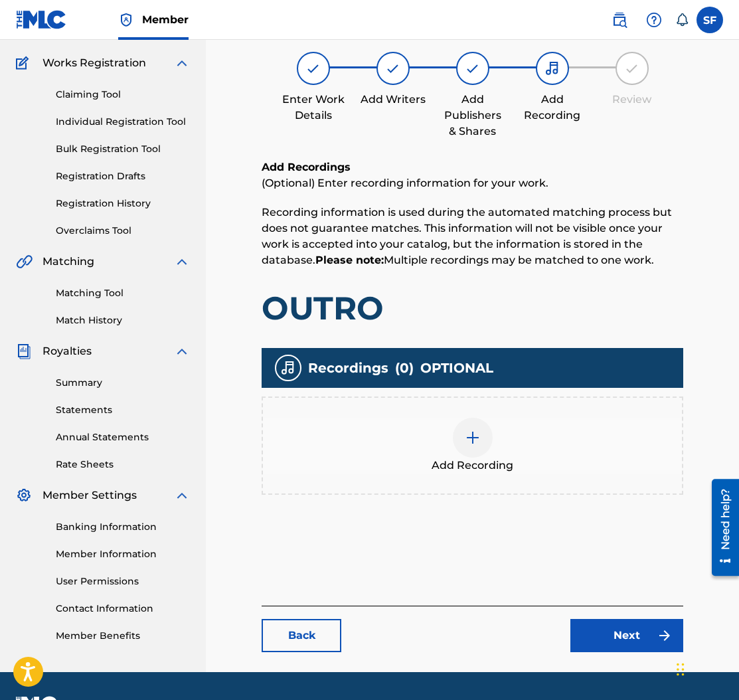
scroll to position [137, 0]
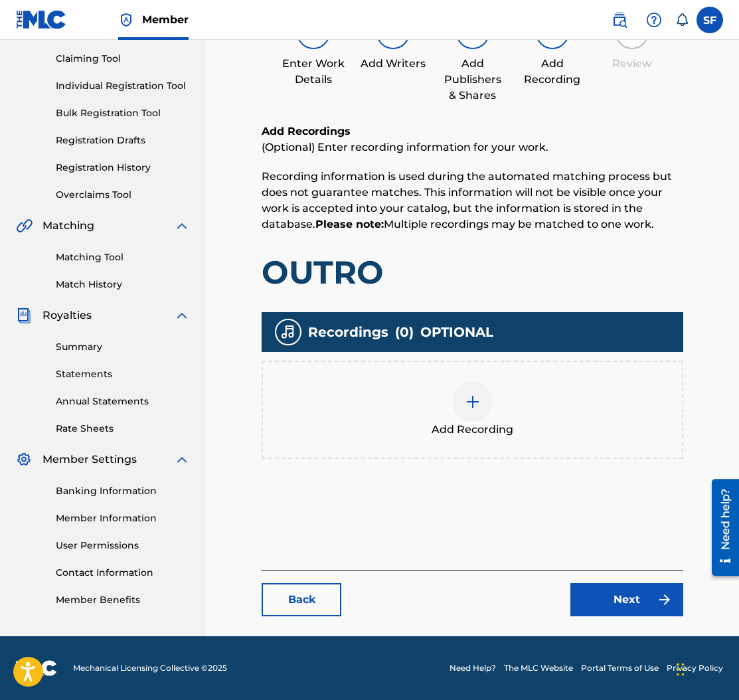
click at [314, 591] on link "Back" at bounding box center [302, 599] width 80 height 33
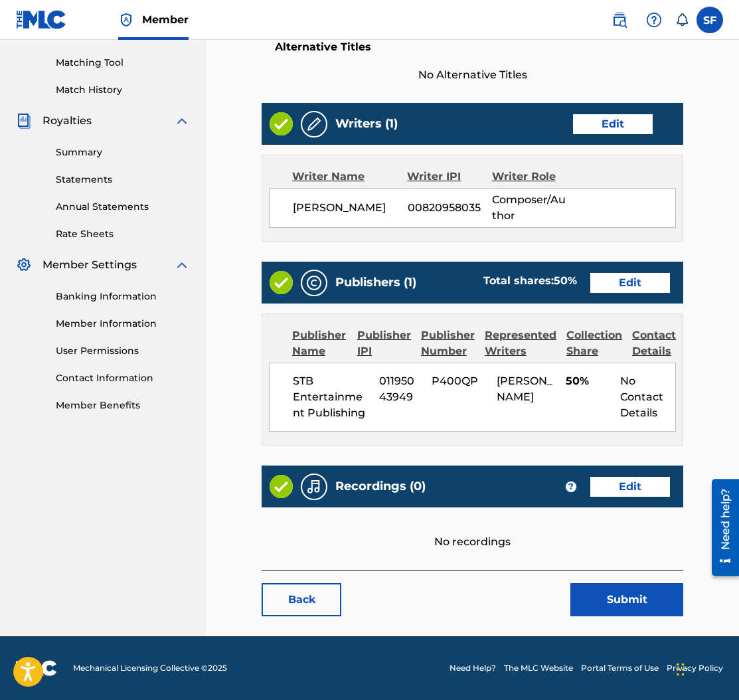
scroll to position [346, 0]
click at [644, 598] on button "Submit" at bounding box center [626, 599] width 113 height 33
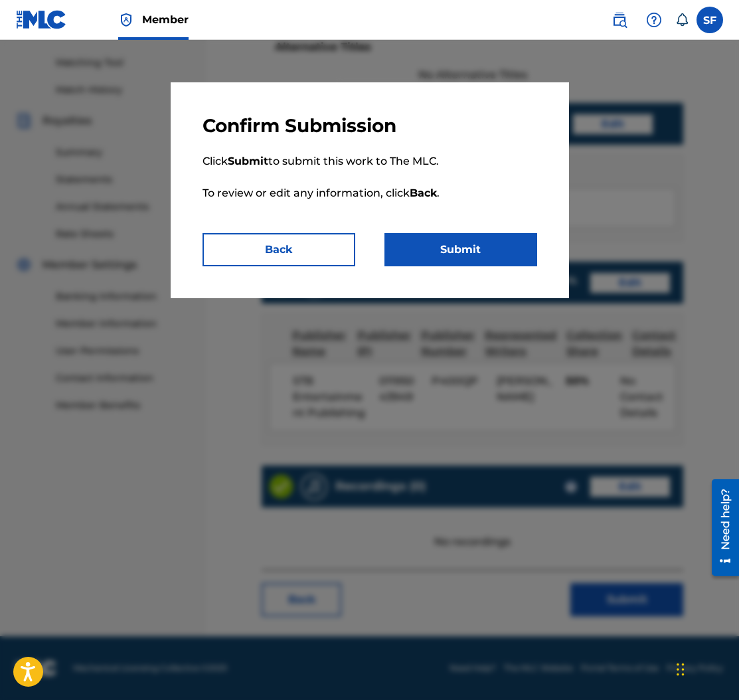
click at [460, 254] on button "Submit" at bounding box center [461, 249] width 153 height 33
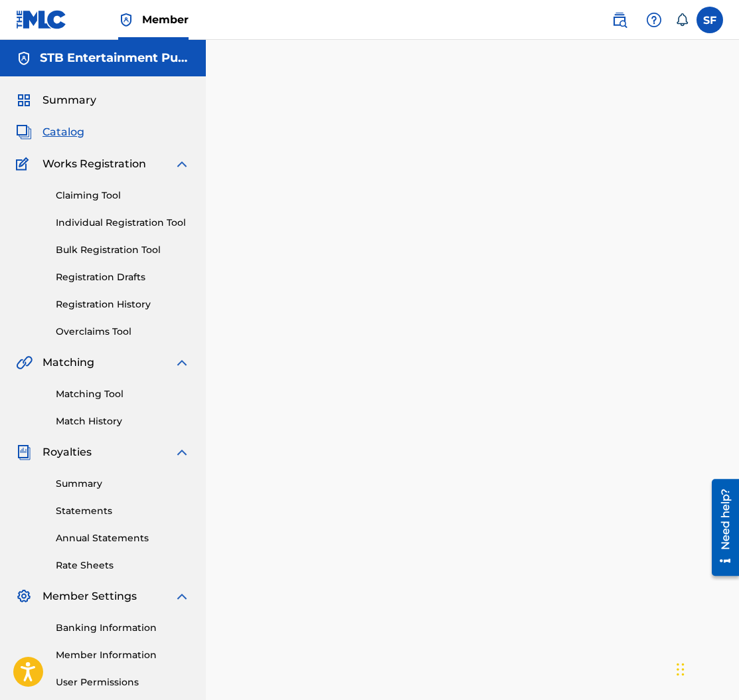
click at [82, 132] on span "Catalog" at bounding box center [64, 132] width 42 height 16
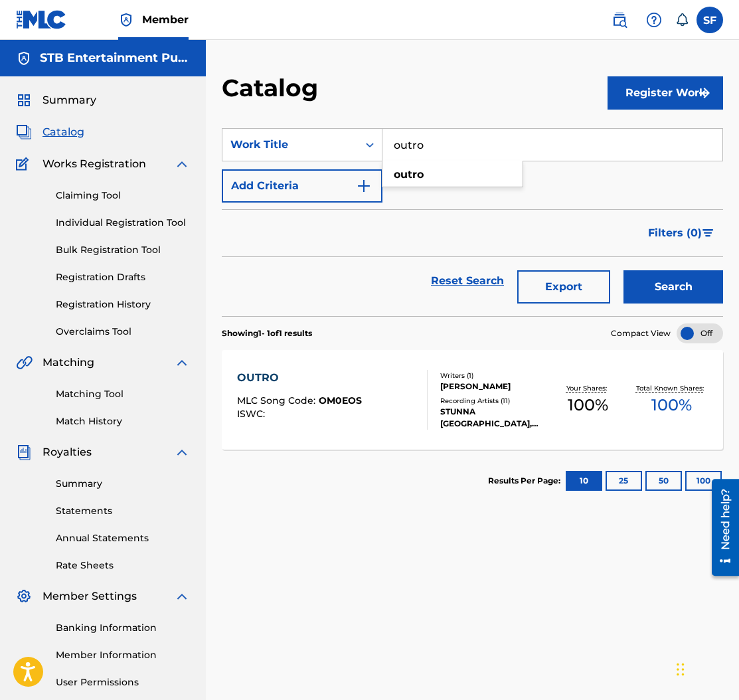
click at [400, 144] on input "outro" at bounding box center [553, 145] width 340 height 32
type input "[PERSON_NAME]"
click at [624, 270] on button "Search" at bounding box center [674, 286] width 100 height 33
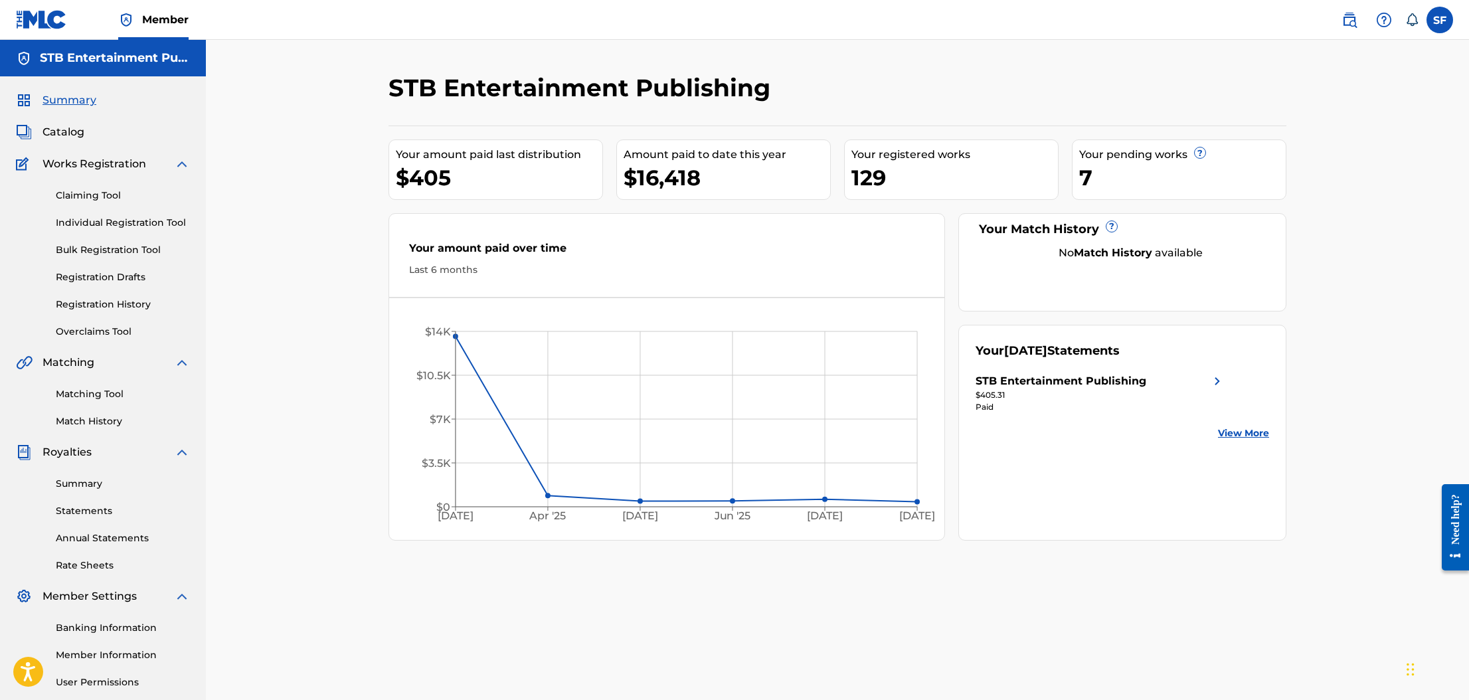
click at [66, 129] on span "Catalog" at bounding box center [64, 132] width 42 height 16
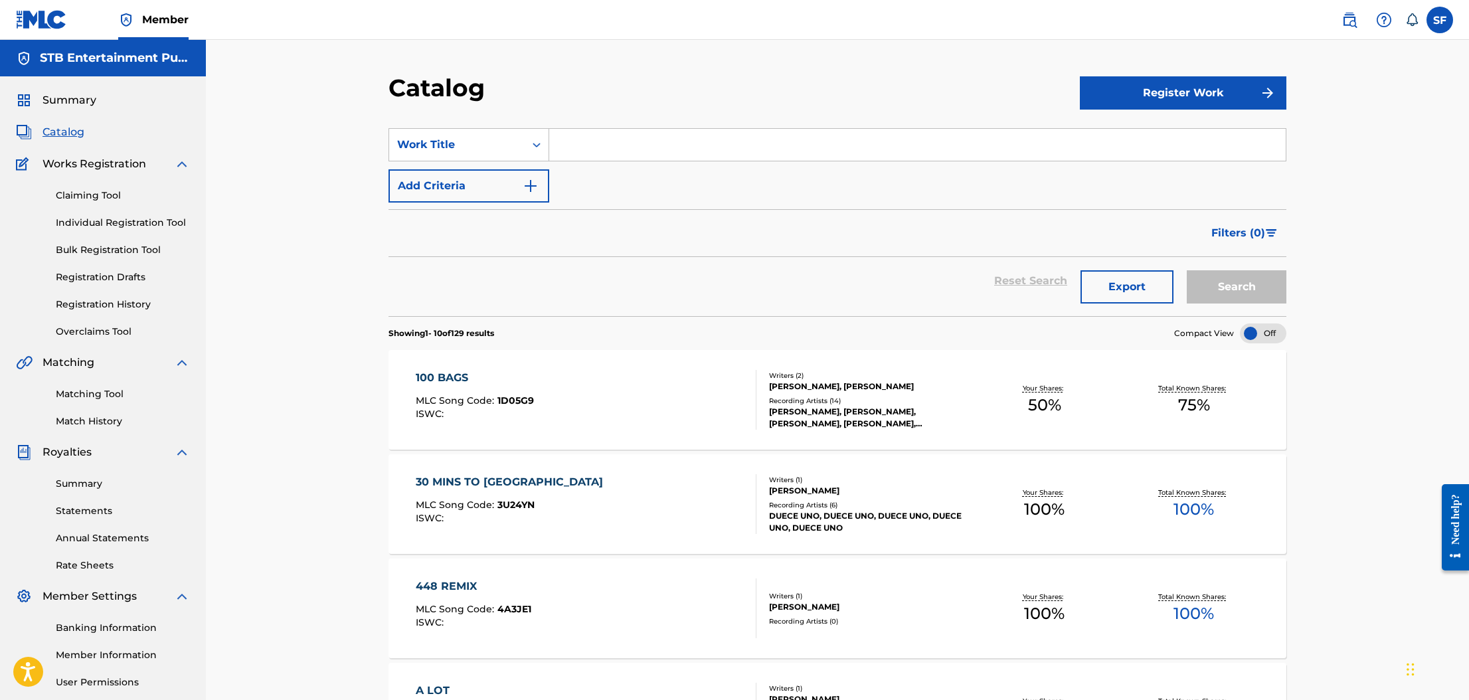
click at [1147, 94] on button "Register Work" at bounding box center [1183, 92] width 207 height 33
click at [1175, 140] on link "Individual" at bounding box center [1183, 136] width 207 height 32
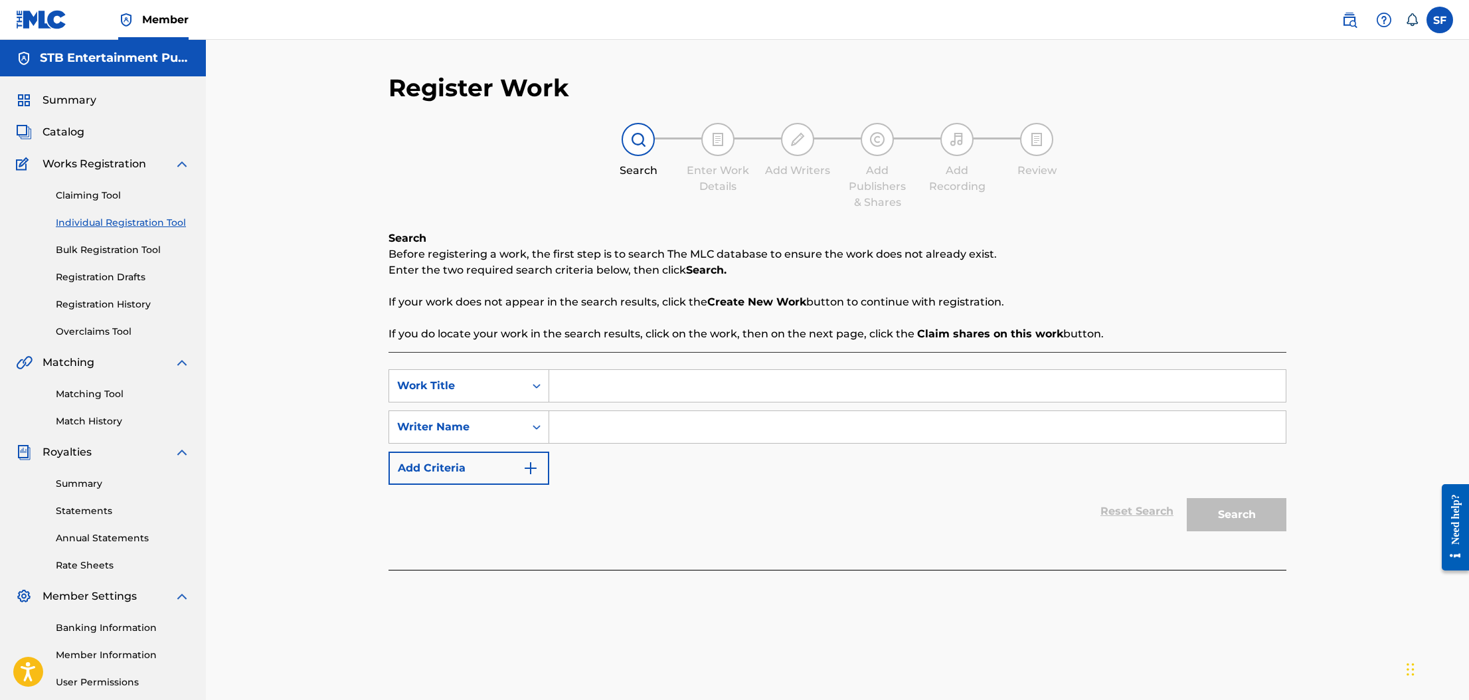
click at [606, 390] on input "Search Form" at bounding box center [917, 386] width 736 height 32
type input "tony montana"
click at [632, 418] on input "Search Form" at bounding box center [917, 427] width 736 height 32
type input "najee cooper"
click at [1187, 498] on button "Search" at bounding box center [1237, 514] width 100 height 33
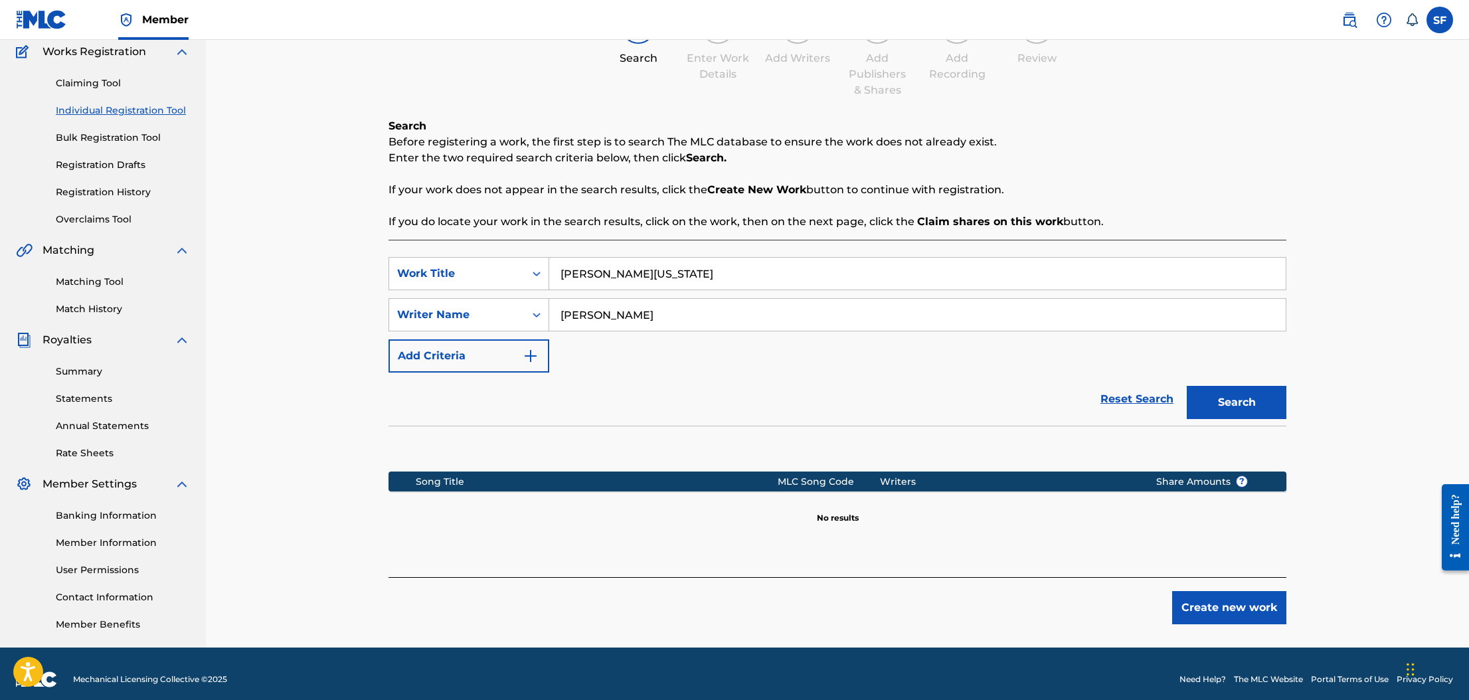
scroll to position [124, 0]
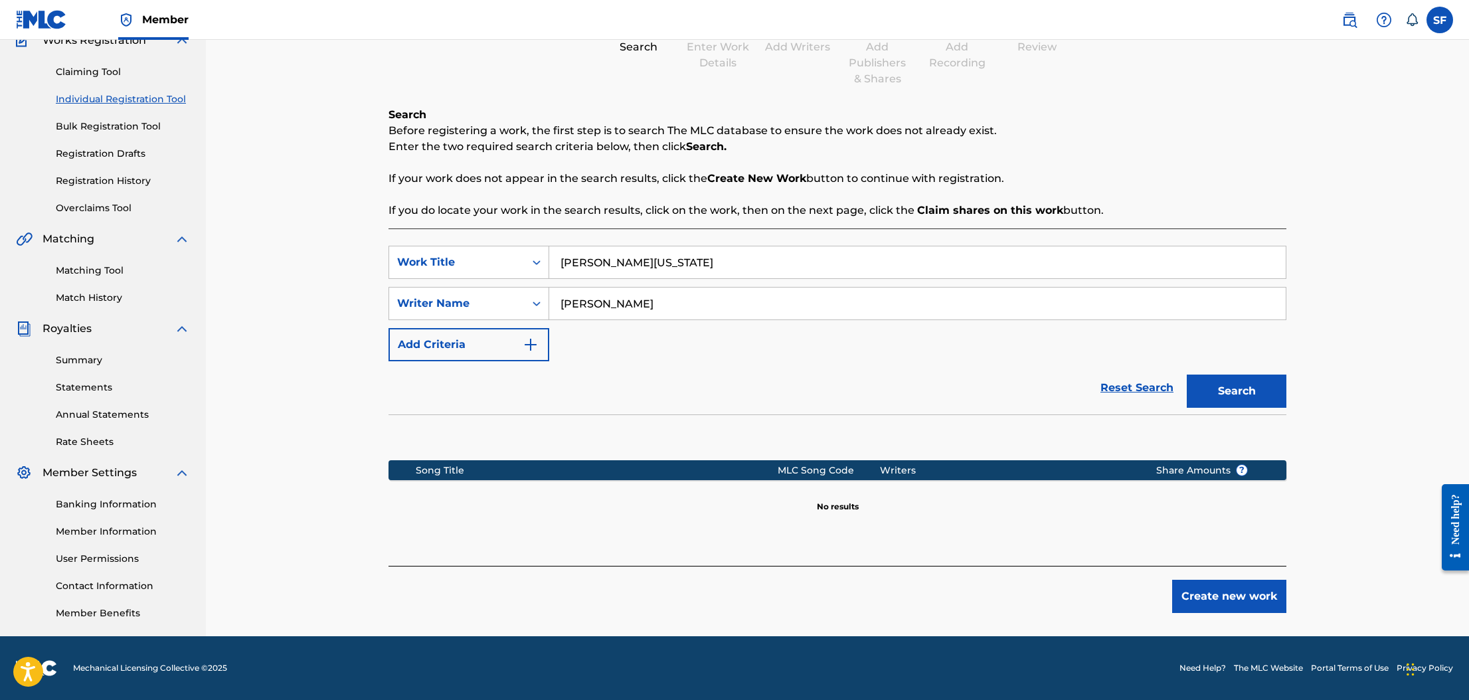
click at [1209, 589] on button "Create new work" at bounding box center [1229, 596] width 114 height 33
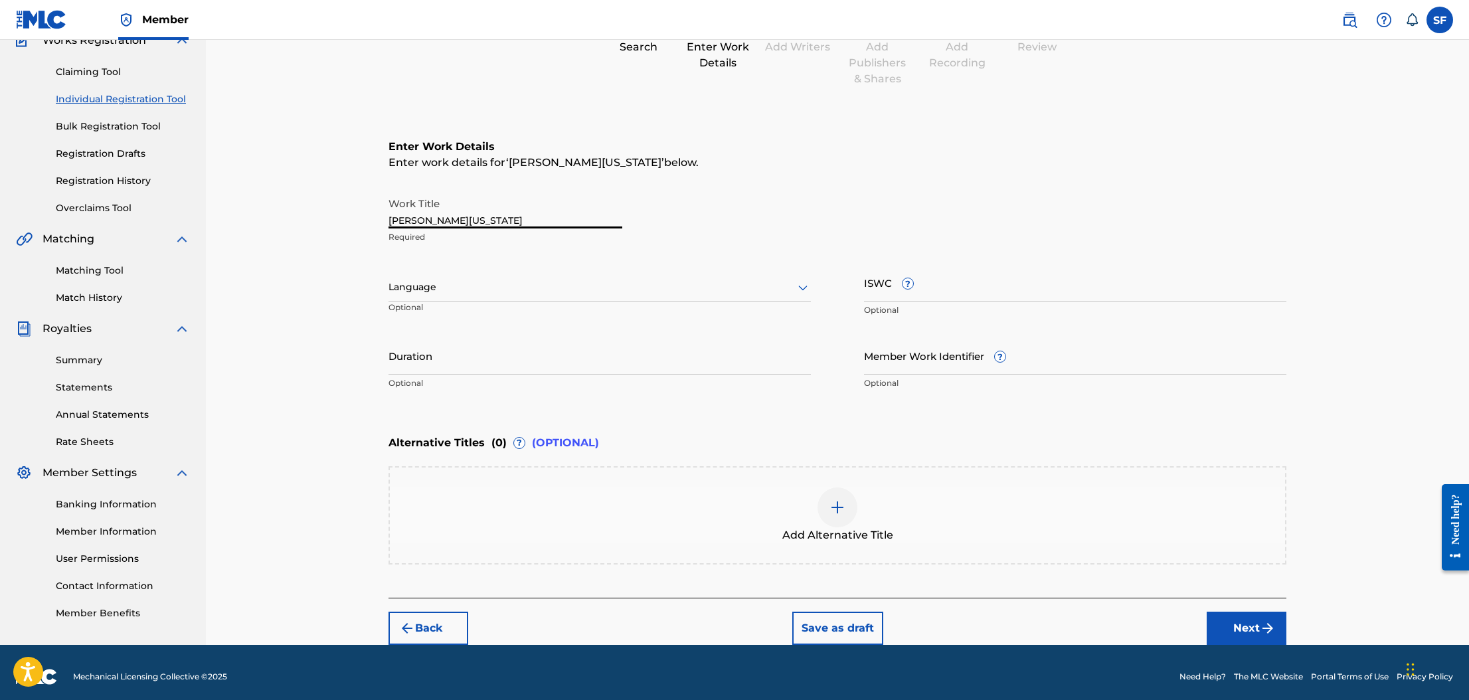
drag, startPoint x: 470, startPoint y: 216, endPoint x: 379, endPoint y: 221, distance: 91.1
click at [379, 221] on div "Register Work Search Enter Work Details Add Writers Add Publishers & Shares Add…" at bounding box center [838, 297] width 930 height 695
type input "Tony Montana"
click at [432, 284] on div at bounding box center [599, 287] width 422 height 17
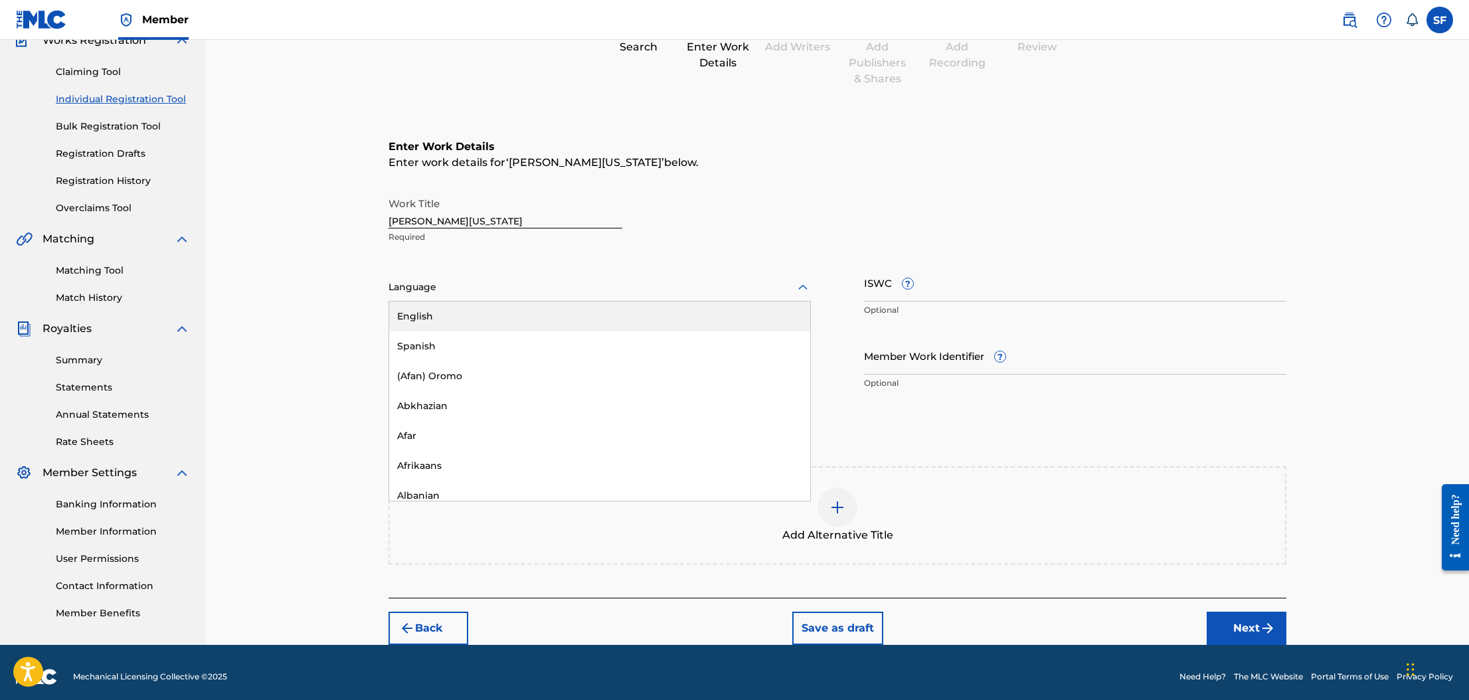
click at [448, 315] on div "English" at bounding box center [599, 316] width 421 height 30
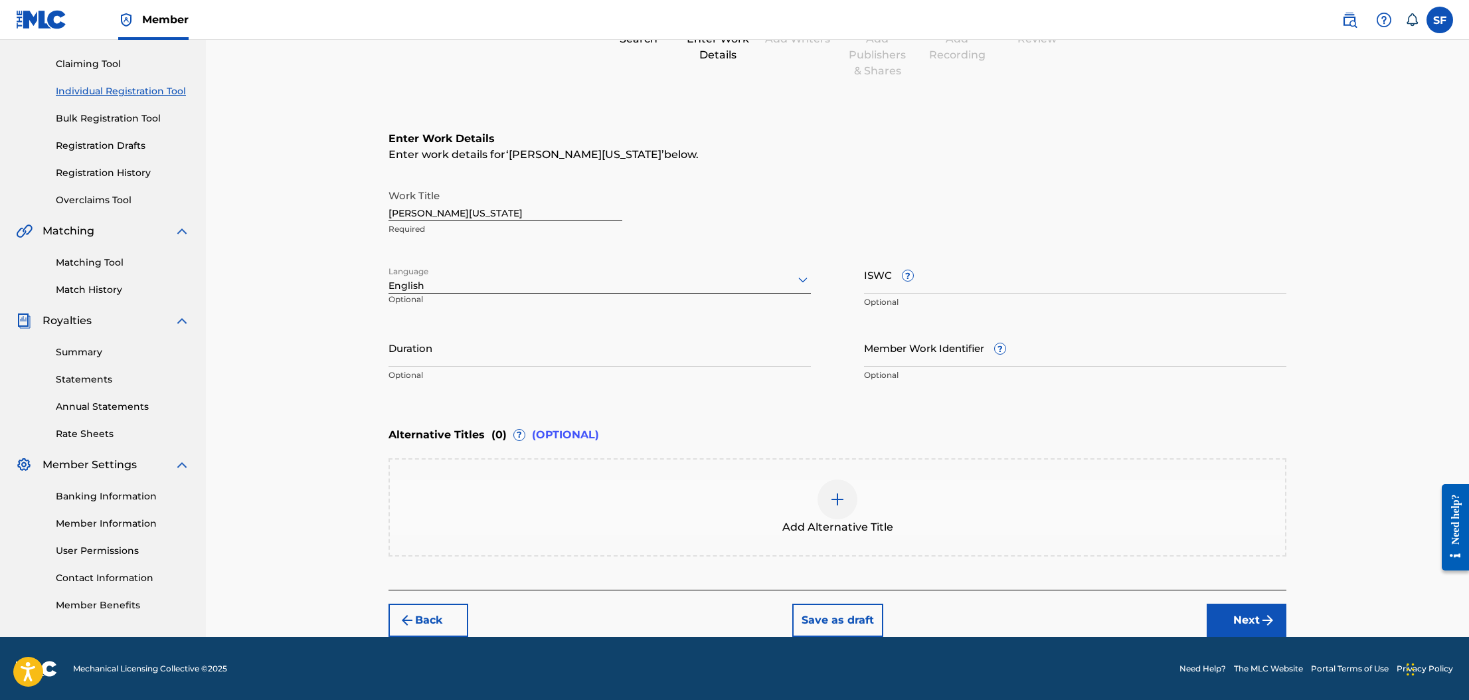
click at [1254, 613] on button "Next" at bounding box center [1247, 620] width 80 height 33
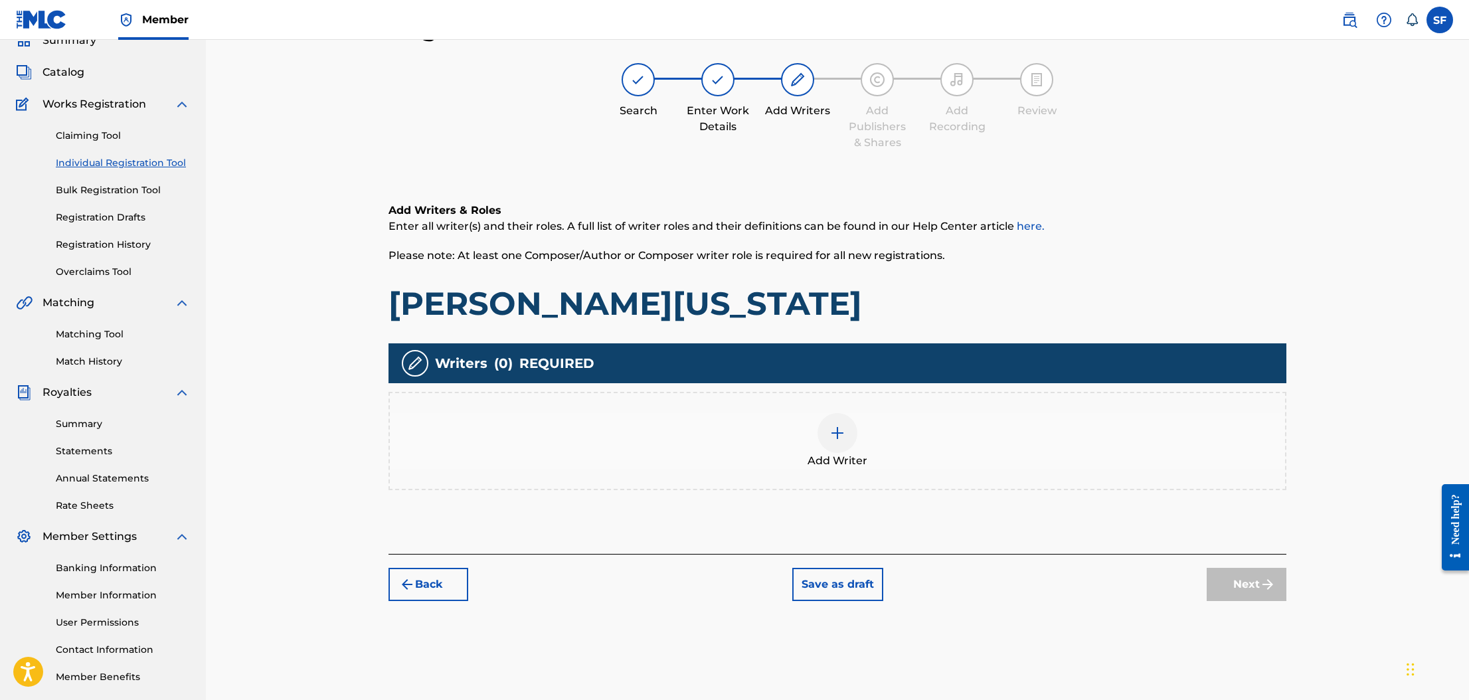
scroll to position [60, 0]
click at [833, 430] on img at bounding box center [837, 433] width 16 height 16
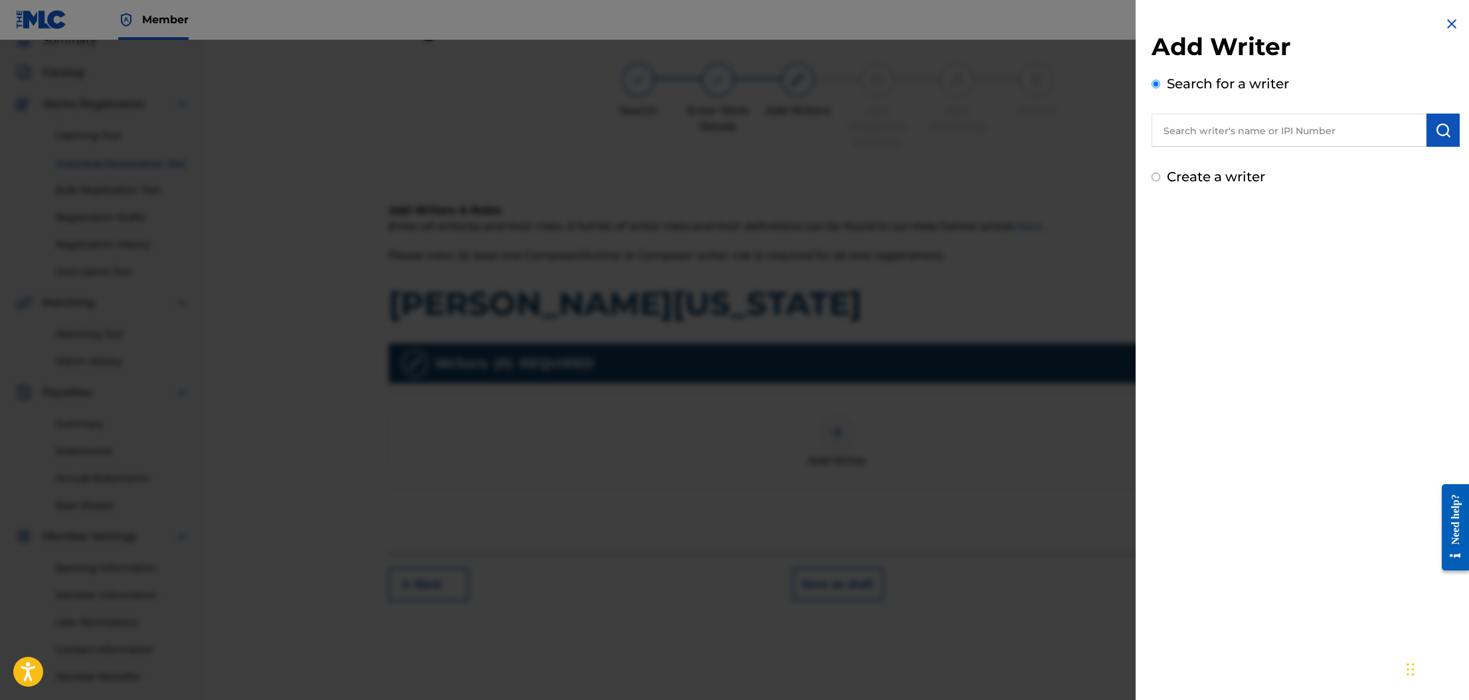
click at [1179, 133] on input "text" at bounding box center [1289, 130] width 275 height 33
type input "najee cooper"
click at [1436, 132] on img "submit" at bounding box center [1443, 130] width 16 height 16
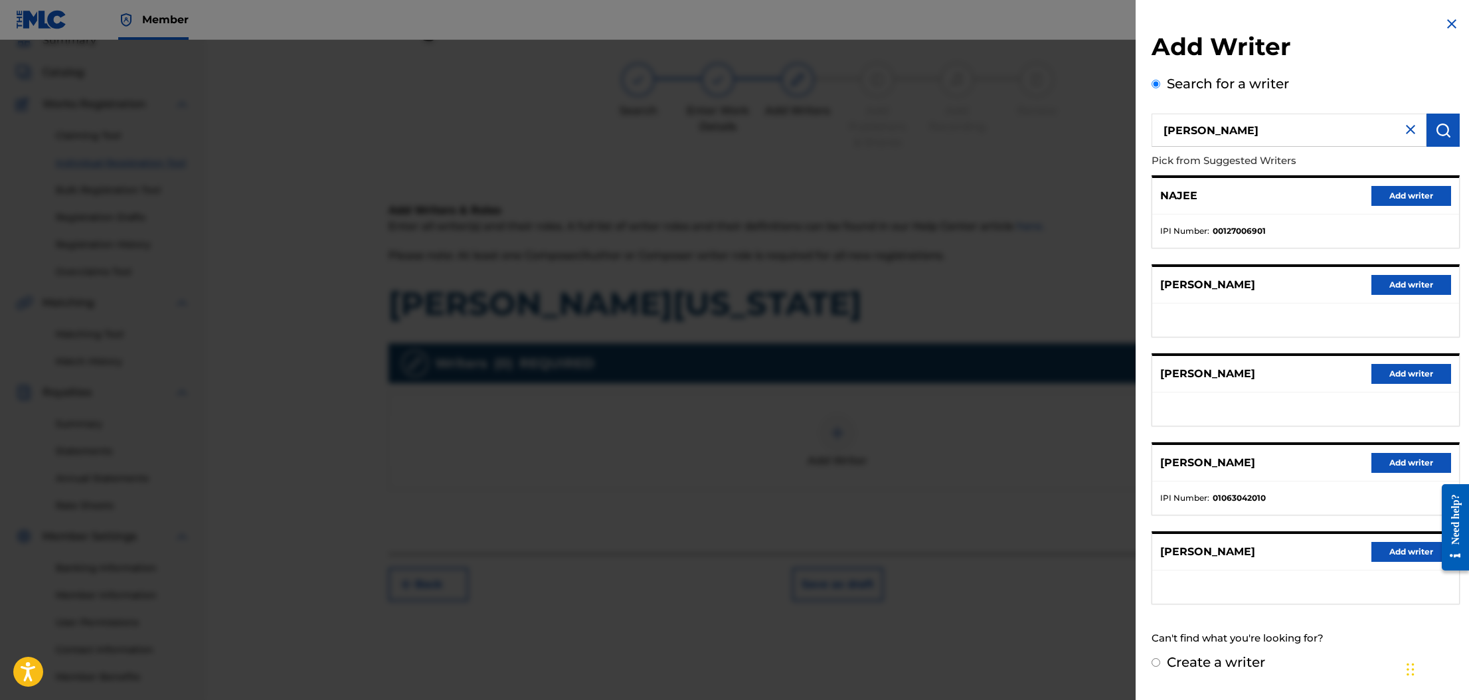
click at [1389, 464] on button "Add writer" at bounding box center [1411, 463] width 80 height 20
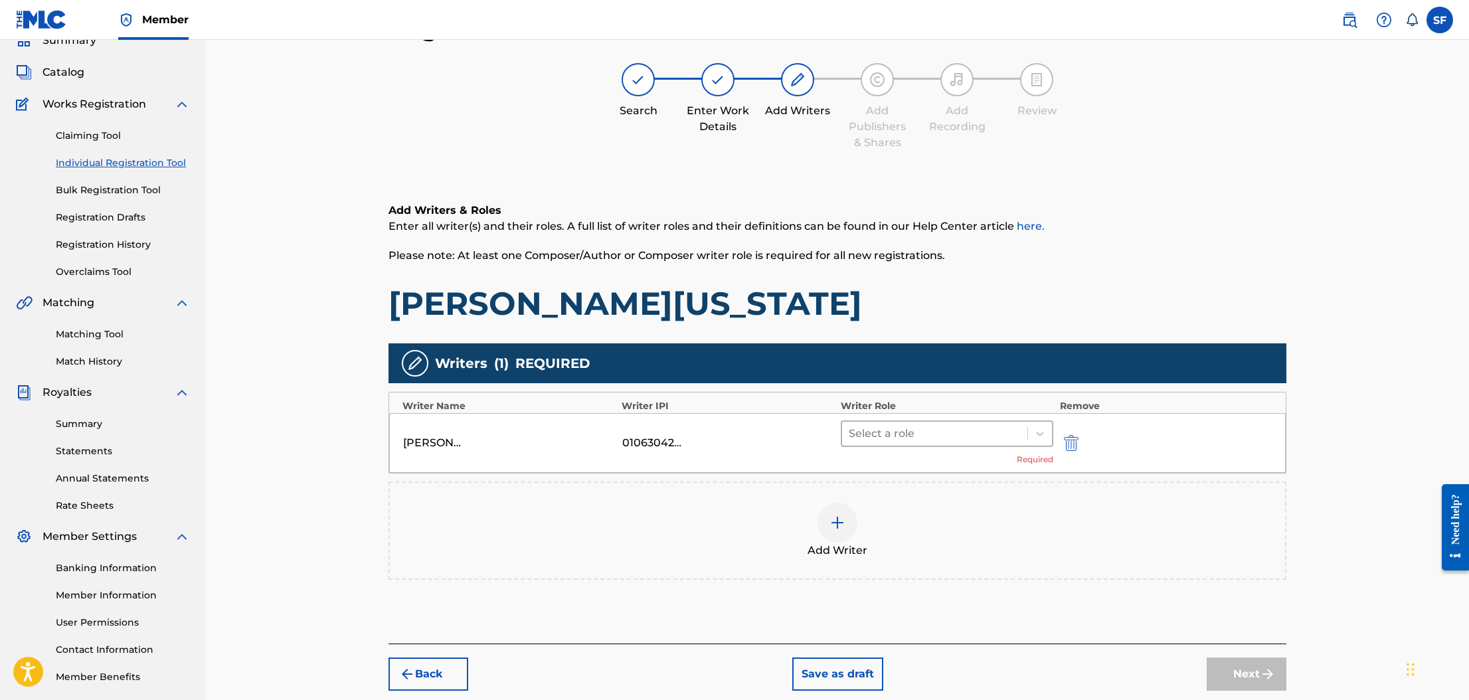
click at [852, 436] on div at bounding box center [935, 433] width 172 height 19
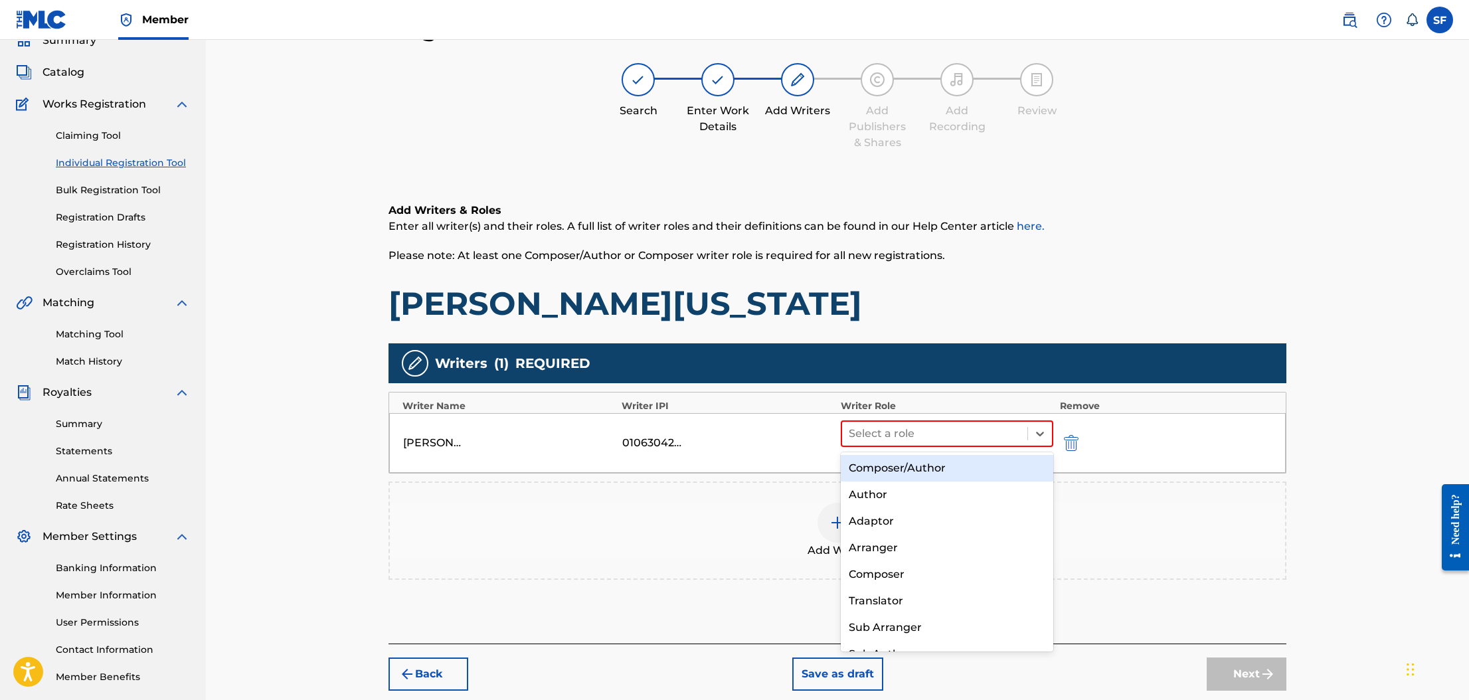
click at [871, 468] on div "Composer/Author" at bounding box center [947, 468] width 213 height 27
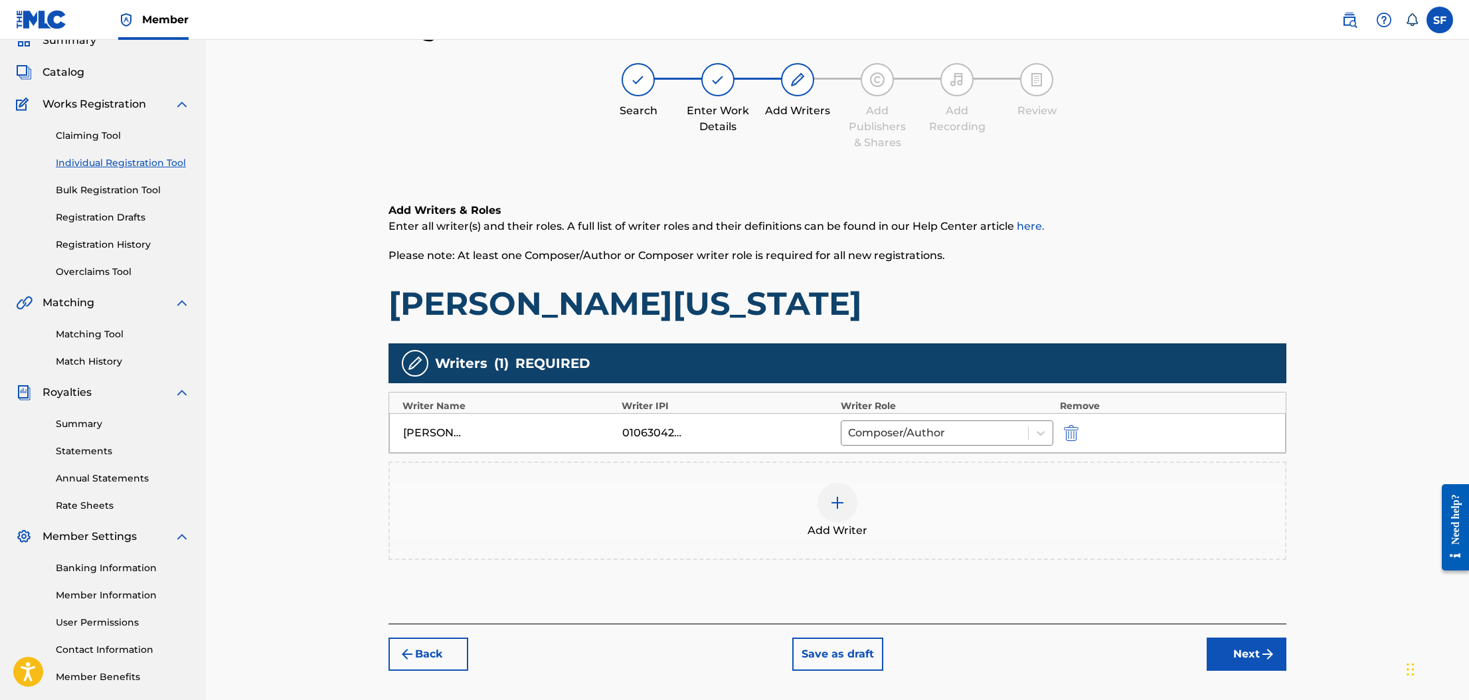
click at [839, 496] on img at bounding box center [837, 503] width 16 height 16
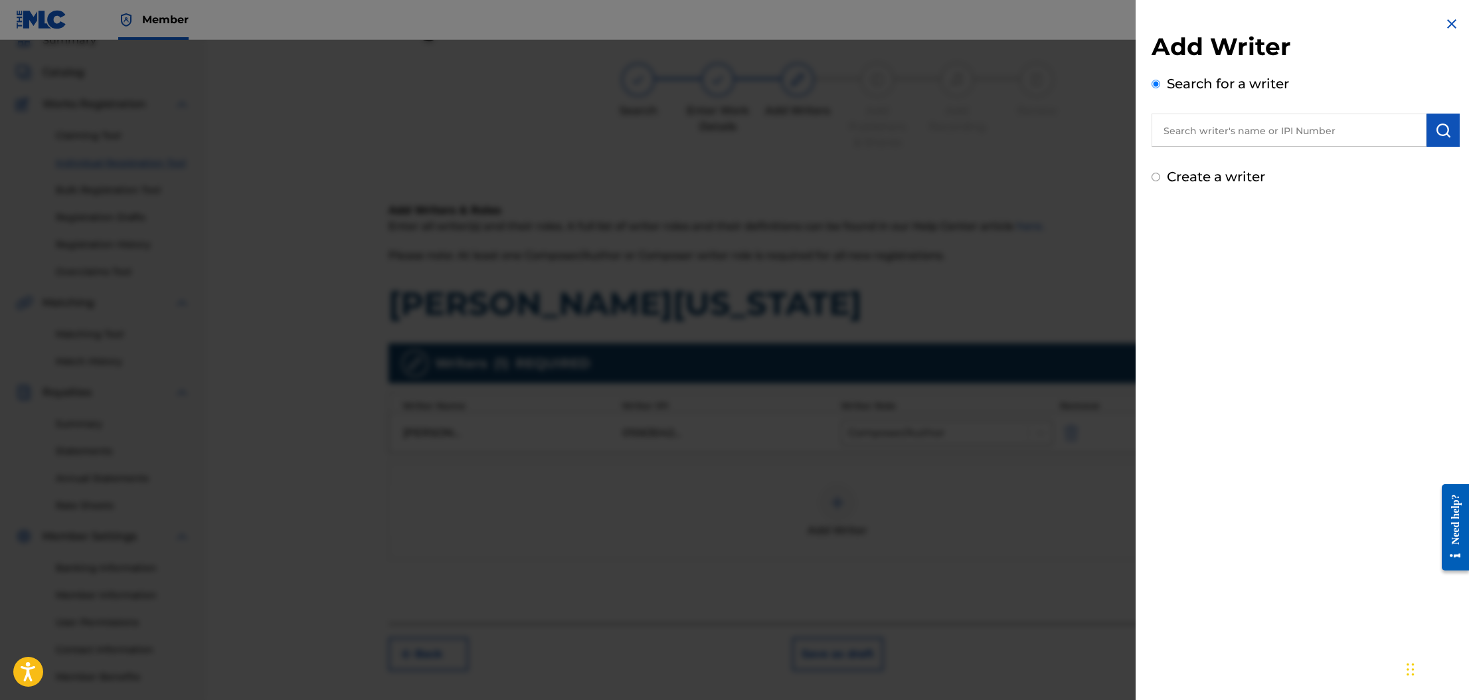
click at [1245, 135] on input "text" at bounding box center [1289, 130] width 275 height 33
type input "stefano vivoli"
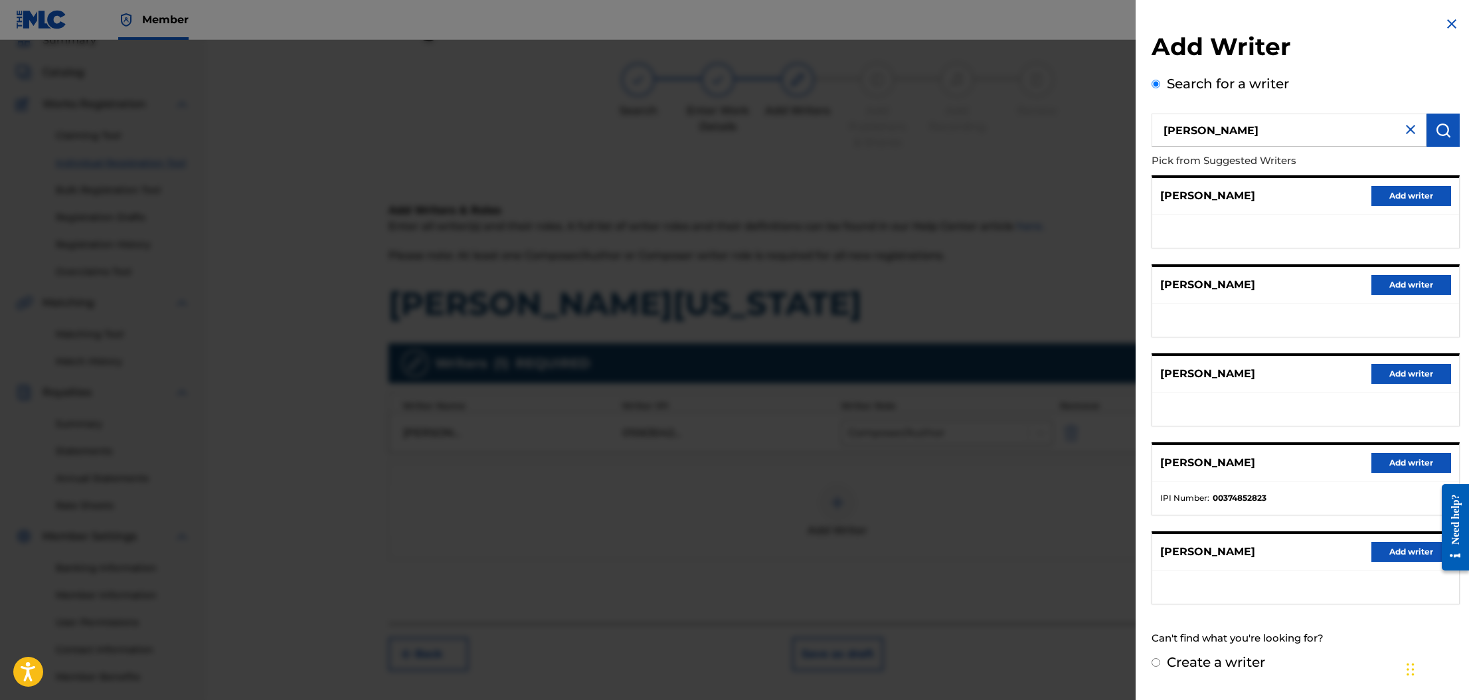
click at [1399, 460] on button "Add writer" at bounding box center [1411, 463] width 80 height 20
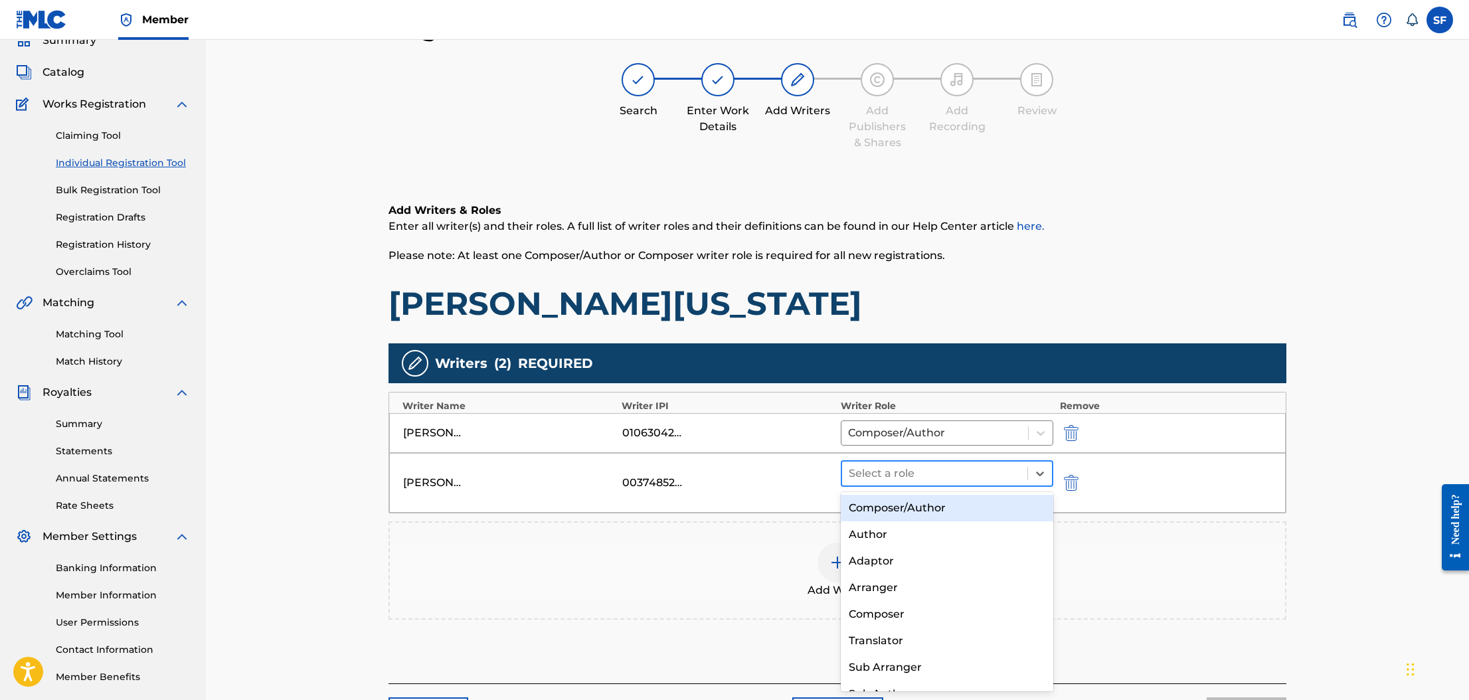
click at [906, 477] on div at bounding box center [935, 473] width 172 height 19
click at [912, 501] on div "Composer/Author" at bounding box center [947, 508] width 213 height 27
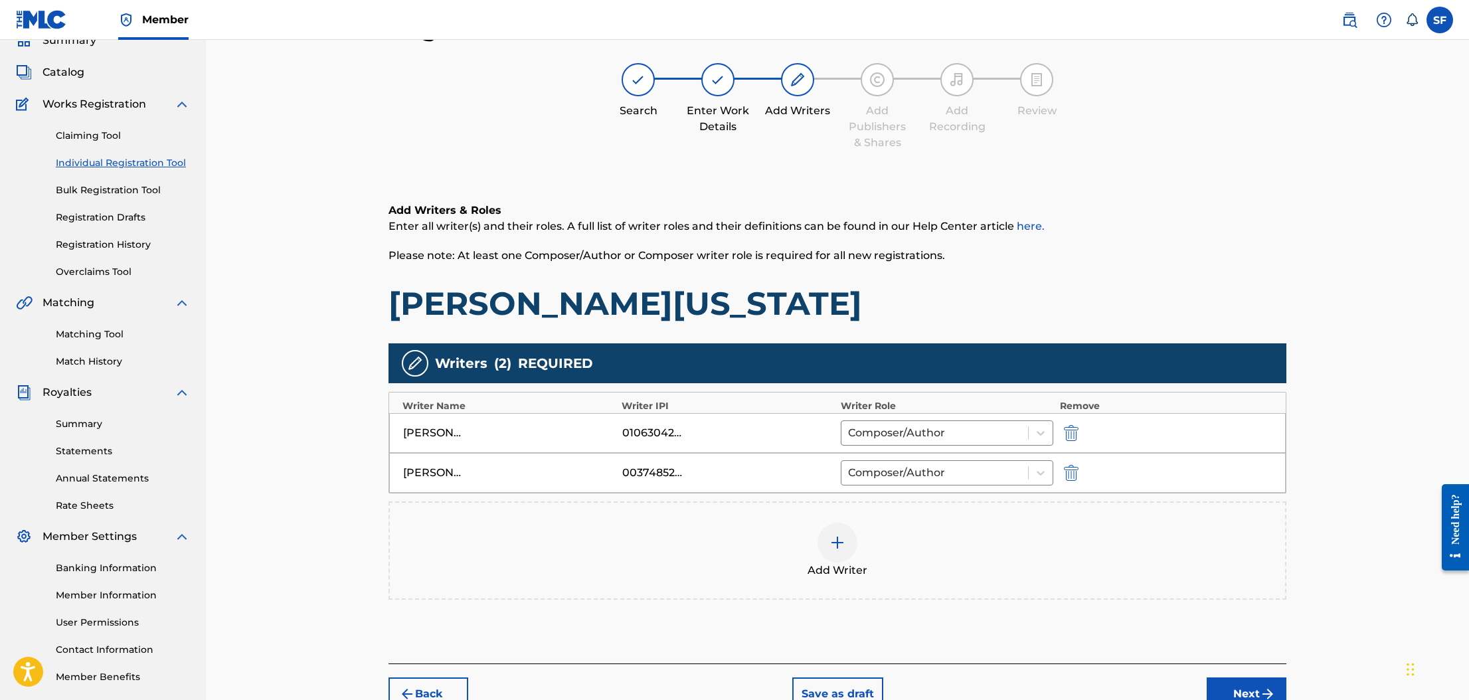
click at [840, 540] on img at bounding box center [837, 543] width 16 height 16
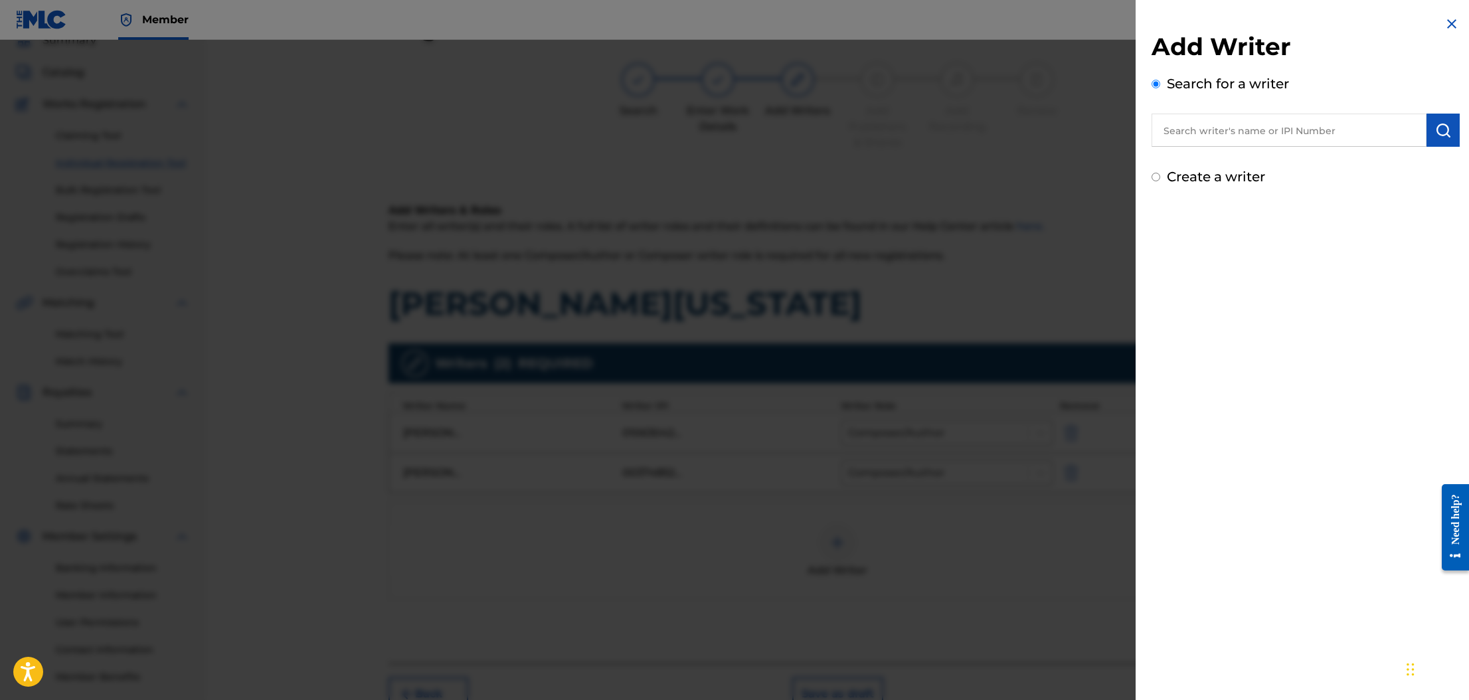
click at [1262, 133] on input "text" at bounding box center [1289, 130] width 275 height 33
type input "mirko ricca"
click at [1442, 128] on img "submit" at bounding box center [1443, 130] width 16 height 16
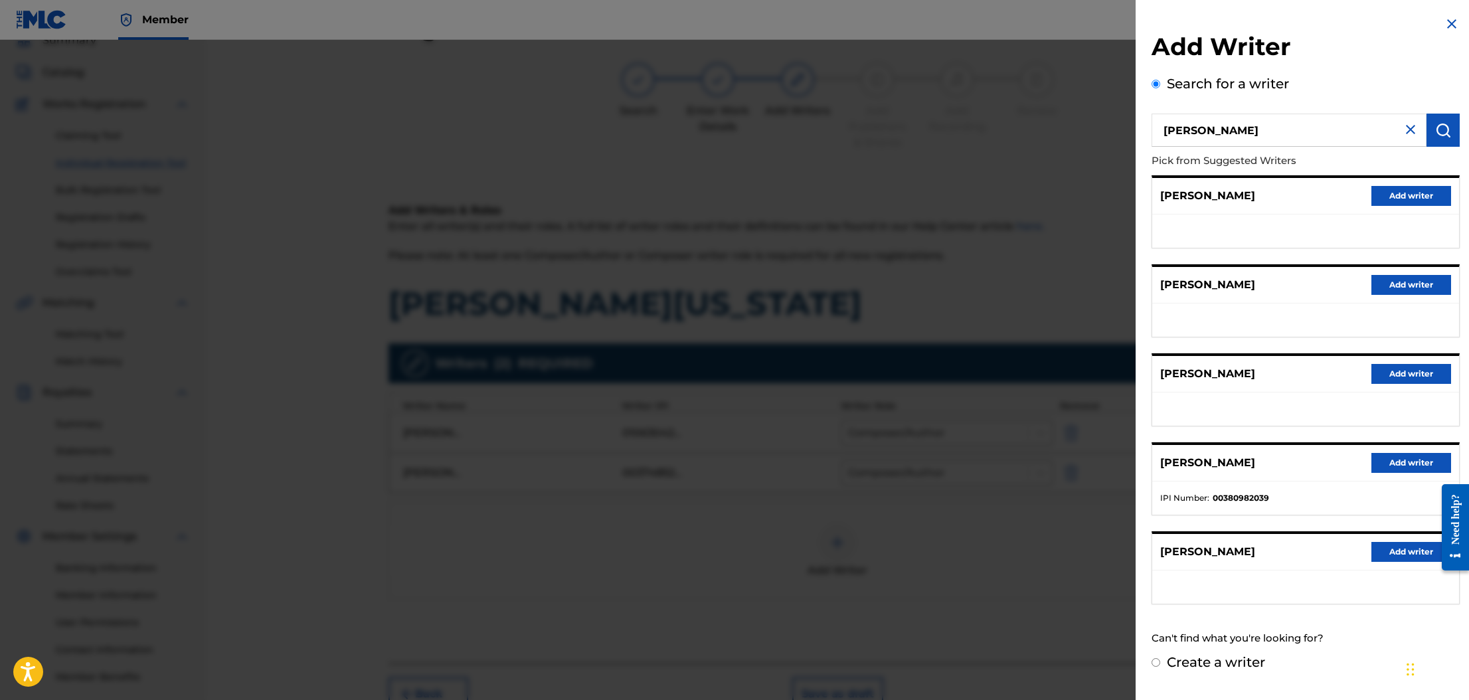
click at [1396, 458] on button "Add writer" at bounding box center [1411, 463] width 80 height 20
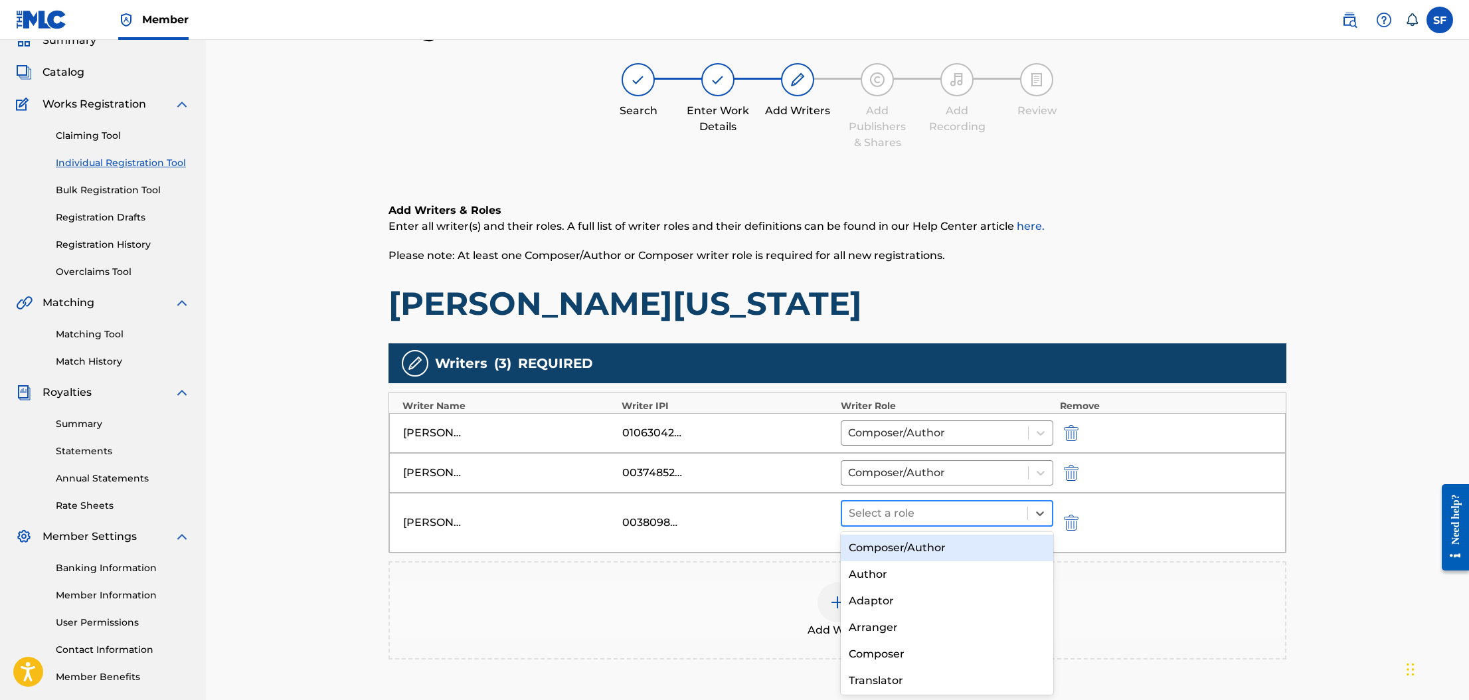
click at [901, 514] on div at bounding box center [935, 513] width 172 height 19
click at [907, 537] on div "Composer/Author" at bounding box center [947, 548] width 213 height 27
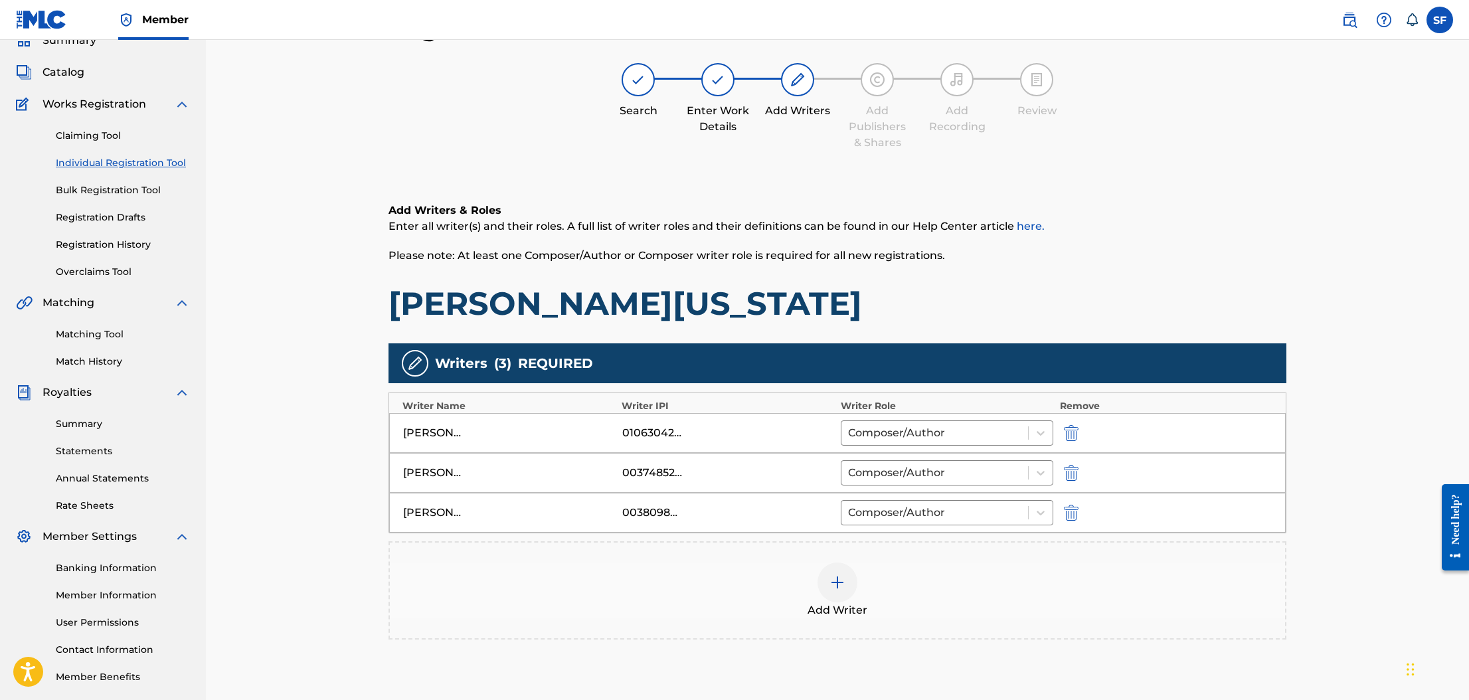
scroll to position [174, 0]
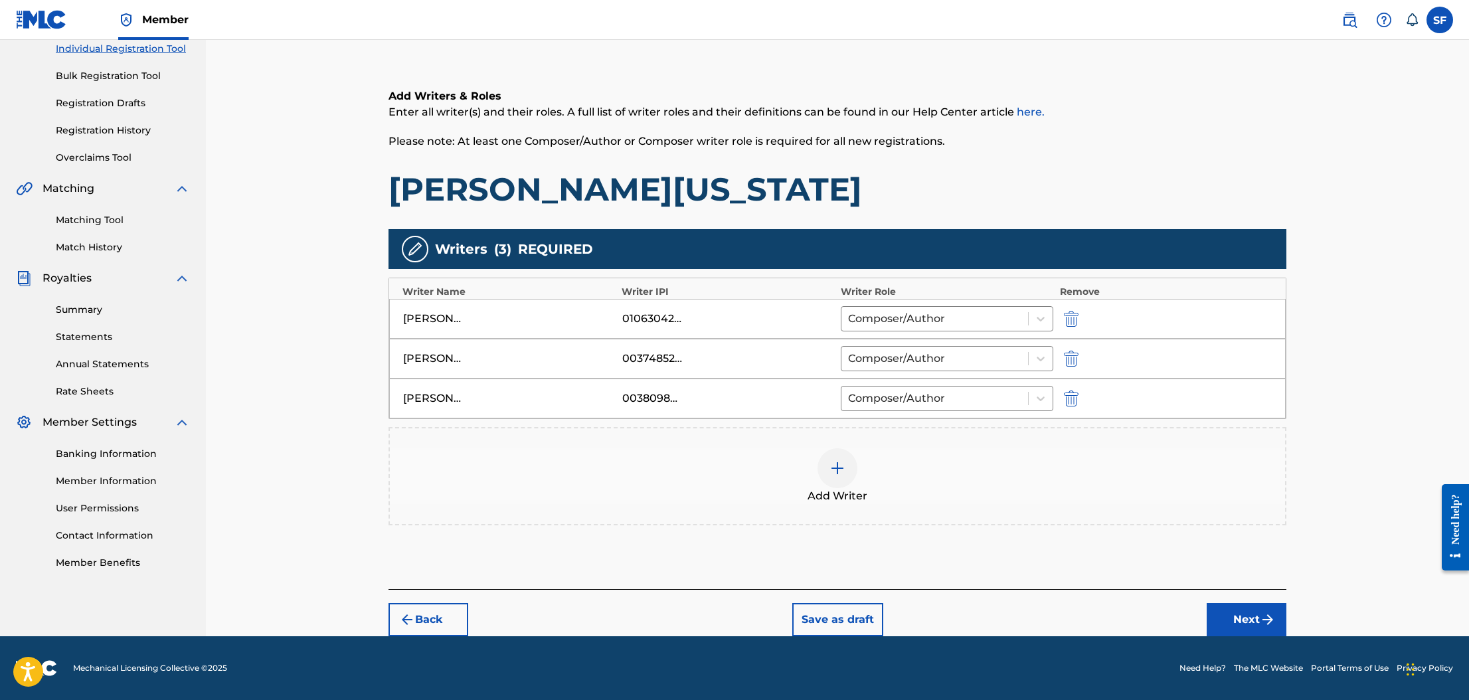
click at [1254, 619] on button "Next" at bounding box center [1247, 619] width 80 height 33
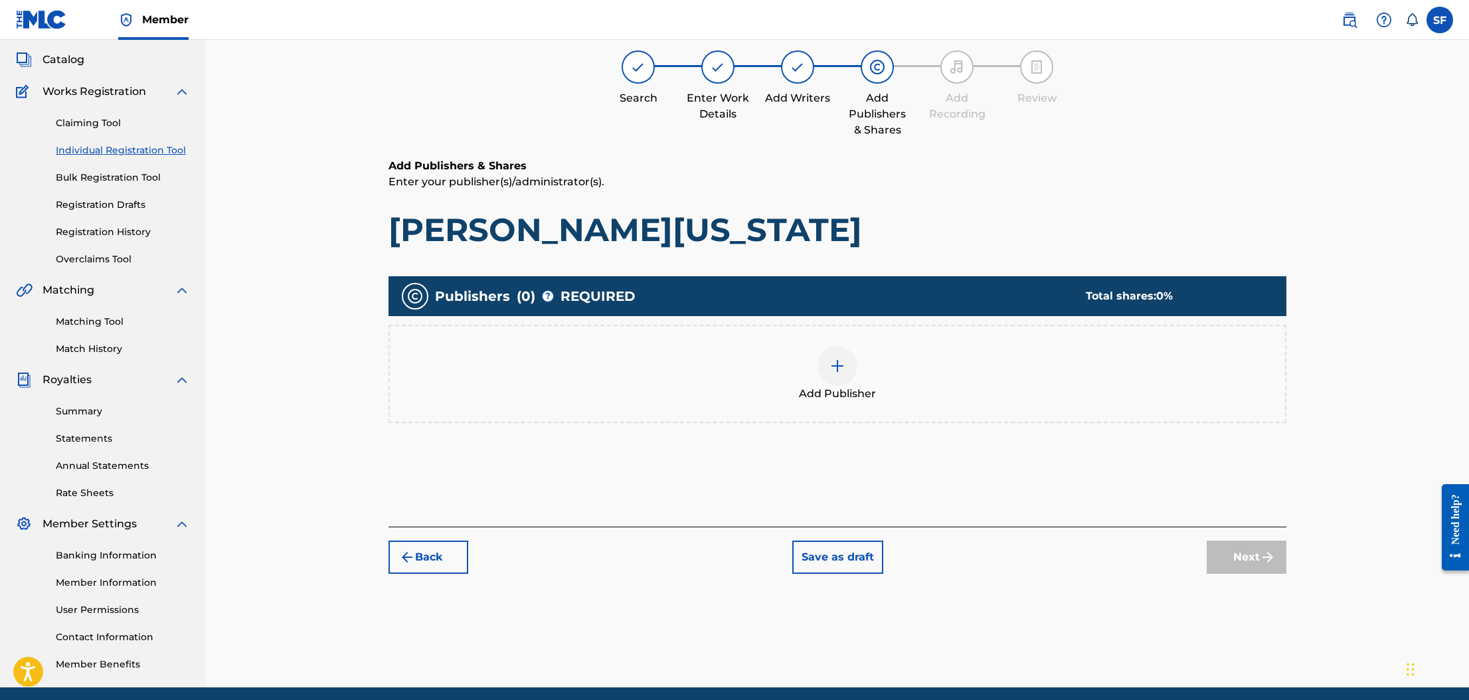
scroll to position [60, 0]
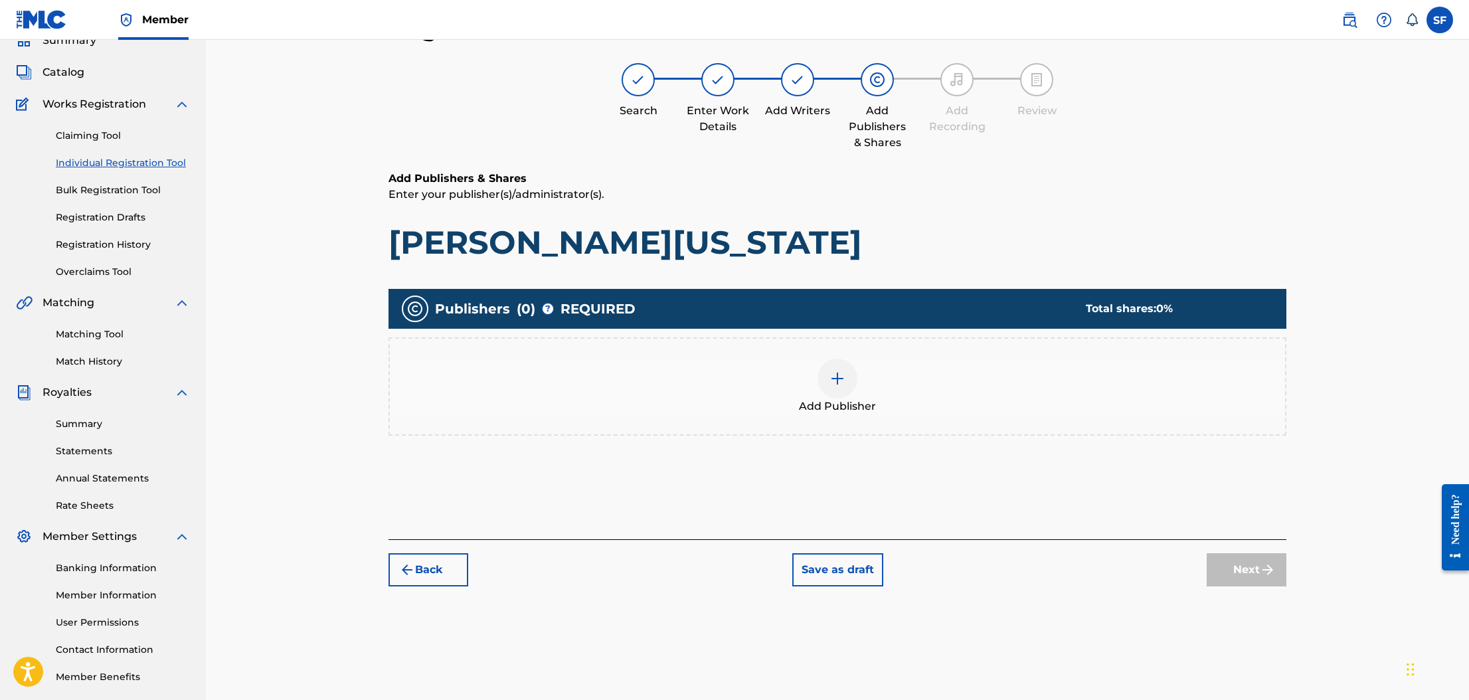
click at [839, 375] on img at bounding box center [837, 379] width 16 height 16
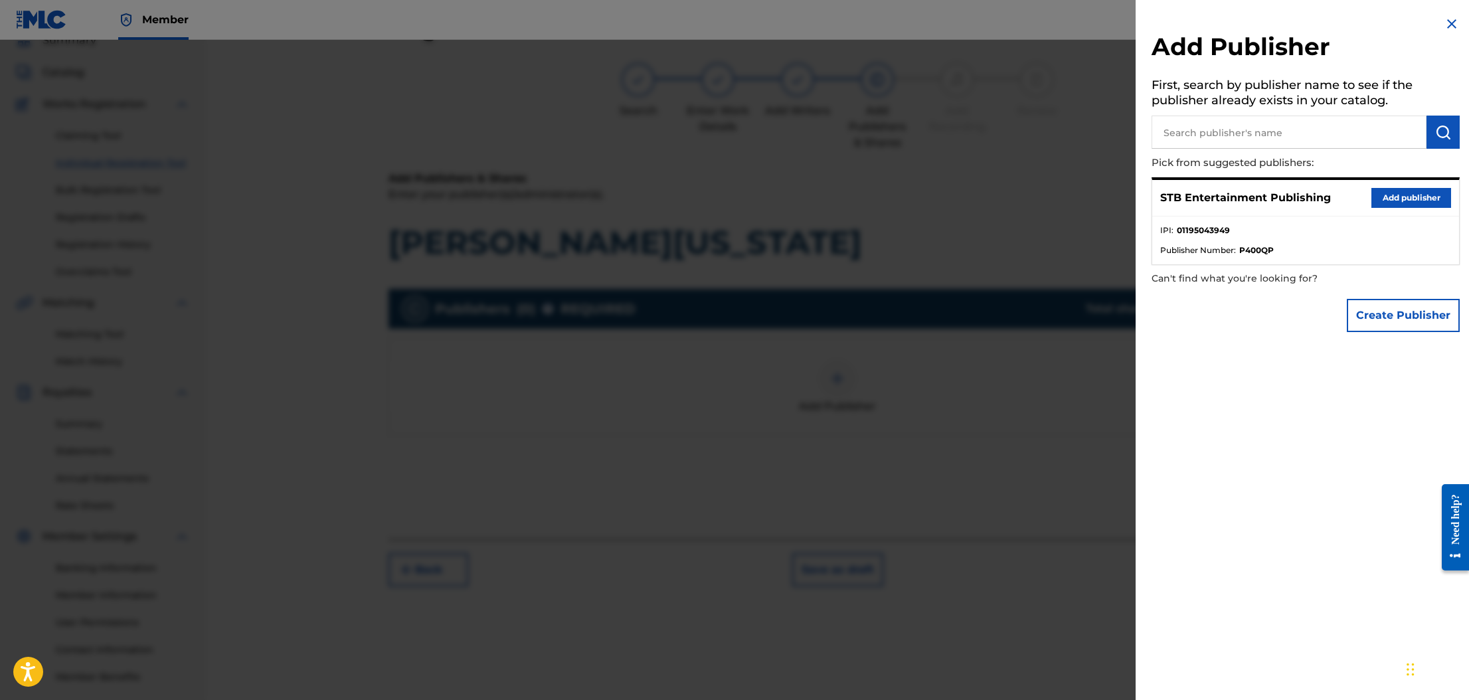
click at [1407, 195] on button "Add publisher" at bounding box center [1411, 198] width 80 height 20
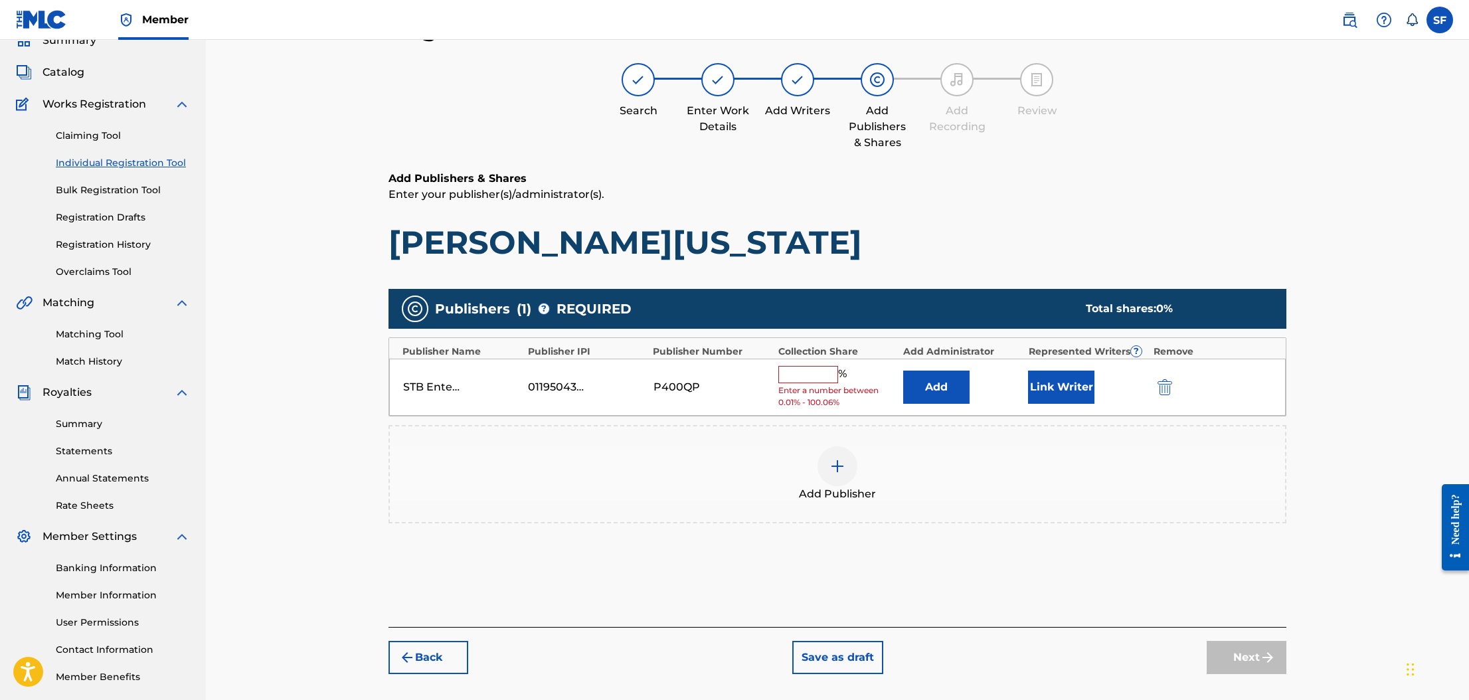
click at [802, 367] on input "text" at bounding box center [808, 374] width 60 height 17
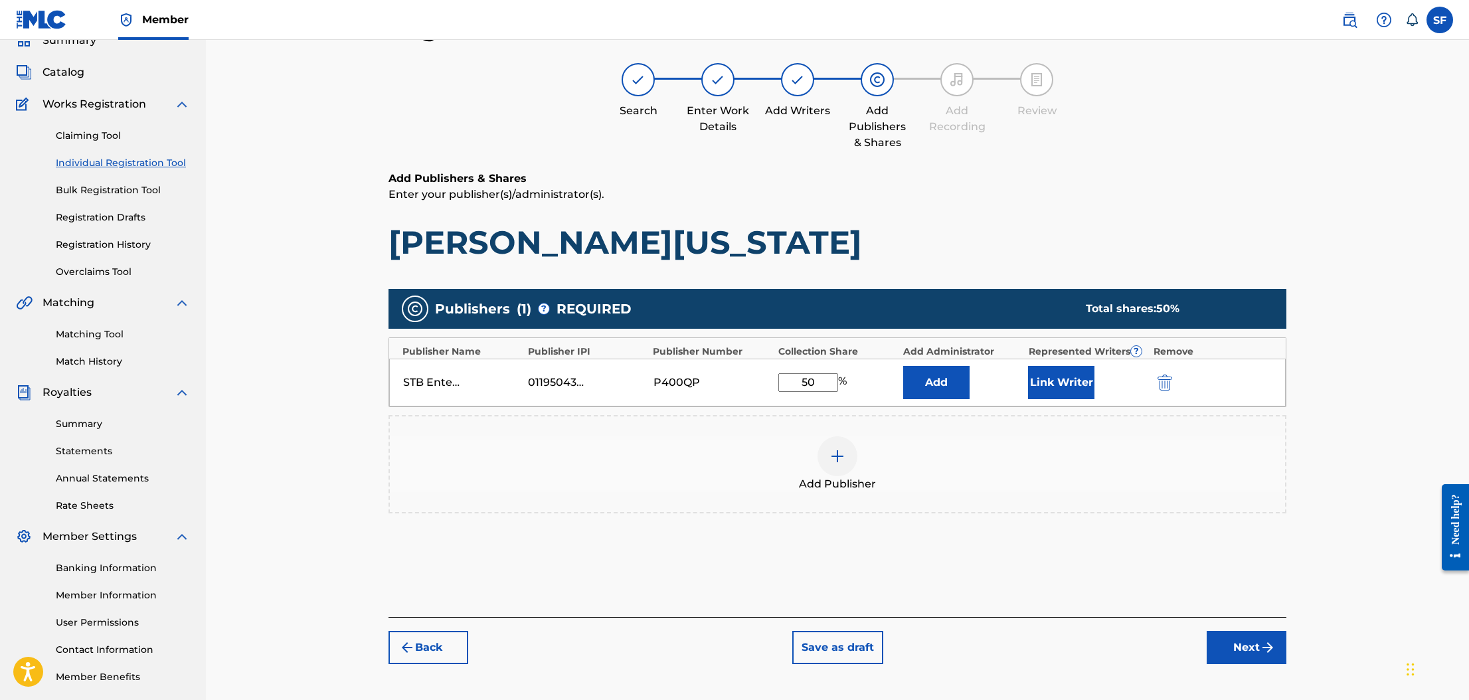
type input "50"
click at [1057, 377] on button "Link Writer" at bounding box center [1061, 382] width 66 height 33
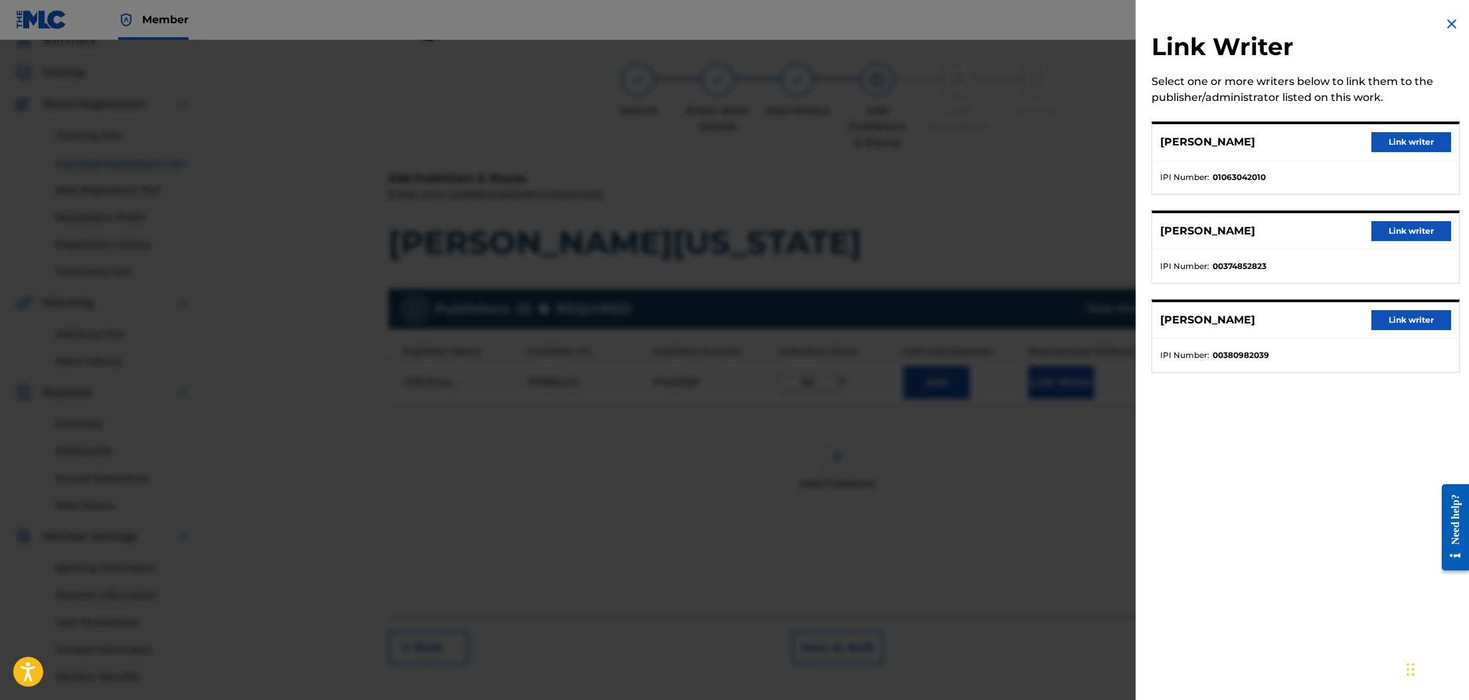
click at [1423, 137] on button "Link writer" at bounding box center [1411, 142] width 80 height 20
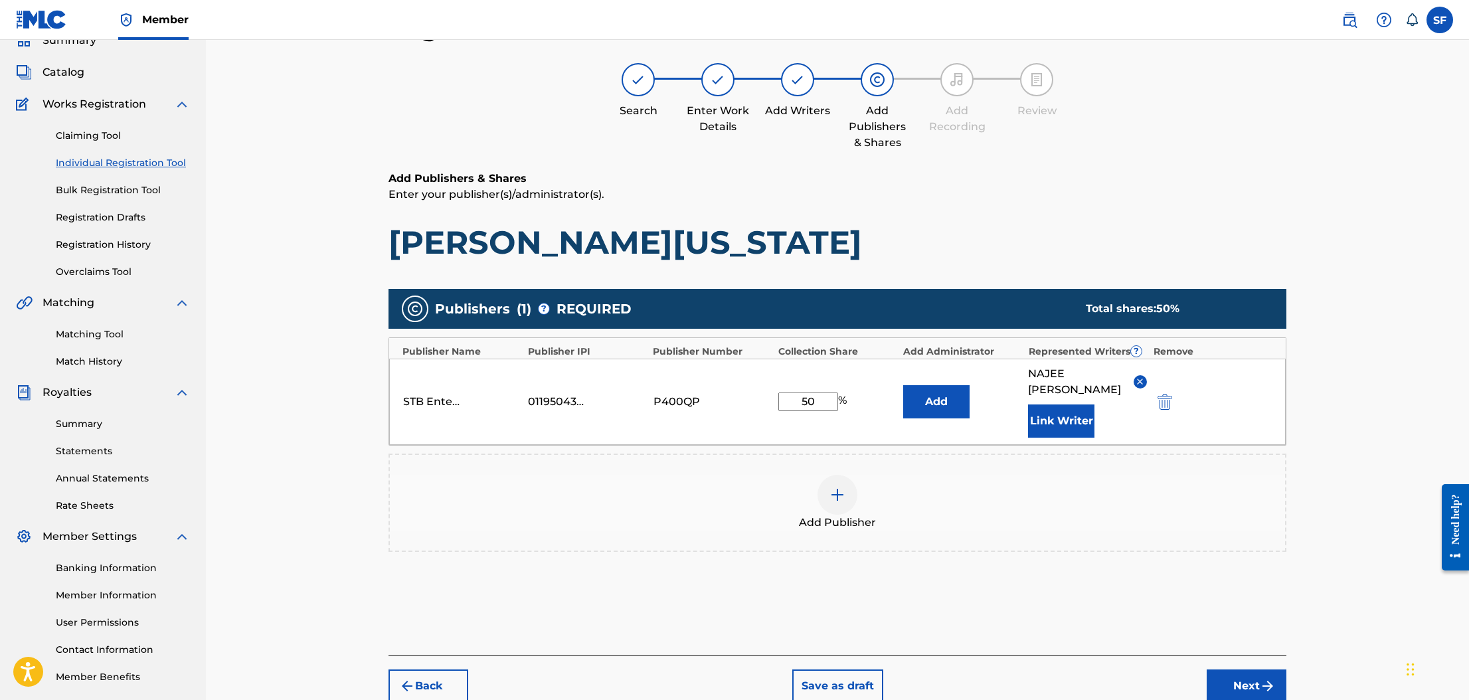
click at [1261, 678] on img "submit" at bounding box center [1268, 686] width 16 height 16
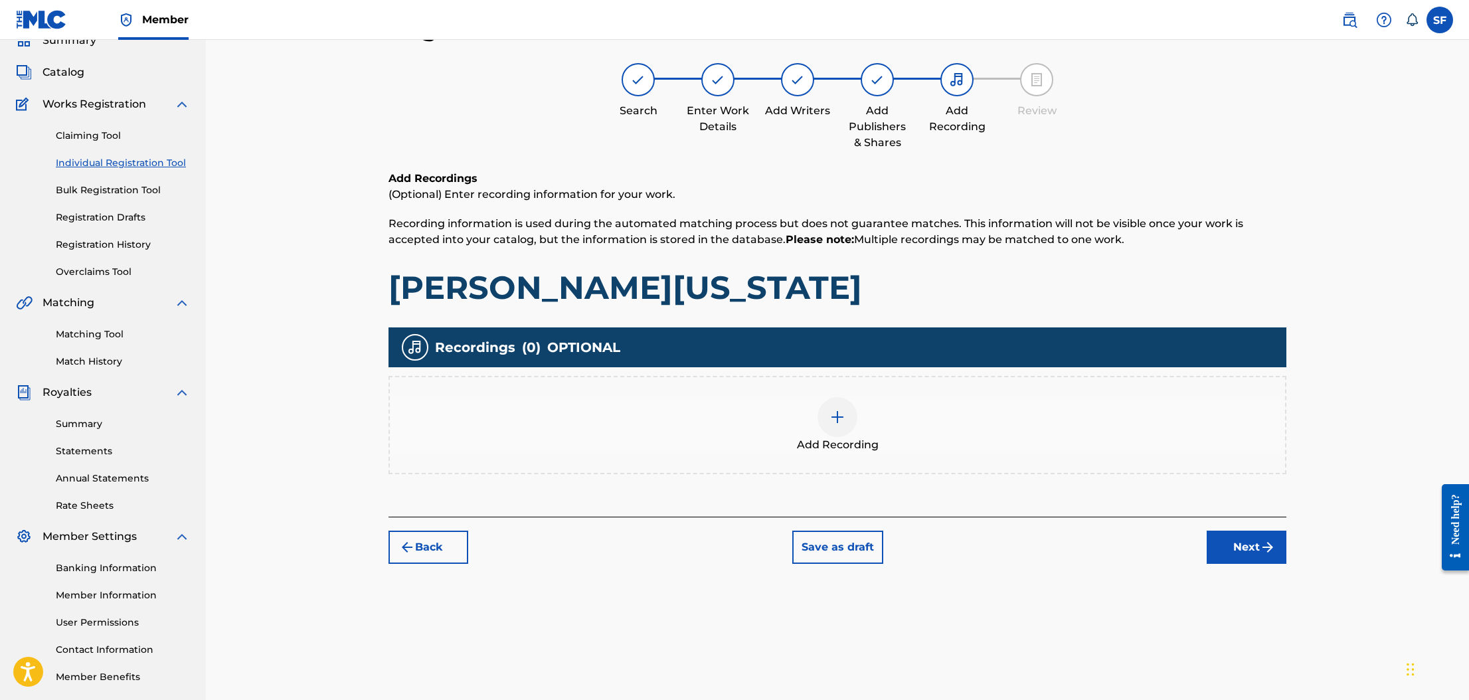
click at [840, 420] on img at bounding box center [837, 417] width 16 height 16
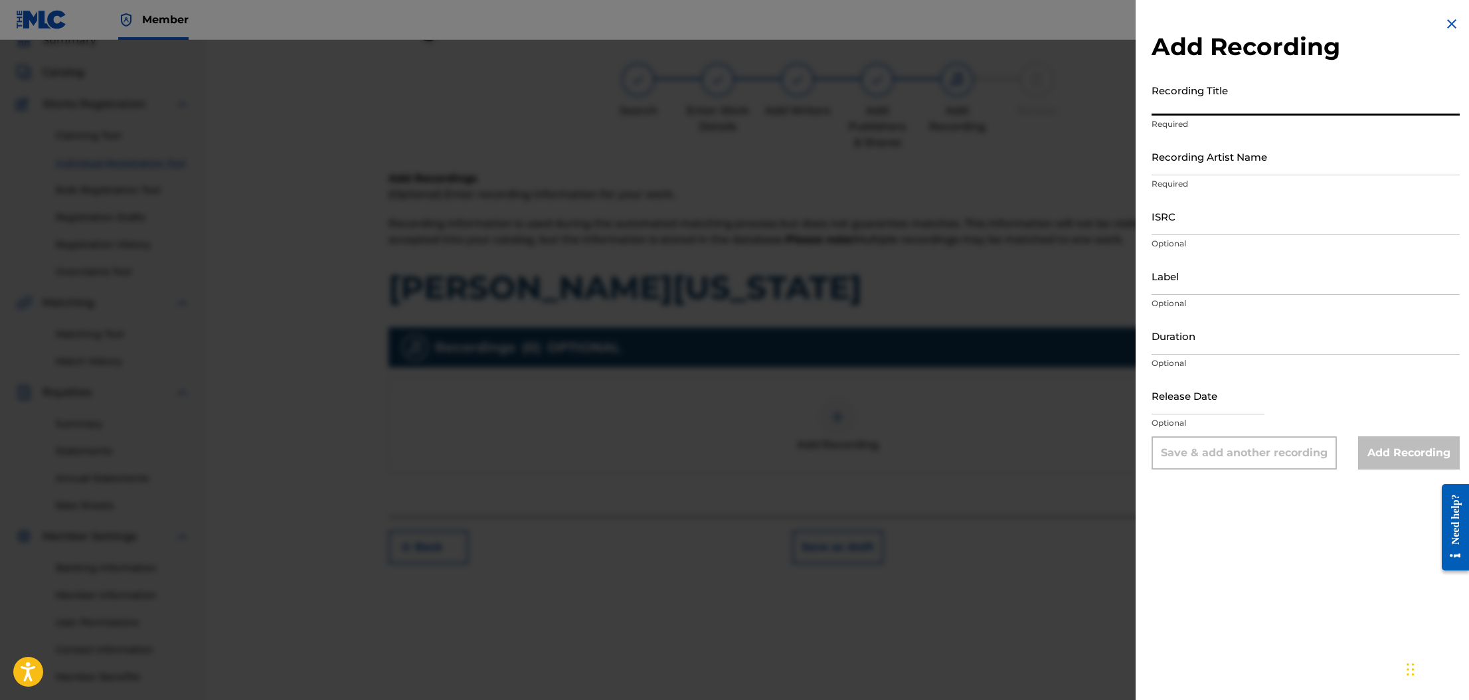
click at [1197, 94] on input "Recording Title" at bounding box center [1306, 97] width 308 height 38
type input "Tony Montana"
click at [1252, 161] on input "Recording Artist Name" at bounding box center [1306, 156] width 308 height 38
type input "Woodboy Gee"
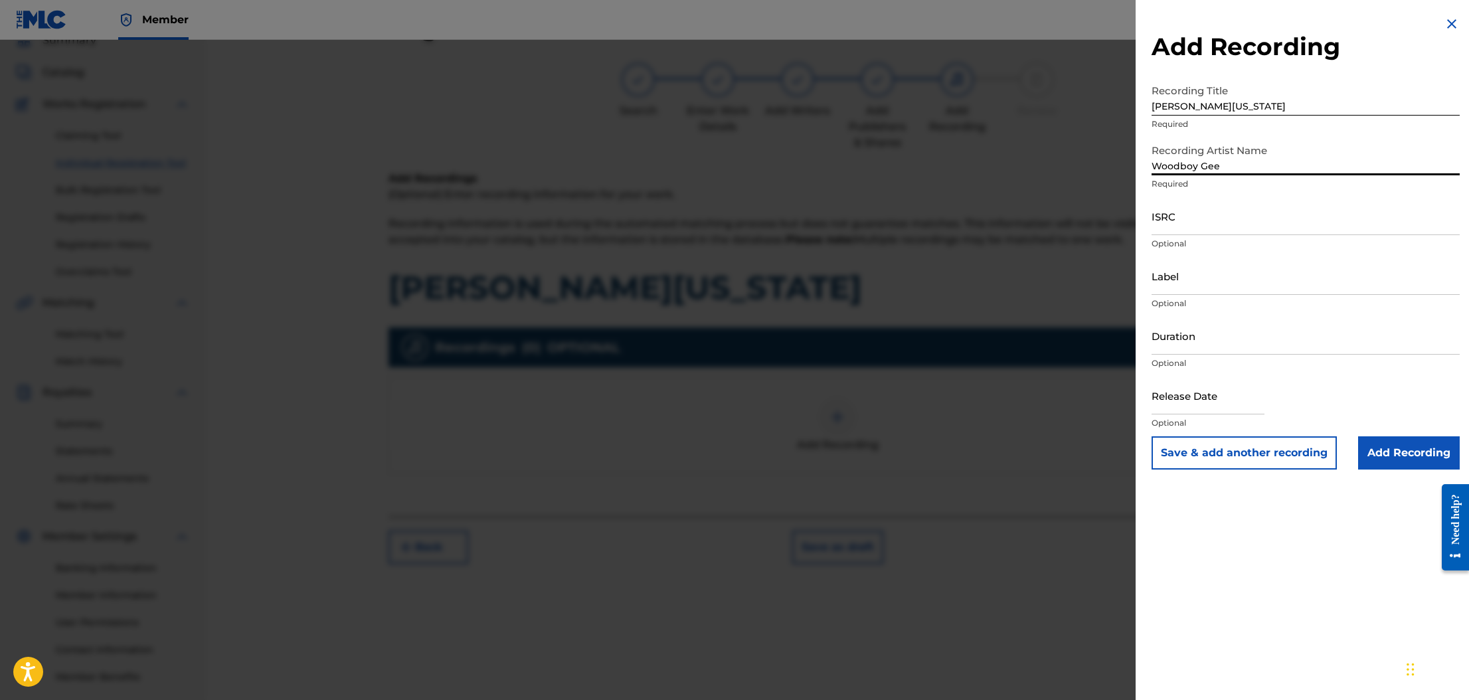
click at [1207, 219] on input "ISRC" at bounding box center [1306, 216] width 308 height 38
paste input "QZTGW2405295"
type input "QZTGW2405295"
click at [1265, 279] on input "Label" at bounding box center [1306, 276] width 308 height 38
type input "STB Entertainment"
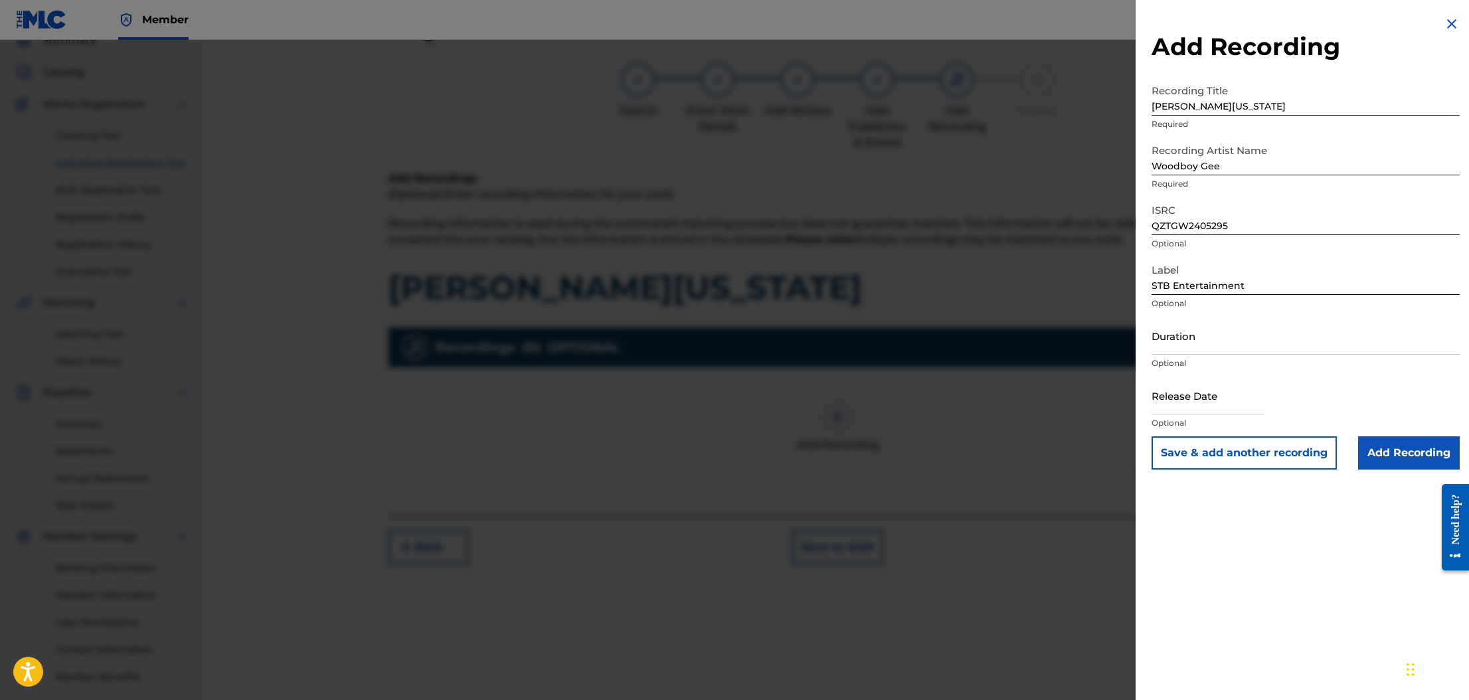
click at [1408, 464] on input "Add Recording" at bounding box center [1409, 452] width 102 height 33
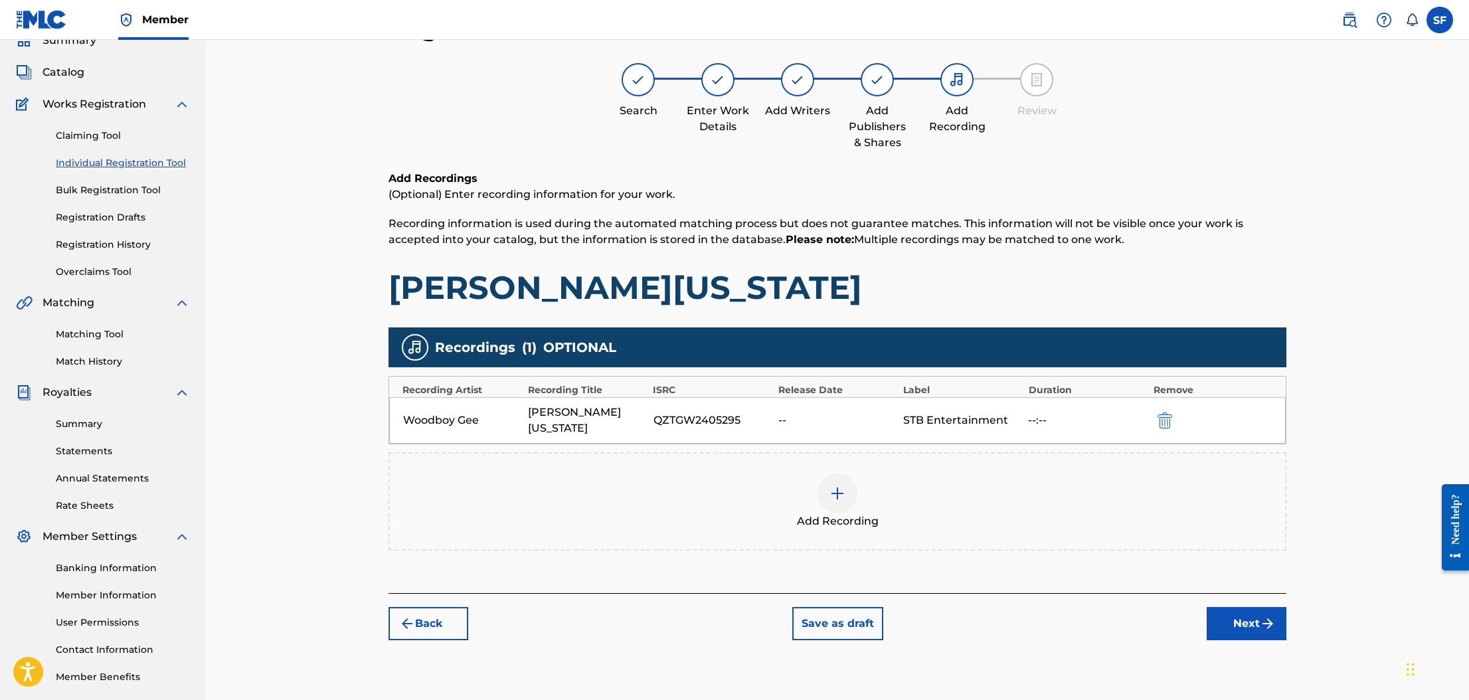
click at [1254, 607] on button "Next" at bounding box center [1247, 623] width 80 height 33
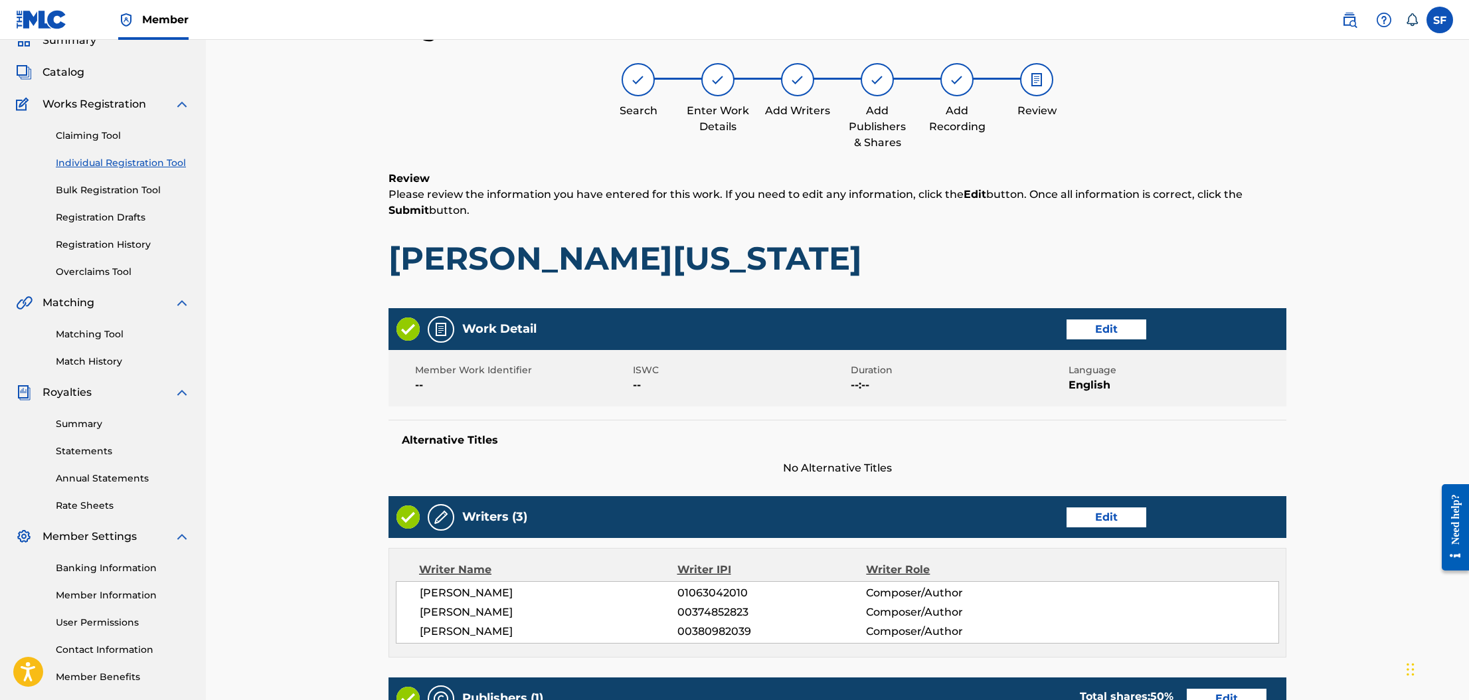
scroll to position [450, 0]
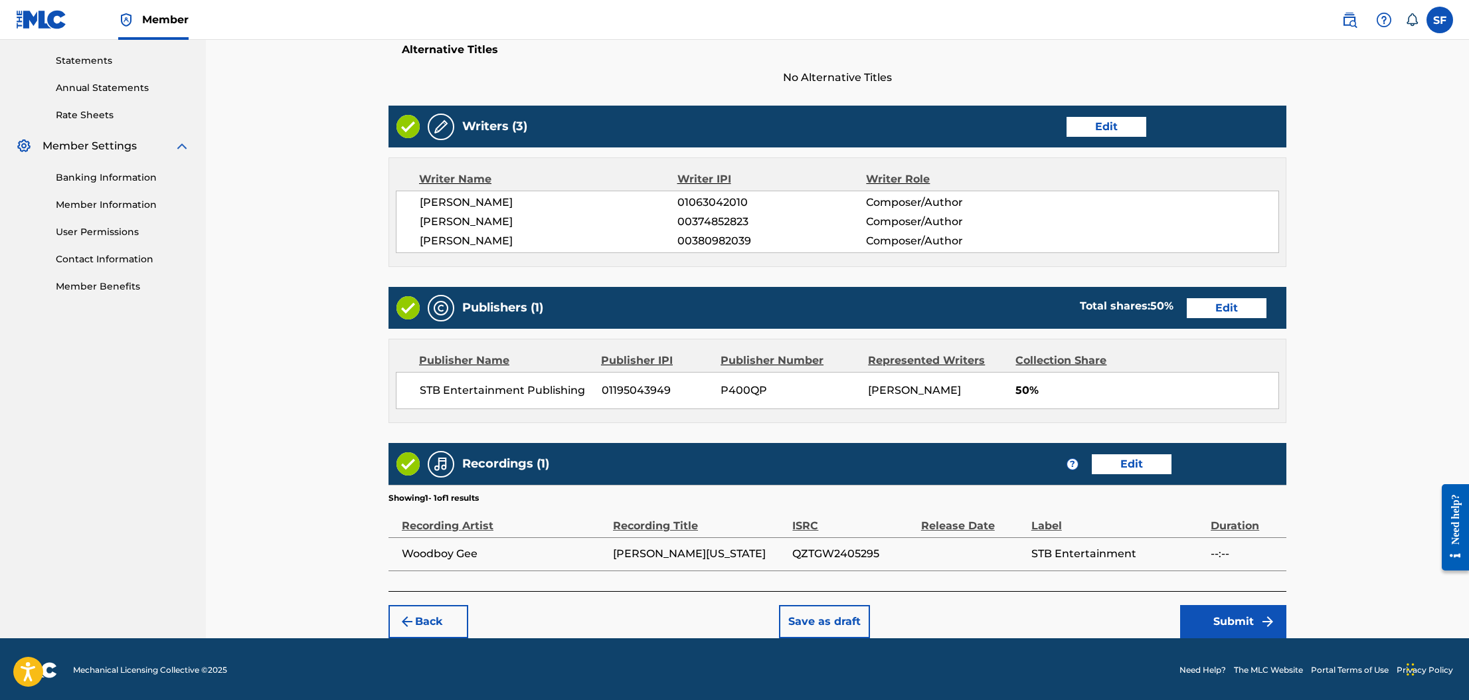
click at [1250, 618] on button "Submit" at bounding box center [1233, 621] width 106 height 33
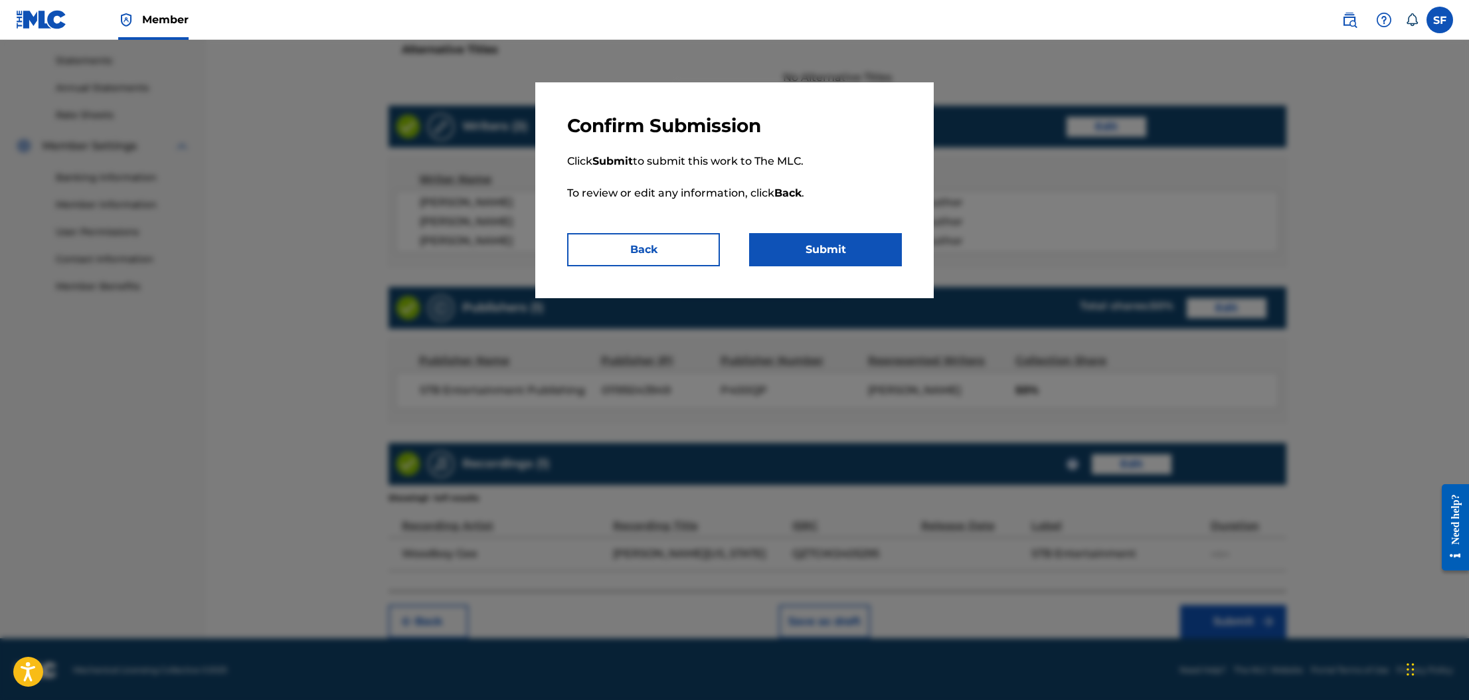
click at [842, 250] on button "Submit" at bounding box center [825, 249] width 153 height 33
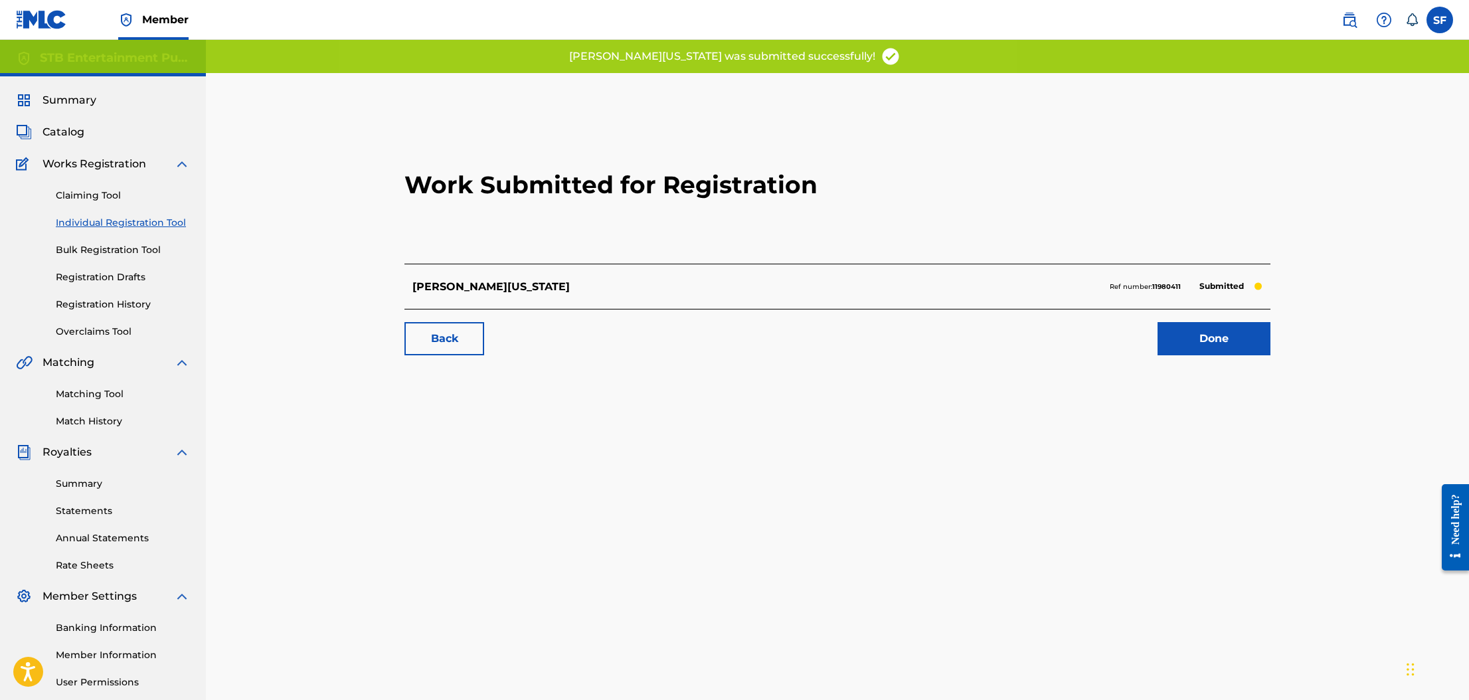
click at [1196, 337] on link "Done" at bounding box center [1214, 338] width 113 height 33
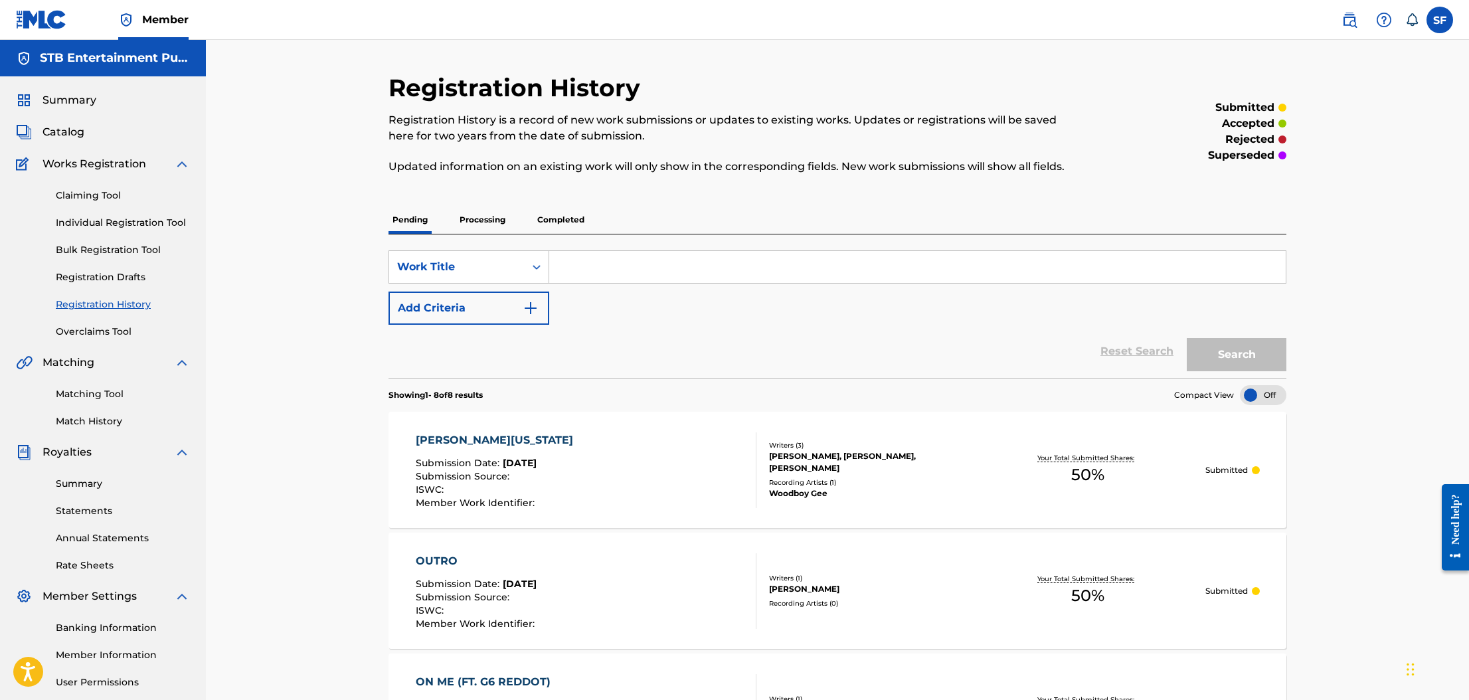
click at [616, 266] on input "Search Form" at bounding box center [917, 267] width 736 height 32
type input "toxic vibin"
click at [1187, 338] on button "Search" at bounding box center [1237, 354] width 100 height 33
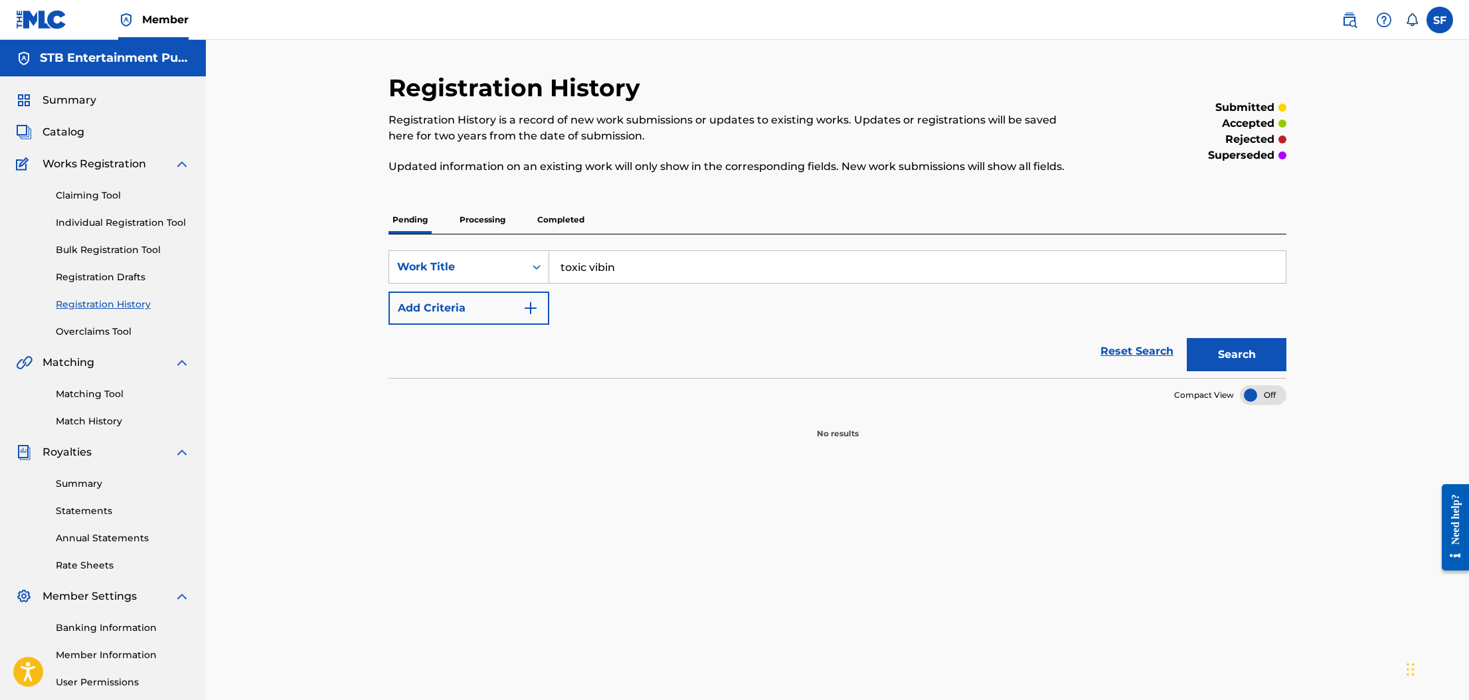
click at [110, 194] on link "Claiming Tool" at bounding box center [123, 196] width 134 height 14
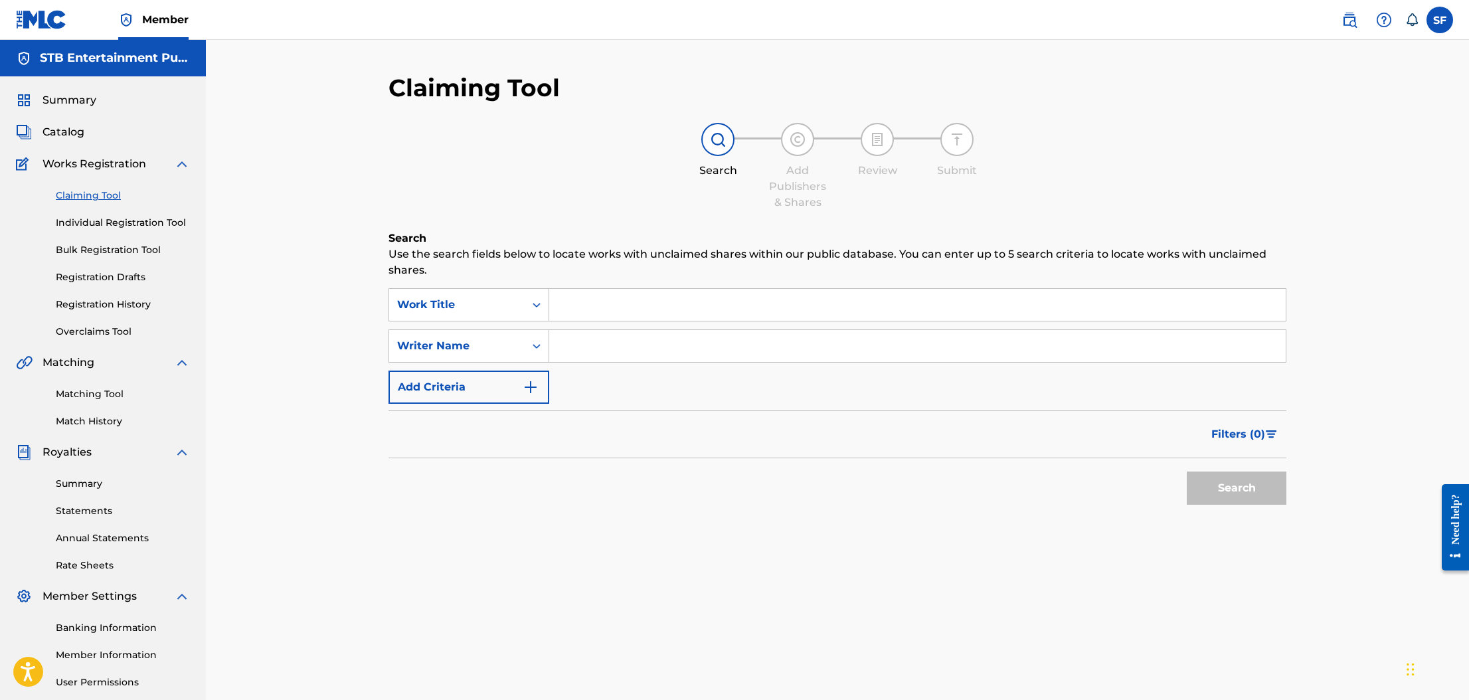
click at [119, 221] on link "Individual Registration Tool" at bounding box center [123, 223] width 134 height 14
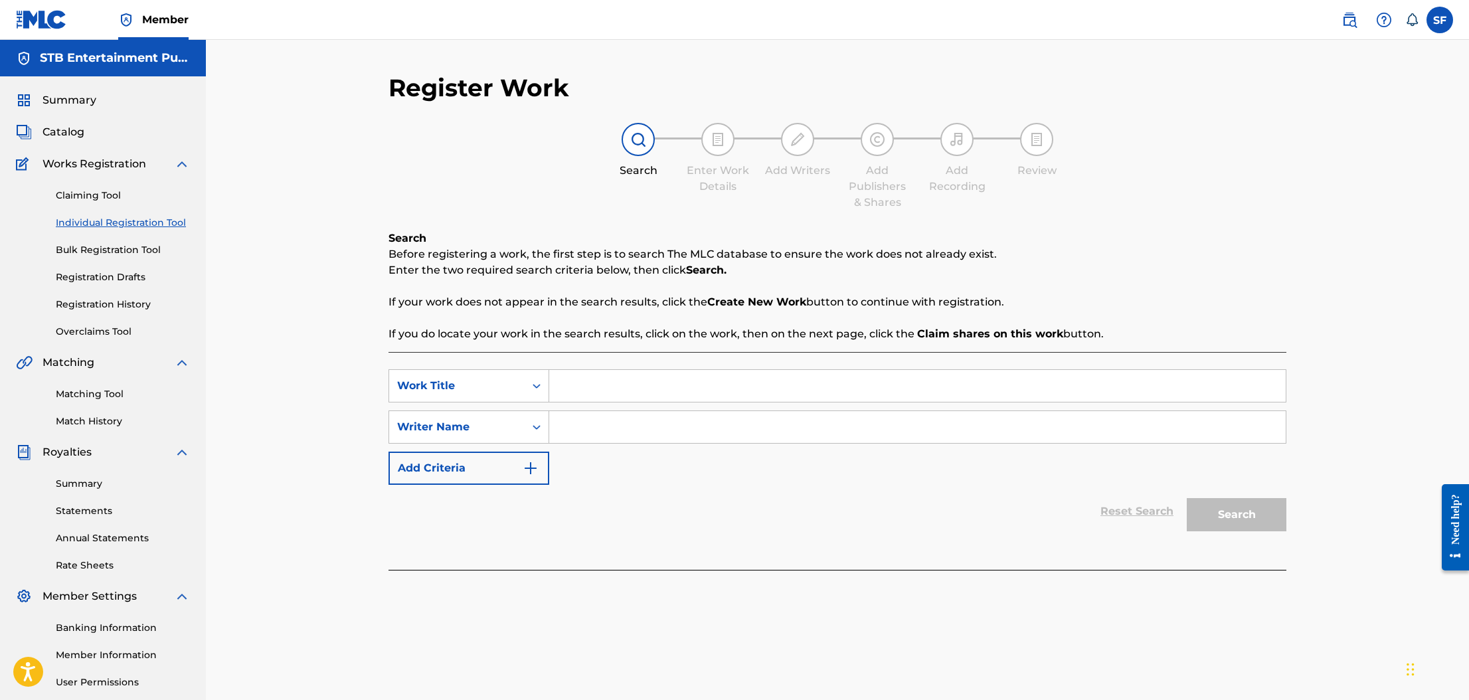
click at [603, 384] on input "Search Form" at bounding box center [917, 386] width 736 height 32
type input "toxic vibin"
click at [627, 420] on input "Search Form" at bounding box center [917, 427] width 736 height 32
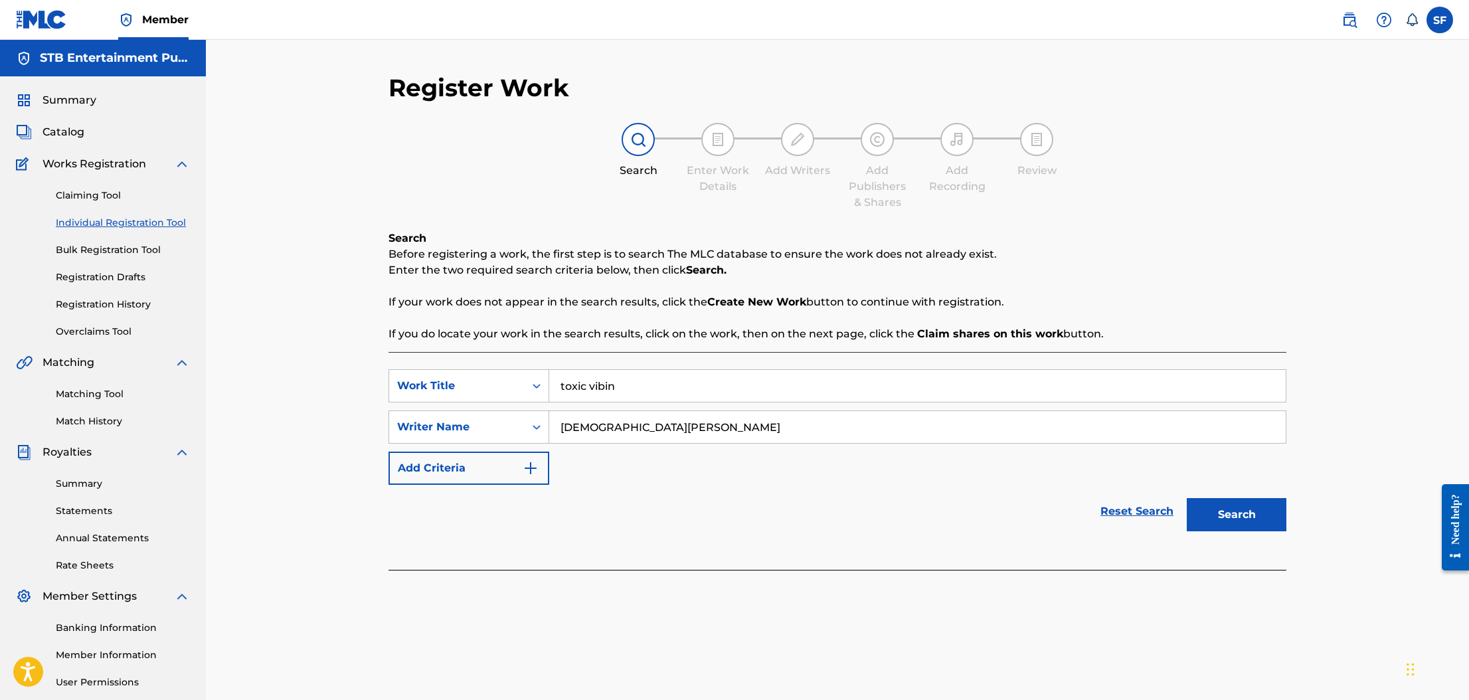
type input "isaiah maynie"
click at [1187, 498] on button "Search" at bounding box center [1237, 514] width 100 height 33
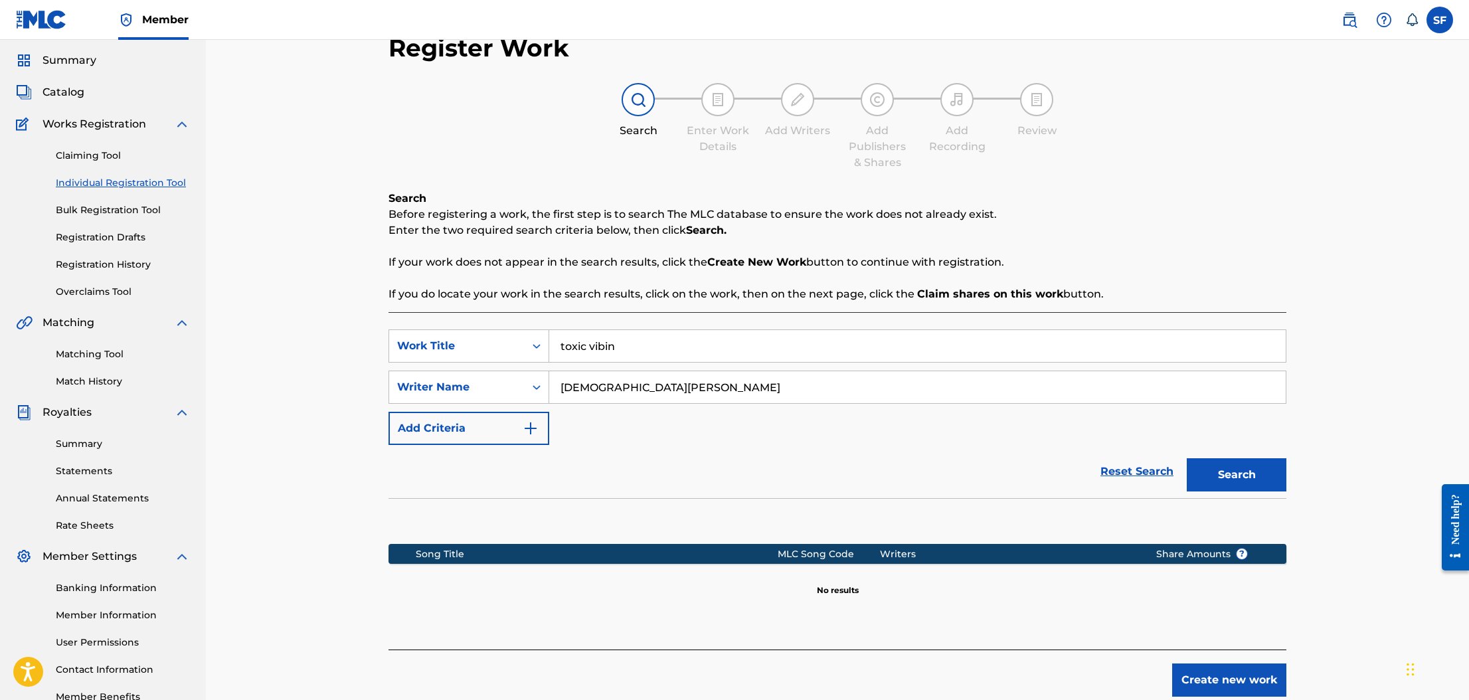
scroll to position [124, 0]
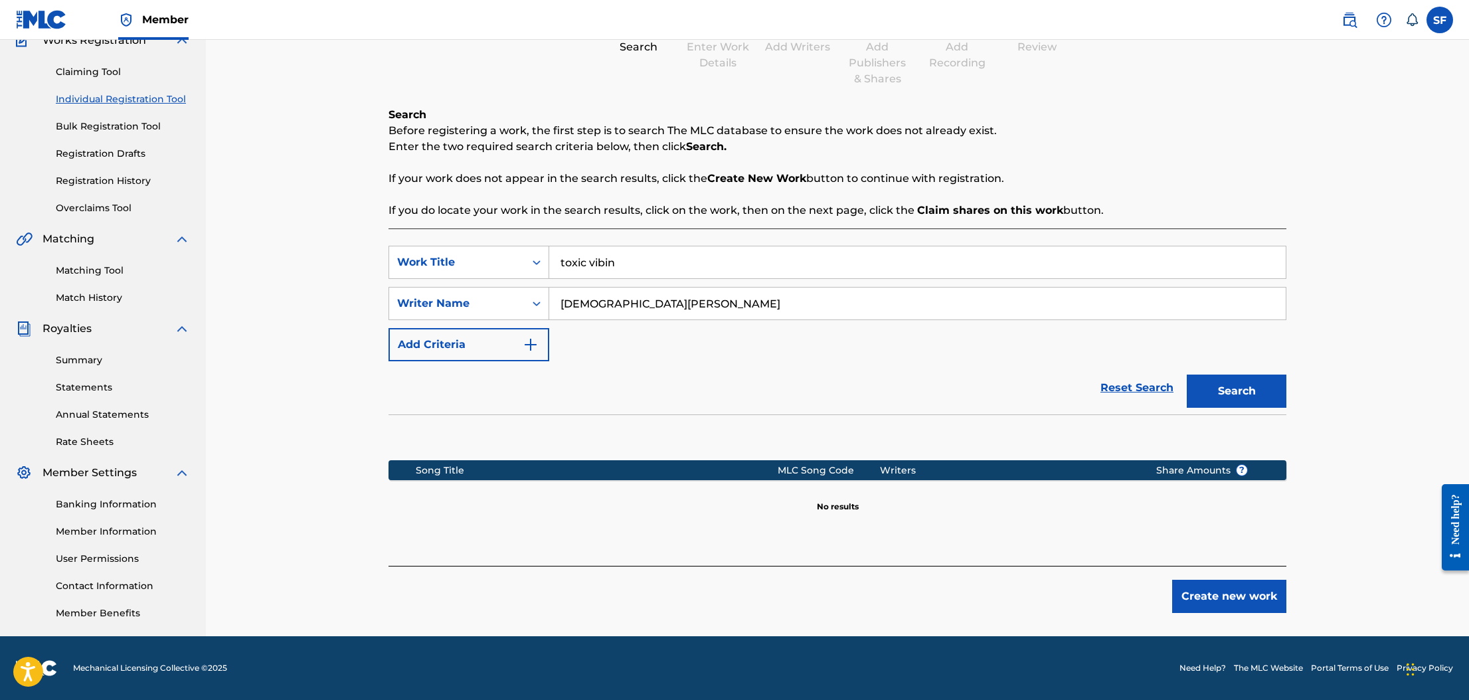
click at [1213, 592] on button "Create new work" at bounding box center [1229, 596] width 114 height 33
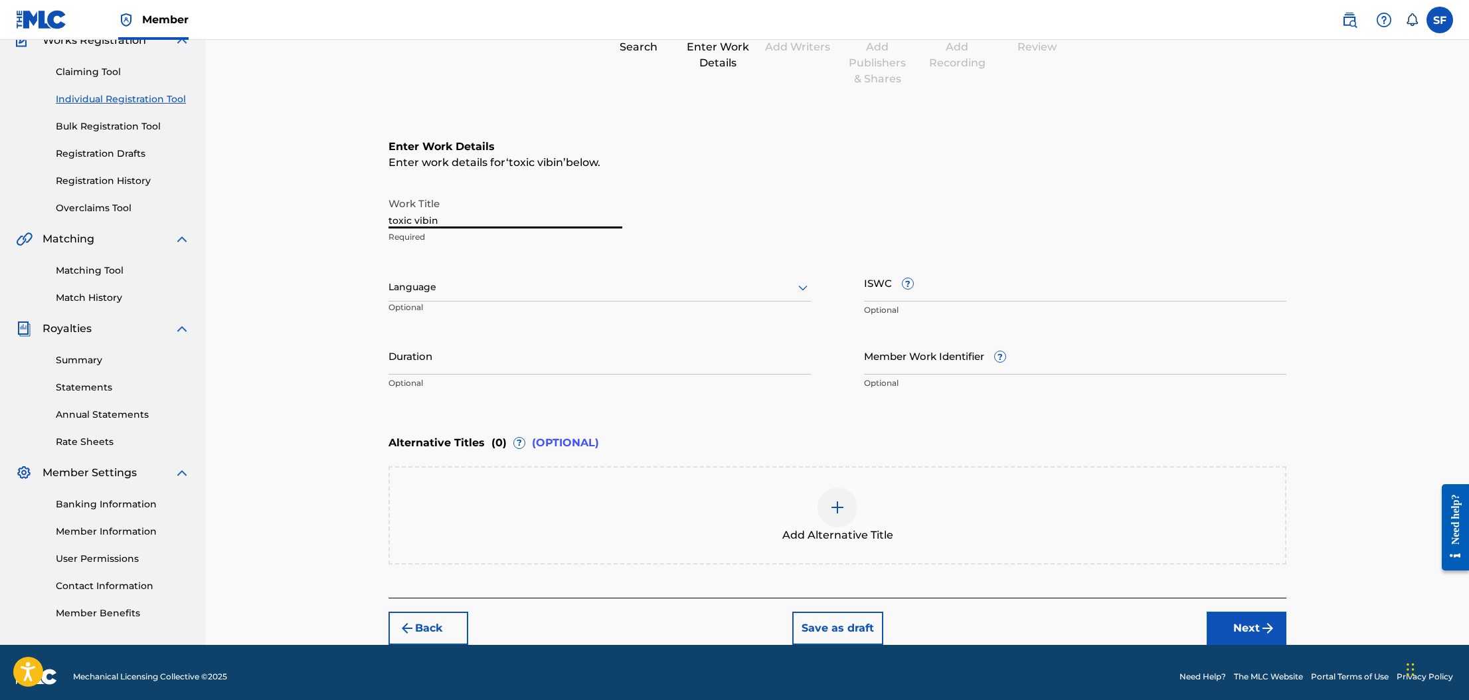
drag, startPoint x: 466, startPoint y: 221, endPoint x: 379, endPoint y: 218, distance: 87.0
click at [381, 219] on div "Register Work Search Enter Work Details Add Writers Add Publishers & Shares Add…" at bounding box center [838, 297] width 930 height 695
type input "Toxic Vibin'"
click at [756, 293] on div at bounding box center [599, 287] width 422 height 17
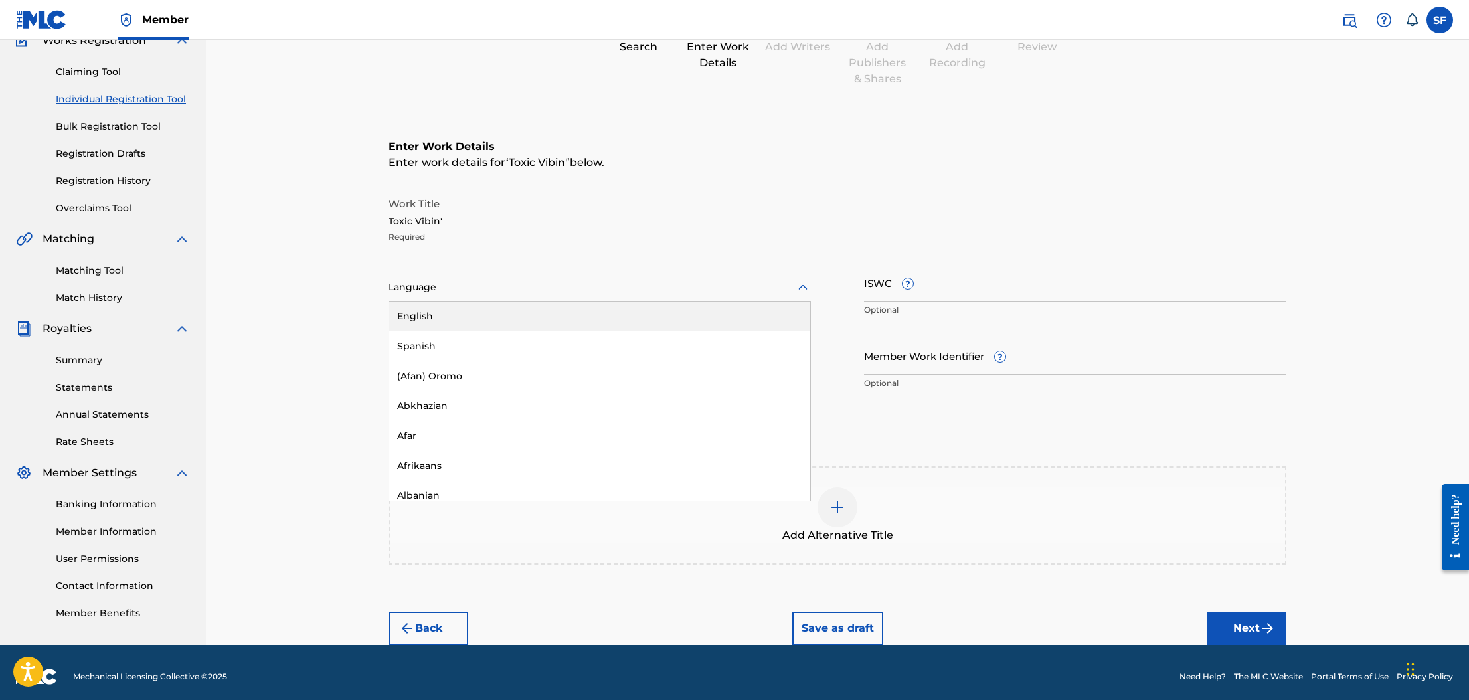
click at [736, 311] on div "English" at bounding box center [599, 316] width 421 height 30
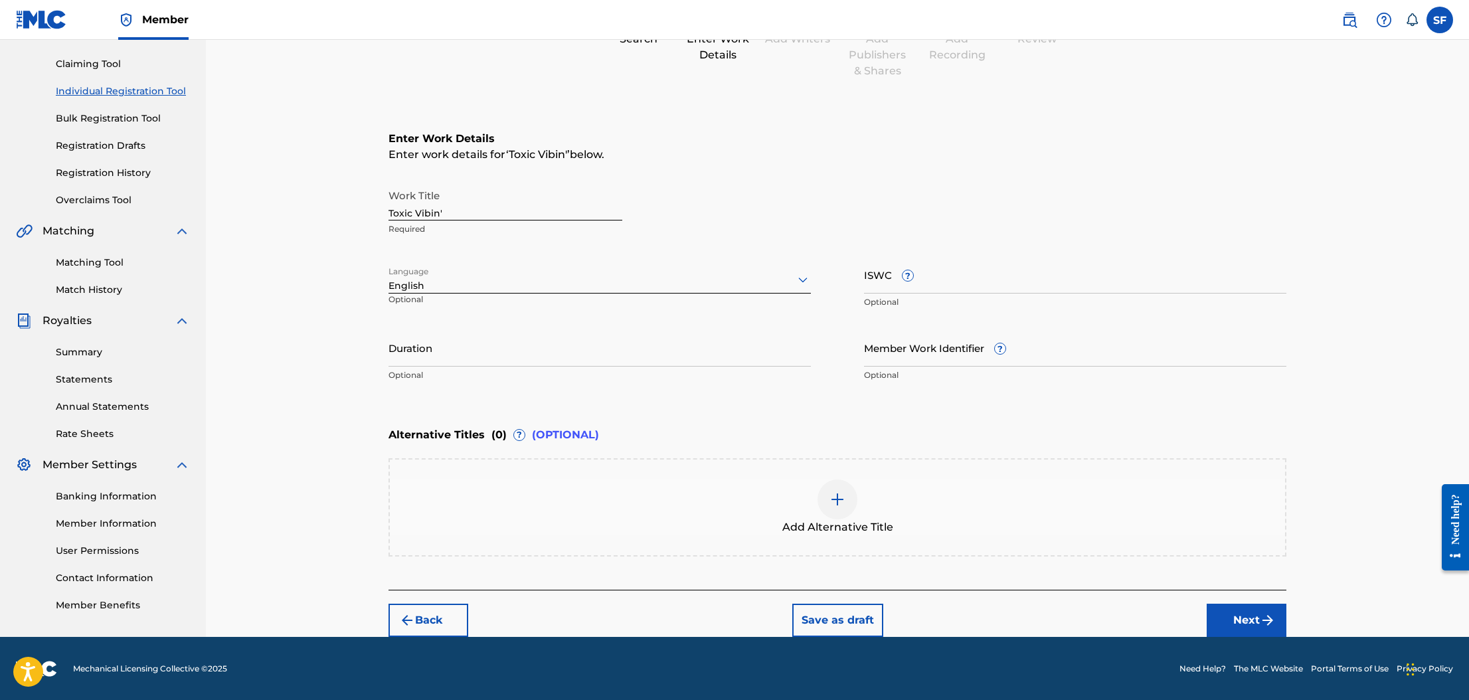
click at [1262, 627] on img "submit" at bounding box center [1268, 620] width 16 height 16
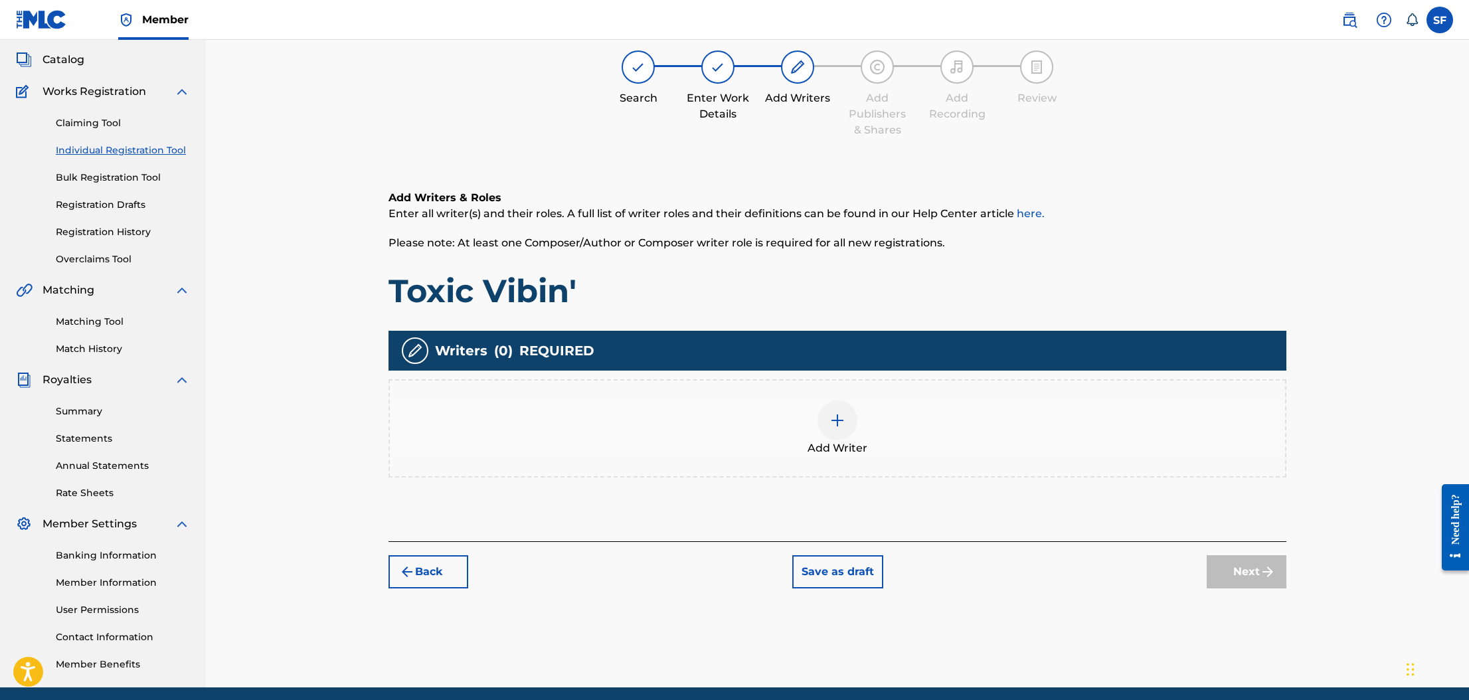
scroll to position [60, 0]
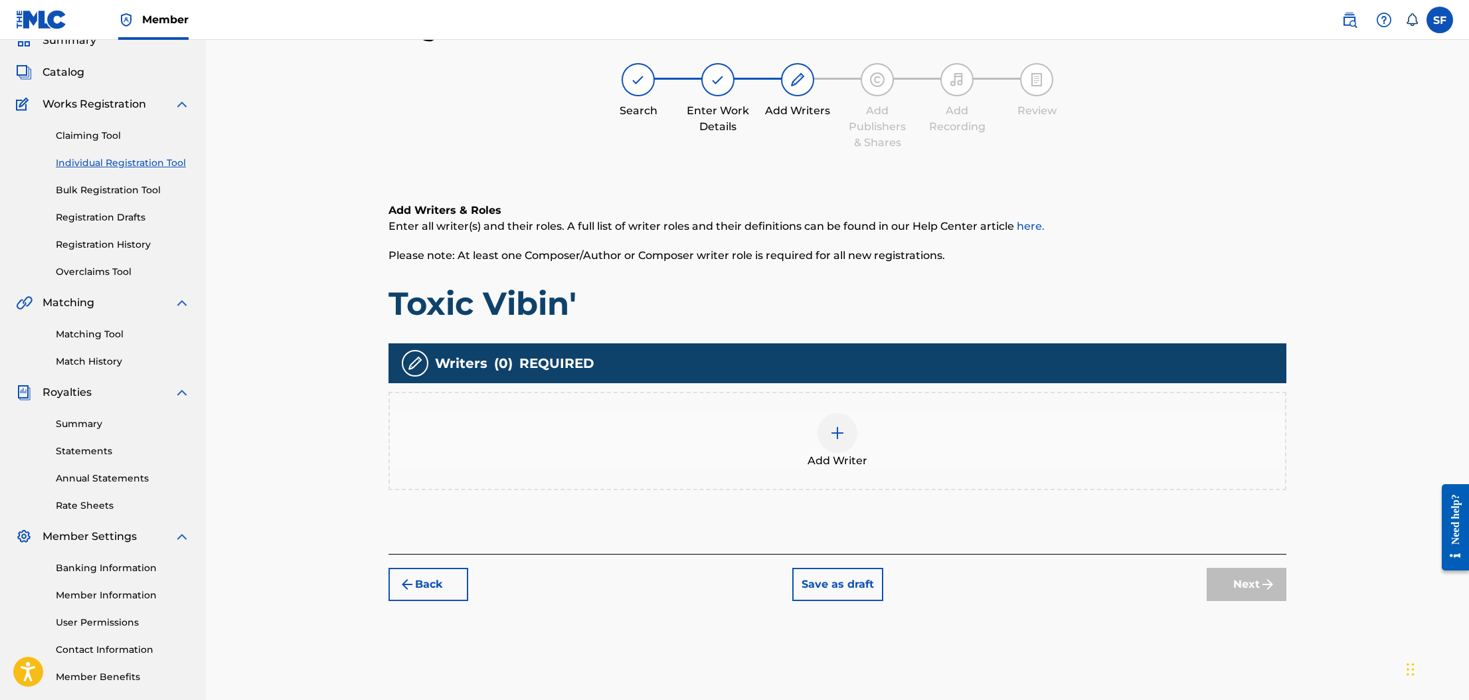
click at [839, 438] on img at bounding box center [837, 433] width 16 height 16
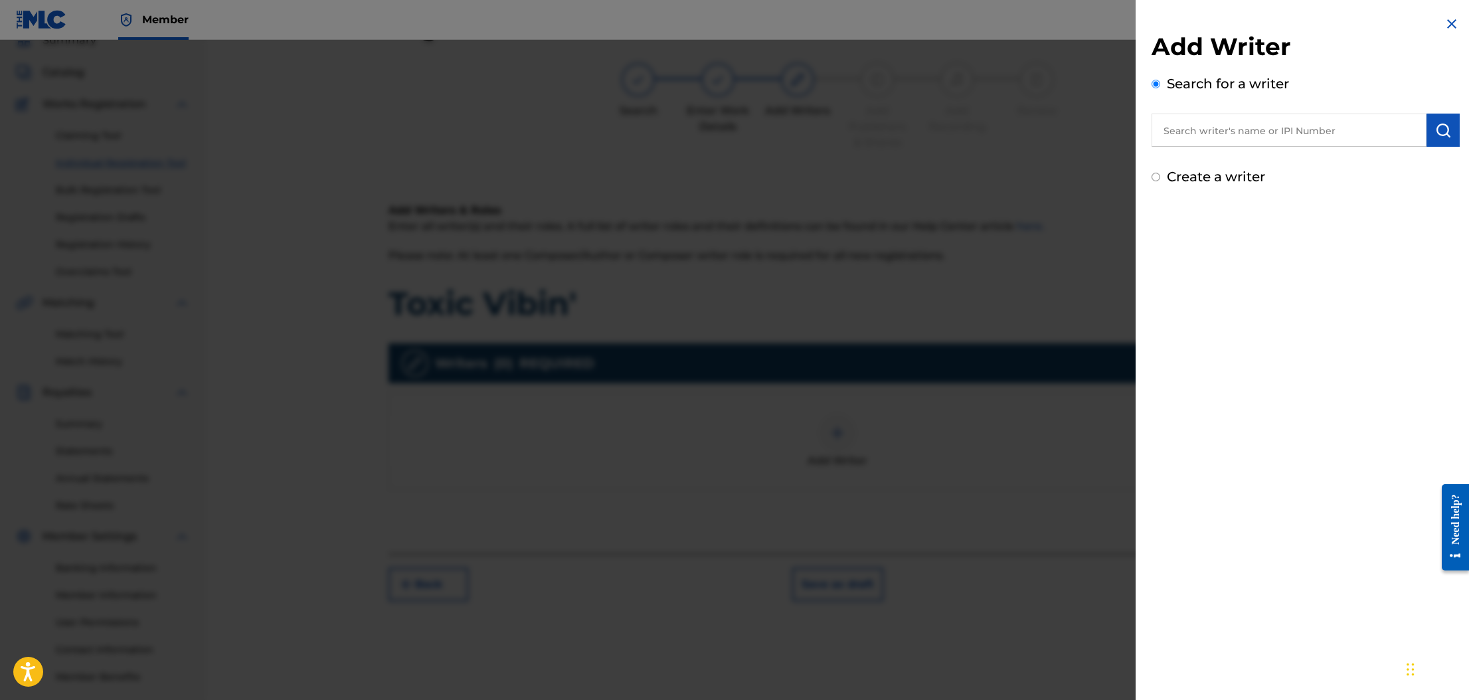
click at [1270, 118] on input "text" at bounding box center [1289, 130] width 275 height 33
type input "isaiah maynie"
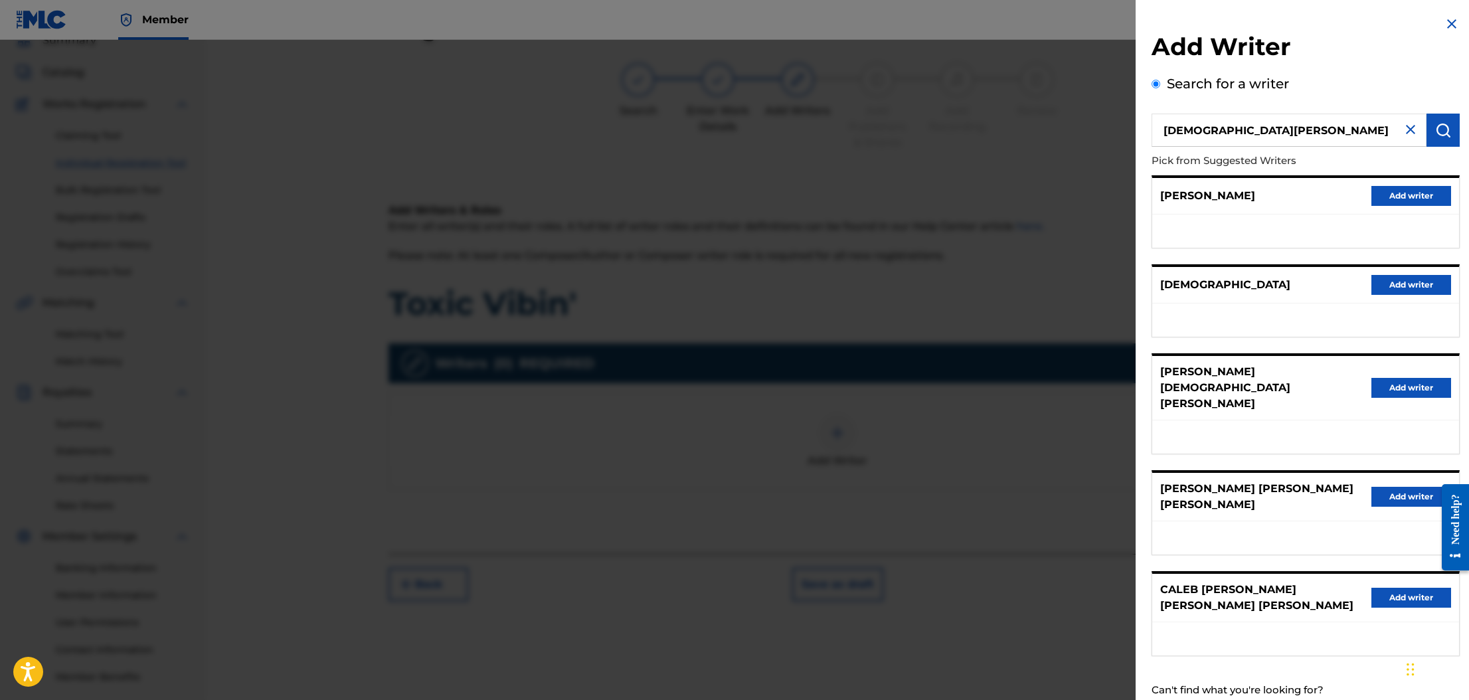
scroll to position [124, 0]
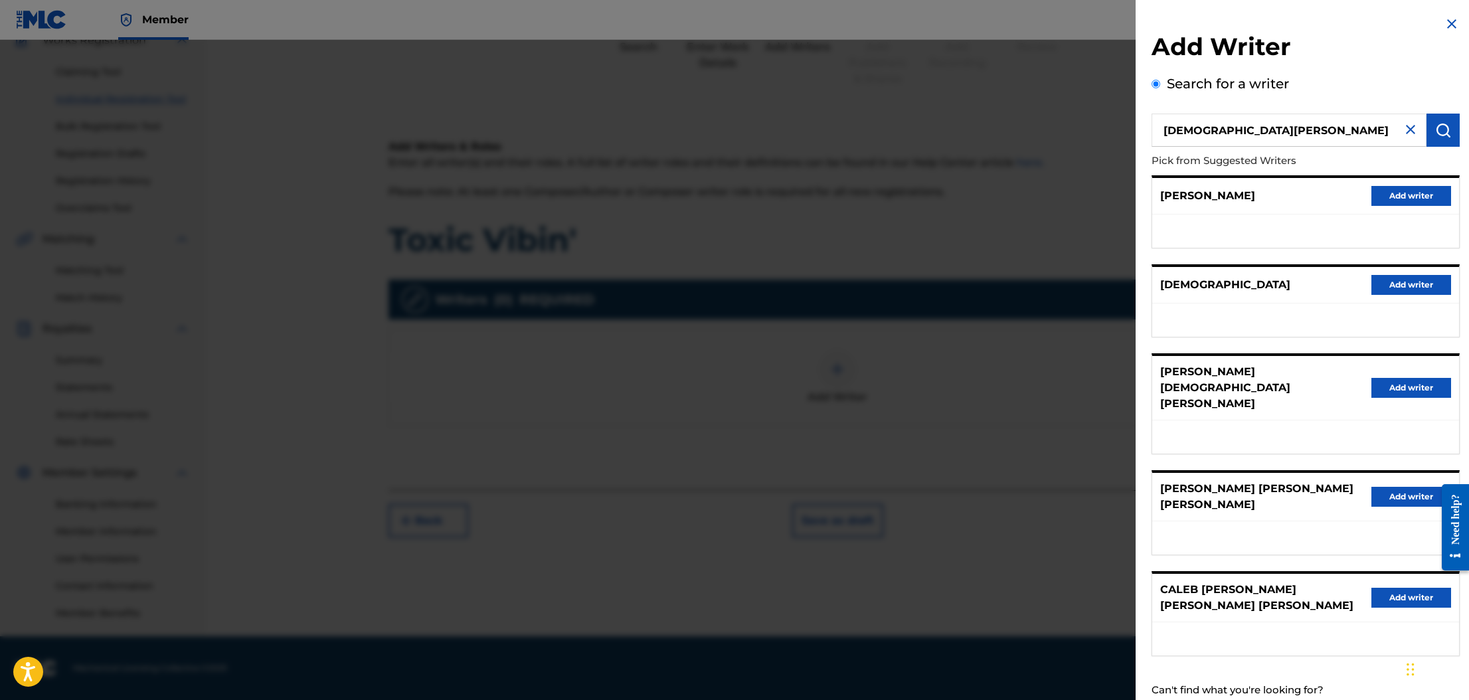
click at [1155, 699] on input "Create a writer" at bounding box center [1156, 714] width 9 height 9
radio input "false"
radio input "true"
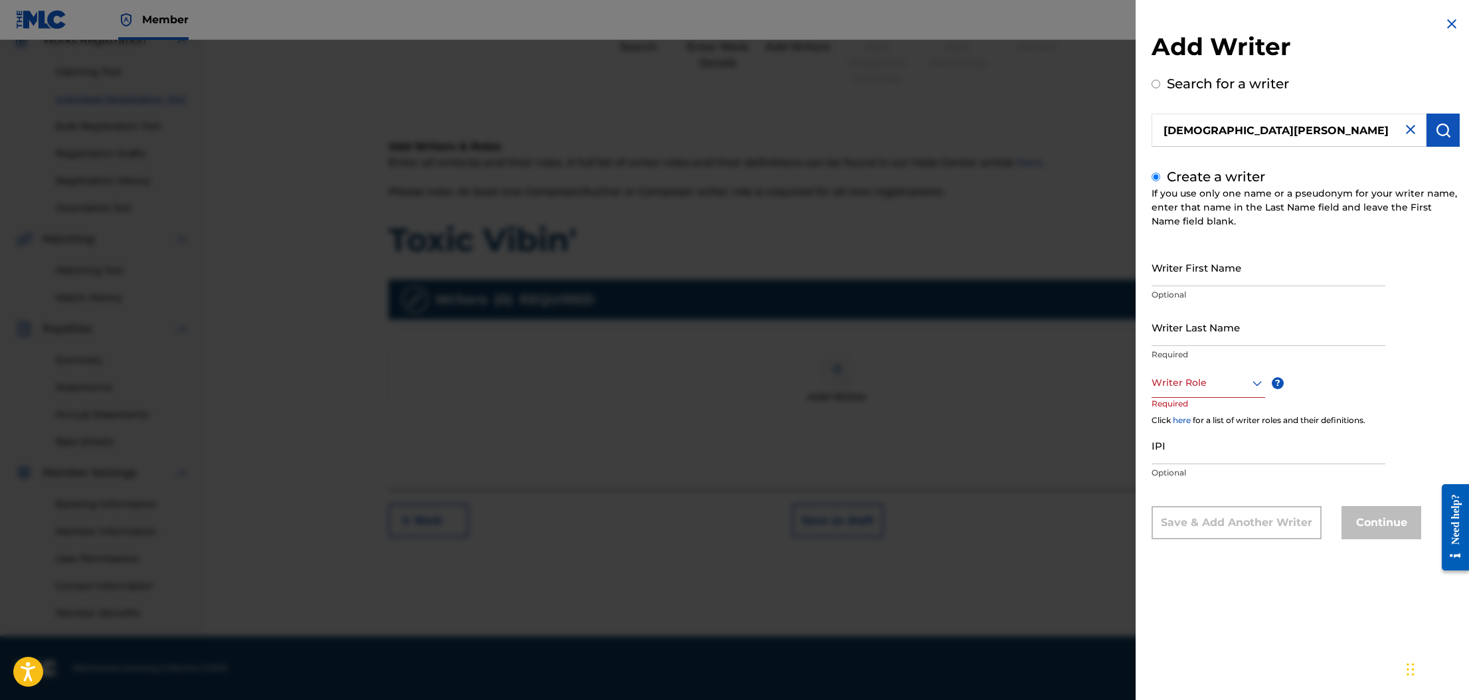
click at [1237, 277] on input "Writer First Name" at bounding box center [1269, 267] width 234 height 38
type input "Isaiah"
click at [1247, 314] on input "Writer Last Name" at bounding box center [1269, 327] width 234 height 38
type input "Maynie"
click at [1217, 380] on div at bounding box center [1209, 383] width 114 height 17
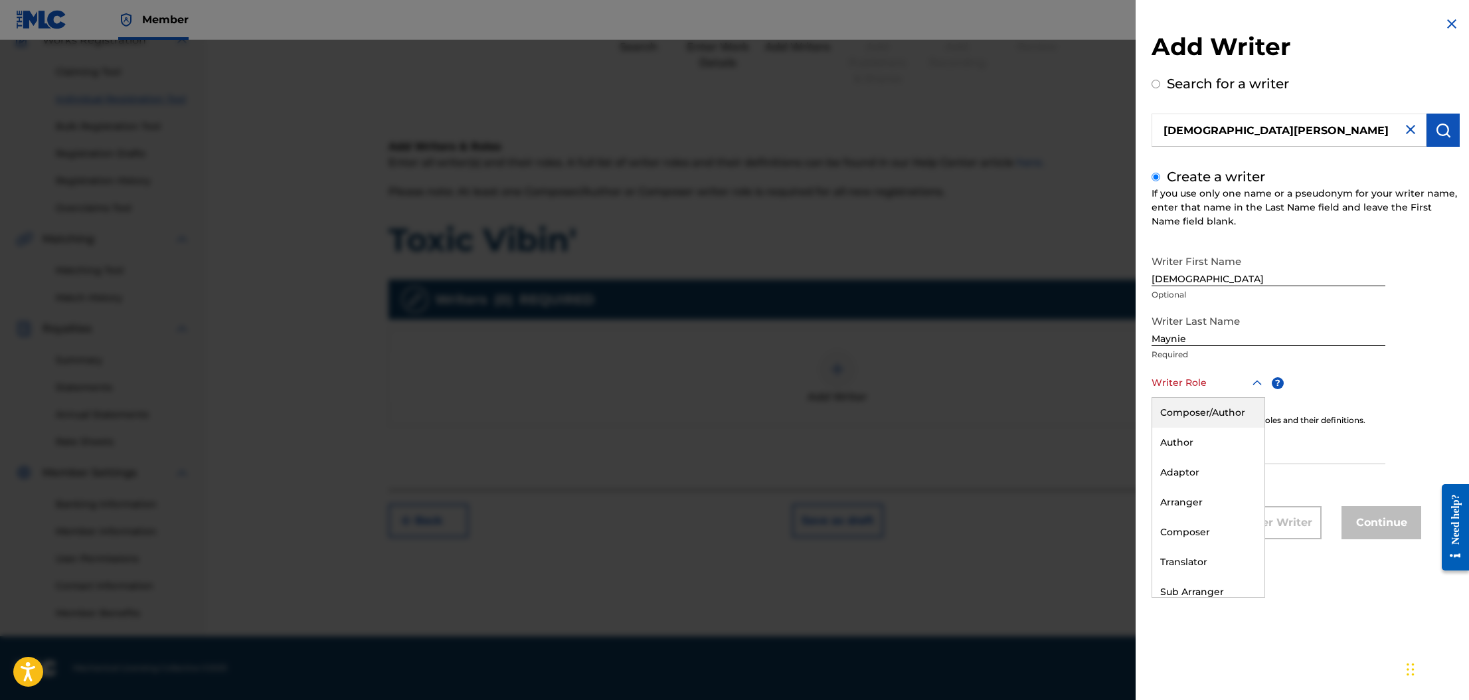
click at [1219, 408] on div "Composer/Author" at bounding box center [1208, 413] width 112 height 30
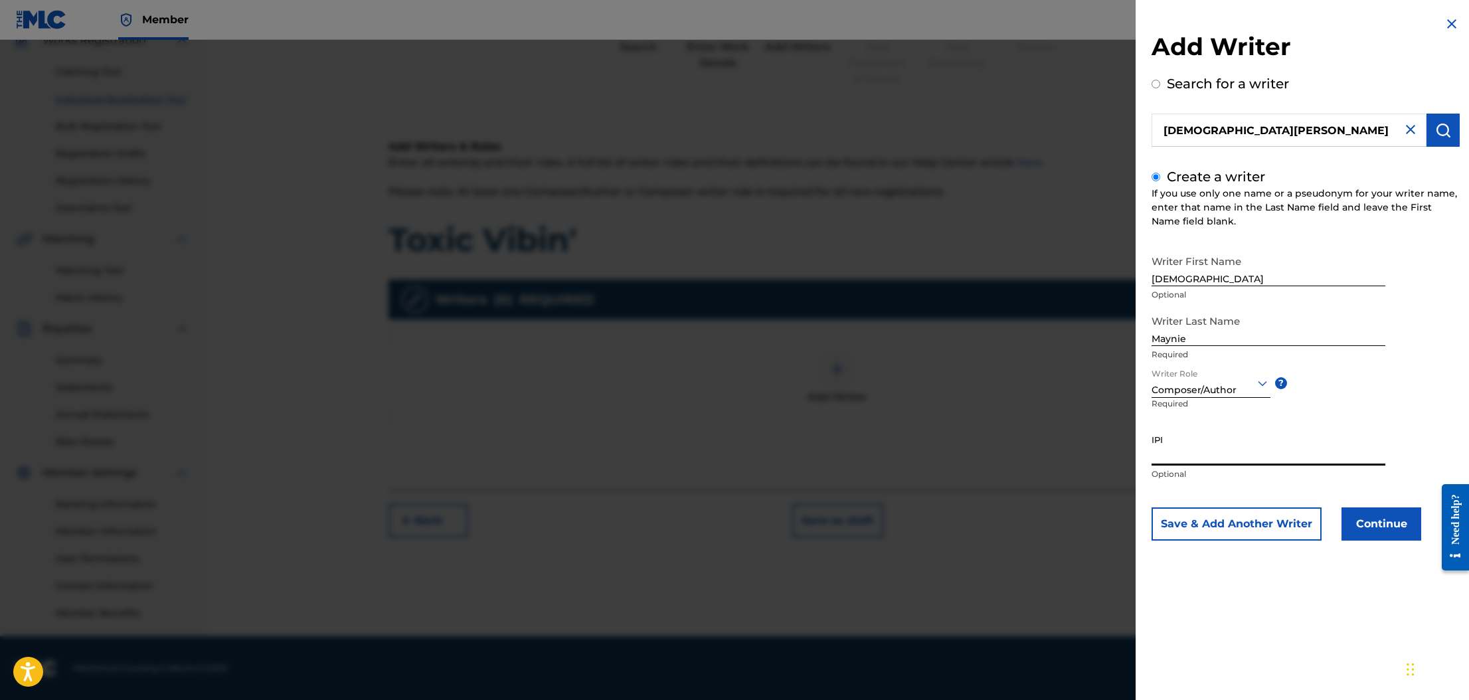
click at [1217, 436] on input "IPI" at bounding box center [1269, 447] width 234 height 38
paste input "1102779377"
type input "1102779377"
click at [1357, 527] on button "Continue" at bounding box center [1381, 523] width 80 height 33
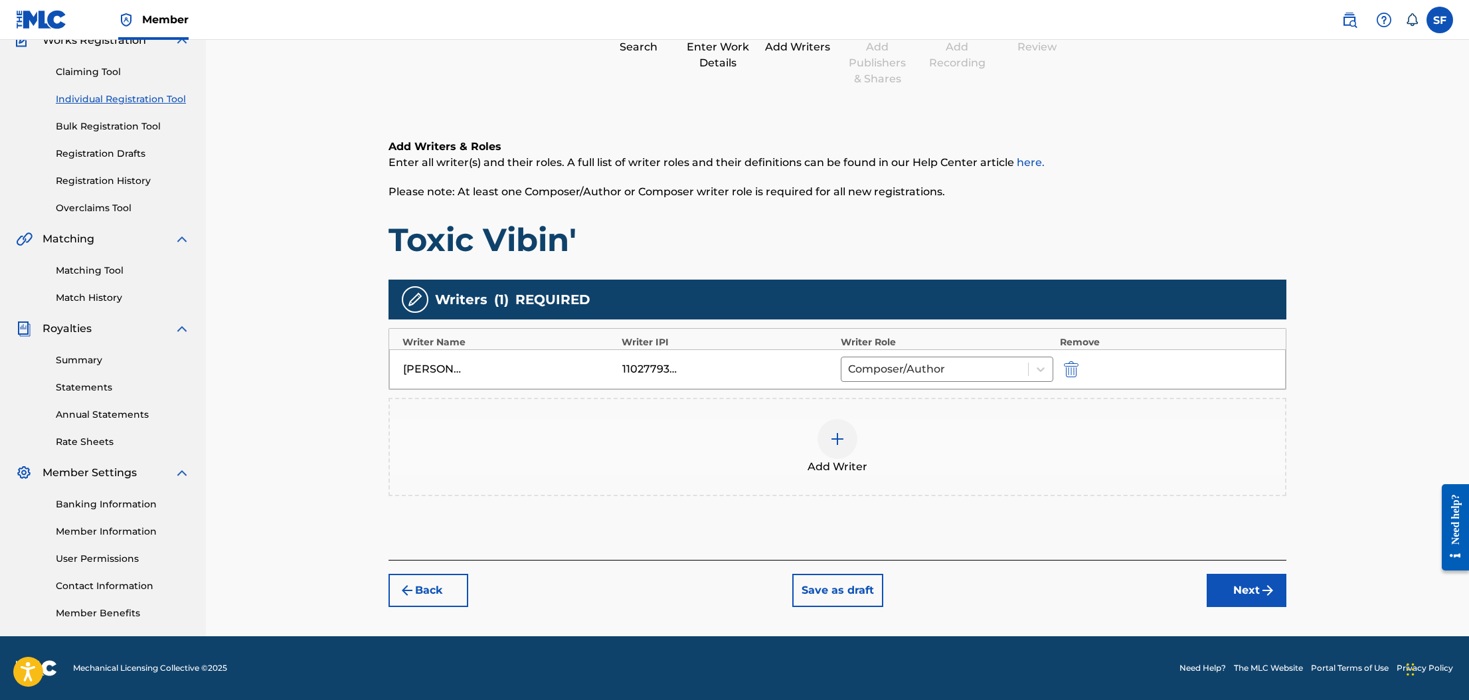
click at [1260, 591] on img "submit" at bounding box center [1268, 590] width 16 height 16
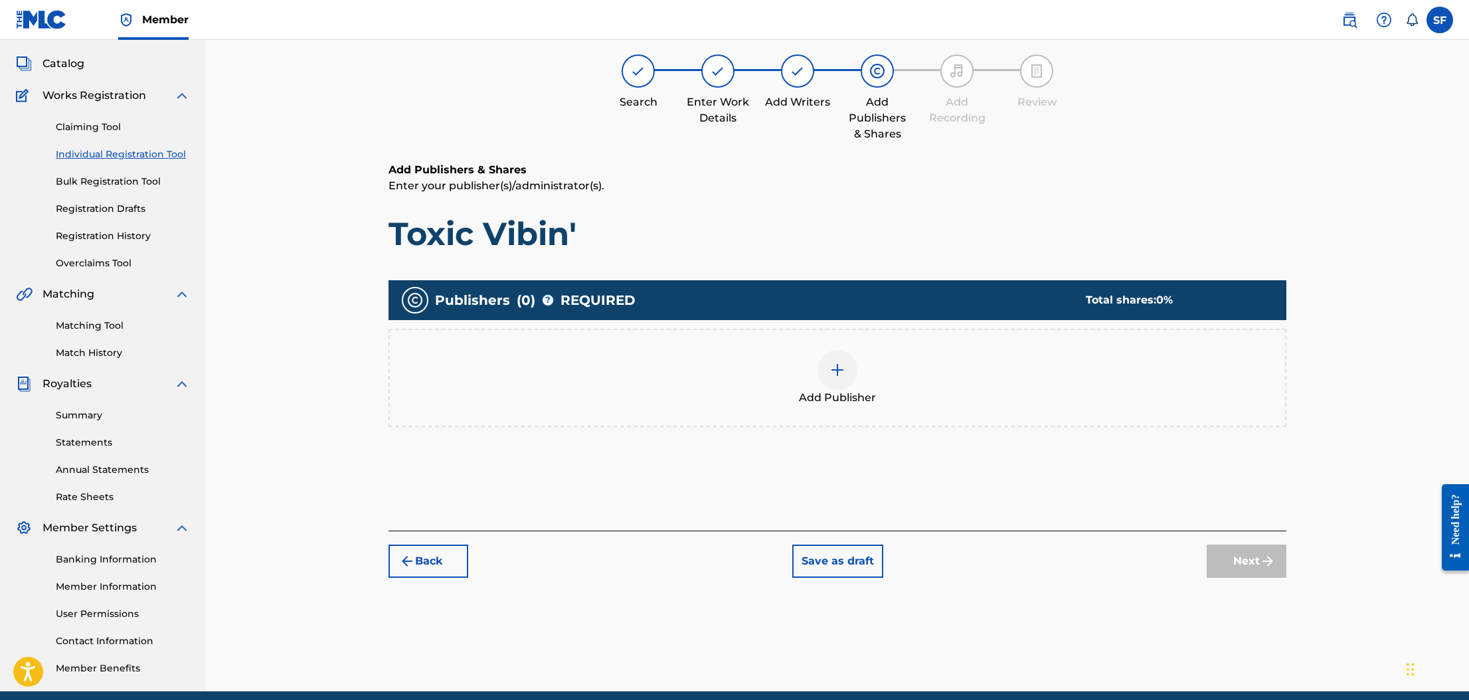
scroll to position [60, 0]
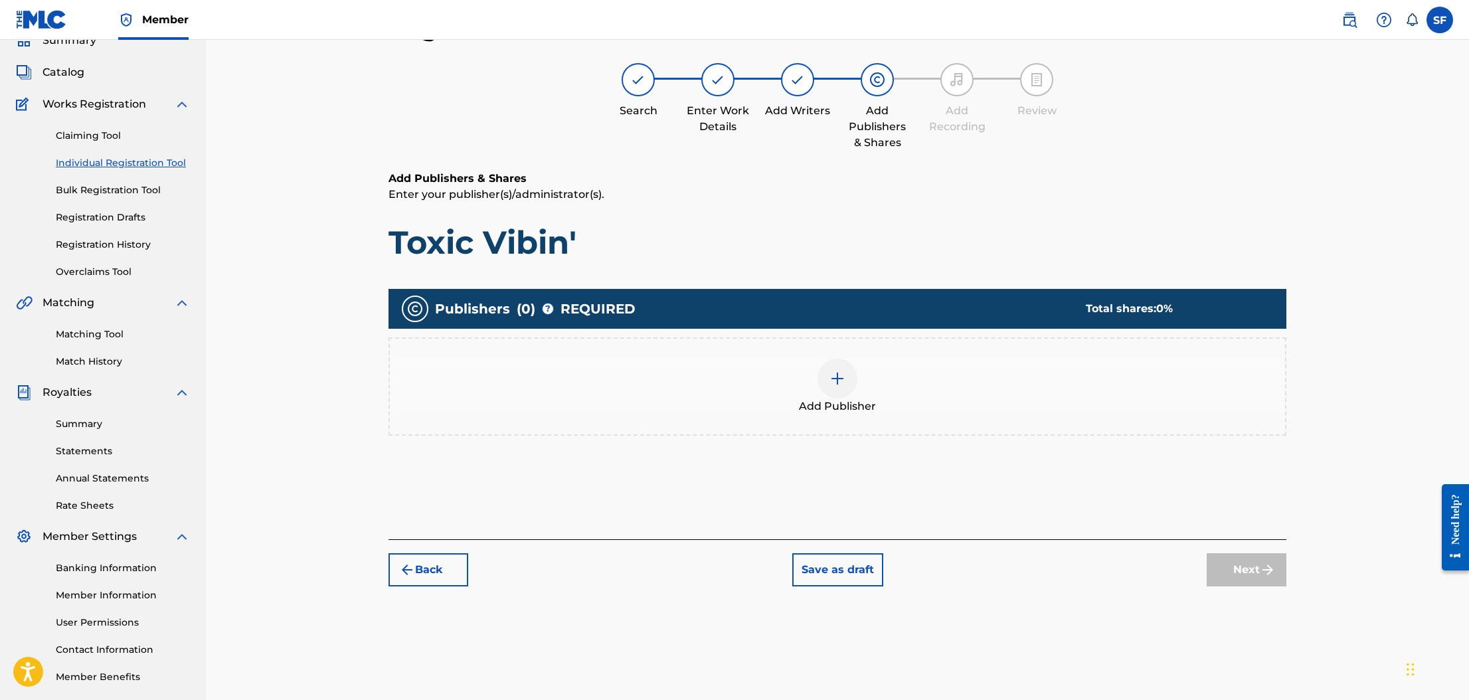
click at [842, 387] on div at bounding box center [838, 379] width 40 height 40
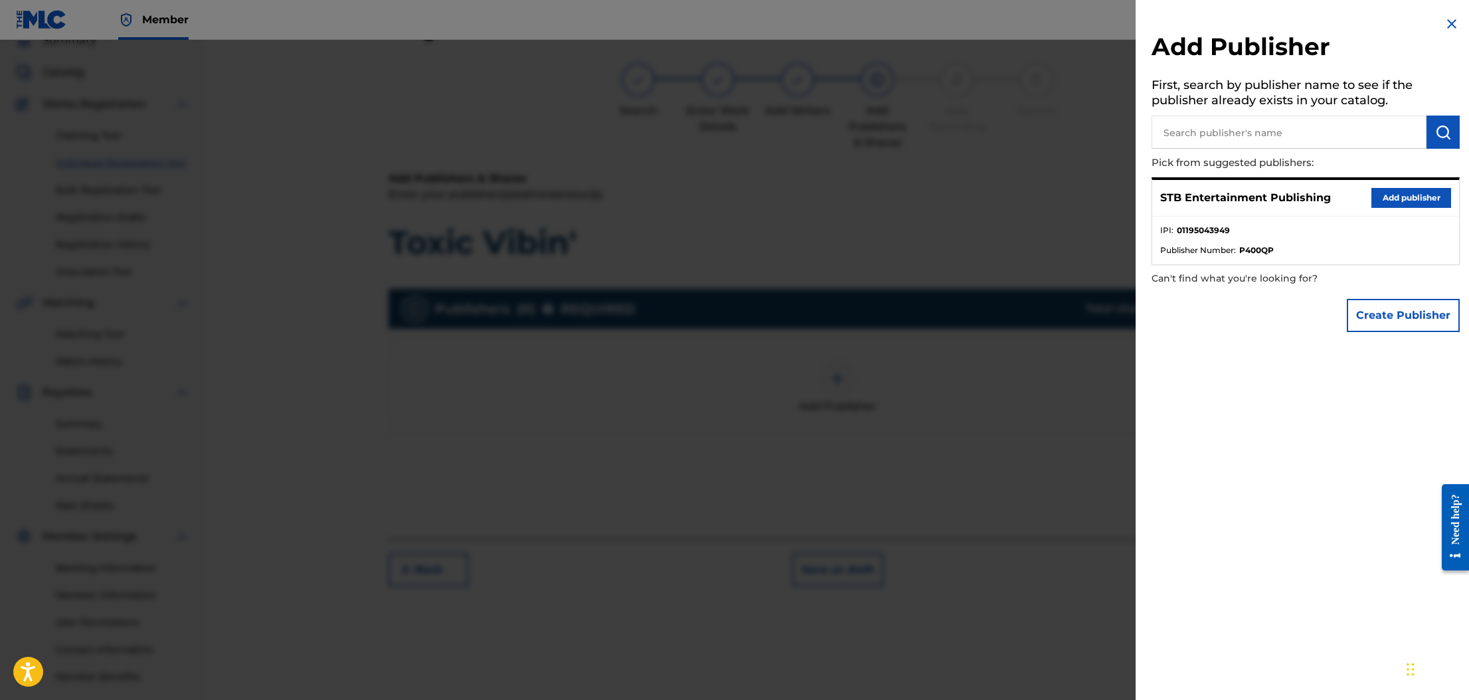
click at [1390, 203] on button "Add publisher" at bounding box center [1411, 198] width 80 height 20
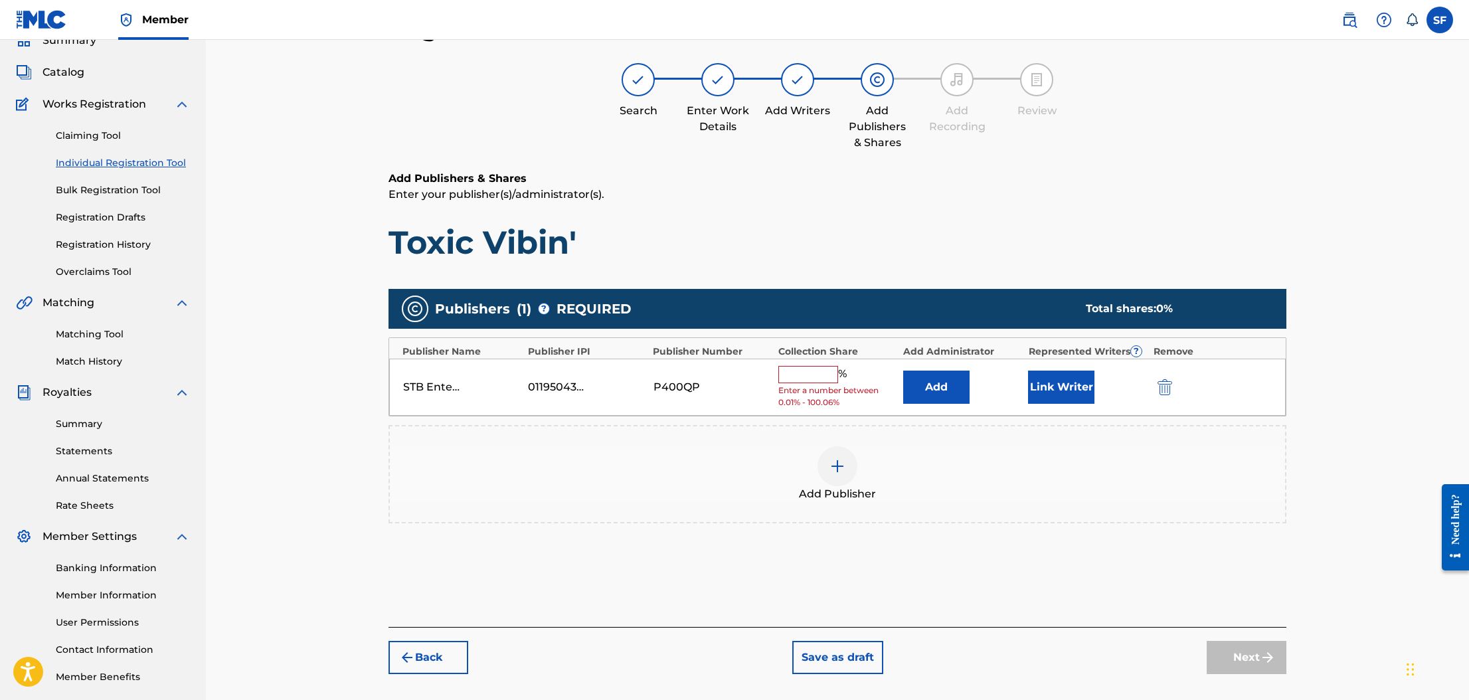
click at [794, 375] on input "text" at bounding box center [808, 374] width 60 height 17
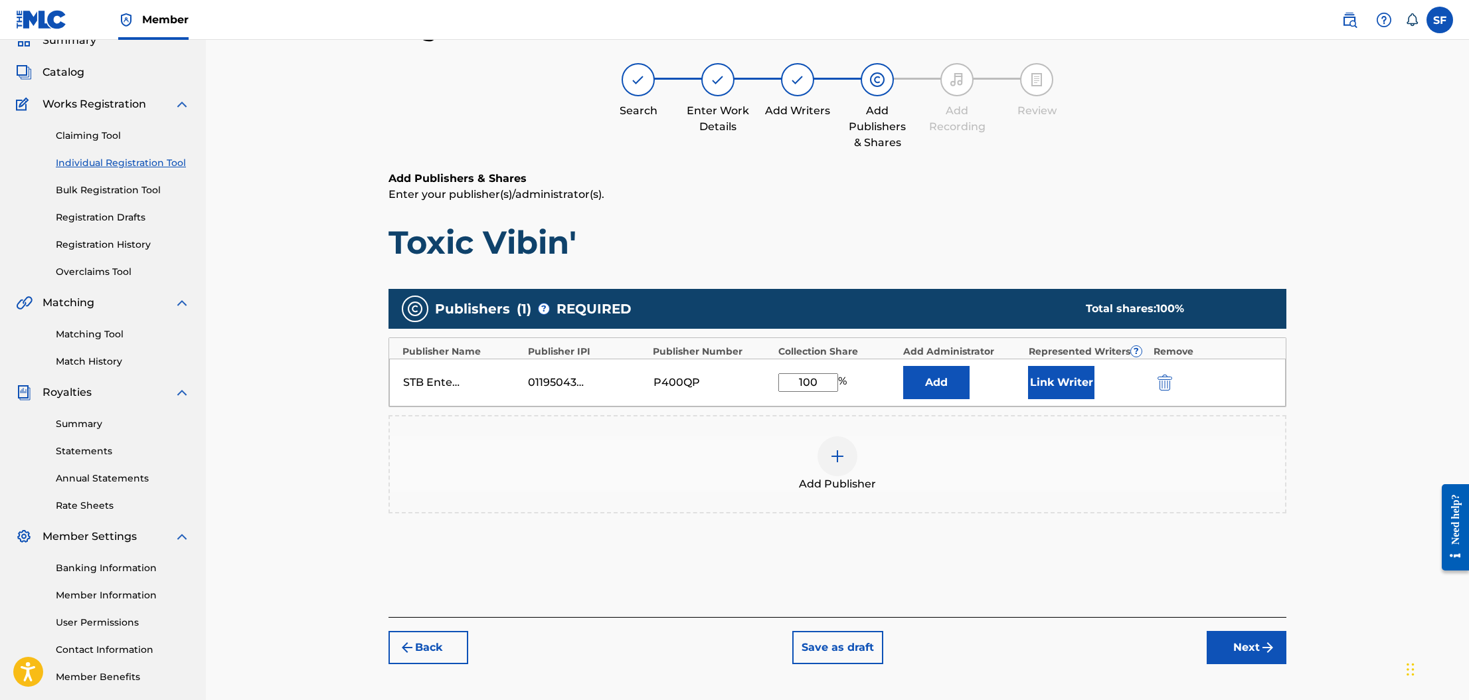
type input "100"
click at [1046, 384] on button "Link Writer" at bounding box center [1061, 382] width 66 height 33
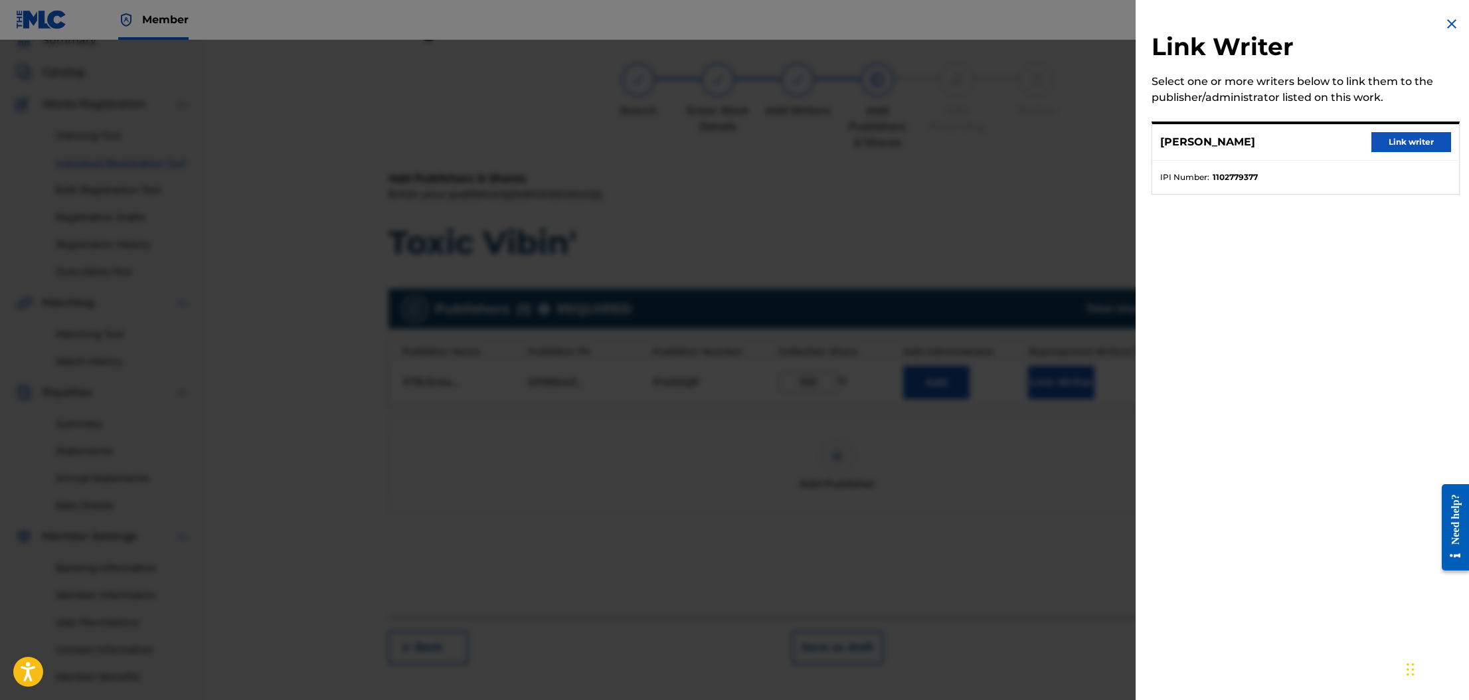
click at [1415, 143] on button "Link writer" at bounding box center [1411, 142] width 80 height 20
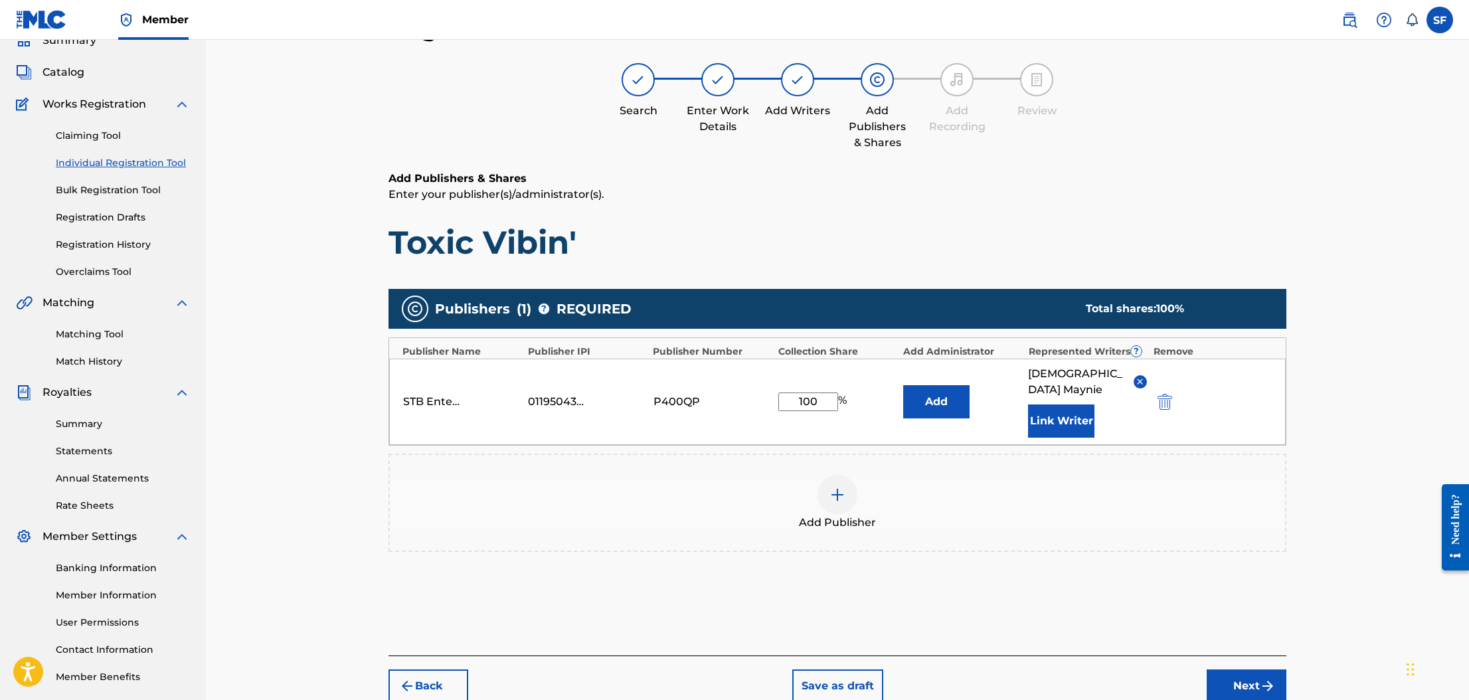
click at [1243, 669] on button "Next" at bounding box center [1247, 685] width 80 height 33
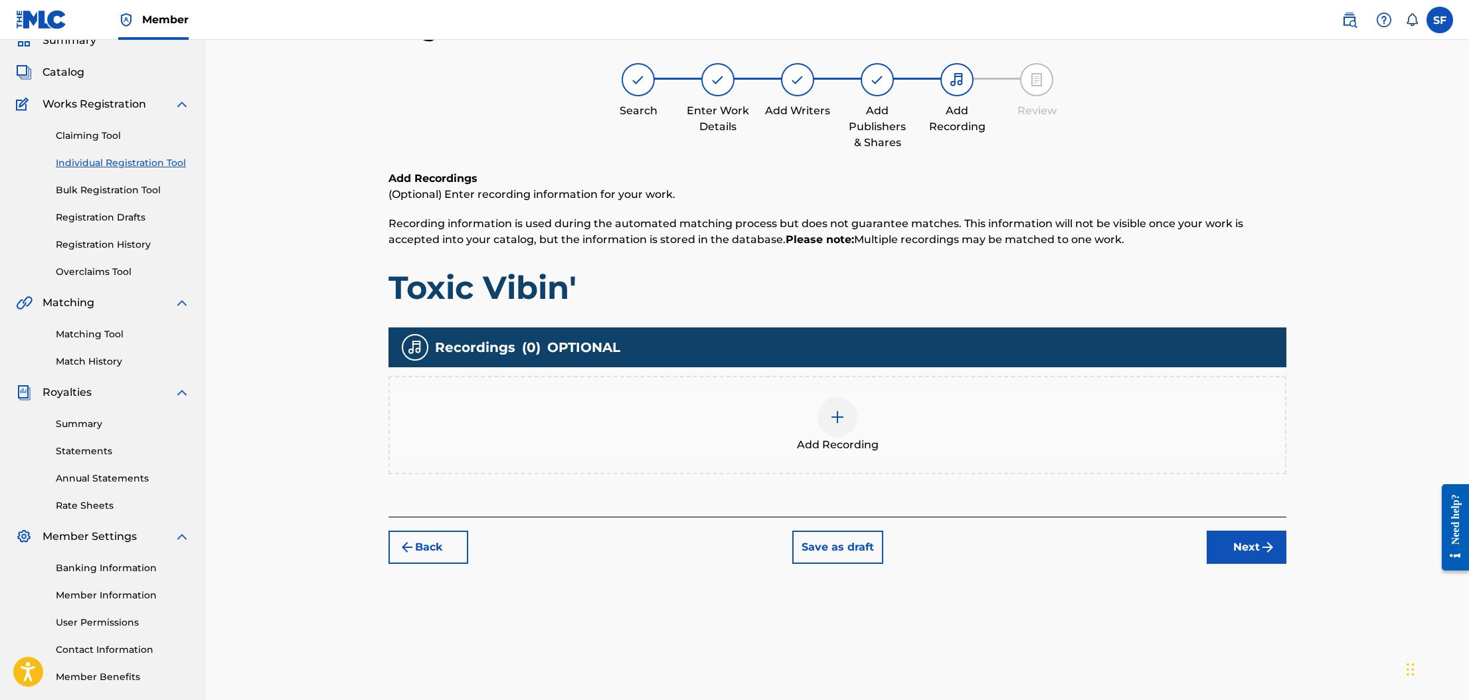
click at [1241, 549] on button "Next" at bounding box center [1247, 547] width 80 height 33
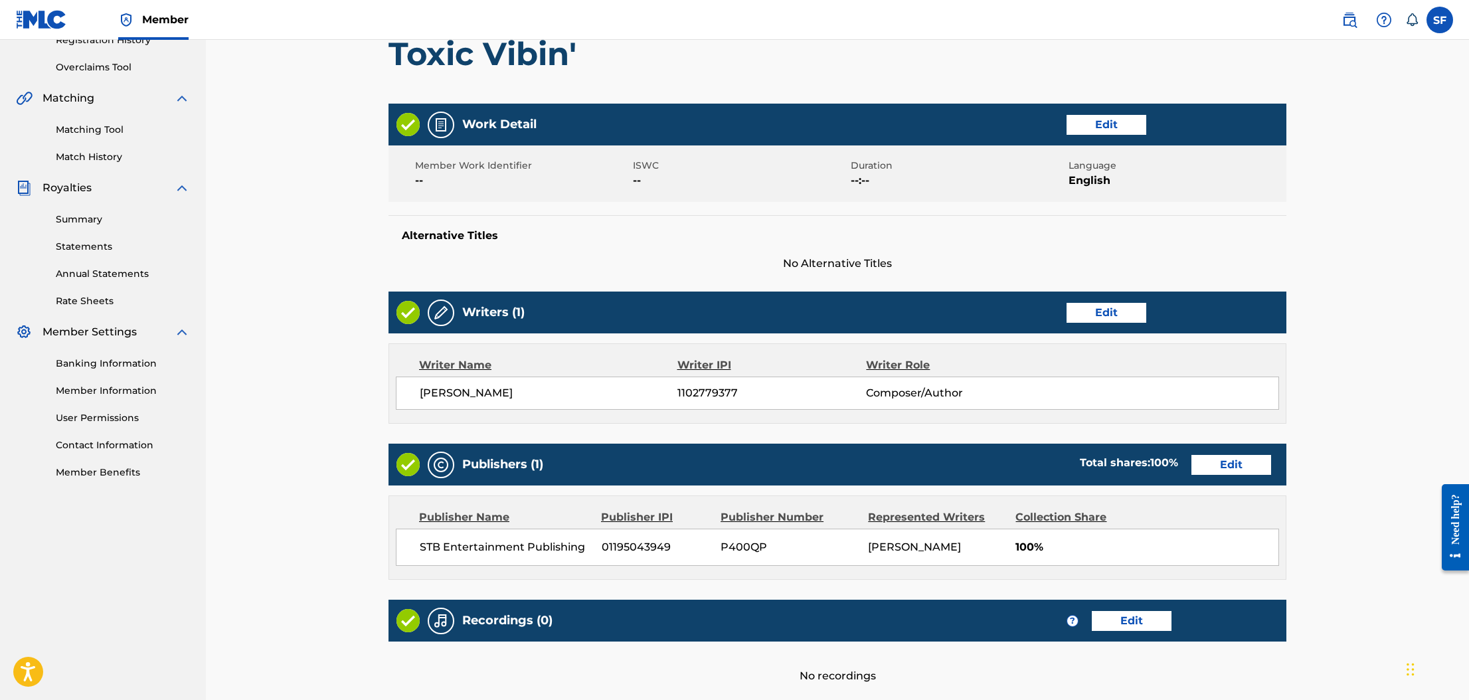
scroll to position [379, 0]
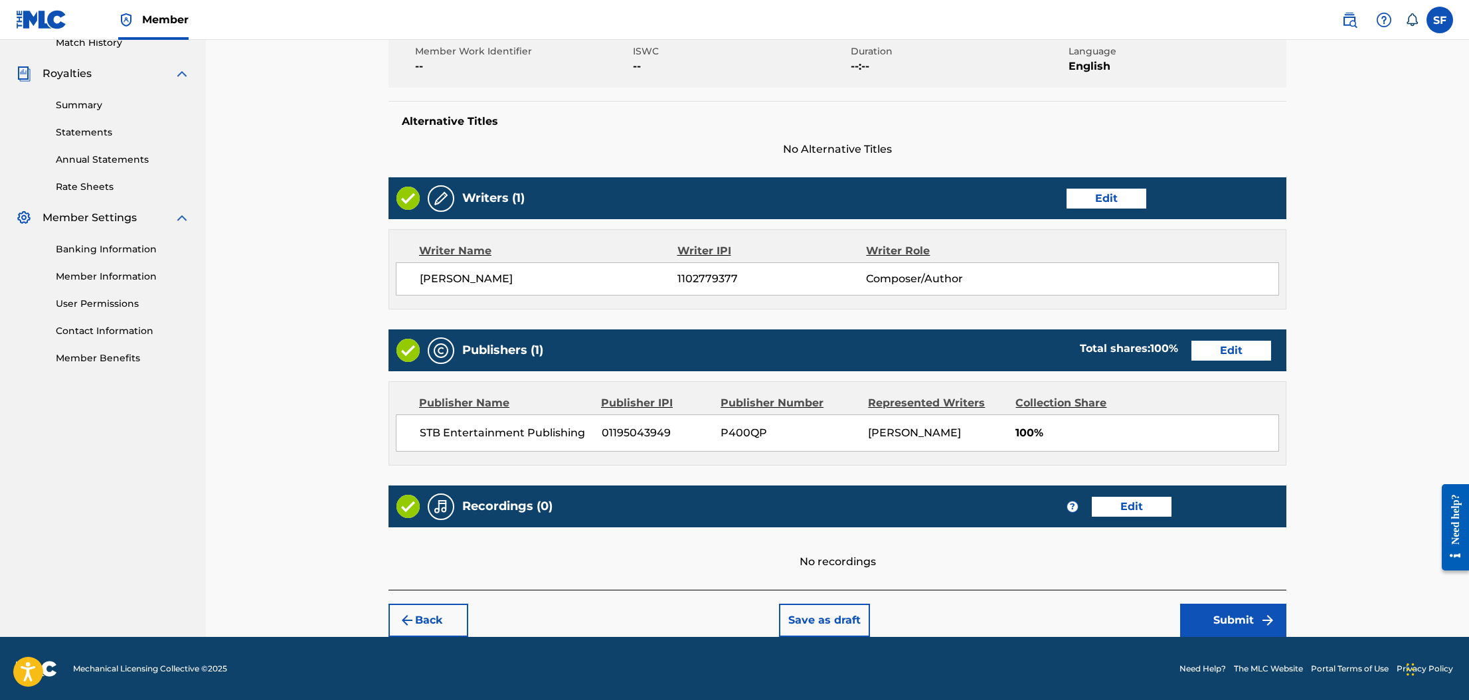
click at [1217, 619] on button "Submit" at bounding box center [1233, 620] width 106 height 33
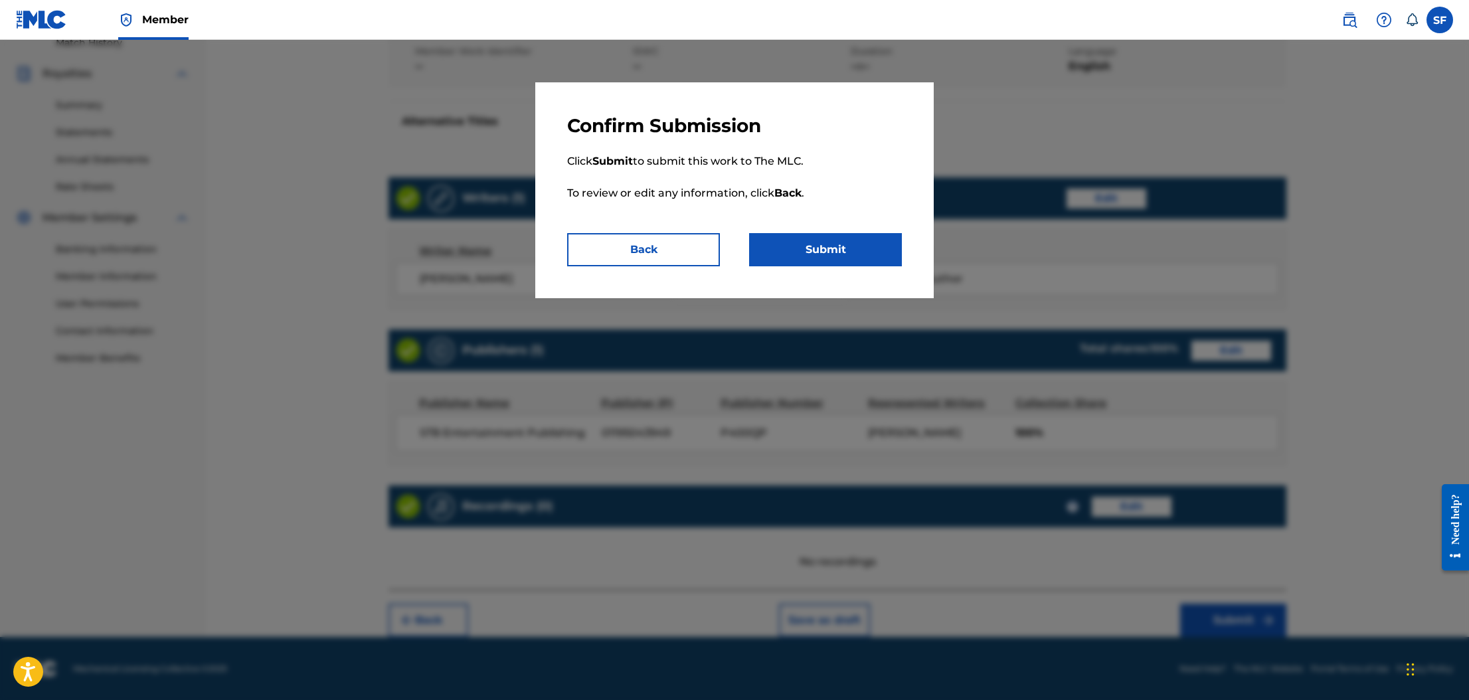
click at [809, 238] on button "Submit" at bounding box center [825, 249] width 153 height 33
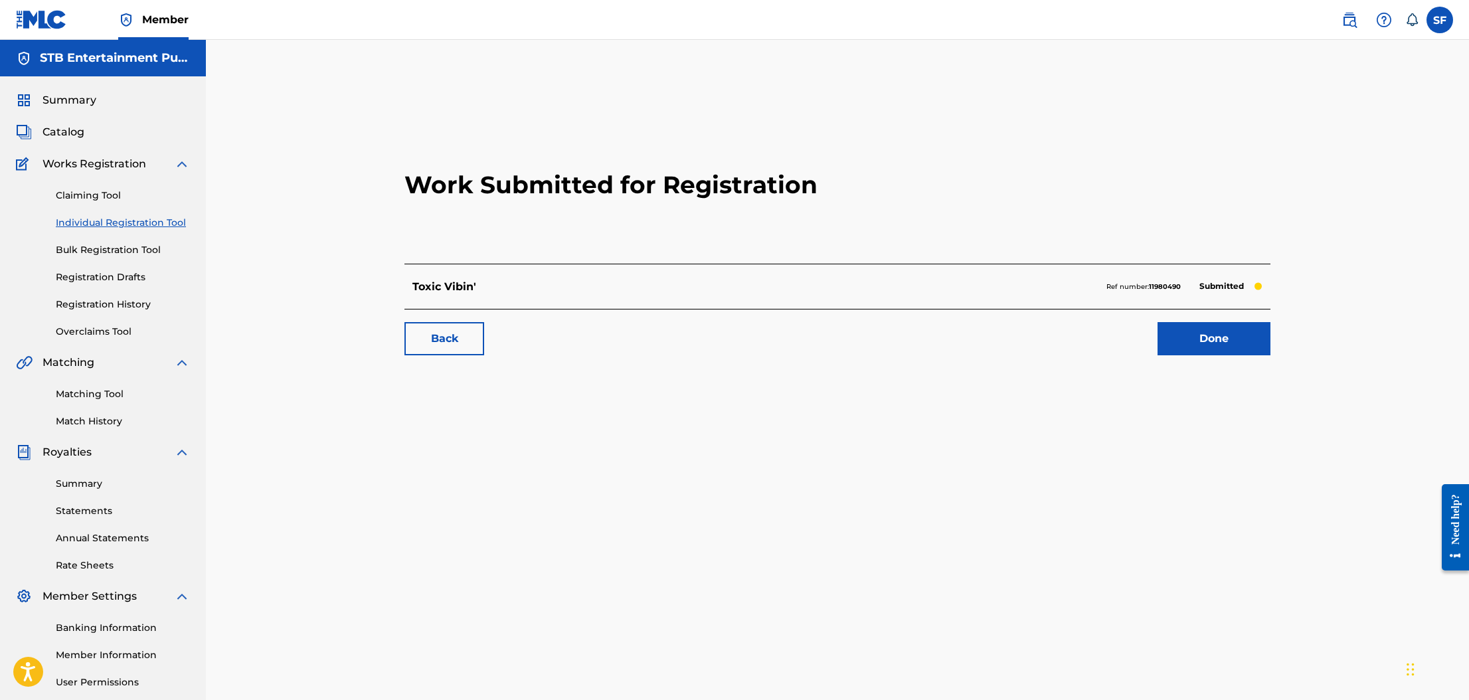
click at [1239, 350] on link "Done" at bounding box center [1214, 338] width 113 height 33
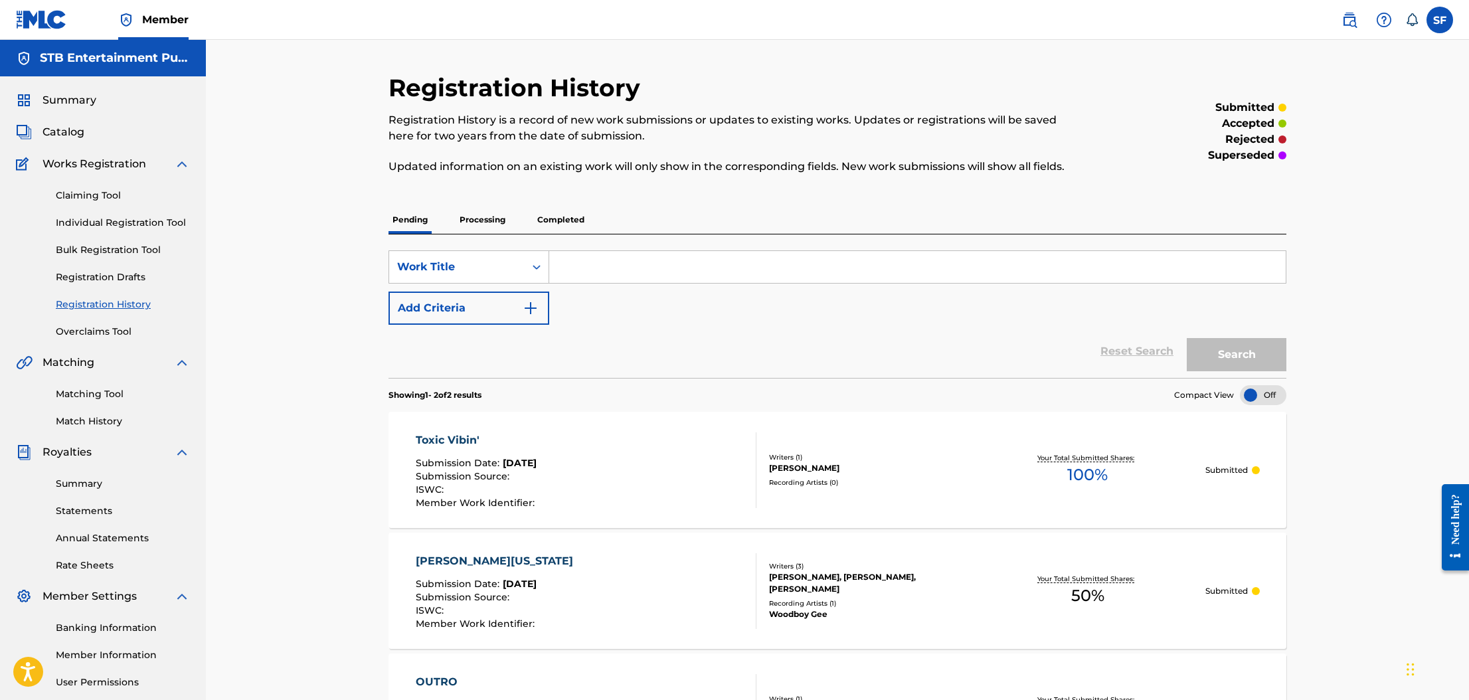
click at [92, 133] on div "Catalog" at bounding box center [103, 132] width 174 height 16
click at [67, 133] on span "Catalog" at bounding box center [64, 132] width 42 height 16
